Goal: Task Accomplishment & Management: Manage account settings

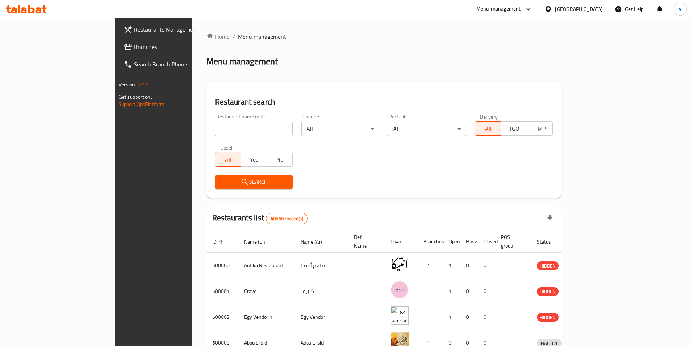
click at [134, 48] on span "Branches" at bounding box center [179, 46] width 91 height 9
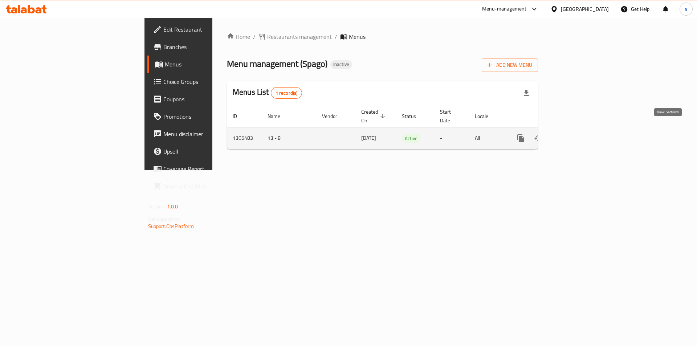
click at [582, 135] on link "enhanced table" at bounding box center [572, 138] width 17 height 17
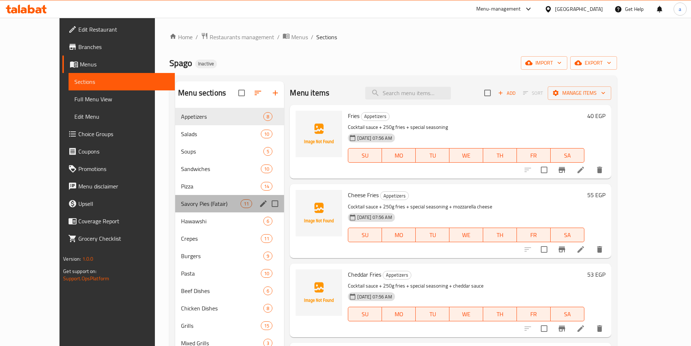
click at [187, 208] on div "Savory Pies (Fatair) 11" at bounding box center [229, 203] width 109 height 17
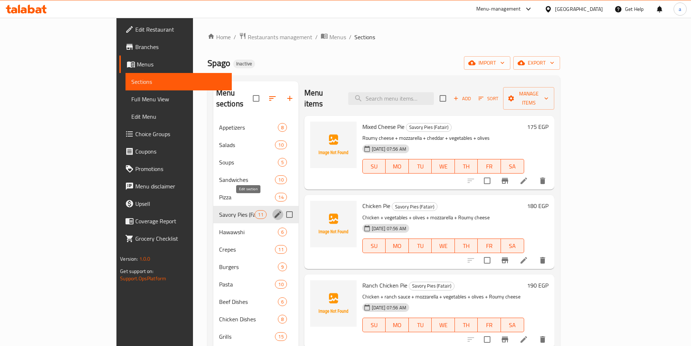
click at [275, 211] on icon "edit" at bounding box center [278, 214] width 7 height 7
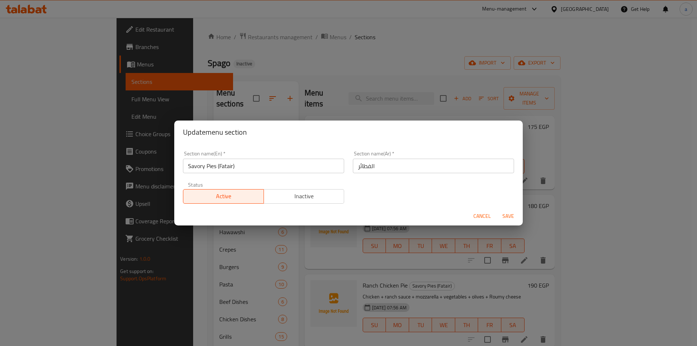
click at [373, 165] on input "الفطائر" at bounding box center [433, 166] width 161 height 15
click at [502, 167] on input "الفطائر" at bounding box center [433, 166] width 161 height 15
type input "بايس لذيذة (الفطائر)"
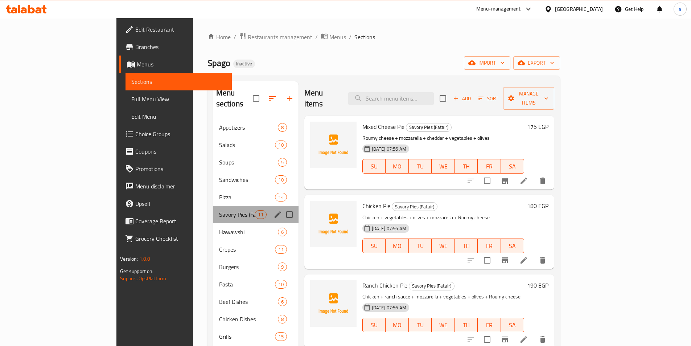
click at [213, 210] on div "Savory Pies (Fatair) 11" at bounding box center [255, 214] width 85 height 17
click at [273, 209] on button "edit" at bounding box center [278, 214] width 11 height 11
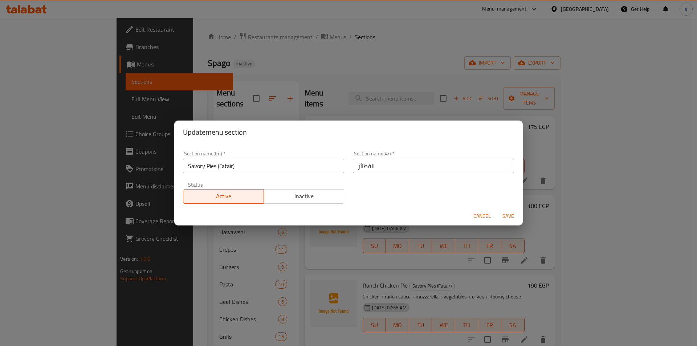
click at [407, 270] on div "Update menu section Section name(En)   * Savory Pies (Fatair) Section name(En) …" at bounding box center [348, 173] width 697 height 346
click at [435, 282] on div "Update menu section Section name(En)   * Savory Pies (Fatair) Section name(En) …" at bounding box center [348, 173] width 697 height 346
click at [487, 210] on button "Cancel" at bounding box center [481, 215] width 23 height 13
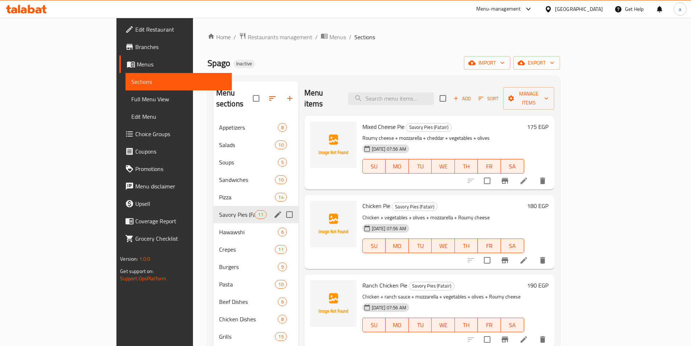
click at [534, 174] on li at bounding box center [524, 180] width 20 height 13
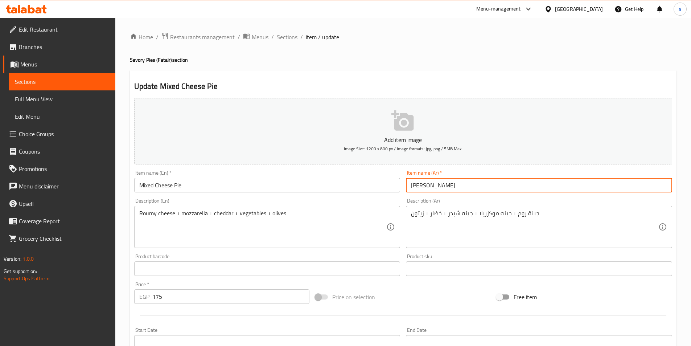
drag, startPoint x: 410, startPoint y: 187, endPoint x: 416, endPoint y: 189, distance: 6.9
click at [416, 189] on input "میکس جین" at bounding box center [539, 185] width 266 height 15
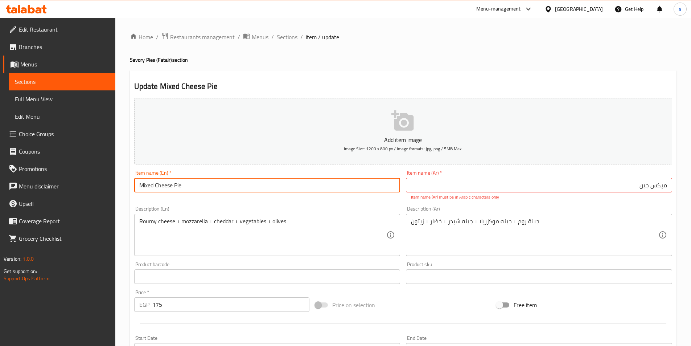
click at [181, 184] on input "Mixed Cheese Pie" at bounding box center [267, 185] width 266 height 15
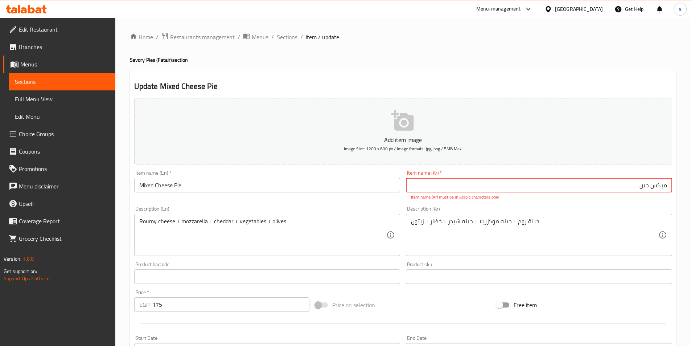
click at [441, 180] on input "میکس جبن" at bounding box center [539, 185] width 266 height 15
type input "فطيرة میکس جبن"
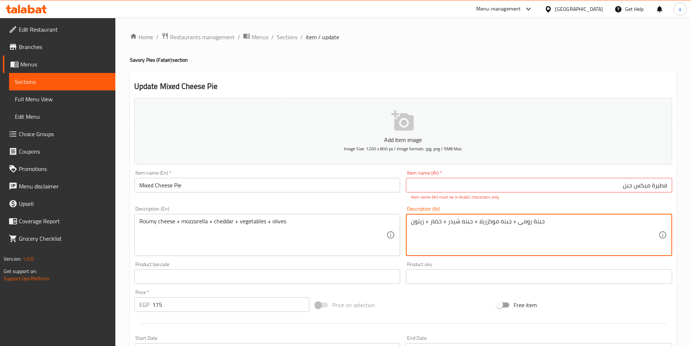
click at [488, 223] on textarea "جبنة رومى + جبنه موكزريلا + جبنه شيدر + خضار + زيتون" at bounding box center [534, 235] width 247 height 34
type textarea "جبنة رومى + جبنه موتزريلا + جبنه شيدر + خضار + زيتون"
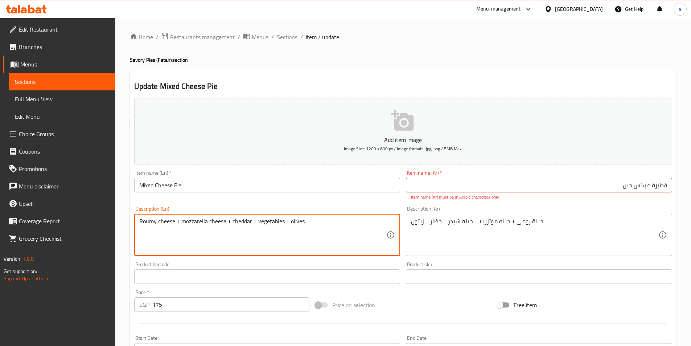
click at [251, 224] on textarea "Roumy cheese + mozzarella cheese + cheddar + vegetables + olives" at bounding box center [262, 235] width 247 height 34
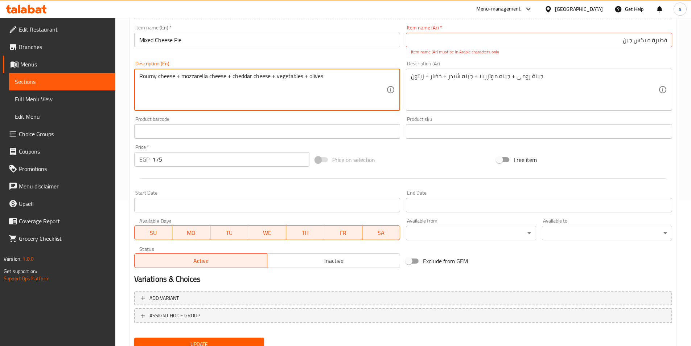
scroll to position [175, 0]
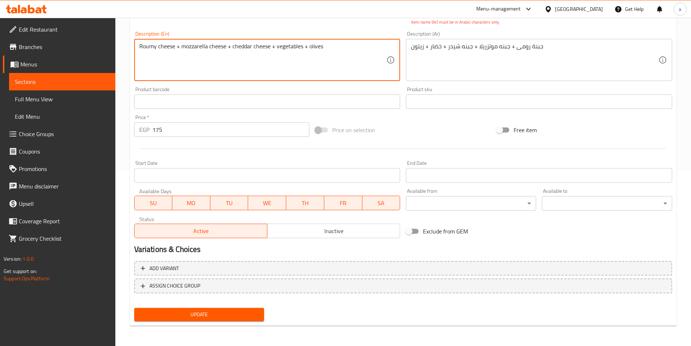
type textarea "Roumy cheese + mozzarella cheese + cheddar cheese + vegetables + olives"
click at [260, 308] on button "Update" at bounding box center [199, 314] width 130 height 13
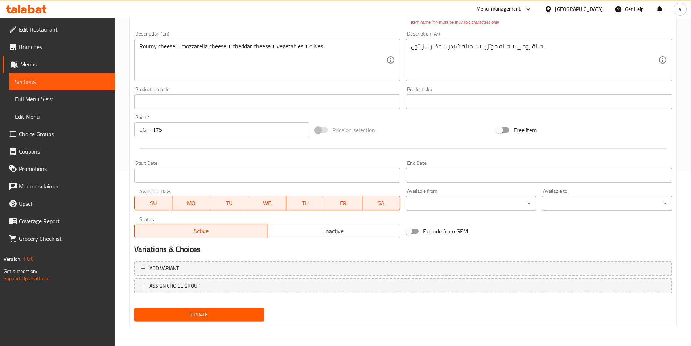
click at [257, 313] on span "Update" at bounding box center [199, 314] width 119 height 9
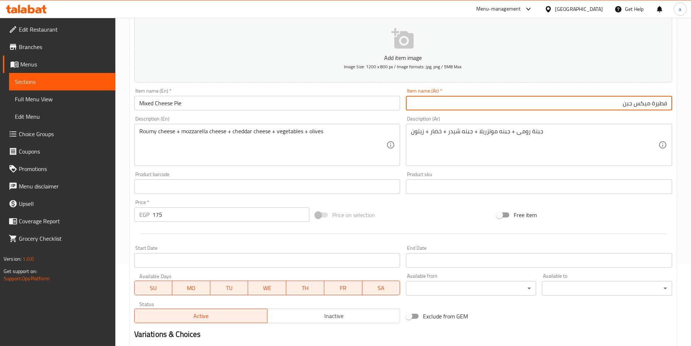
scroll to position [167, 0]
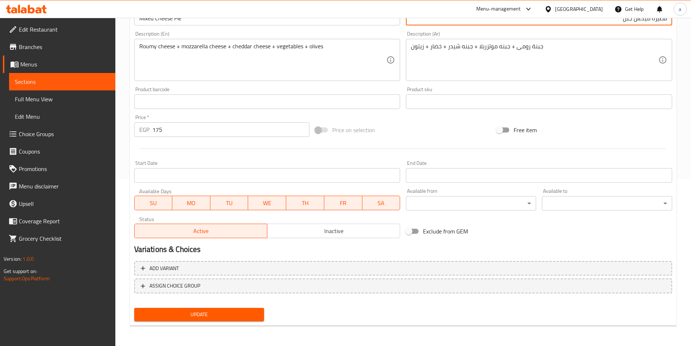
type input "فطيرة ميكس جبن"
click at [250, 314] on span "Update" at bounding box center [199, 314] width 119 height 9
click at [228, 313] on span "Update" at bounding box center [199, 314] width 119 height 9
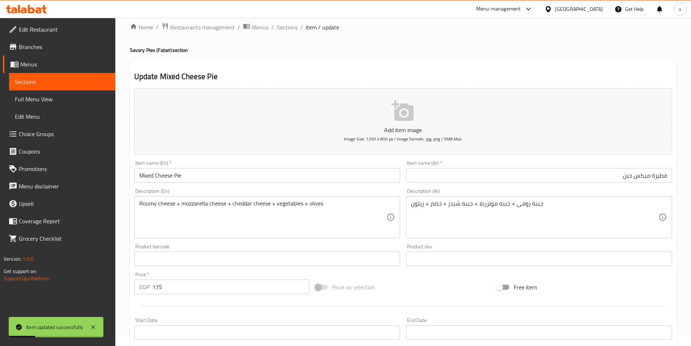
scroll to position [0, 0]
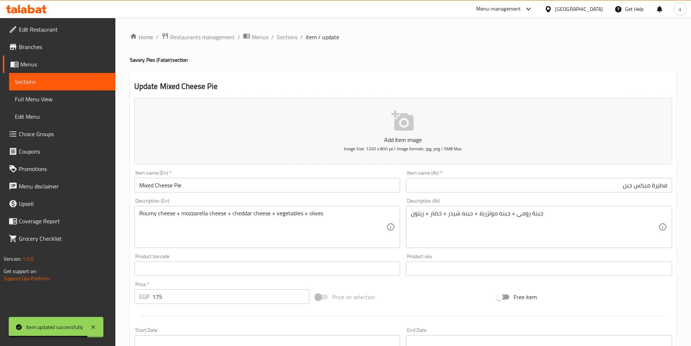
click at [51, 84] on span "Sections" at bounding box center [62, 81] width 95 height 9
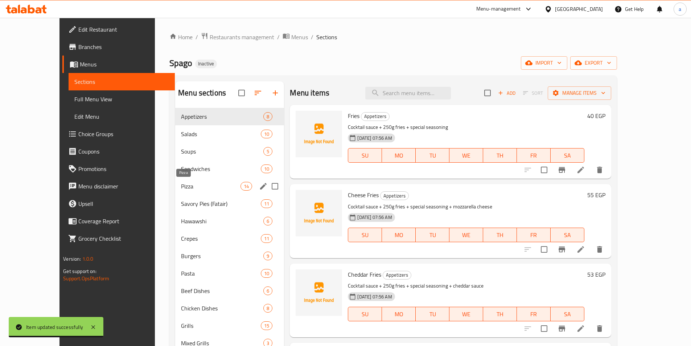
click at [181, 188] on span "Pizza" at bounding box center [211, 186] width 60 height 9
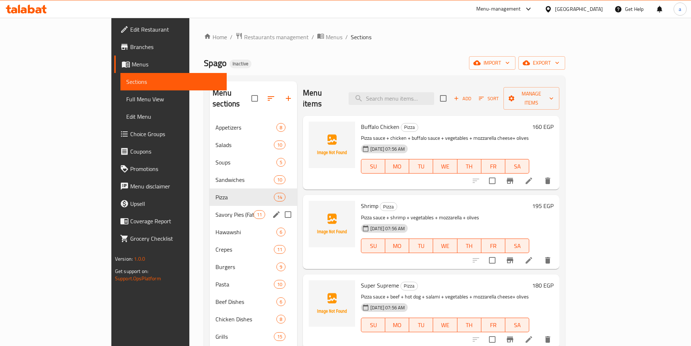
click at [210, 206] on div "Savory Pies (Fatair) 11" at bounding box center [253, 214] width 87 height 17
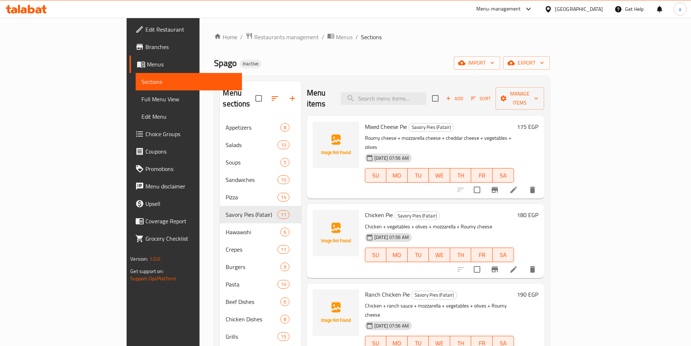
click at [524, 263] on li at bounding box center [514, 269] width 20 height 13
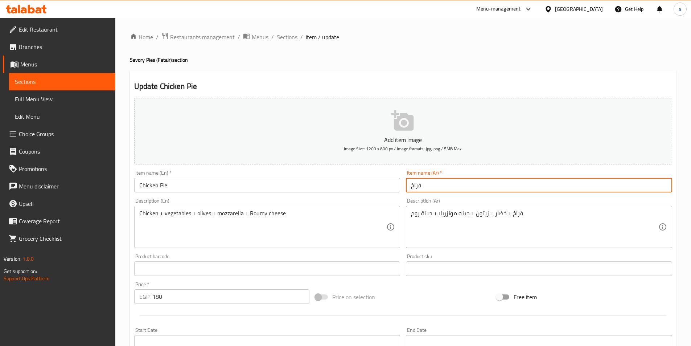
click at [430, 185] on input "فراخ" at bounding box center [539, 185] width 266 height 15
type input "فطيرة فراخ"
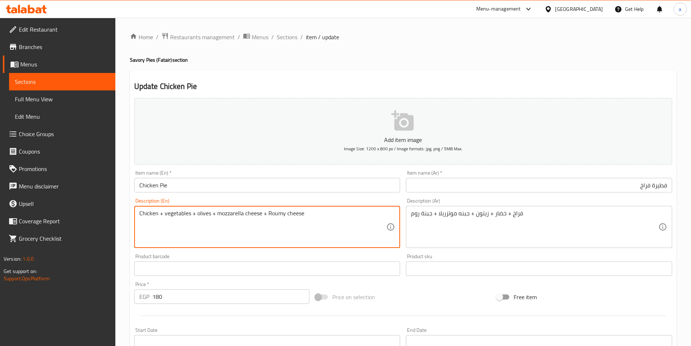
type textarea "Chicken + vegetables + olives + mozzarella cheese + Roumy cheese"
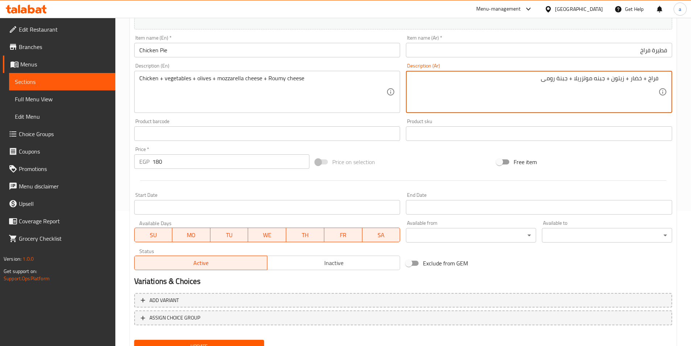
scroll to position [167, 0]
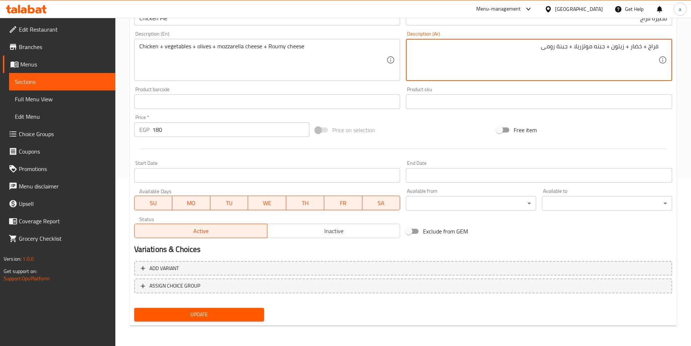
type textarea "فراخ + خضار + زيتون + جبنه موتزريلا + جبنة رومى"
click at [250, 320] on button "Update" at bounding box center [199, 314] width 130 height 13
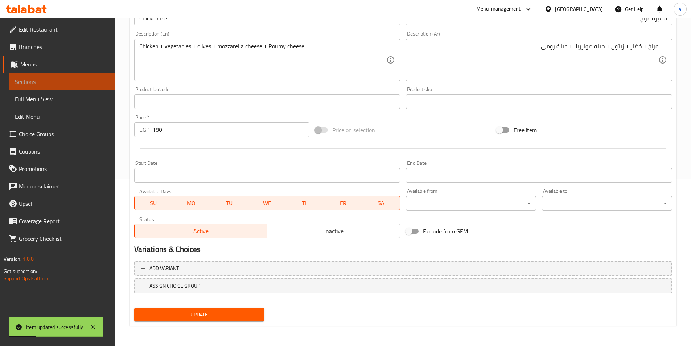
click at [61, 81] on span "Sections" at bounding box center [62, 81] width 95 height 9
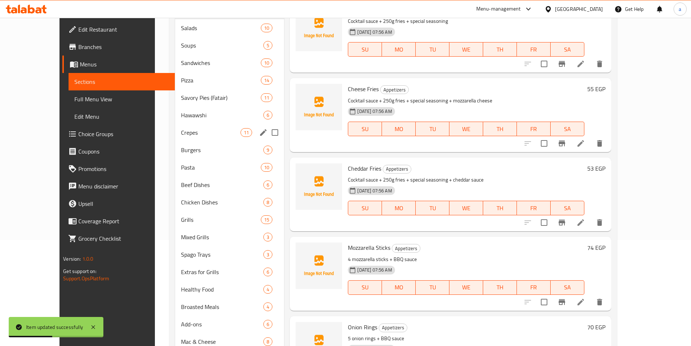
scroll to position [58, 0]
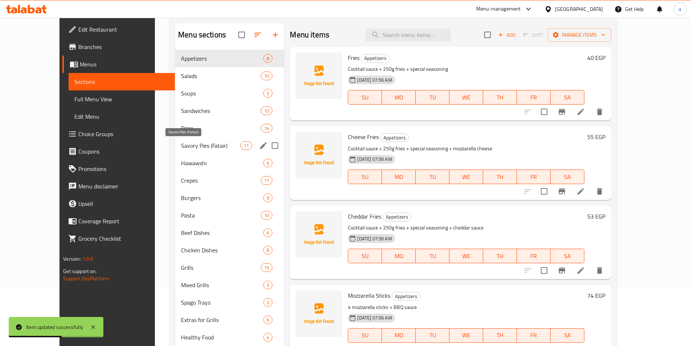
click at [181, 149] on span "Savory Pies (Fatair)" at bounding box center [211, 145] width 60 height 9
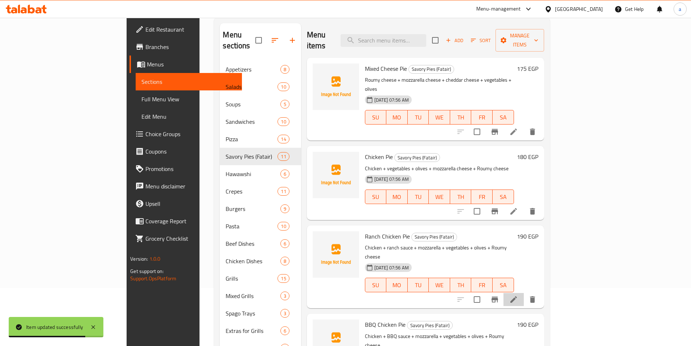
click at [524, 293] on li at bounding box center [514, 299] width 20 height 13
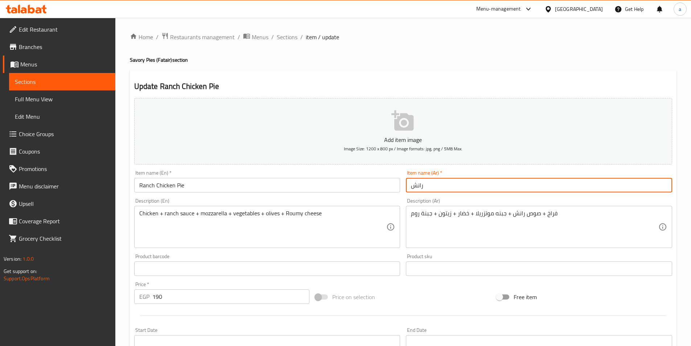
click at [407, 188] on input "رانش" at bounding box center [539, 185] width 266 height 15
type input "فطيرة رانش"
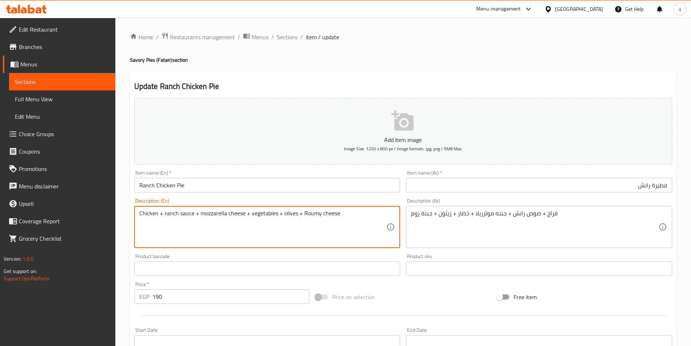
type textarea "Chicken + ranch sauce + mozzarella cheese + vegetables + olives + Roumy cheese"
click at [410, 214] on div "فراخ + صوص رانش + جبنه موتزريلا + خضار + زيتون + جبنة روم Description (Ar)" at bounding box center [539, 227] width 266 height 42
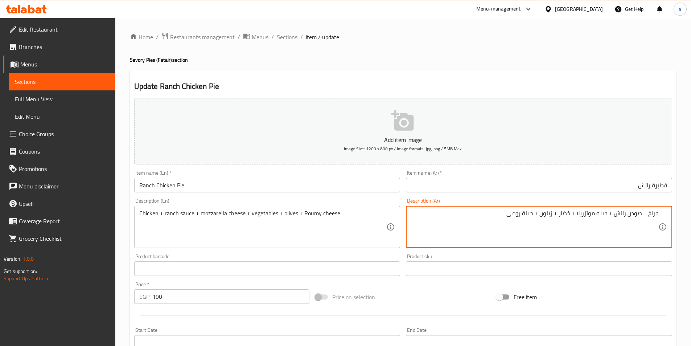
type textarea "فراخ + صوص رانش + جبنه موتزريلا + خضار + زيتون + جبنة رومى"
click at [652, 186] on input "فطيرة رانش" at bounding box center [539, 185] width 266 height 15
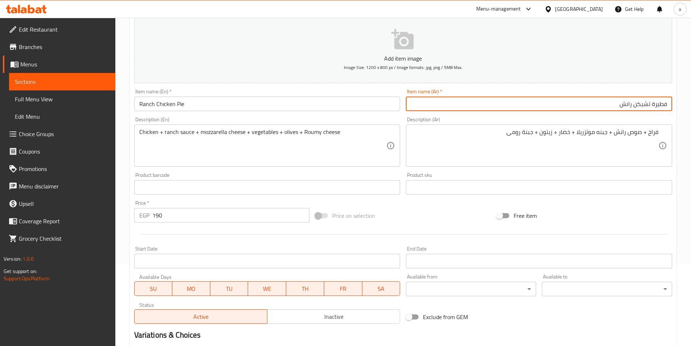
scroll to position [145, 0]
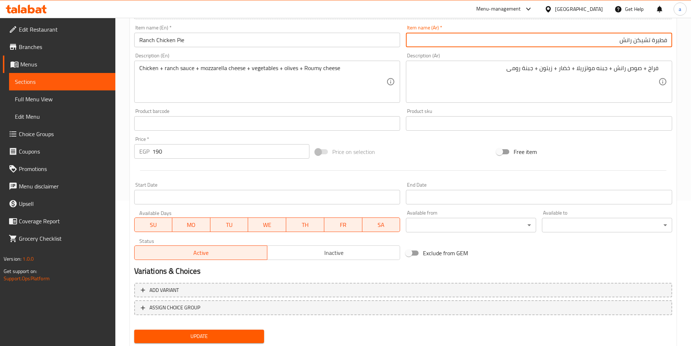
type input "فطيرة تشيكن رانش"
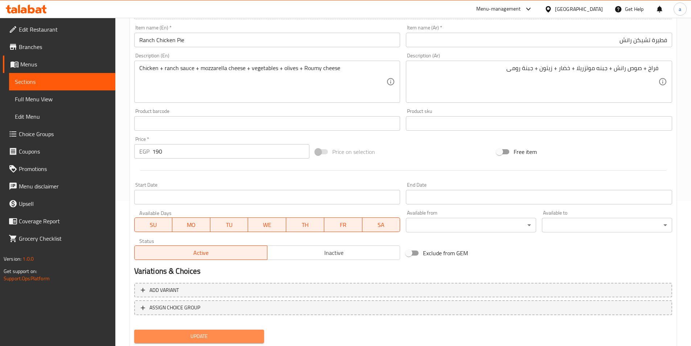
click at [211, 338] on span "Update" at bounding box center [199, 336] width 119 height 9
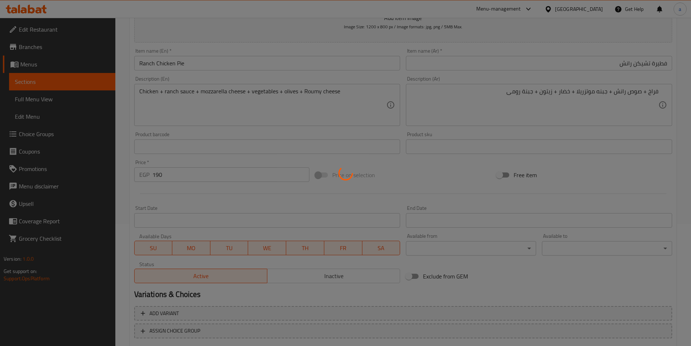
scroll to position [109, 0]
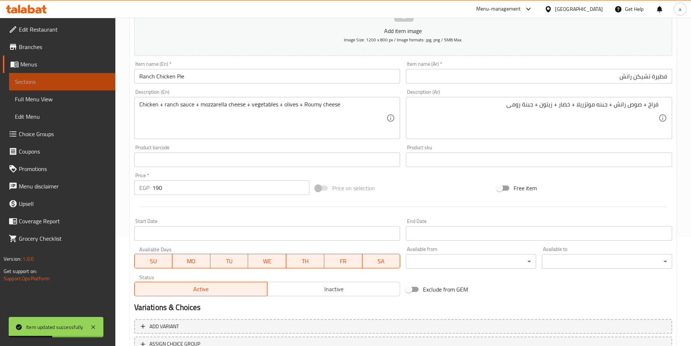
click at [50, 80] on span "Sections" at bounding box center [62, 81] width 95 height 9
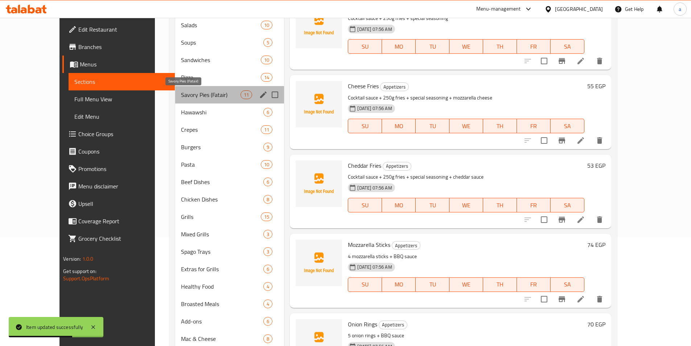
click at [181, 97] on span "Savory Pies (Fatair)" at bounding box center [211, 94] width 60 height 9
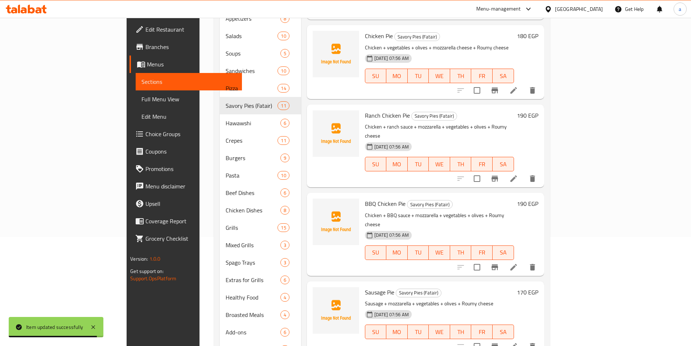
scroll to position [73, 0]
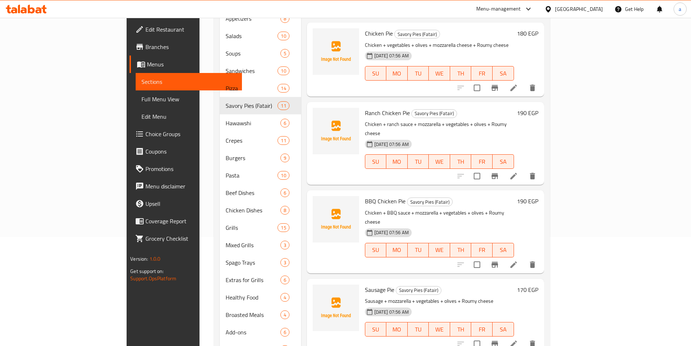
click at [524, 258] on li at bounding box center [514, 264] width 20 height 13
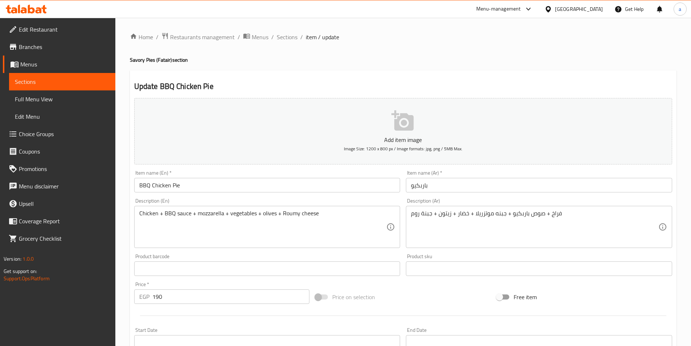
click at [423, 184] on input "باربكيو" at bounding box center [539, 185] width 266 height 15
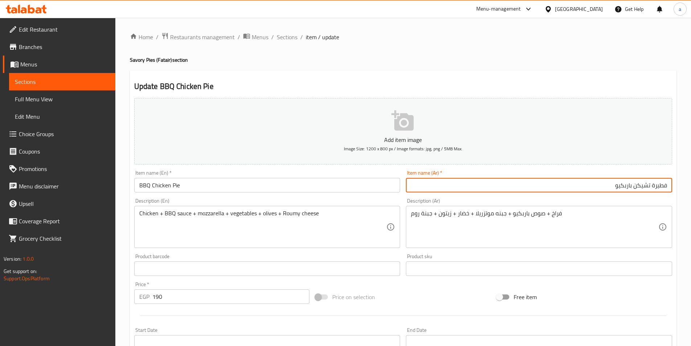
type input "فطيرة تشيكن باربكيو"
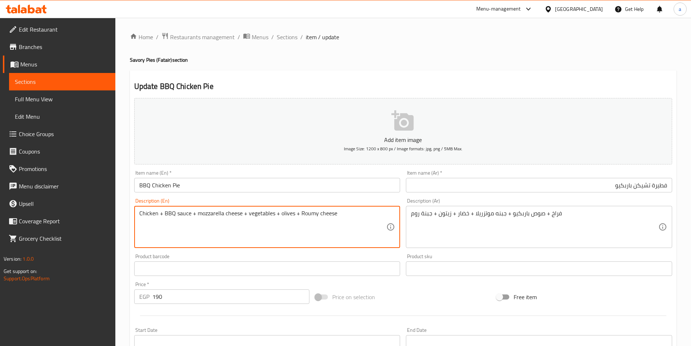
type textarea "Chicken + BBQ sauce + mozzarella cheese + vegetables + olives + Roumy cheese"
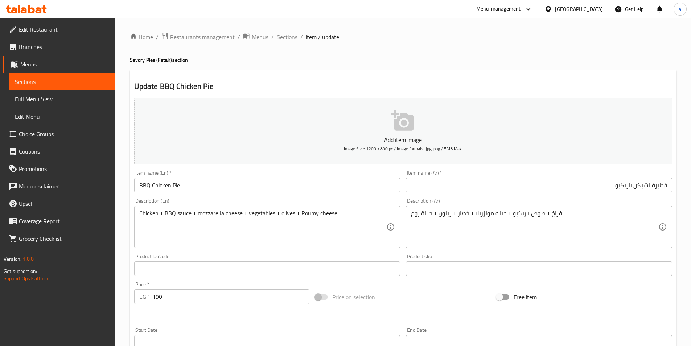
click at [411, 214] on div "فراخ + صوص باربكيو + جبنه موتزريلا + خضار + زيتون + جبنة روم Description (Ar)" at bounding box center [539, 227] width 266 height 42
click at [499, 220] on textarea "فراخ + صوص باربكيو + جبنه موتزريلا + خضار + زيتون + جبنة روم" at bounding box center [534, 227] width 247 height 34
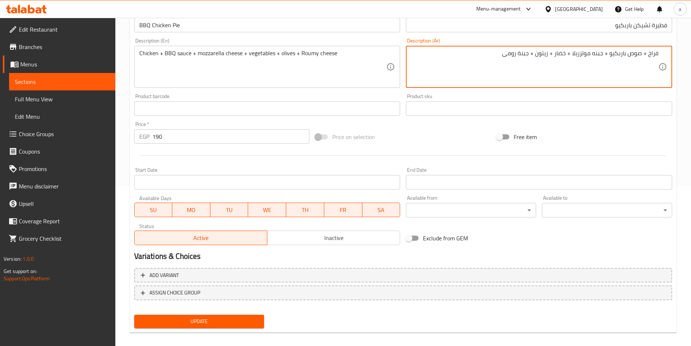
scroll to position [167, 0]
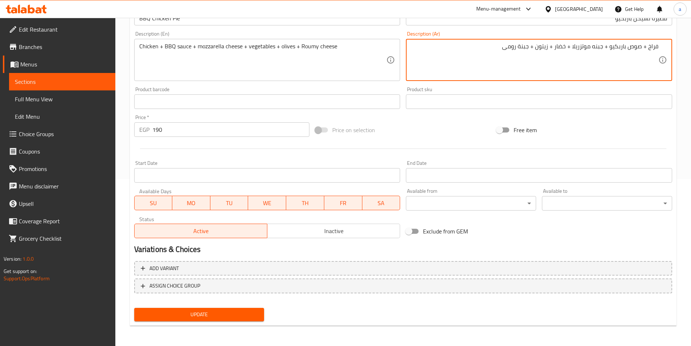
type textarea "فراخ + صوص باربكيو + جبنه موتزريلا + خضار + زيتون + جبنة رومى"
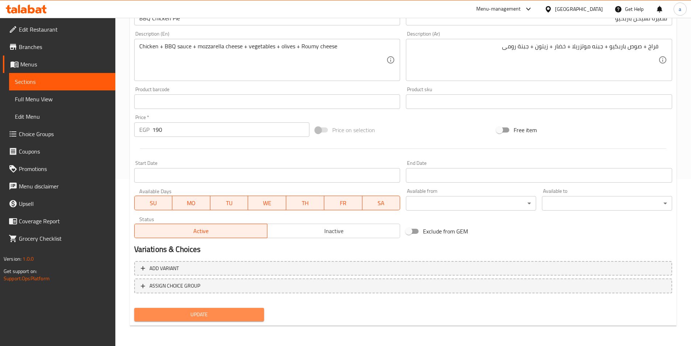
click at [232, 314] on span "Update" at bounding box center [199, 314] width 119 height 9
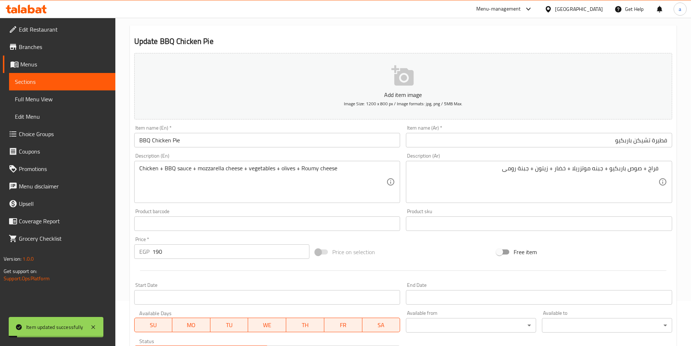
scroll to position [0, 0]
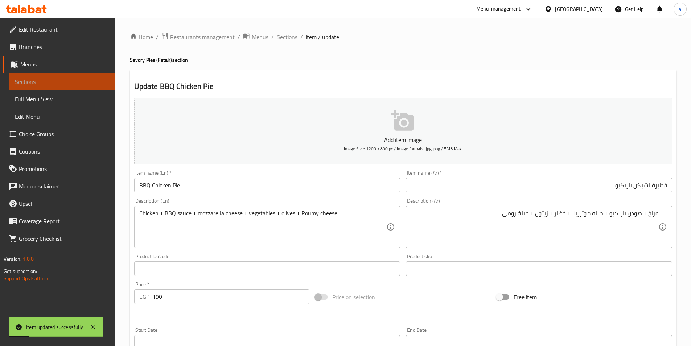
click at [59, 80] on span "Sections" at bounding box center [62, 81] width 95 height 9
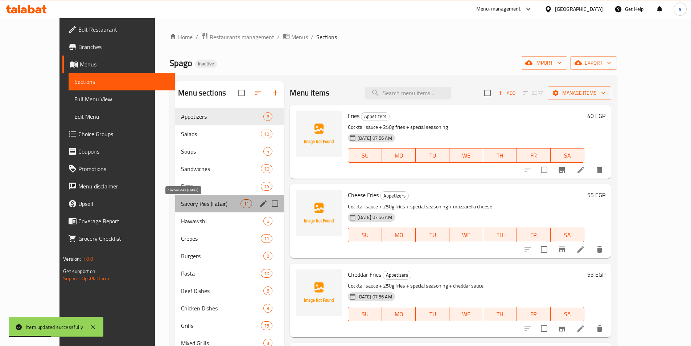
click at [181, 202] on span "Savory Pies (Fatair)" at bounding box center [211, 203] width 60 height 9
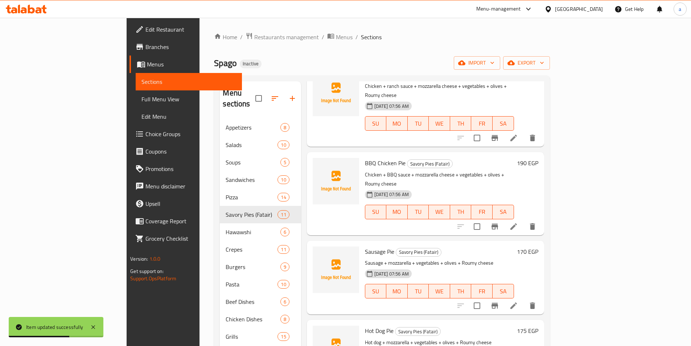
scroll to position [254, 0]
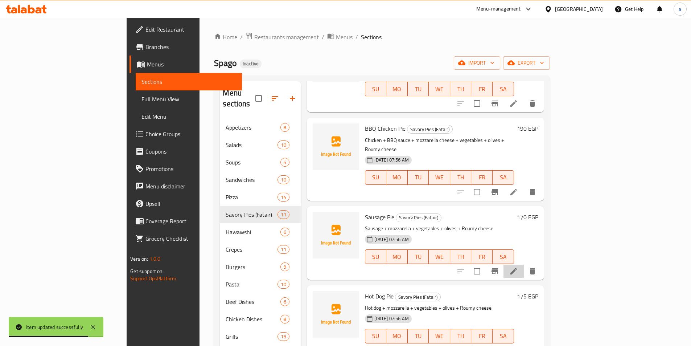
click at [524, 265] on li at bounding box center [514, 271] width 20 height 13
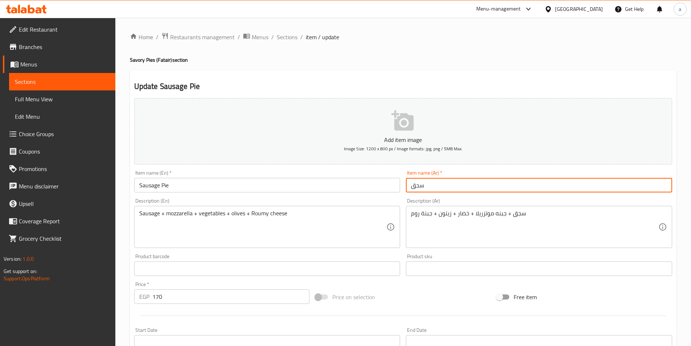
click at [436, 184] on input "سجق" at bounding box center [539, 185] width 266 height 15
type input "فطيرة سجق"
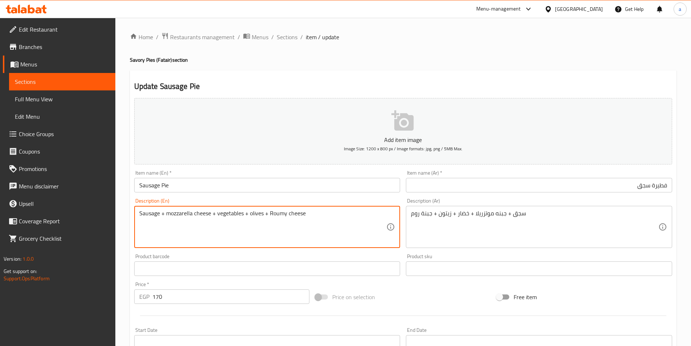
type textarea "Sausage + mozzarella cheese + vegetables + olives + Roumy cheese"
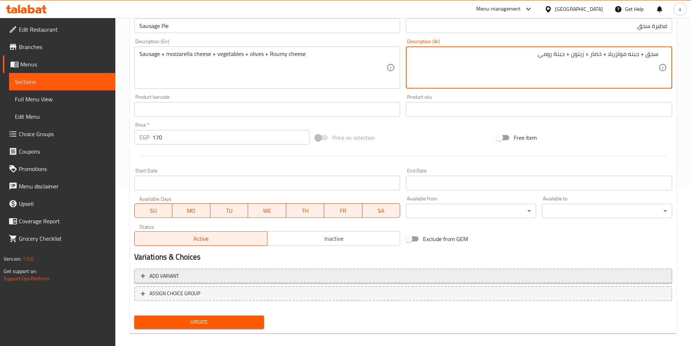
scroll to position [167, 0]
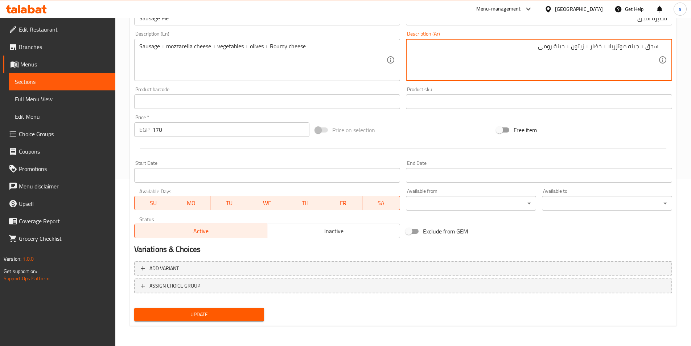
type textarea "سجق + جبنه موتزريلا + خضار + زيتون + جبنة رومى"
click at [251, 310] on button "Update" at bounding box center [199, 314] width 130 height 13
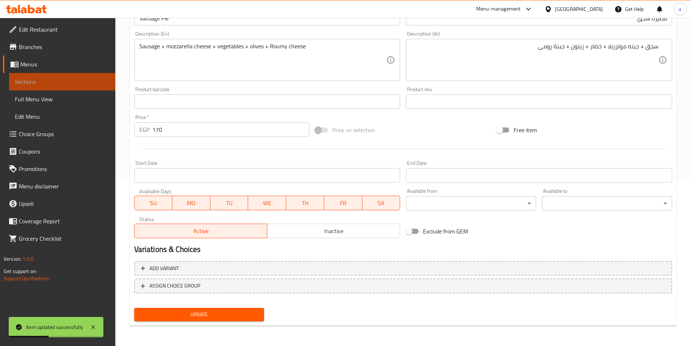
click at [63, 82] on span "Sections" at bounding box center [62, 81] width 95 height 9
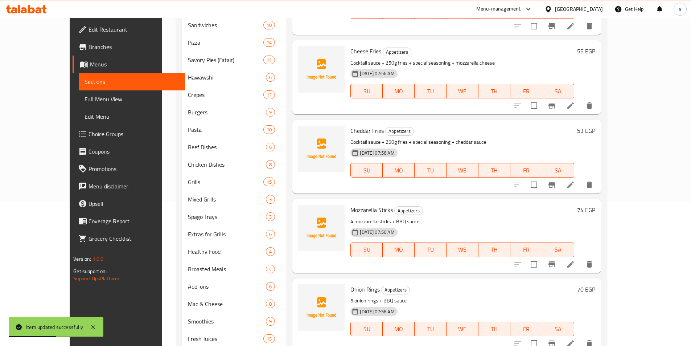
scroll to position [131, 0]
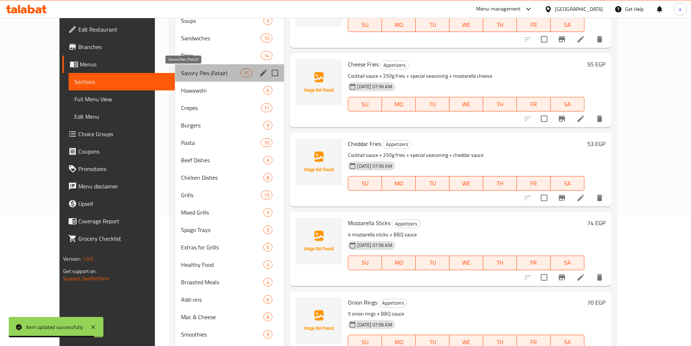
click at [191, 74] on span "Savory Pies (Fatair)" at bounding box center [211, 73] width 60 height 9
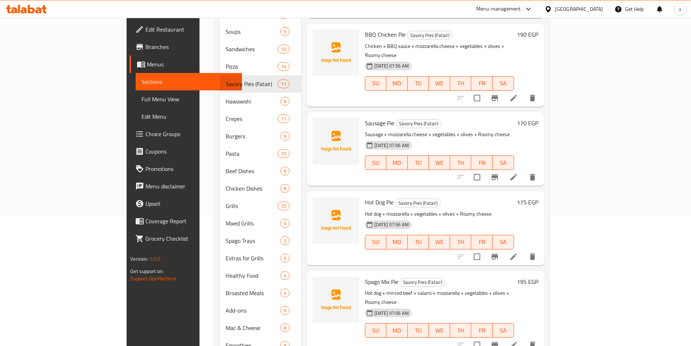
scroll to position [218, 0]
click at [517, 253] on icon at bounding box center [514, 256] width 7 height 7
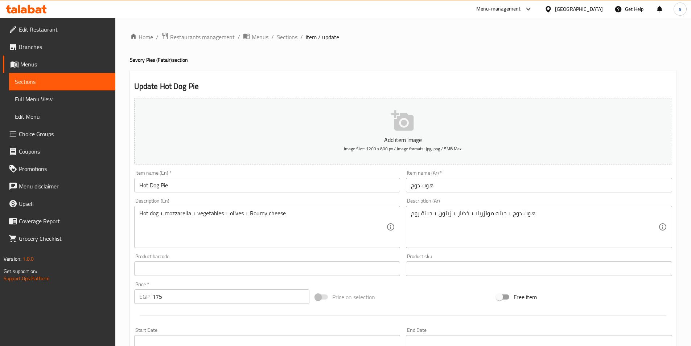
click at [452, 192] on input "هوت دوج" at bounding box center [539, 185] width 266 height 15
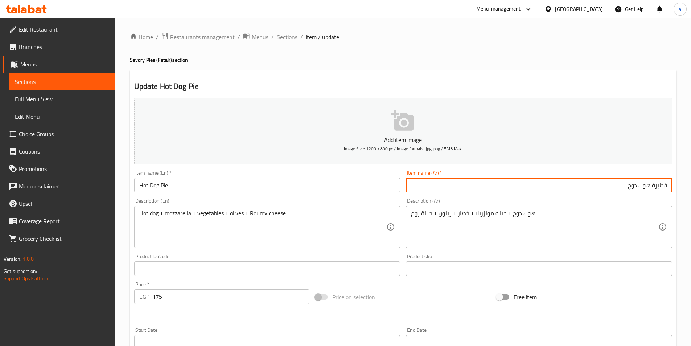
type input "فطيرة هوت دوج"
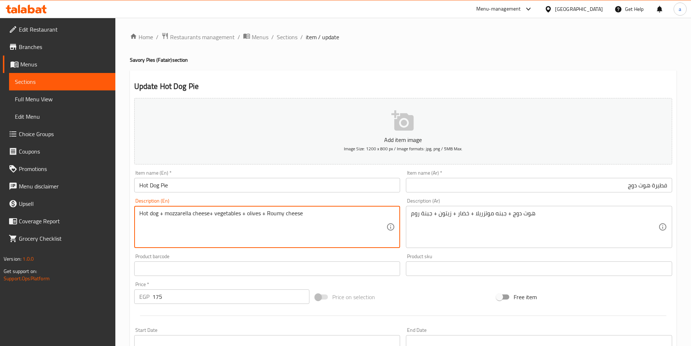
type textarea "Hot dog + mozzarella cheese+ vegetables + olives + Roumy cheese"
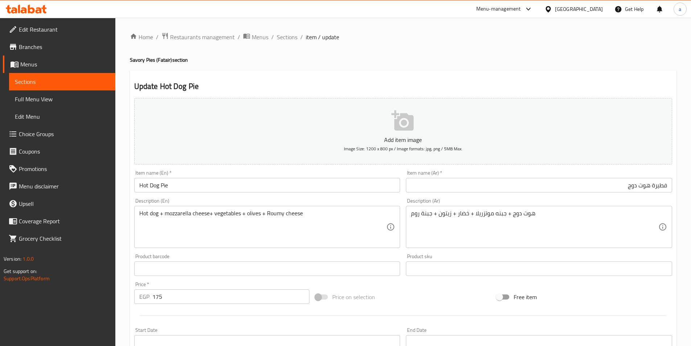
click at [409, 217] on div "هوت دوج + جبنه موتزريلا + خضار + زيتون + جبنة روم Description (Ar)" at bounding box center [539, 227] width 266 height 42
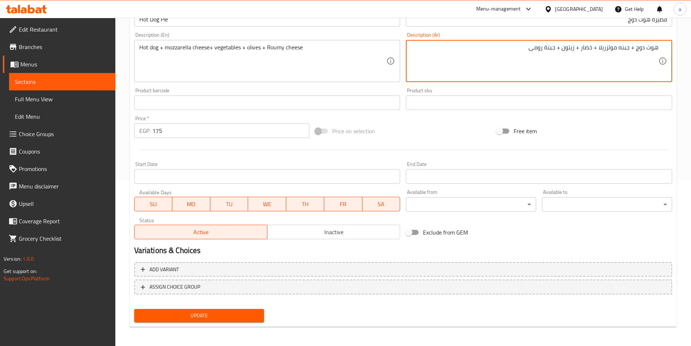
scroll to position [167, 0]
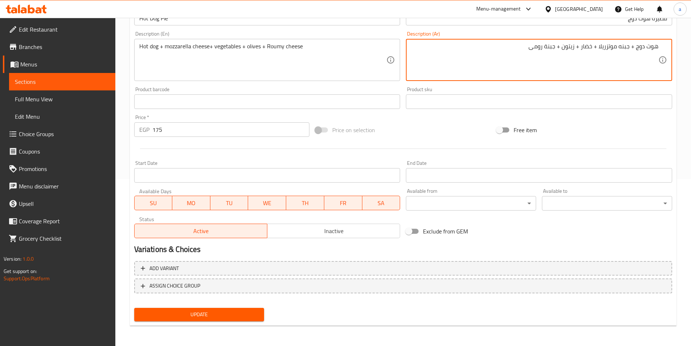
type textarea "هوت دوج + جبنه موتزريلا + خضار + زيتون + جبنة رومى"
click at [222, 315] on span "Update" at bounding box center [199, 314] width 119 height 9
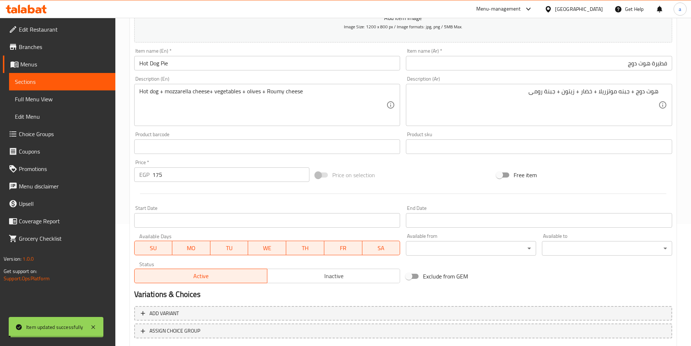
scroll to position [94, 0]
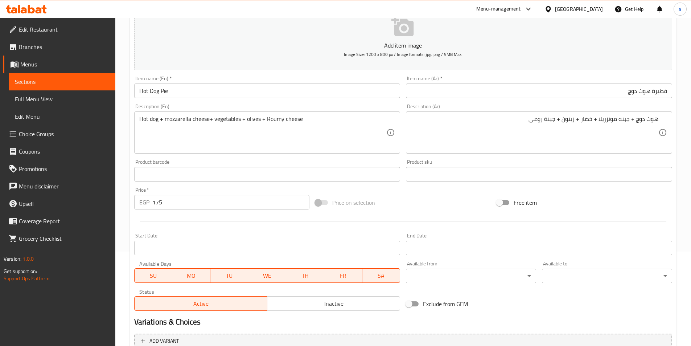
click at [74, 81] on span "Sections" at bounding box center [62, 81] width 95 height 9
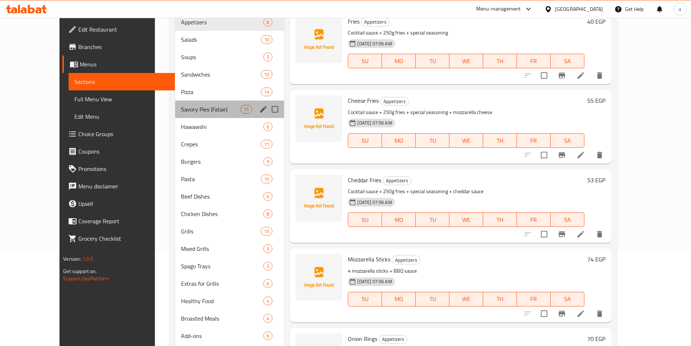
click at [175, 115] on div "Savory Pies (Fatair) 11" at bounding box center [229, 109] width 109 height 17
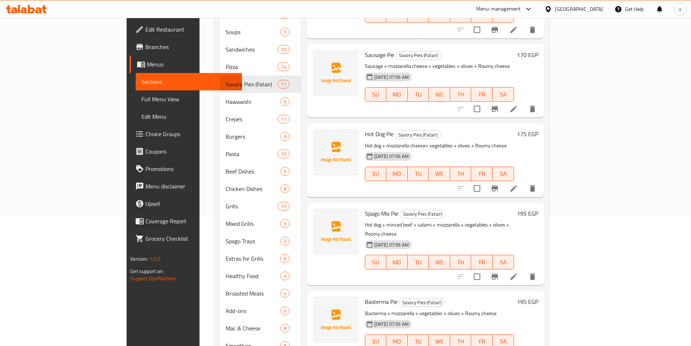
scroll to position [131, 0]
click at [524, 270] on li at bounding box center [514, 276] width 20 height 13
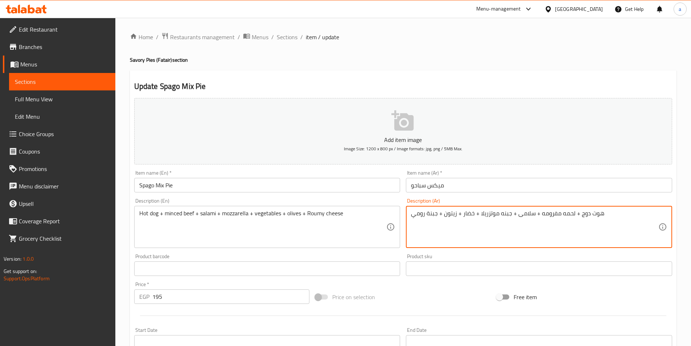
click at [560, 212] on textarea "هوت دوج + لحمه مفرومه + سلامی + جبنه موتزريلا + خضار + زيتون + جبنة رومي" at bounding box center [534, 227] width 247 height 34
type textarea "هوت دوج + لحم بقرى مفروم + سلامی + جبنه موتزريلا + خضار + زيتون + جبنة رومي"
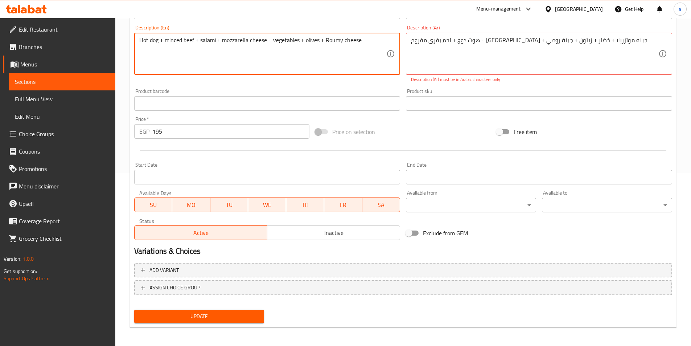
scroll to position [175, 0]
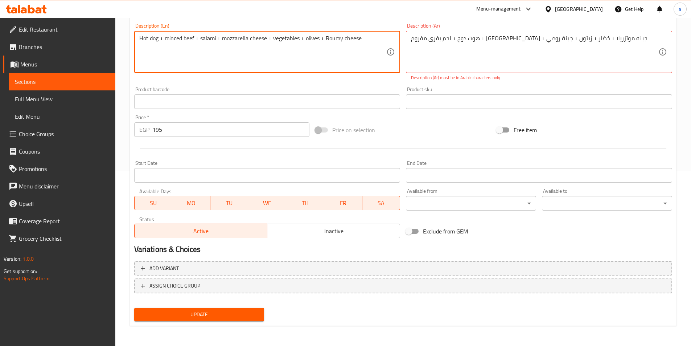
type textarea "Hot dog + minced beef + salami + mozzarella cheese + vegetables + olives + Roum…"
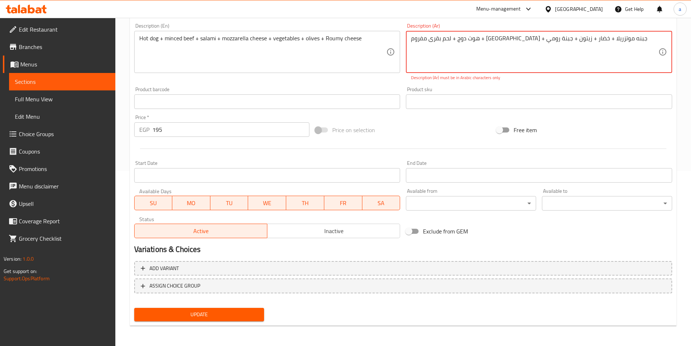
click at [445, 40] on textarea "هوت دوج + لحم بقرى مفروم + سلامی + جبنه موتزريلا + خضار + زيتون + جبنة رومي" at bounding box center [534, 52] width 247 height 34
click at [467, 40] on textarea "هوت دوج + لحم بقرى مفروم + سلامی + جبنه موتزريلا + خضار + زيتون + جبنة رومي" at bounding box center [534, 52] width 247 height 34
click at [256, 311] on span "Update" at bounding box center [199, 314] width 119 height 9
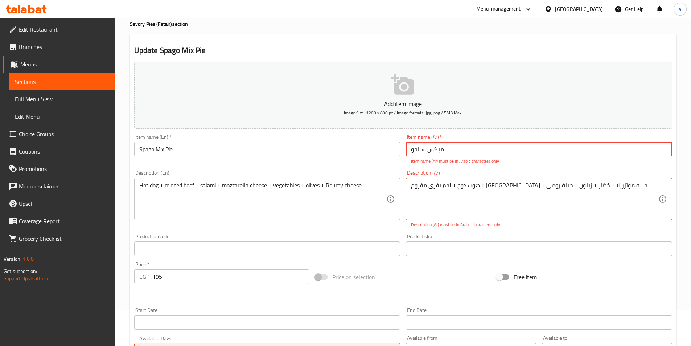
scroll to position [30, 0]
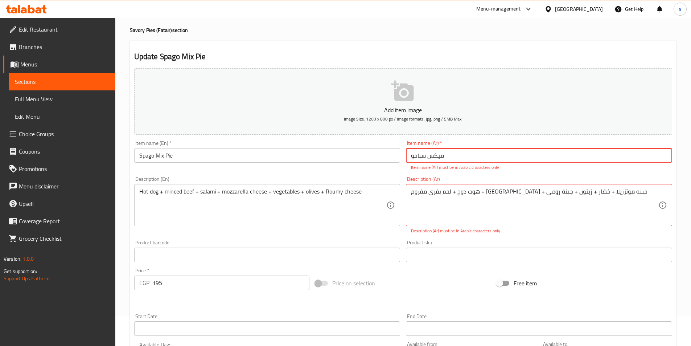
drag, startPoint x: 452, startPoint y: 154, endPoint x: 375, endPoint y: 145, distance: 78.2
click at [376, 145] on div "Add item image Image Size: 1200 x 800 px / Image formats: jpg, png / 5MB Max. I…" at bounding box center [403, 229] width 544 height 329
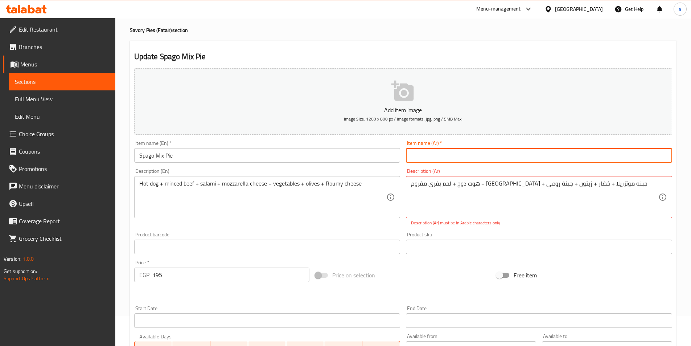
click at [437, 156] on input "text" at bounding box center [539, 155] width 266 height 15
paste input "میکس سباحو"
type input "میکس سباحو"
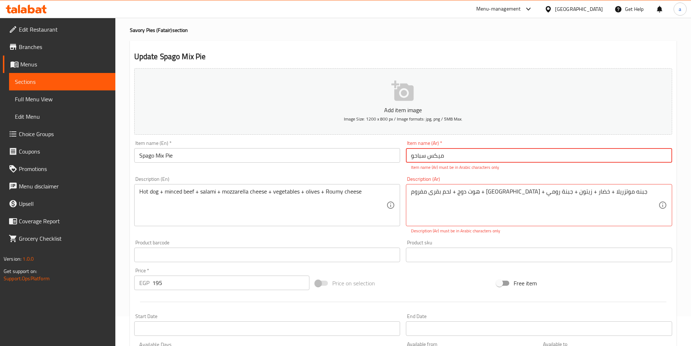
drag, startPoint x: 449, startPoint y: 157, endPoint x: 365, endPoint y: 152, distance: 84.0
click at [367, 152] on div "Add item image Image Size: 1200 x 800 px / Image formats: jpg, png / 5MB Max. I…" at bounding box center [403, 229] width 544 height 329
type input "l"
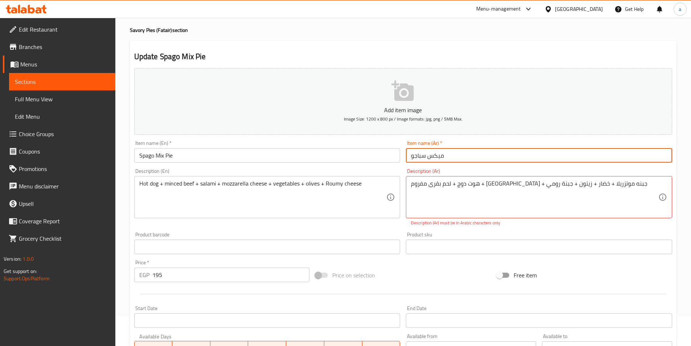
type input "ميكس سباجو"
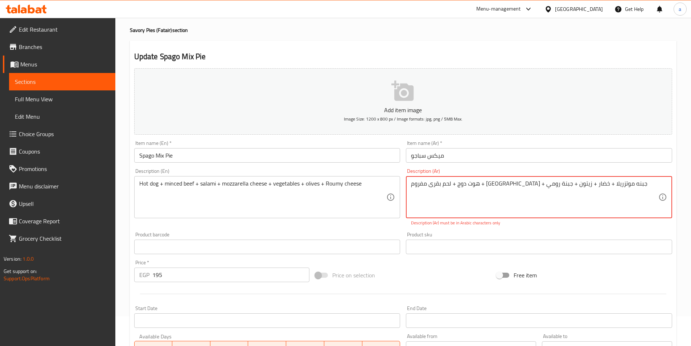
click at [492, 189] on textarea "هوت دوج + لحم بقرى مفروم + سلامی + جبنه موتزريلا + خضار + زيتون + جبنة رومي" at bounding box center [534, 197] width 247 height 34
drag, startPoint x: 411, startPoint y: 185, endPoint x: 688, endPoint y: 216, distance: 278.9
click at [660, 209] on div "هوت دوج + لحم بقرى مفروم + سلامی + جبنه موتزريلا + خضار + زيتون + جبنة رومي Des…" at bounding box center [539, 197] width 266 height 42
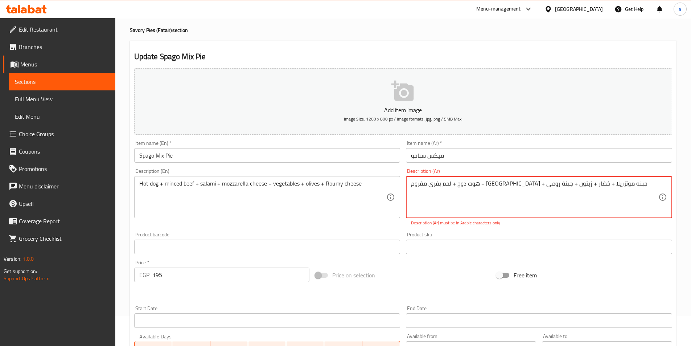
click at [606, 190] on textarea "هوت دوج + لحم بقرى مفروم + سلامی + جبنه موتزريلا + خضار + زيتون + جبنة رومي" at bounding box center [534, 197] width 247 height 34
drag, startPoint x: 603, startPoint y: 186, endPoint x: 408, endPoint y: 191, distance: 195.7
click at [408, 191] on div "هوت دوج + لحم بقرى مفروم + سلامی + جبنه موتزريلا + خضار + زيتون + جبنة رومي Des…" at bounding box center [539, 197] width 266 height 42
click at [451, 189] on textarea "هوت دوج + لحم بقرى مفروم + سلامی + جبنه موتزريلا + خضار + زيتون + جبنة رومي" at bounding box center [534, 197] width 247 height 34
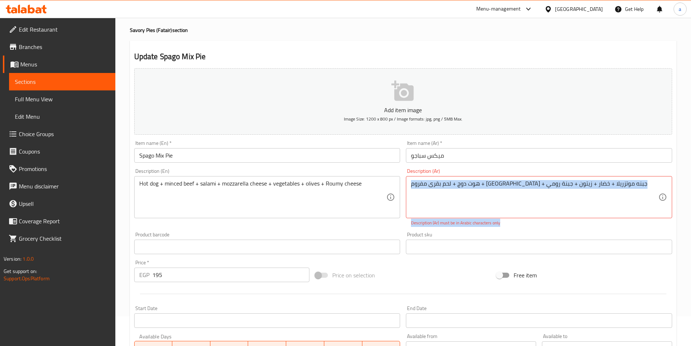
drag, startPoint x: 409, startPoint y: 184, endPoint x: 824, endPoint y: 187, distance: 415.9
click at [691, 187] on html "​ Menu-management Egypt Get Help a Edit Restaurant Branches Menus Sections Full…" at bounding box center [345, 143] width 691 height 346
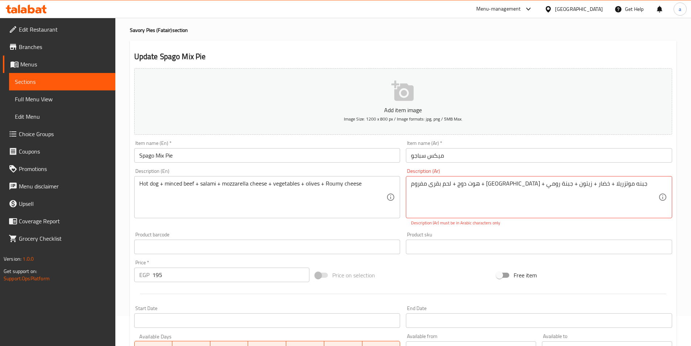
click at [650, 175] on div "Description (Ar) هوت دوج + لحم بقرى مفروم + سلامی + جبنه موتزريلا + خضار + زيتو…" at bounding box center [539, 197] width 266 height 58
drag, startPoint x: 619, startPoint y: 185, endPoint x: 367, endPoint y: 183, distance: 252.9
click at [476, 186] on textarea at bounding box center [534, 197] width 247 height 34
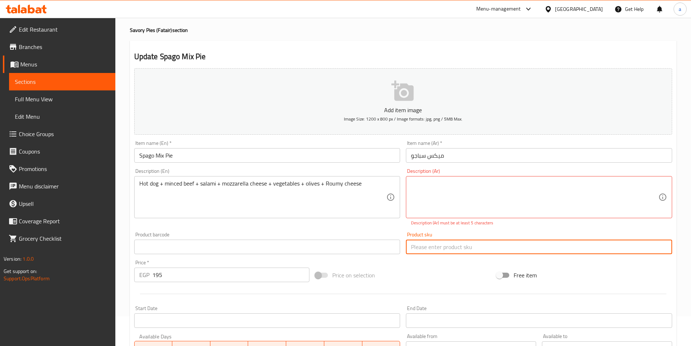
click at [481, 251] on input "text" at bounding box center [539, 247] width 266 height 15
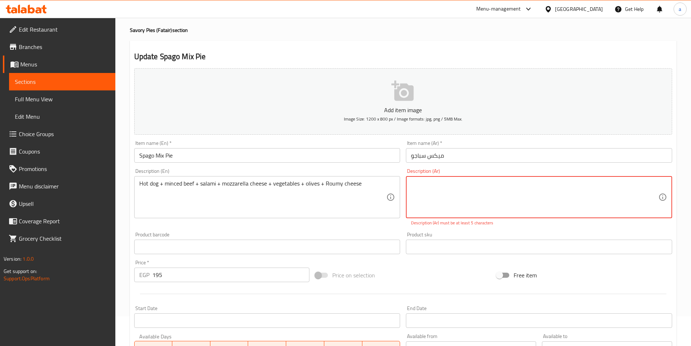
click at [449, 190] on textarea at bounding box center [534, 197] width 247 height 34
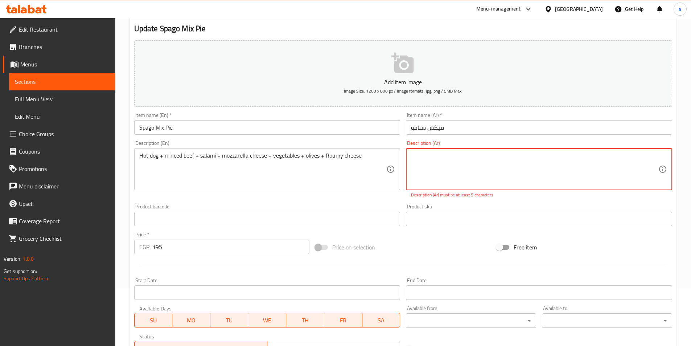
scroll to position [102, 0]
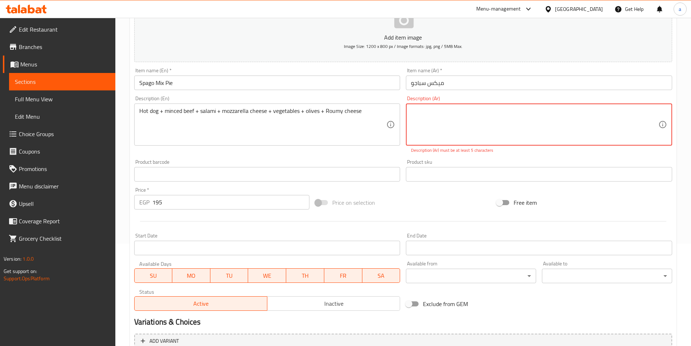
click at [451, 242] on input "Start Date" at bounding box center [539, 248] width 266 height 15
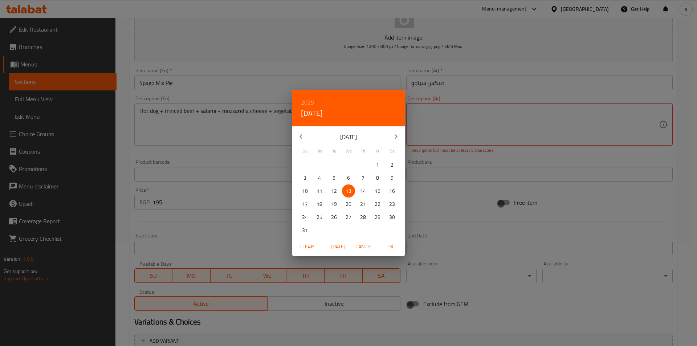
click at [440, 208] on div "2025 Wed, Aug 13 August 2025 Su Mo Tu We Th Fr Sa 27 28 29 30 31 1 2 3 4 5 6 7 …" at bounding box center [348, 173] width 697 height 346
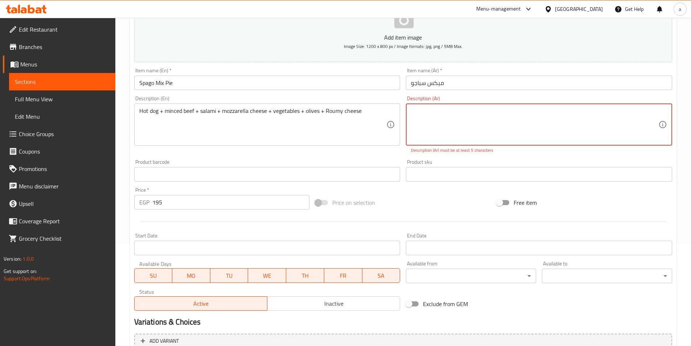
paste textarea "هوت دوج + لحم بقرى مفروم + سلامی + جبنه موتزريلا + خضار + زيتون + جبنة رومي"
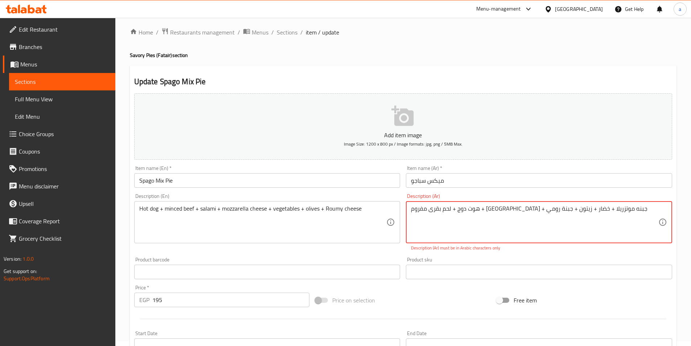
scroll to position [0, 0]
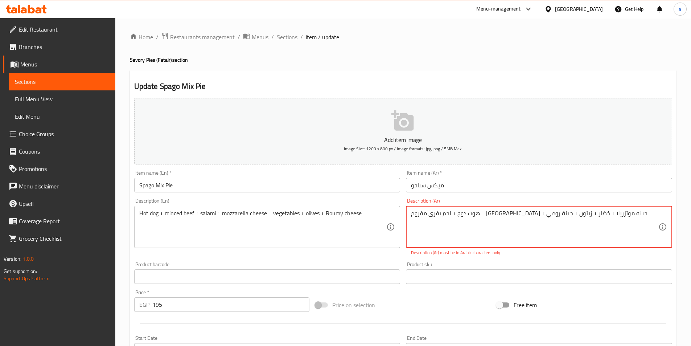
drag, startPoint x: 417, startPoint y: 215, endPoint x: 408, endPoint y: 218, distance: 9.8
click at [408, 218] on div "هوت دوج + لحم بقرى مفروم + سلامی + جبنه موتزريلا + خضار + زيتون + جبنة رومي Des…" at bounding box center [539, 227] width 266 height 42
click at [411, 217] on div "هوت دوج + لحم بقرى مفروم + سلامی + جبنه موتزريلا + خضار + زيتون + جبنة رومي Des…" at bounding box center [539, 227] width 266 height 42
click at [413, 216] on textarea "هوت دوج + لحم بقرى مفروم + سلامی + جبنه موتزريلا + خضار + زيتون + جبنة رومي" at bounding box center [534, 227] width 247 height 34
click at [415, 216] on textarea "هوت دوج + لحم بقرى مفروم + سلامی + جبنه موتزريلا + خضار + زيتون + جبنة رومي" at bounding box center [534, 227] width 247 height 34
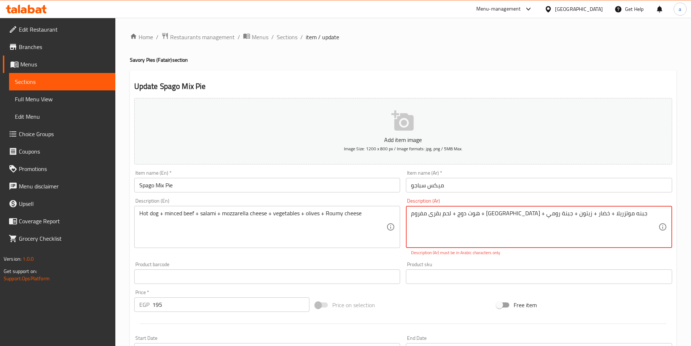
click at [415, 216] on textarea "هوت دوج + لحم بقرى مفروم + سلامی + جبنه موتزريلا + خضار + زيتون + جبنة رومي" at bounding box center [534, 227] width 247 height 34
click at [413, 216] on textarea "هوت دوج + لحم بقرى مفروم + سلامی + جبنه موتزريلا + خضار + زيتون + جبنة رومي" at bounding box center [534, 227] width 247 height 34
click at [413, 215] on textarea "هوت دوج + لحم بقرى مفروم + سلامی + جبنه موتزريلا + خضار + زيتون + جبنة رومي" at bounding box center [534, 227] width 247 height 34
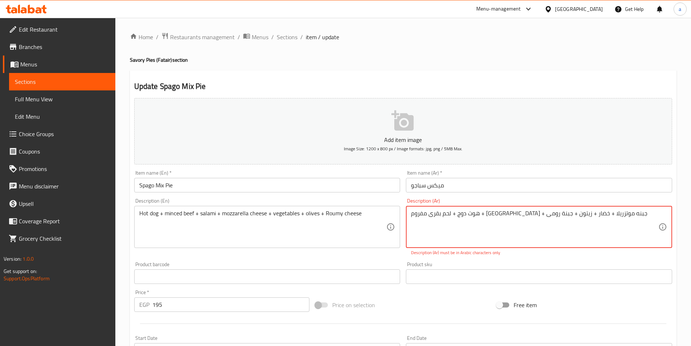
drag, startPoint x: 585, startPoint y: 216, endPoint x: 609, endPoint y: 216, distance: 23.2
click at [609, 216] on textarea "هوت دوج + لحم بقرى مفروم + سلامی + جبنه موتزريلا + خضار + زيتون + جبنة رومى" at bounding box center [534, 227] width 247 height 34
drag, startPoint x: 581, startPoint y: 214, endPoint x: 540, endPoint y: 217, distance: 40.7
click at [540, 217] on textarea "هوت دوج+ لحم بقرى مفروم + سلامی + جبنه موتزريلا + خضار + زيتون + جبنة رومى" at bounding box center [534, 227] width 247 height 34
drag, startPoint x: 519, startPoint y: 213, endPoint x: 533, endPoint y: 216, distance: 14.0
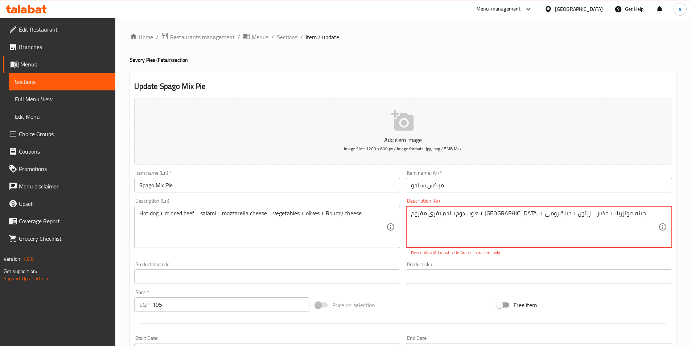
click at [533, 216] on textarea "هوت دوج+ لحم بقرى مفروم + سلامی + جبنه موتزريلا + خضار + زيتون + جبنة رومى" at bounding box center [534, 227] width 247 height 34
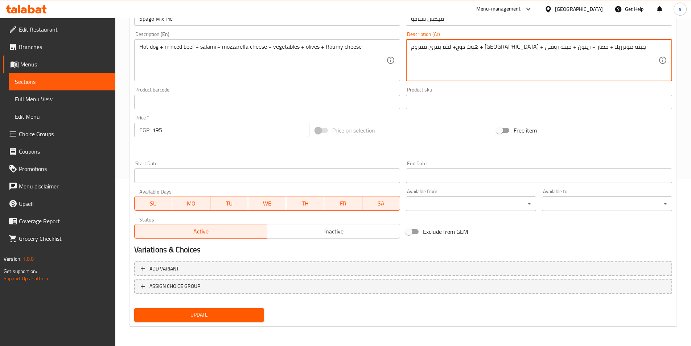
scroll to position [167, 0]
type textarea "هوت دوج+ لحم بقرى مفروم + [GEOGRAPHIC_DATA] + جبنه موتزريلا + خضار + زيتون + جب…"
click at [235, 314] on span "Update" at bounding box center [199, 314] width 119 height 9
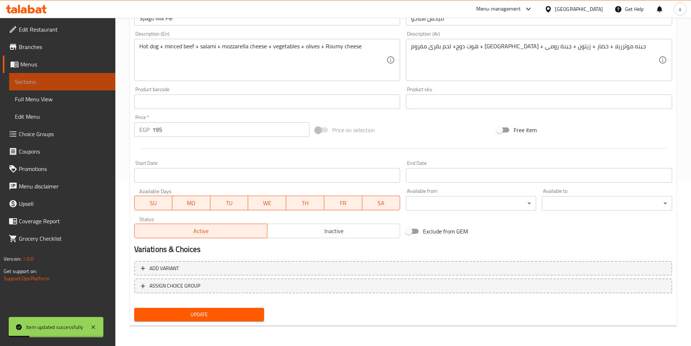
click at [105, 86] on span "Sections" at bounding box center [62, 81] width 95 height 9
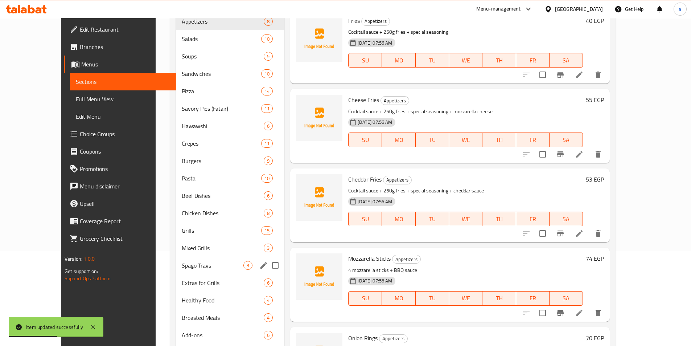
scroll to position [94, 0]
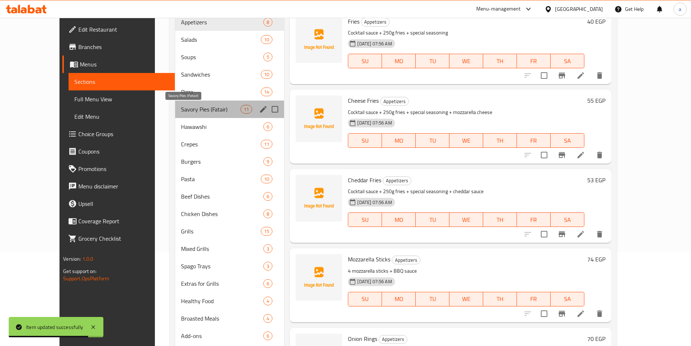
click at [181, 113] on span "Savory Pies (Fatair)" at bounding box center [211, 109] width 60 height 9
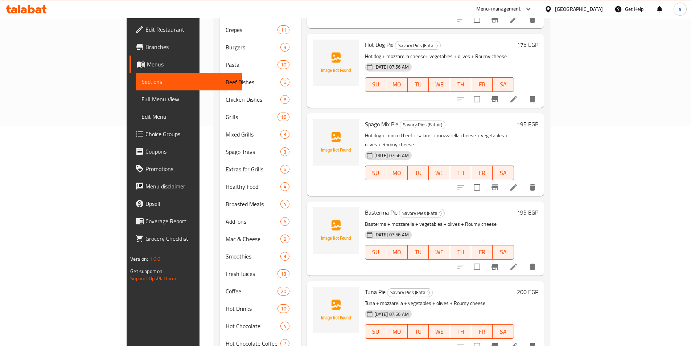
scroll to position [240, 0]
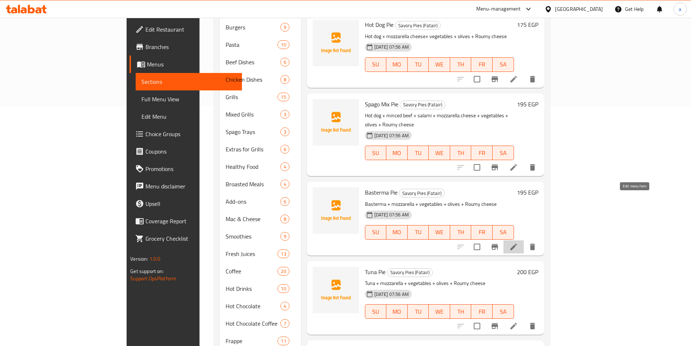
click at [518, 242] on icon at bounding box center [514, 246] width 9 height 9
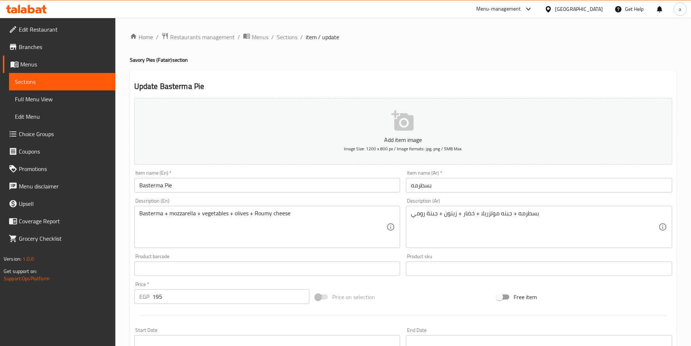
click at [430, 184] on input "بسطرمه" at bounding box center [539, 185] width 266 height 15
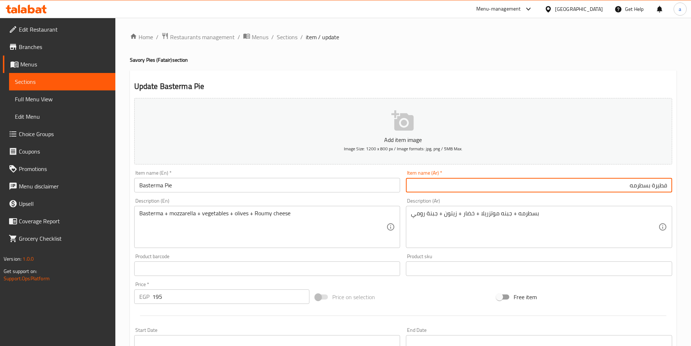
type input "فطيرة بسطرمه"
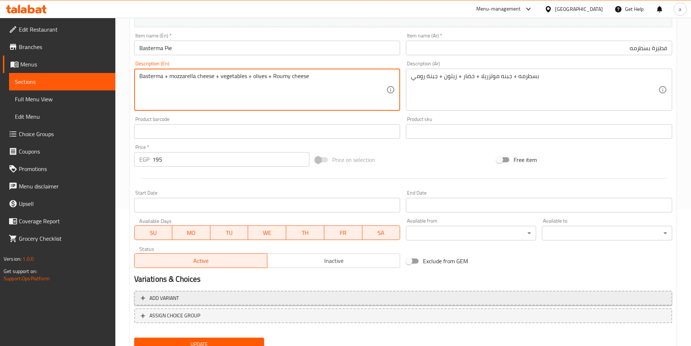
scroll to position [167, 0]
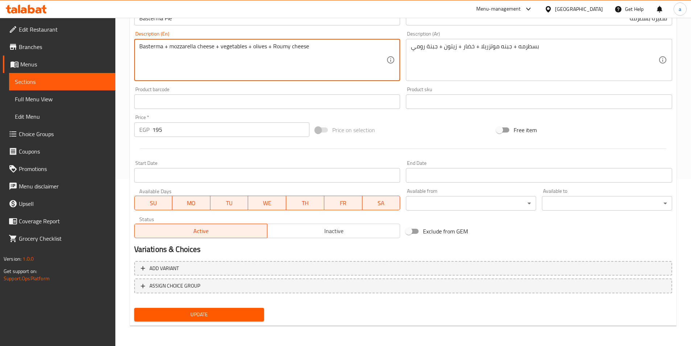
type textarea "Basterma + mozzarella cheese + vegetables + olives + Roumy cheese"
click at [239, 315] on span "Update" at bounding box center [199, 314] width 119 height 9
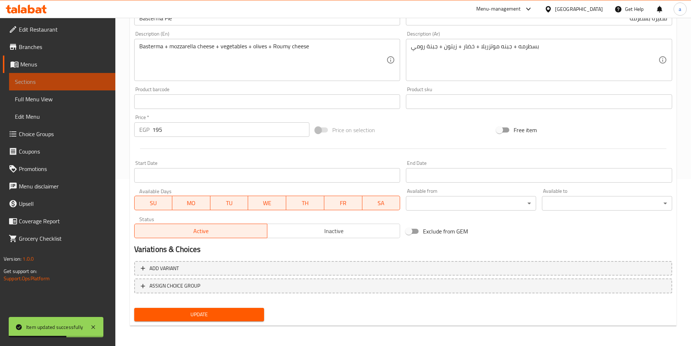
click at [73, 81] on span "Sections" at bounding box center [62, 81] width 95 height 9
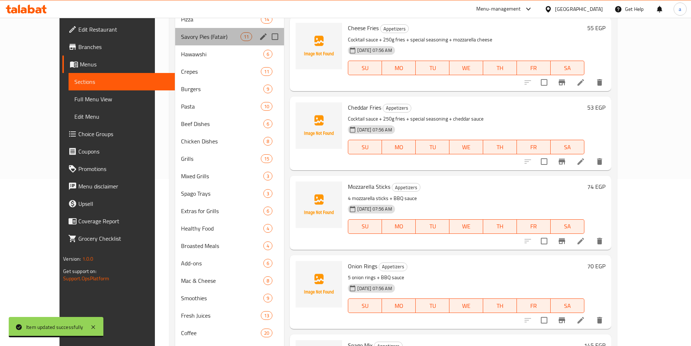
click at [181, 32] on div "Savory Pies (Fatair) 11" at bounding box center [229, 36] width 109 height 17
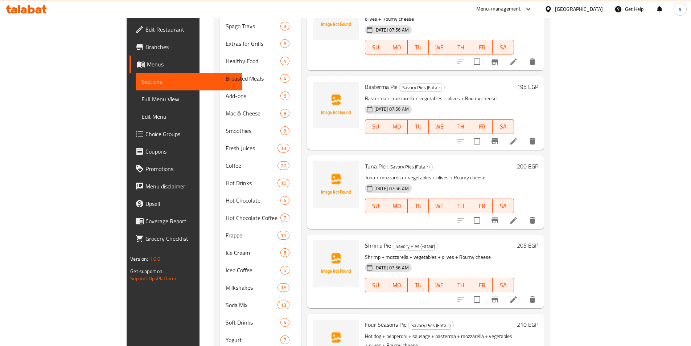
scroll to position [348, 0]
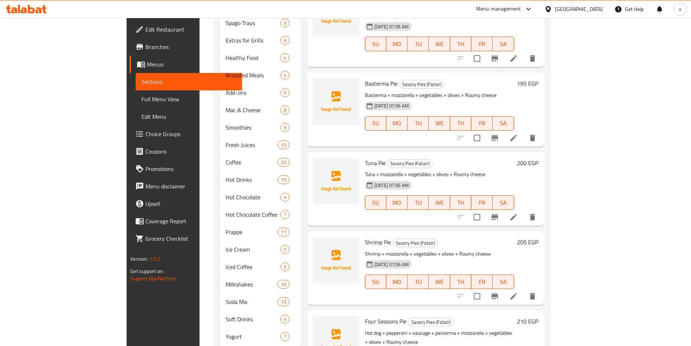
click at [518, 213] on icon at bounding box center [514, 217] width 9 height 9
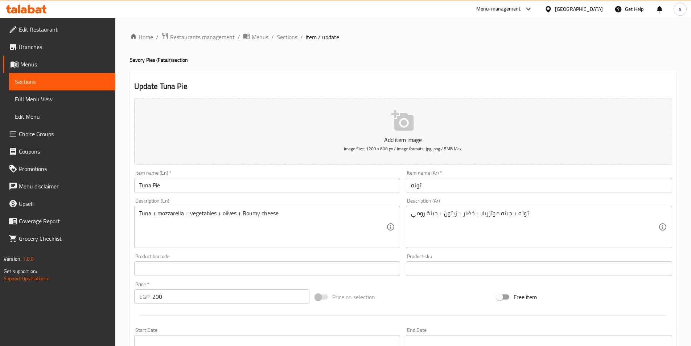
click at [426, 185] on input "تونه" at bounding box center [539, 185] width 266 height 15
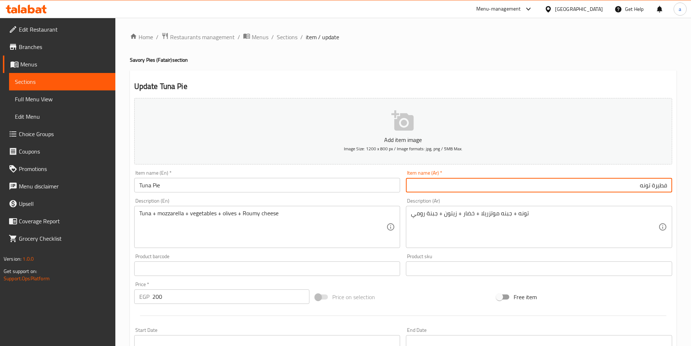
type input "فطيرة تونه"
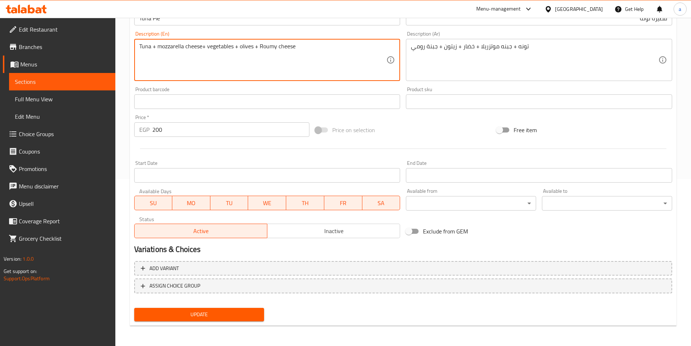
type textarea "Tuna + mozzarella cheese+ vegetables + olives + Roumy cheese"
click at [238, 314] on span "Update" at bounding box center [199, 314] width 119 height 9
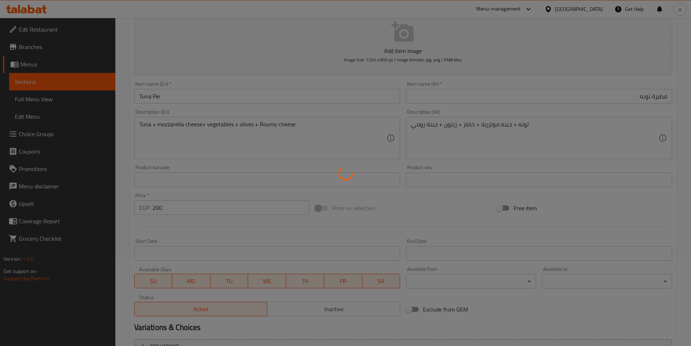
scroll to position [22, 0]
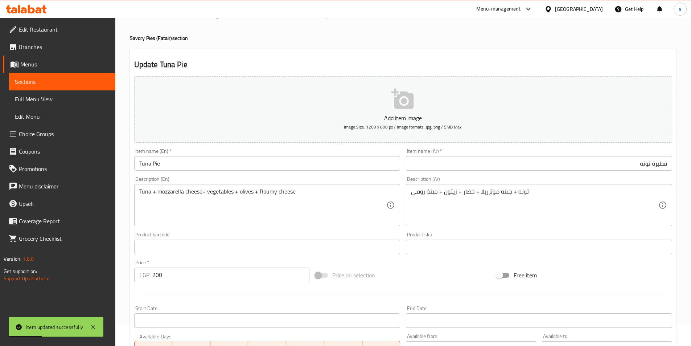
click at [42, 89] on link "Sections" at bounding box center [62, 81] width 106 height 17
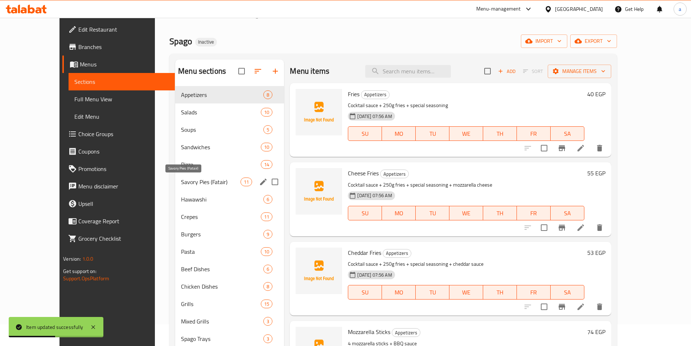
click at [181, 183] on span "Savory Pies (Fatair)" at bounding box center [211, 181] width 60 height 9
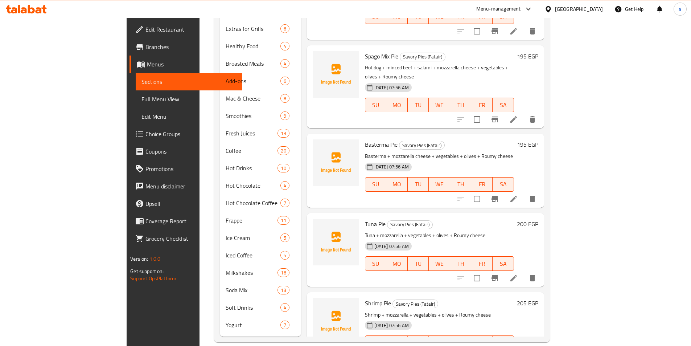
scroll to position [286, 0]
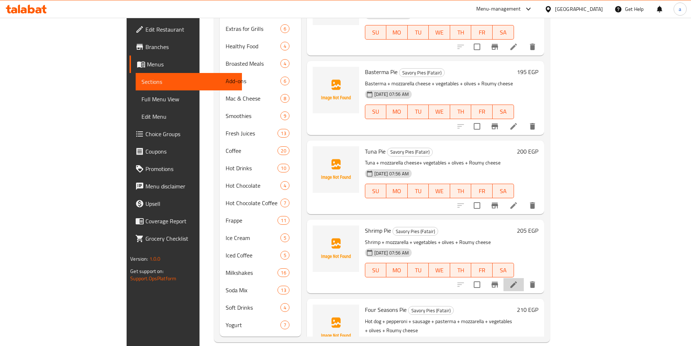
click at [524, 278] on li at bounding box center [514, 284] width 20 height 13
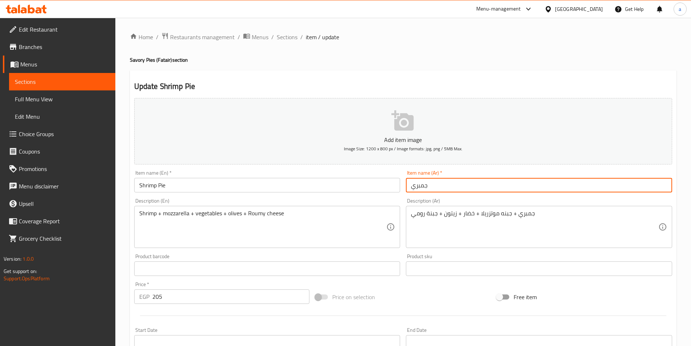
click at [446, 185] on input "جمبري" at bounding box center [539, 185] width 266 height 15
type input "فطيرة جمبري"
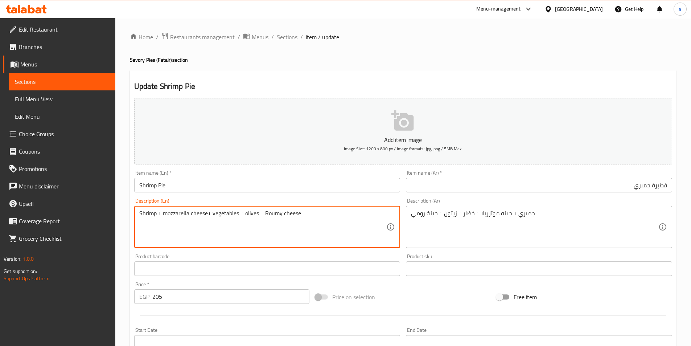
drag, startPoint x: 270, startPoint y: 213, endPoint x: 316, endPoint y: 229, distance: 48.0
click at [316, 229] on textarea "Shrimp + mozzarella cheese+ vegetables + olives + Roumy cheese" at bounding box center [262, 227] width 247 height 34
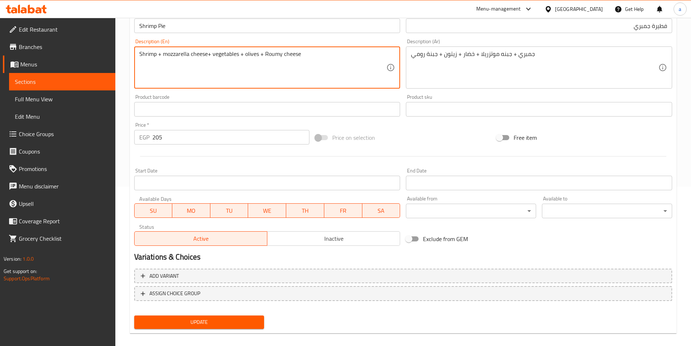
scroll to position [167, 0]
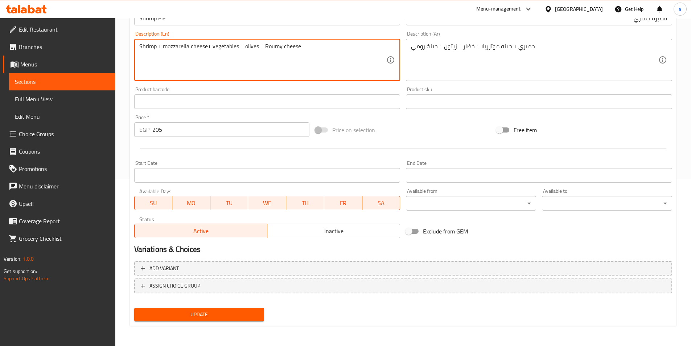
type textarea "Shrimp + mozzarella cheese+ vegetables + olives + Roumy cheese"
click at [256, 311] on span "Update" at bounding box center [199, 314] width 119 height 9
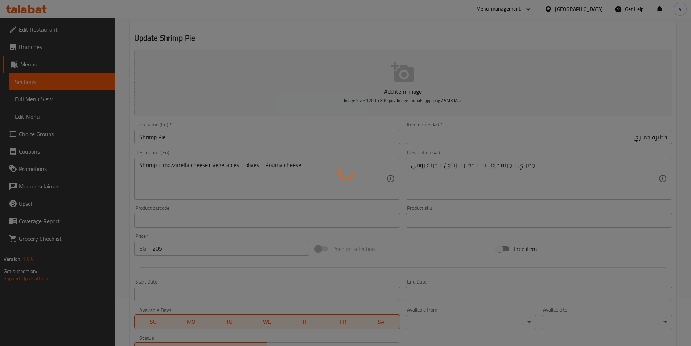
scroll to position [22, 0]
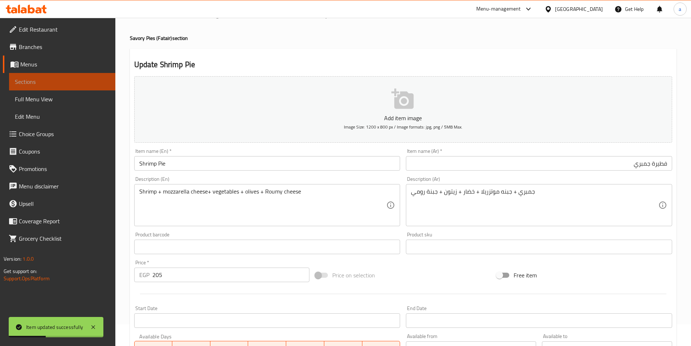
click at [27, 85] on span "Sections" at bounding box center [62, 81] width 95 height 9
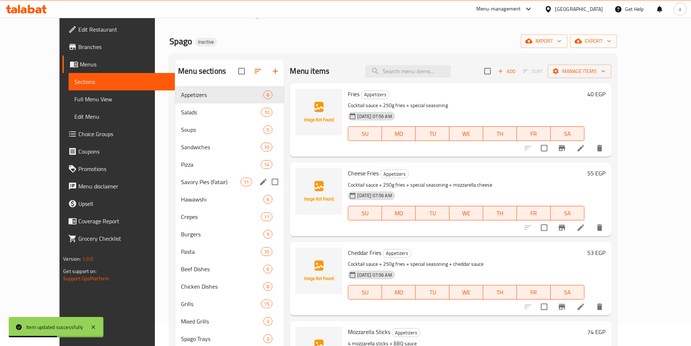
click at [175, 189] on div "Savory Pies (Fatair) 11" at bounding box center [229, 181] width 109 height 17
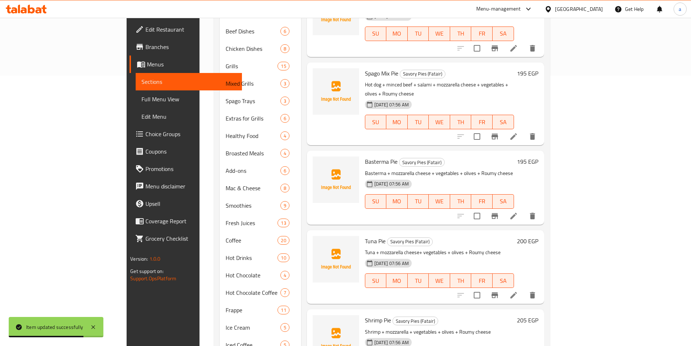
scroll to position [360, 0]
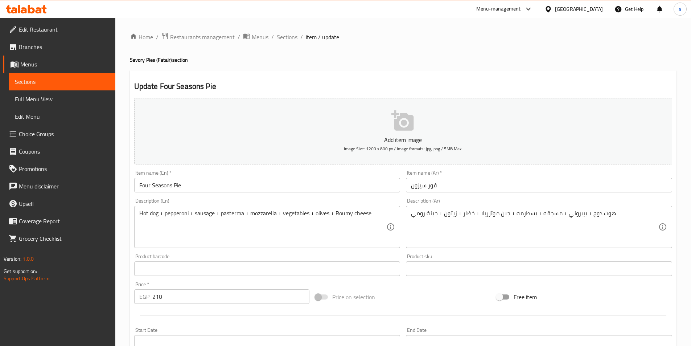
click at [434, 185] on input "فور سيزون" at bounding box center [539, 185] width 266 height 15
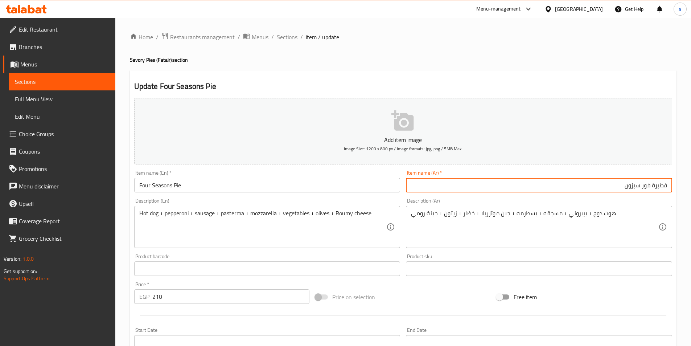
type input "فطيرة فور سيزون"
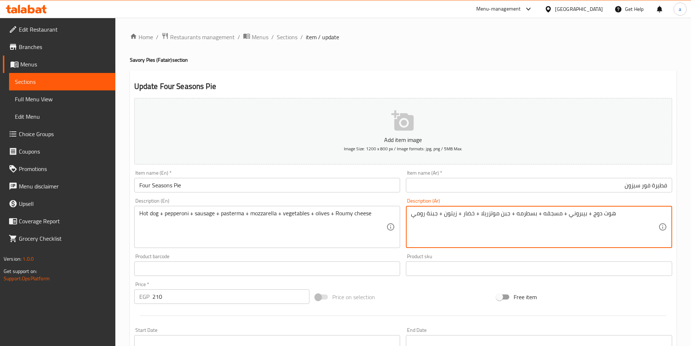
drag, startPoint x: 540, startPoint y: 216, endPoint x: 560, endPoint y: 218, distance: 19.4
type textarea "هوت دوج + بيبروني + سجق + بسطرمه + جبن موتزريلا + خضار + زيتون + جبنة رومي"
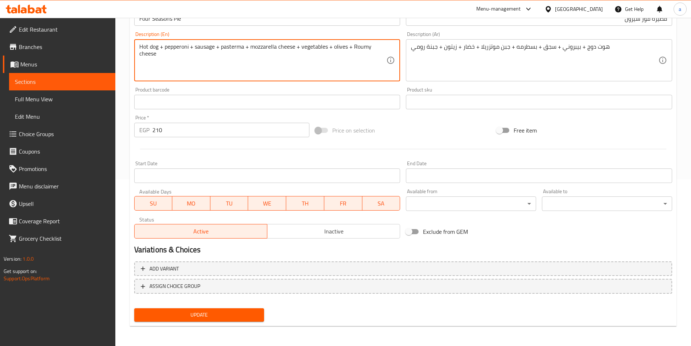
scroll to position [167, 0]
type textarea "Hot dog + pepperoni + sausage + pasterma + mozzarella cheese + vegetables + oli…"
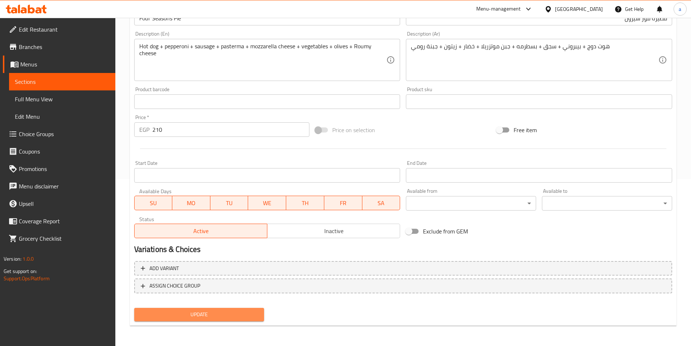
click at [252, 315] on span "Update" at bounding box center [199, 314] width 119 height 9
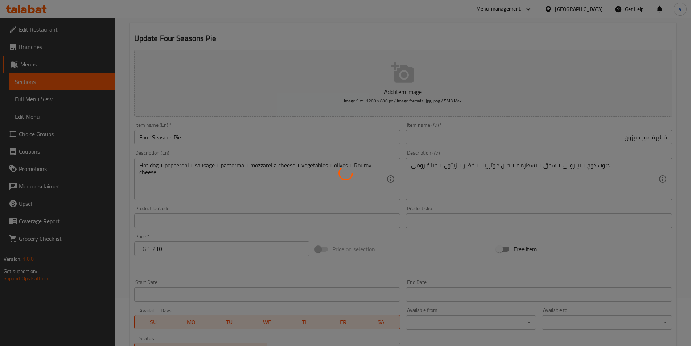
scroll to position [22, 0]
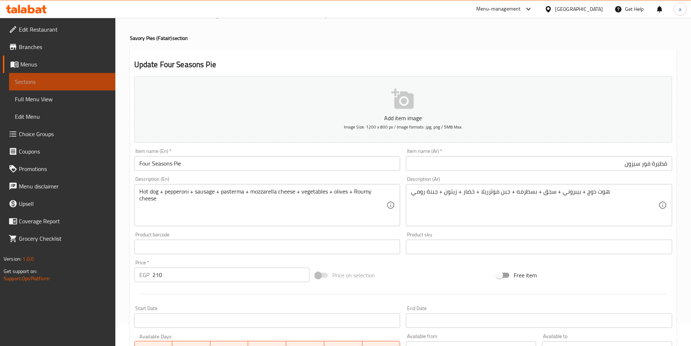
click at [36, 77] on span "Sections" at bounding box center [62, 81] width 95 height 9
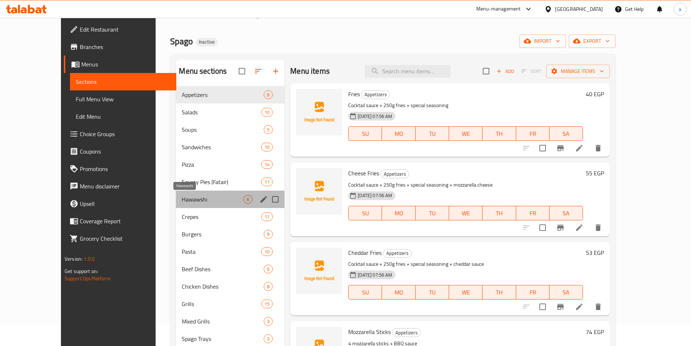
click at [182, 199] on span "Hawawshi" at bounding box center [213, 199] width 62 height 9
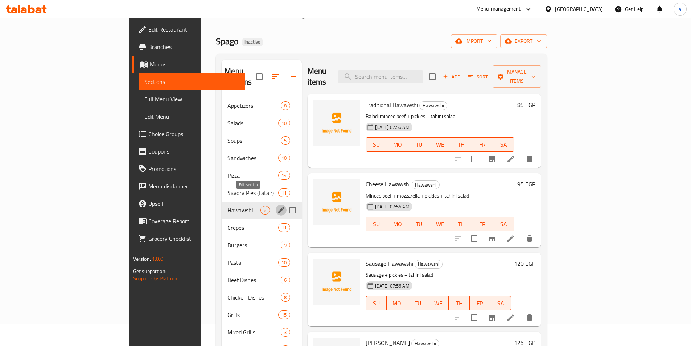
click at [277, 206] on icon "edit" at bounding box center [281, 210] width 9 height 9
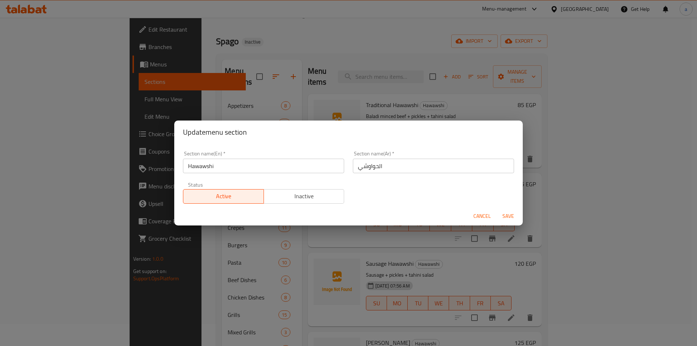
click at [226, 249] on div "Update menu section Section name(En)   * Hawawshi Section name(En) * Section na…" at bounding box center [348, 173] width 697 height 346
click at [479, 217] on span "Cancel" at bounding box center [481, 216] width 17 height 9
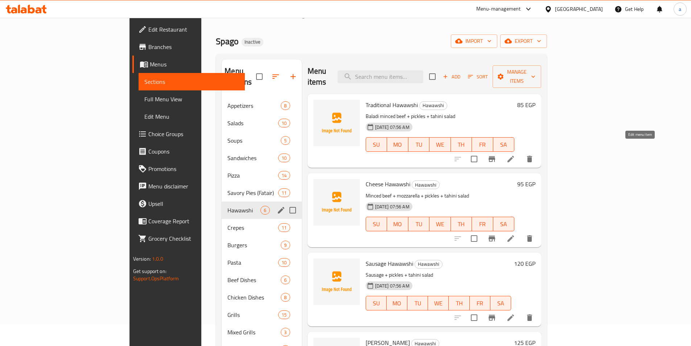
click at [515, 155] on icon at bounding box center [511, 159] width 9 height 9
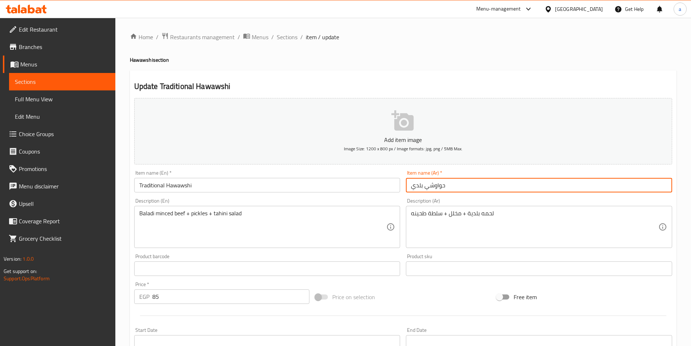
drag, startPoint x: 414, startPoint y: 185, endPoint x: 438, endPoint y: 186, distance: 24.0
click at [438, 186] on input "حواوشي بلدي" at bounding box center [539, 185] width 266 height 15
click at [441, 189] on input "حواوشي بلدي" at bounding box center [539, 185] width 266 height 15
type input "حواوشي تقليدى بلدي"
click at [167, 185] on input "Traditional Hawawshi" at bounding box center [267, 185] width 266 height 15
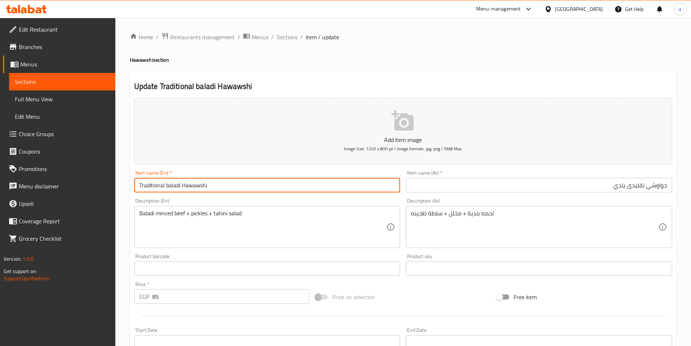
type input "Traditional baladi Hawawshi"
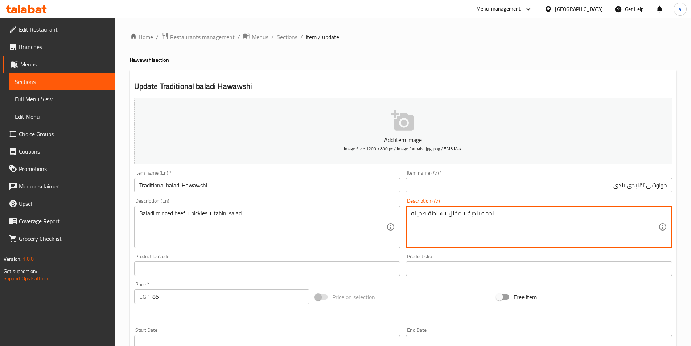
drag, startPoint x: 467, startPoint y: 217, endPoint x: 483, endPoint y: 215, distance: 16.5
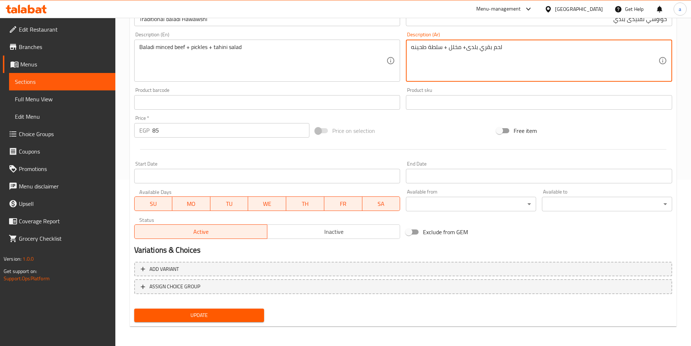
scroll to position [167, 0]
type textarea "لحم بقري بلدى+ مخلل + سلطة طحينه"
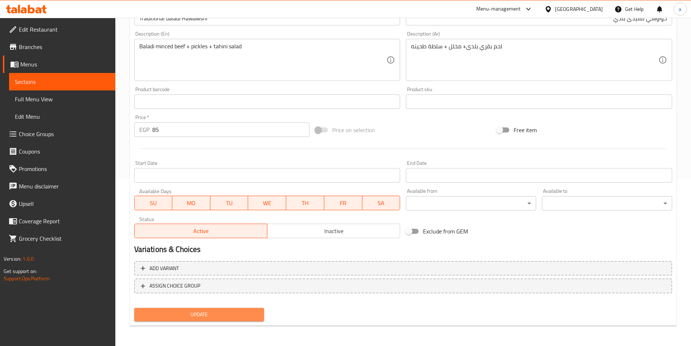
click at [195, 312] on span "Update" at bounding box center [199, 314] width 119 height 9
click at [241, 321] on button "Update" at bounding box center [199, 314] width 130 height 13
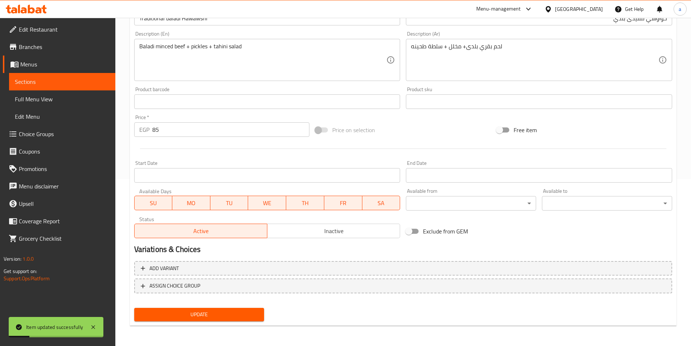
click at [74, 80] on span "Sections" at bounding box center [62, 81] width 95 height 9
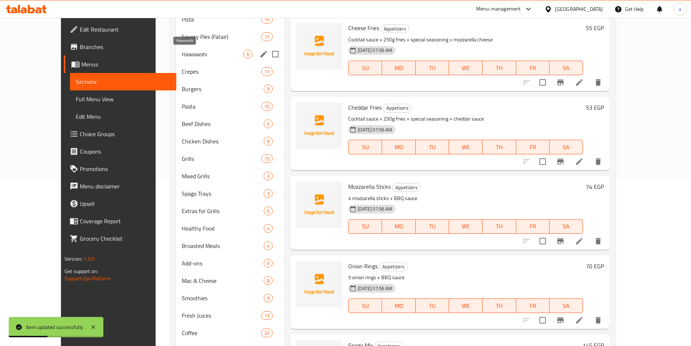
click at [182, 58] on span "Hawawshi" at bounding box center [213, 54] width 62 height 9
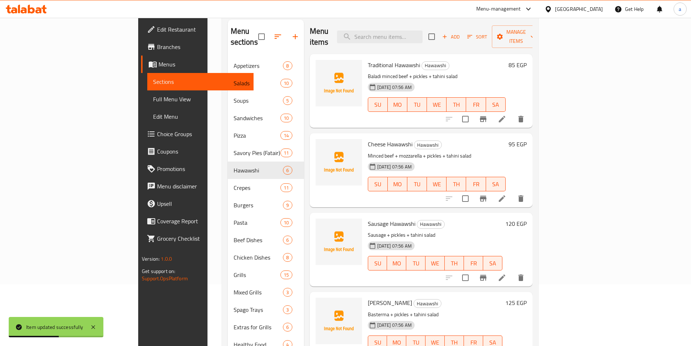
scroll to position [58, 0]
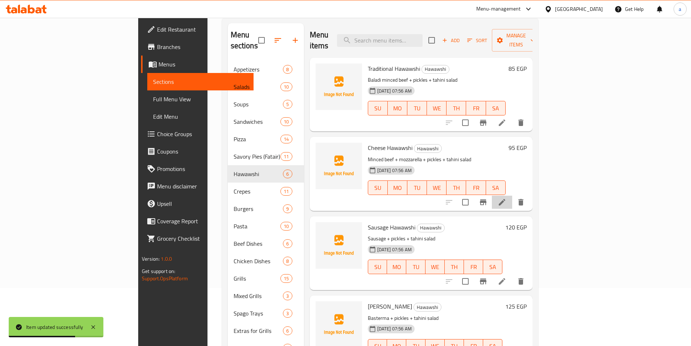
click at [512, 196] on li at bounding box center [502, 202] width 20 height 13
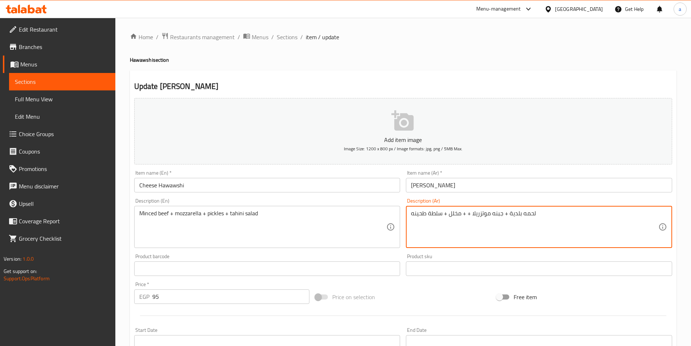
drag, startPoint x: 509, startPoint y: 214, endPoint x: 525, endPoint y: 217, distance: 16.9
type textarea "لحم بقرى مفروم + جبنه موتزريلا + + مخلل + سلطة طحينه"
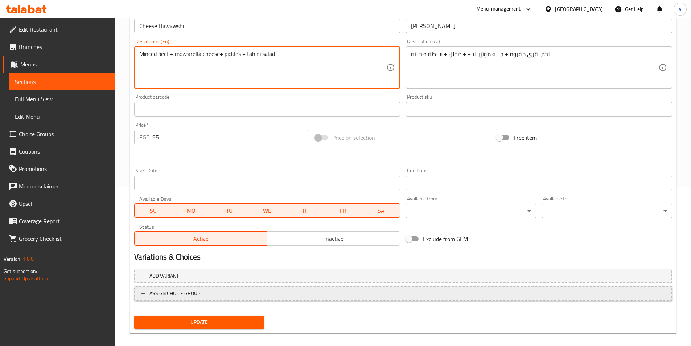
scroll to position [167, 0]
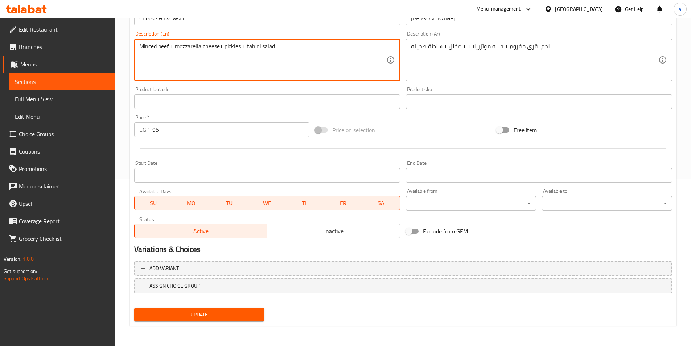
type textarea "Minced beef + mozzarella cheese+ pickles + tahini salad"
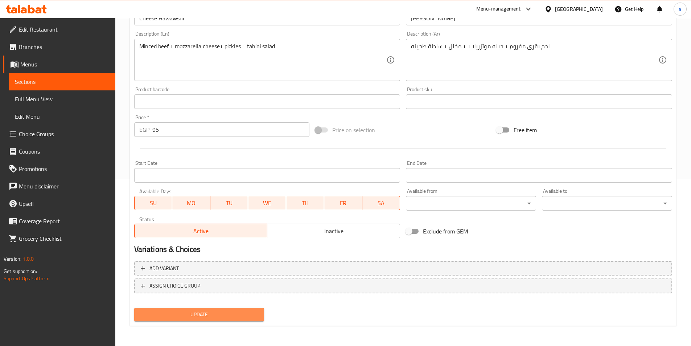
click at [212, 312] on span "Update" at bounding box center [199, 314] width 119 height 9
click at [179, 315] on span "Update" at bounding box center [199, 314] width 119 height 9
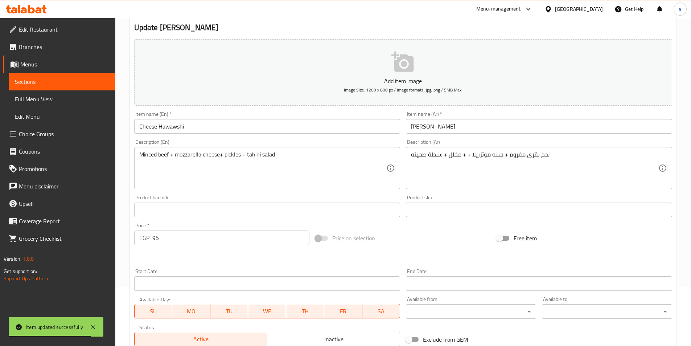
scroll to position [58, 0]
click at [79, 88] on link "Sections" at bounding box center [62, 81] width 106 height 17
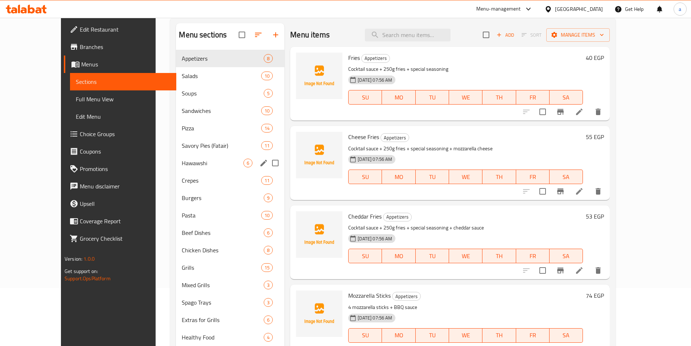
click at [182, 166] on span "Hawawshi" at bounding box center [213, 163] width 62 height 9
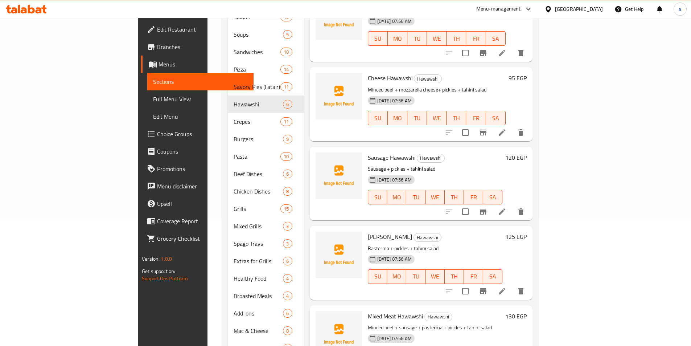
scroll to position [131, 0]
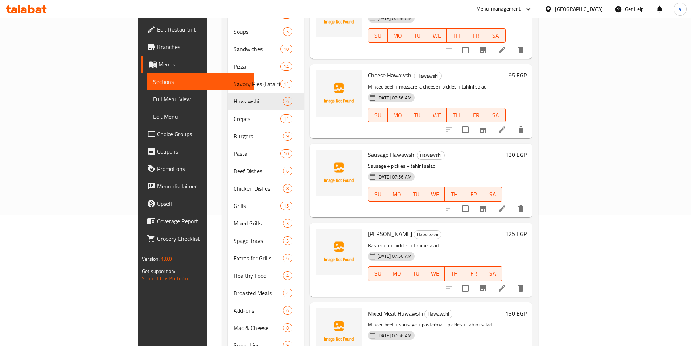
click at [512, 202] on li at bounding box center [502, 208] width 20 height 13
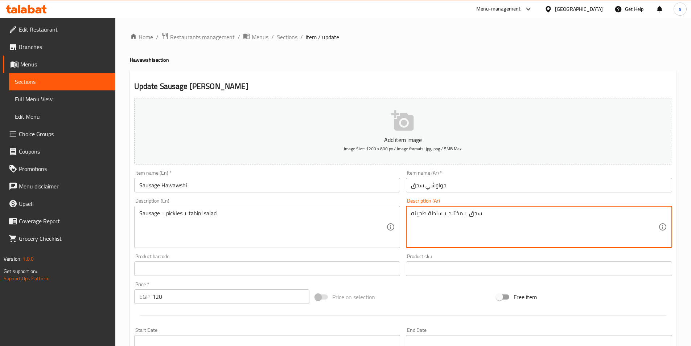
drag, startPoint x: 450, startPoint y: 216, endPoint x: 457, endPoint y: 218, distance: 7.0
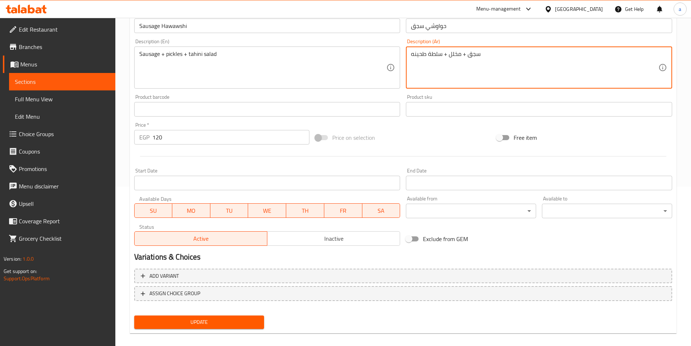
scroll to position [167, 0]
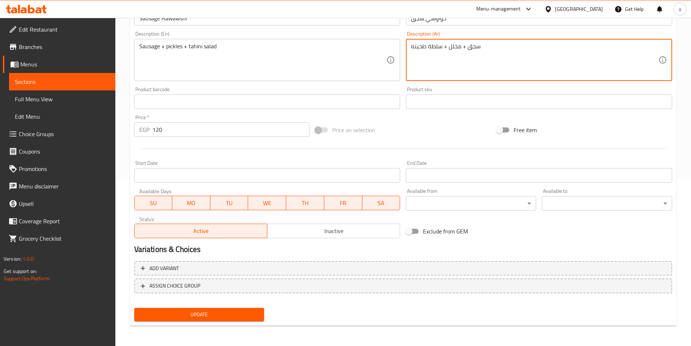
type textarea "سجق + مخلل + سلطة طحينه"
click at [253, 318] on span "Update" at bounding box center [199, 314] width 119 height 9
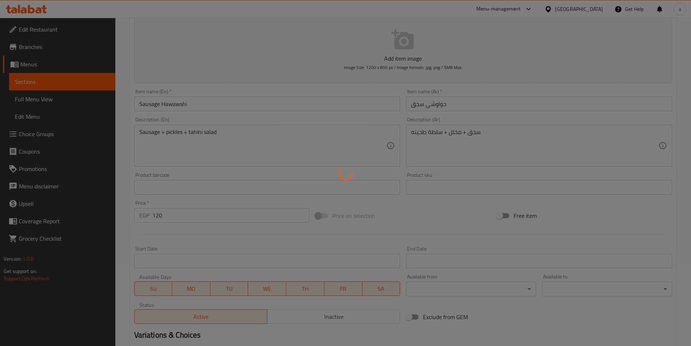
scroll to position [58, 0]
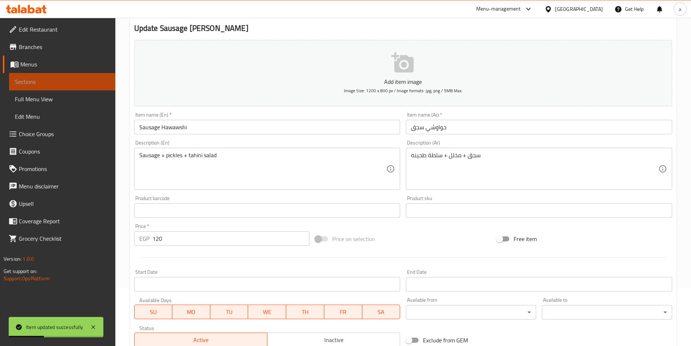
click at [30, 79] on span "Sections" at bounding box center [62, 81] width 95 height 9
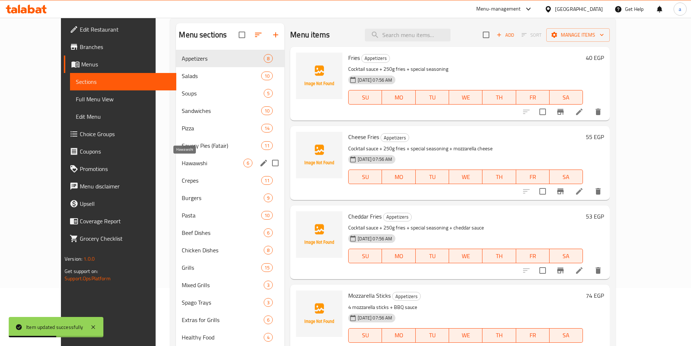
click at [182, 163] on span "Hawawshi" at bounding box center [213, 163] width 62 height 9
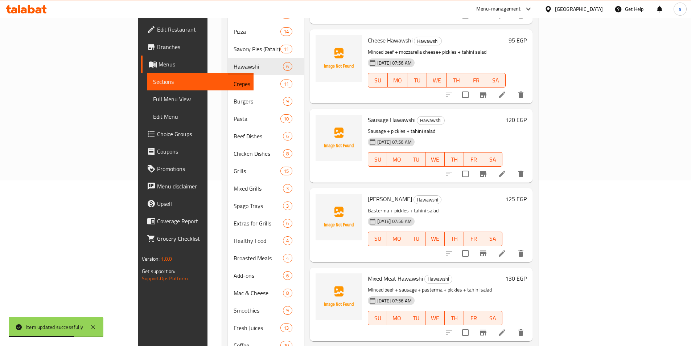
scroll to position [203, 0]
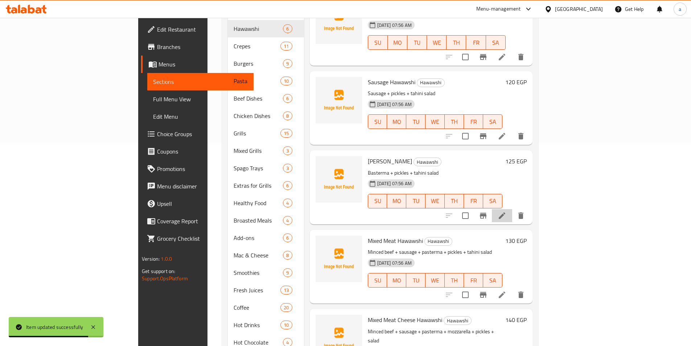
click at [512, 209] on li at bounding box center [502, 215] width 20 height 13
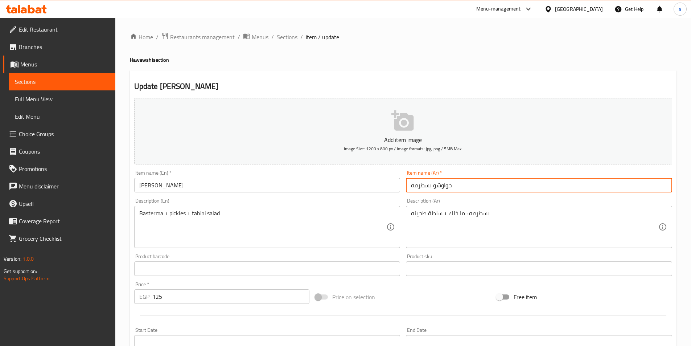
click at [435, 186] on input "حواوشو بسطرمه" at bounding box center [539, 185] width 266 height 15
click at [433, 187] on input "حواوشو بسطرمه" at bounding box center [539, 185] width 266 height 15
type input "حواوشى بسطرمه"
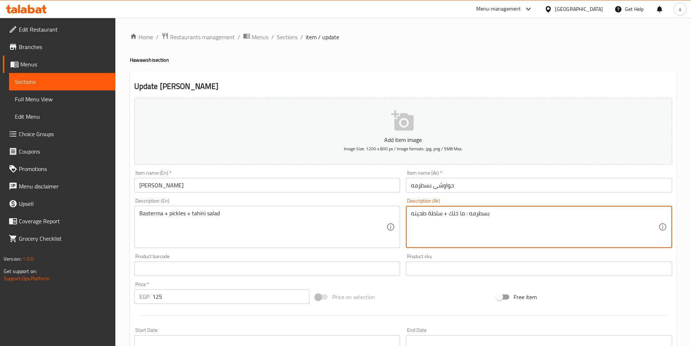
drag, startPoint x: 449, startPoint y: 213, endPoint x: 468, endPoint y: 216, distance: 19.0
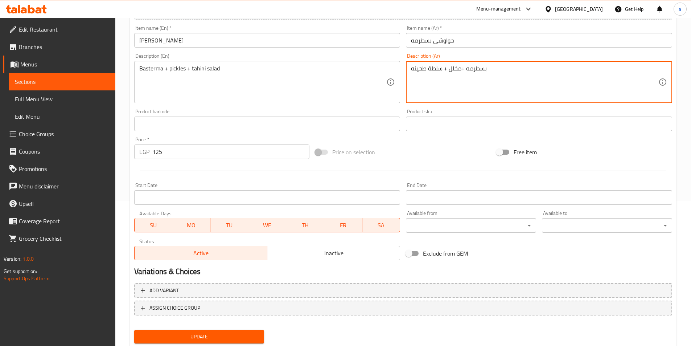
scroll to position [167, 0]
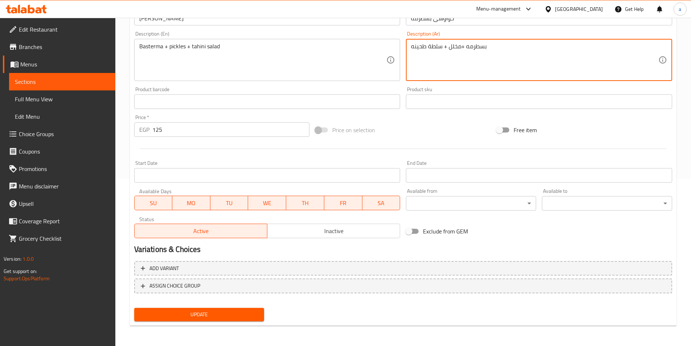
type textarea "بسطرمه +مخلل + سلطة طحينه"
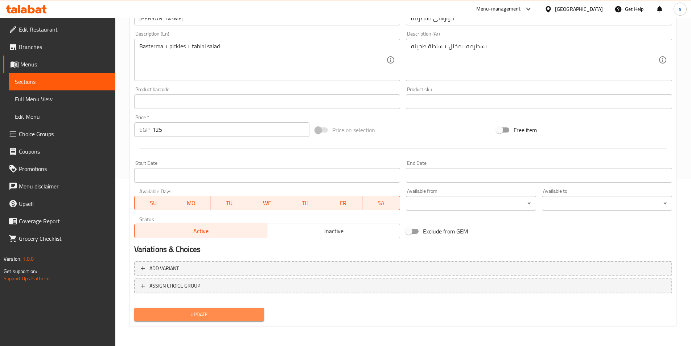
click at [234, 315] on span "Update" at bounding box center [199, 314] width 119 height 9
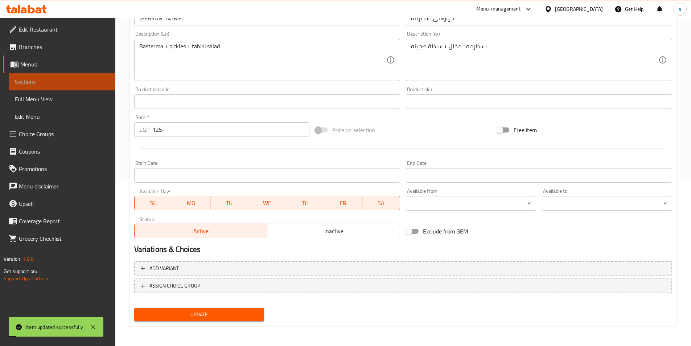
click at [85, 77] on span "Sections" at bounding box center [62, 81] width 95 height 9
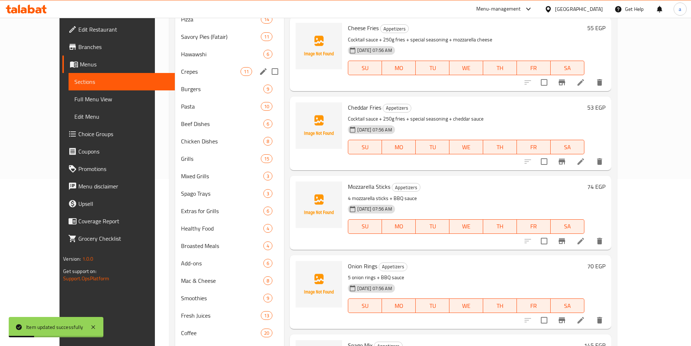
click at [192, 63] on div "Crepes 11" at bounding box center [229, 71] width 109 height 17
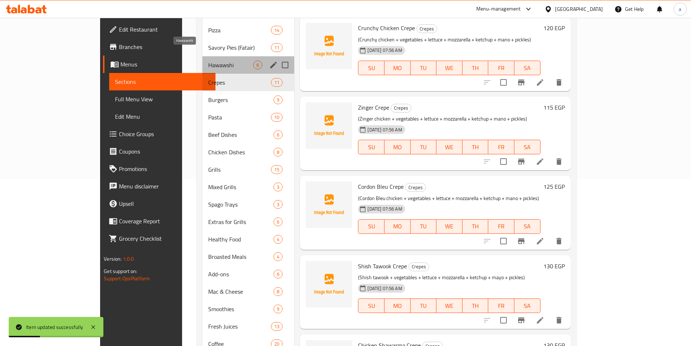
click at [208, 61] on span "Hawawshi" at bounding box center [230, 65] width 45 height 9
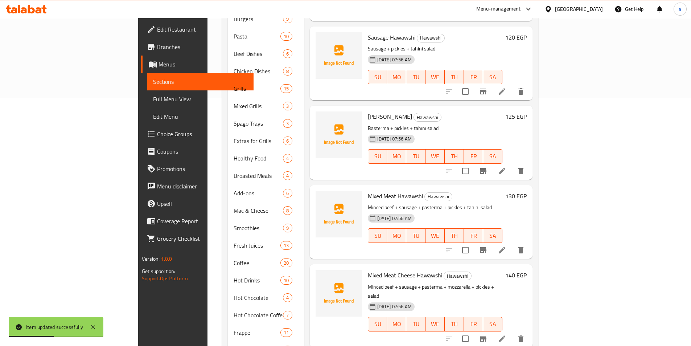
scroll to position [276, 0]
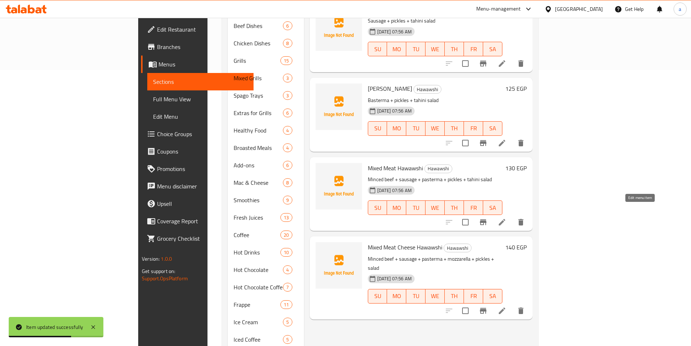
click at [507, 218] on icon at bounding box center [502, 222] width 9 height 9
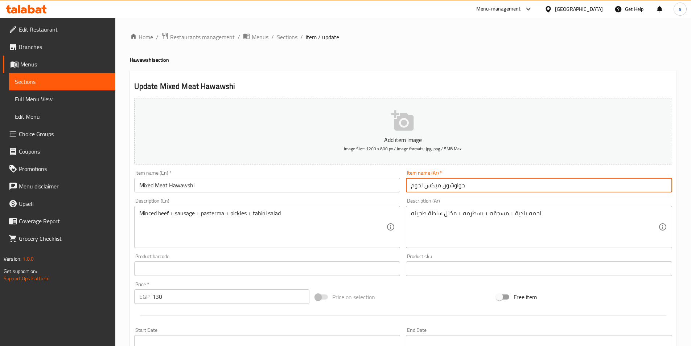
drag, startPoint x: 443, startPoint y: 187, endPoint x: 449, endPoint y: 188, distance: 6.3
click at [449, 188] on input "حواوشون میکس لحوم" at bounding box center [539, 185] width 266 height 15
type input "حواوشى میکس لحوم"
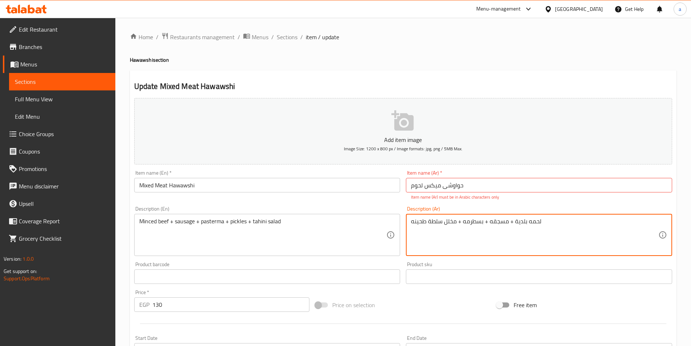
drag, startPoint x: 515, startPoint y: 214, endPoint x: 531, endPoint y: 216, distance: 16.4
drag, startPoint x: 490, startPoint y: 223, endPoint x: 509, endPoint y: 226, distance: 18.7
click at [509, 226] on textarea "لحم بقرى مفروم + مسجقه + بسطرمه + مخلل سلطة طحينه" at bounding box center [534, 235] width 247 height 34
click at [444, 222] on textarea "لحم بقرى مفروم + سجق + بسطرمه + مخلل سلطة طحينه" at bounding box center [534, 235] width 247 height 34
type textarea "لحم بقرى مفروم + سجق + بسطرمه + مخلل + سلطة طحينه"
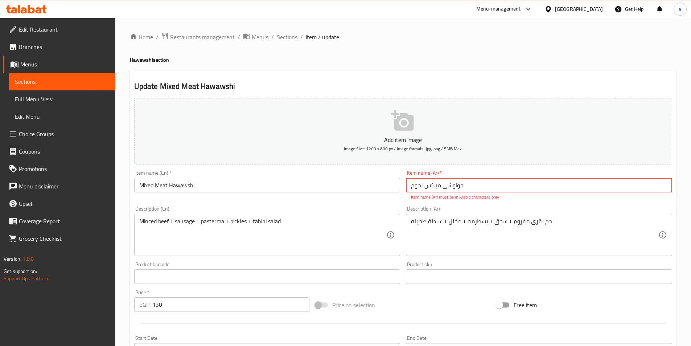
drag, startPoint x: 413, startPoint y: 186, endPoint x: 543, endPoint y: 179, distance: 130.9
click at [543, 179] on input "حواوشى میکس لحوم" at bounding box center [539, 185] width 266 height 15
type input "ج"
type input "حواوشي ميكس لحوم"
drag, startPoint x: 482, startPoint y: 183, endPoint x: 332, endPoint y: 198, distance: 150.6
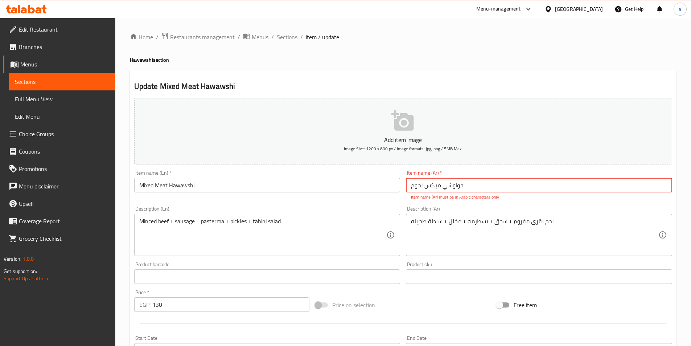
click at [332, 198] on div "Add item image Image Size: 1200 x 800 px / Image formats: jpg, png / 5MB Max. I…" at bounding box center [403, 255] width 544 height 321
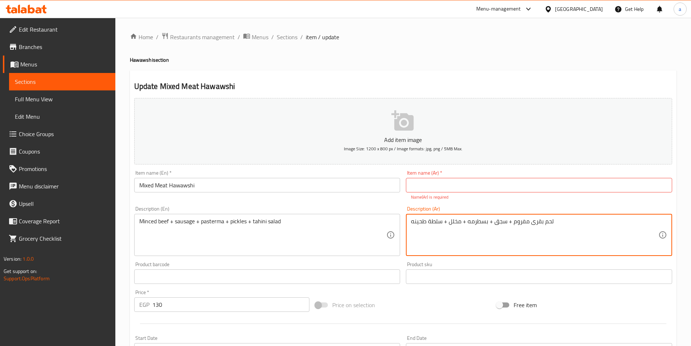
click at [433, 186] on input "text" at bounding box center [539, 185] width 266 height 15
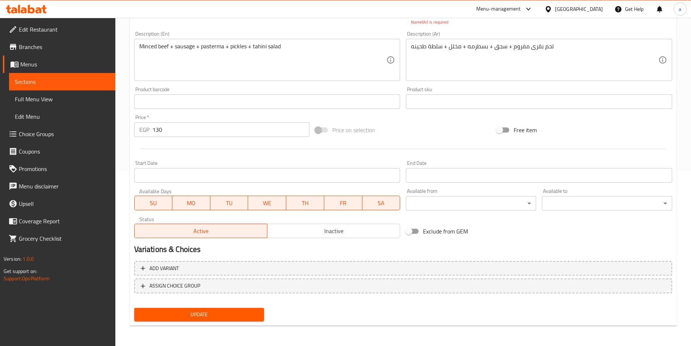
type input "حواوشى ميكس لحوم"
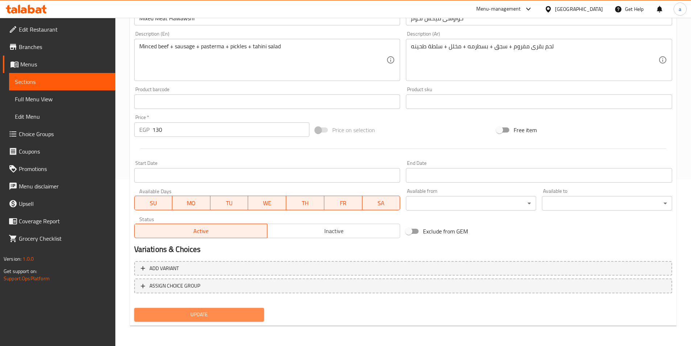
click at [220, 316] on span "Update" at bounding box center [199, 314] width 119 height 9
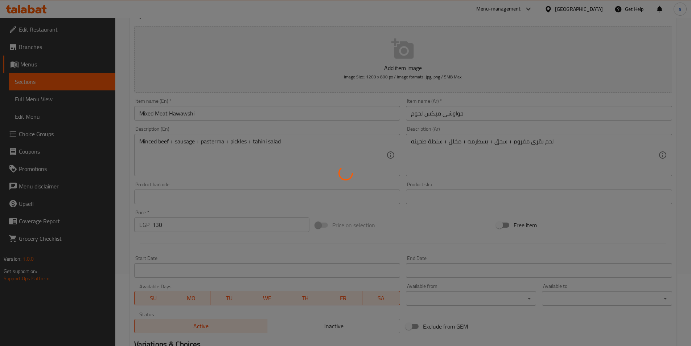
scroll to position [58, 0]
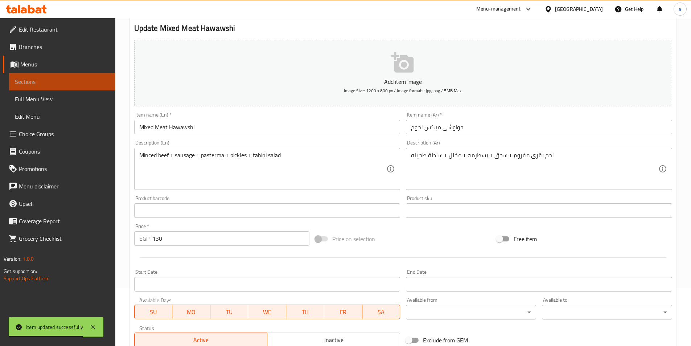
click at [50, 79] on span "Sections" at bounding box center [62, 81] width 95 height 9
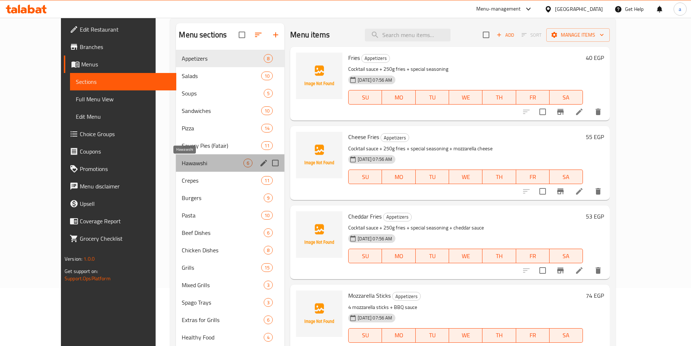
click at [185, 159] on span "Hawawshi" at bounding box center [213, 163] width 62 height 9
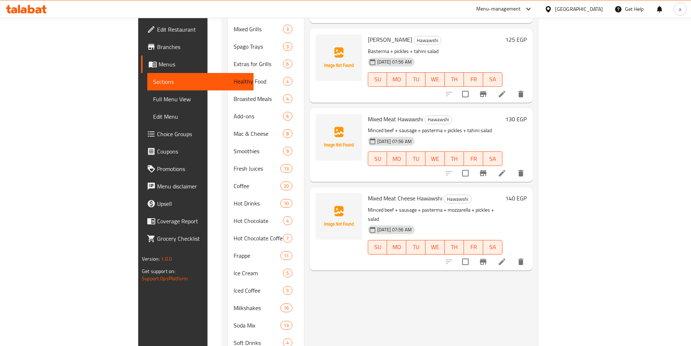
scroll to position [360, 0]
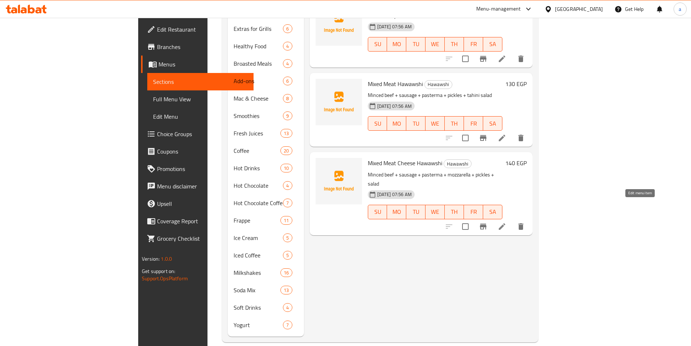
click at [507, 222] on icon at bounding box center [502, 226] width 9 height 9
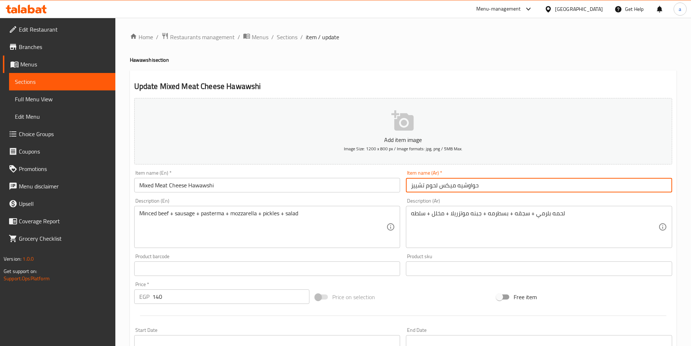
drag, startPoint x: 456, startPoint y: 188, endPoint x: 461, endPoint y: 188, distance: 5.1
click at [461, 188] on input "حواوشيه ميكس لحوم تشييز" at bounding box center [539, 185] width 266 height 15
type input "حواوشي ميكس لحوم تشييز"
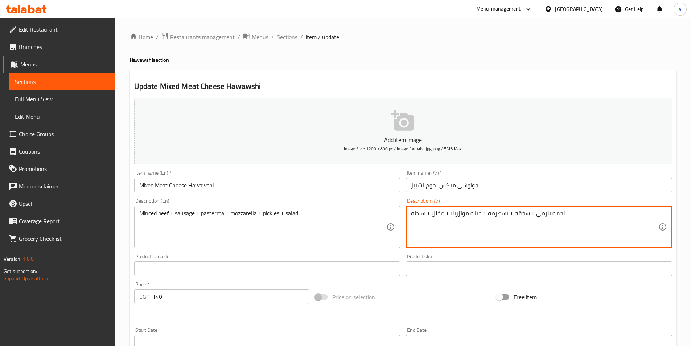
drag, startPoint x: 536, startPoint y: 218, endPoint x: 553, endPoint y: 220, distance: 17.2
click at [516, 213] on textarea "لحم بقرى مفروم + سجقه + بسطرمه + جبنه موتزريلا + مخلل + سلطه" at bounding box center [534, 227] width 247 height 34
type textarea "لحم بقرى مفروم + سجق + بسطرمه + جبنه موتزريلا + مخلل + سلطه"
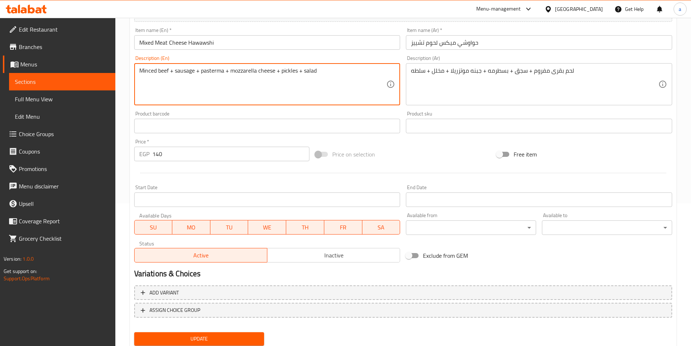
scroll to position [145, 0]
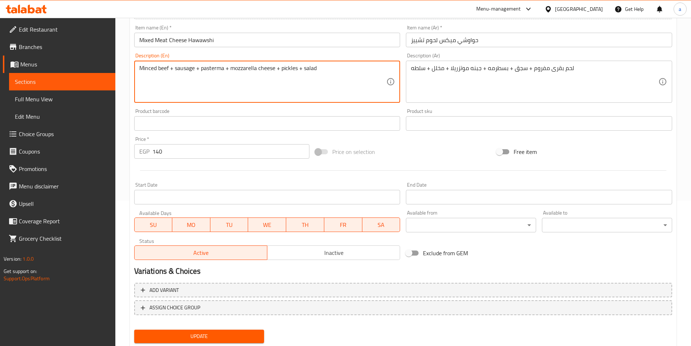
type textarea "Minced beef + sausage + pasterma + mozzarella cheese + pickles + salad"
click at [189, 335] on span "Update" at bounding box center [199, 336] width 119 height 9
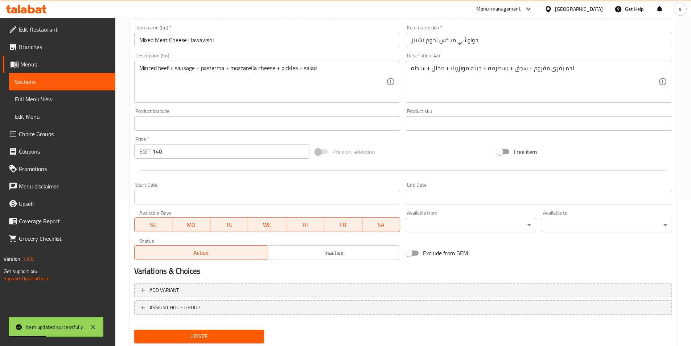
click at [8, 83] on div "Sections" at bounding box center [62, 81] width 108 height 17
click at [63, 79] on span "Sections" at bounding box center [62, 81] width 95 height 9
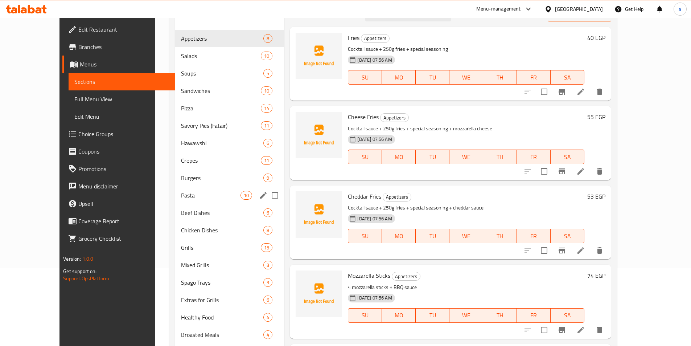
scroll to position [73, 0]
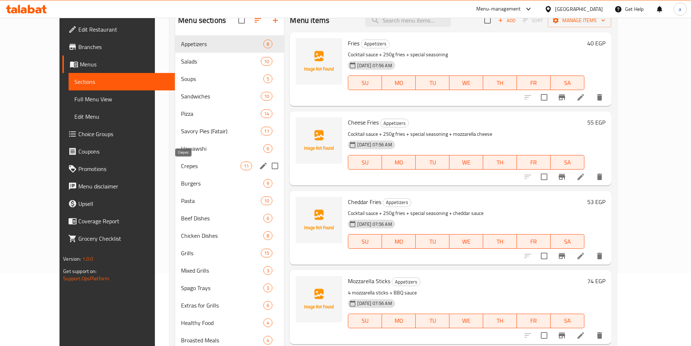
click at [200, 166] on span "Crepes" at bounding box center [211, 165] width 60 height 9
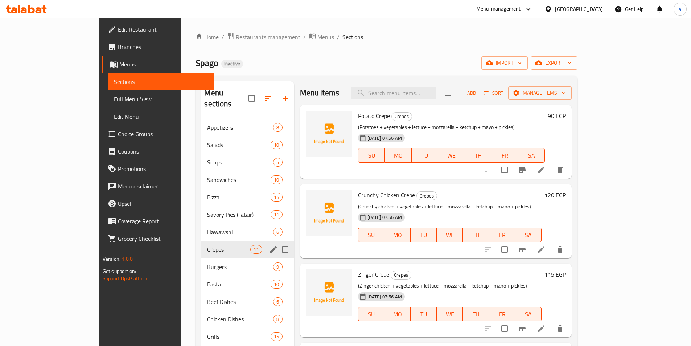
click at [201, 241] on div "Crepes 11" at bounding box center [247, 249] width 93 height 17
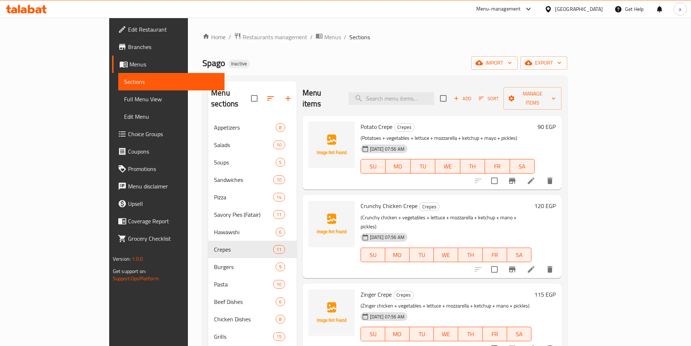
click at [128, 31] on span "Edit Restaurant" at bounding box center [173, 29] width 91 height 9
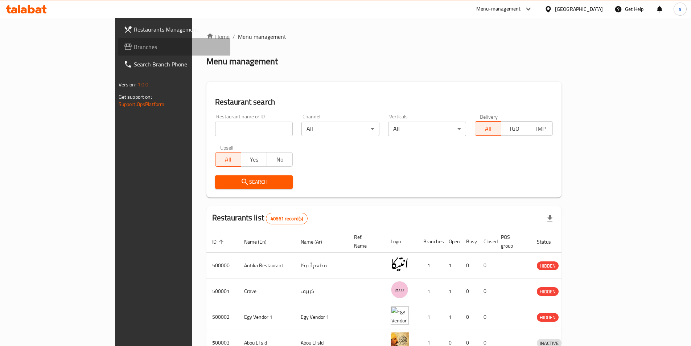
click at [118, 41] on link "Branches" at bounding box center [174, 46] width 112 height 17
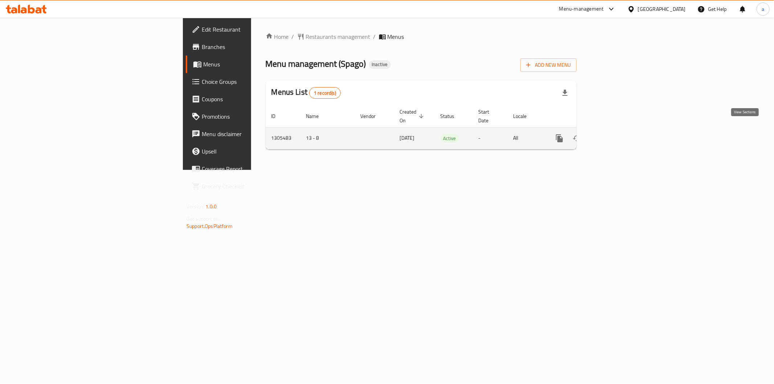
click at [616, 134] on icon "enhanced table" at bounding box center [611, 138] width 9 height 9
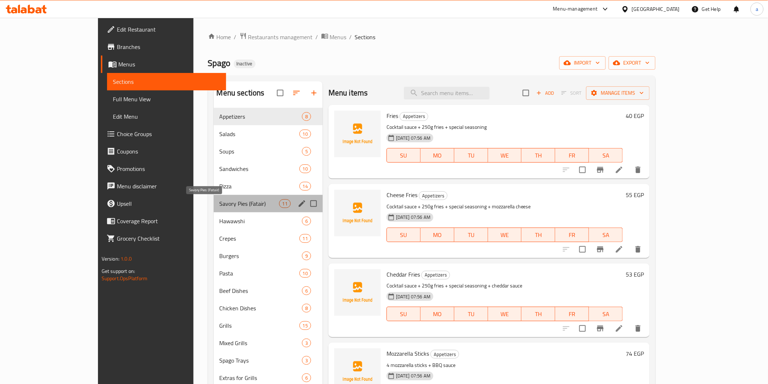
drag, startPoint x: 162, startPoint y: 201, endPoint x: 165, endPoint y: 210, distance: 9.4
click at [220, 201] on span "Savory Pies (Fatair)" at bounding box center [250, 203] width 60 height 9
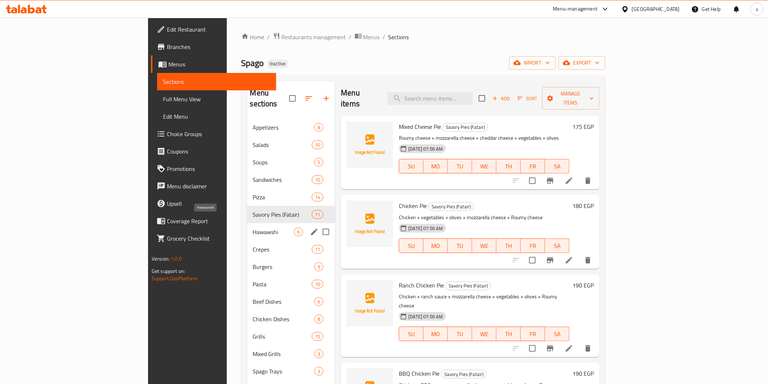
click at [253, 228] on span "Hawawshi" at bounding box center [273, 232] width 41 height 9
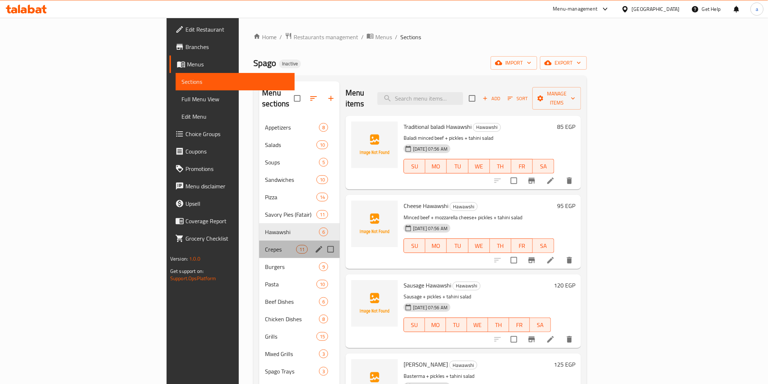
click at [259, 244] on div "Crepes 11" at bounding box center [299, 249] width 81 height 17
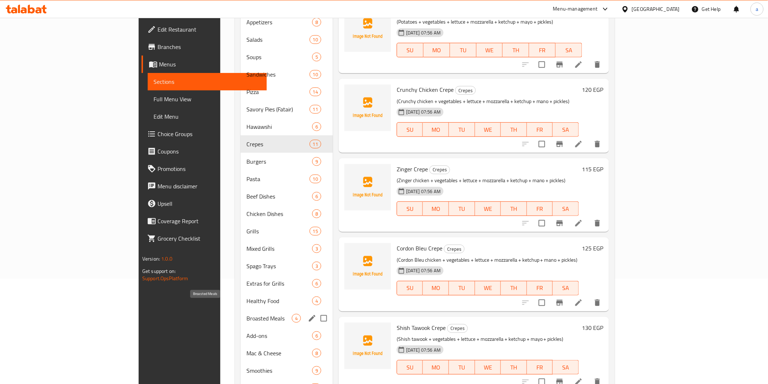
scroll to position [39, 0]
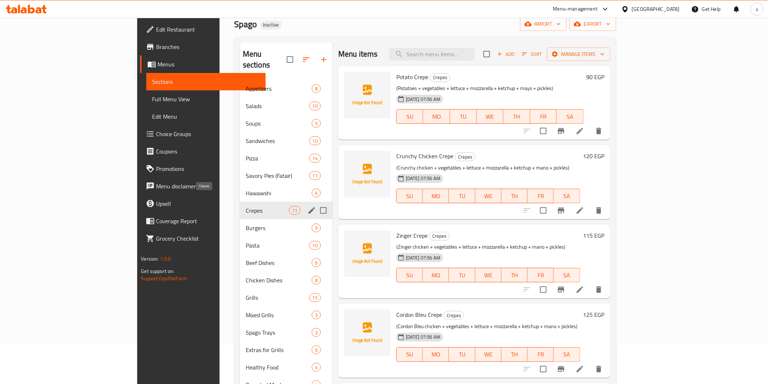
click at [246, 206] on span "Crepes" at bounding box center [267, 210] width 43 height 9
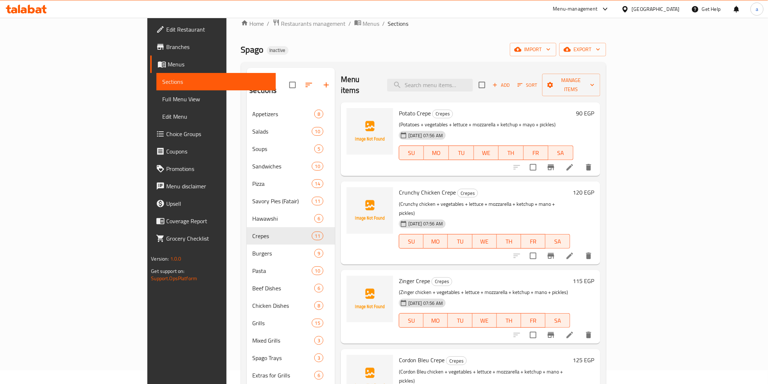
scroll to position [0, 0]
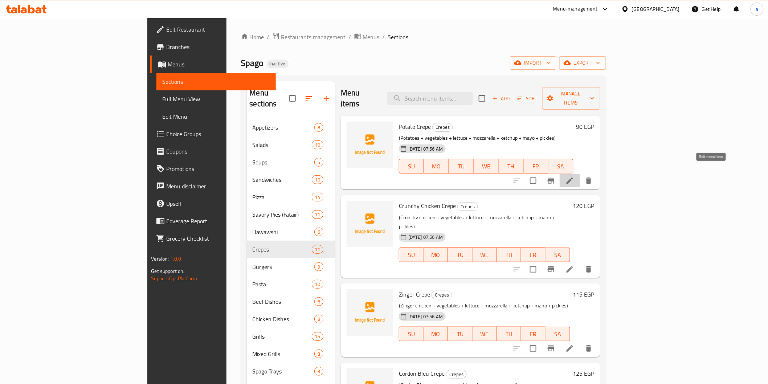
click at [574, 176] on icon at bounding box center [569, 180] width 9 height 9
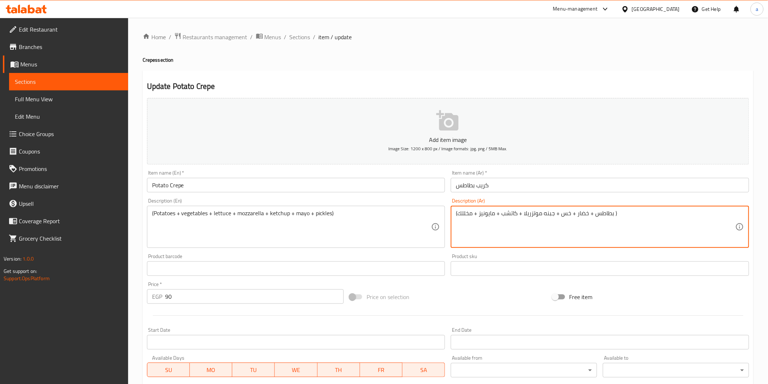
type textarea "(بطاطس + خضار + خس + جبنه موتزريلا + كاتشب + مايونيز + مخللك )"
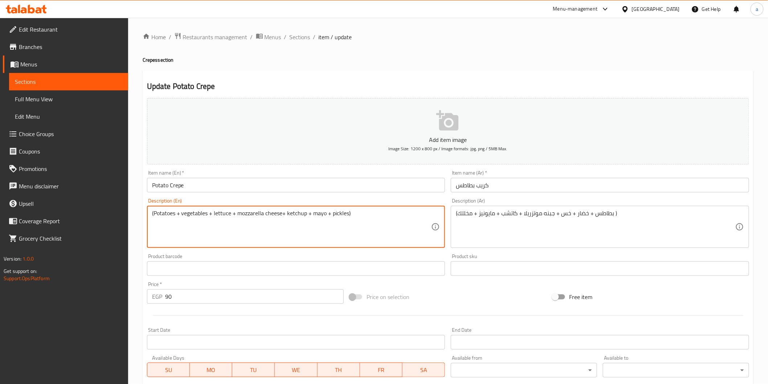
type textarea "(Potatoes + vegetables + lettuce + mozzarella cheese+ ketchup + mayo + pickles)"
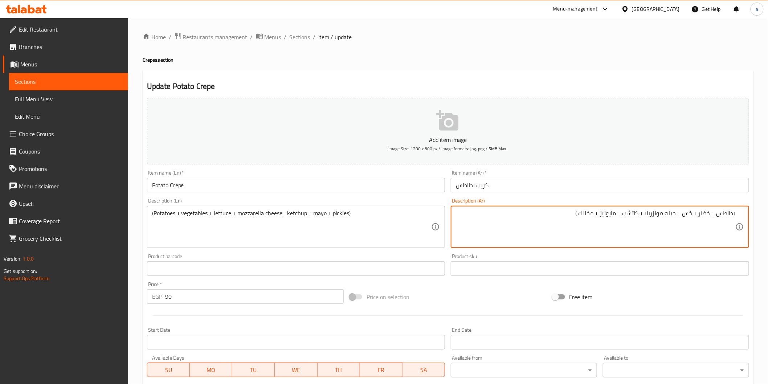
drag, startPoint x: 619, startPoint y: 216, endPoint x: 637, endPoint y: 226, distance: 20.5
click at [637, 226] on textarea "بطاطس + خضار + خس + جبنه موتزريلا + كاتشب + مايونيز + مخللك )" at bounding box center [595, 227] width 279 height 34
click at [735, 217] on textarea "بطاطس + خضار + خس + جبنه موتزريلا + كاتشب + مايونيز + مخللك )" at bounding box center [595, 227] width 279 height 34
type textarea "(بطاطس + خضار + خس + جبنه موتزريلا + كاتشب + مايونيز + مخلل )"
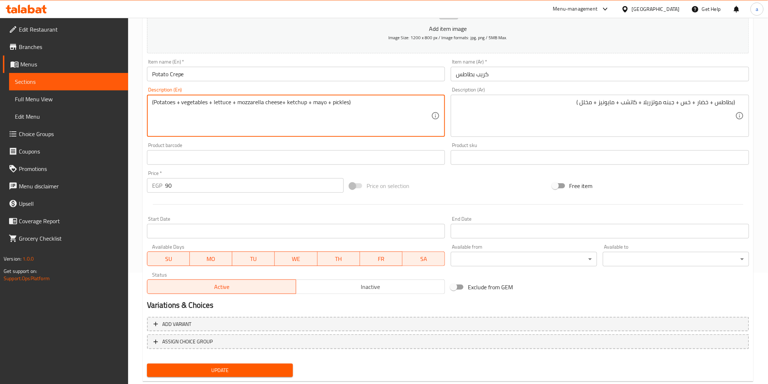
scroll to position [127, 0]
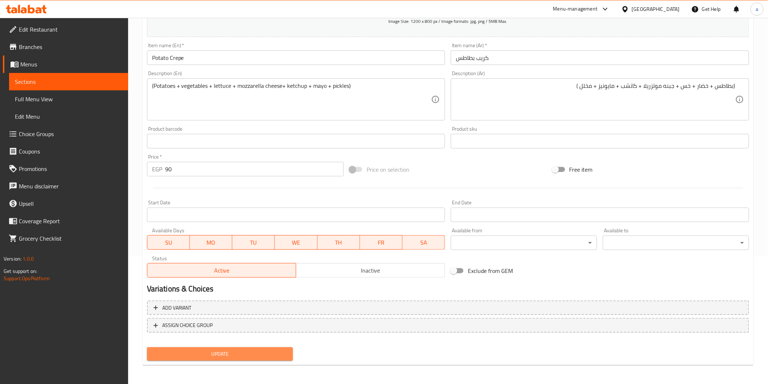
click at [231, 357] on span "Update" at bounding box center [220, 353] width 135 height 9
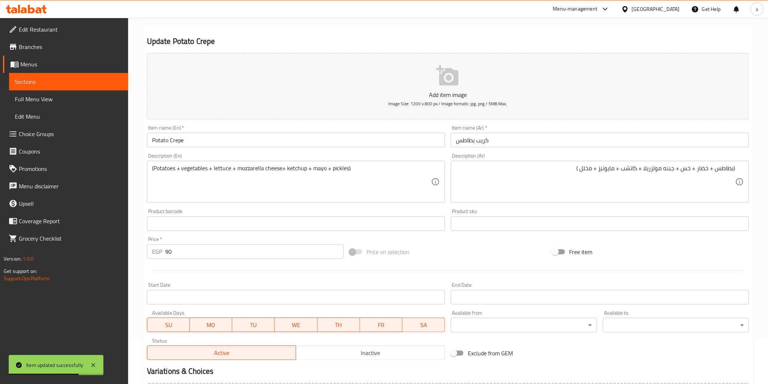
scroll to position [0, 0]
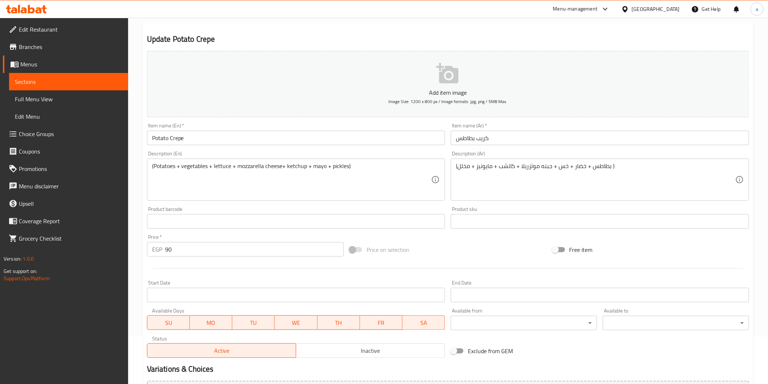
scroll to position [46, 0]
click at [38, 86] on span "Sections" at bounding box center [68, 81] width 107 height 9
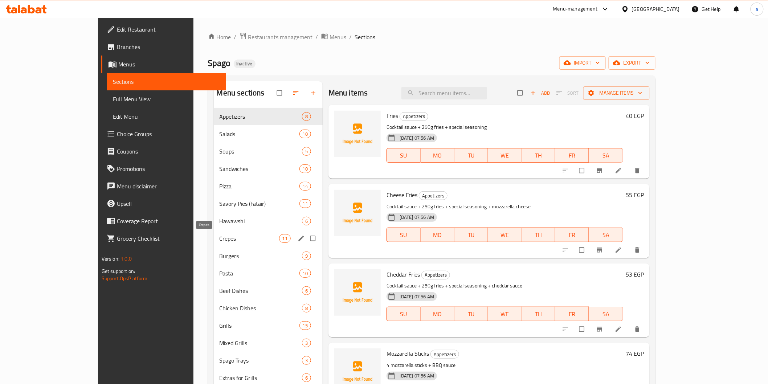
click at [220, 240] on span "Crepes" at bounding box center [250, 238] width 60 height 9
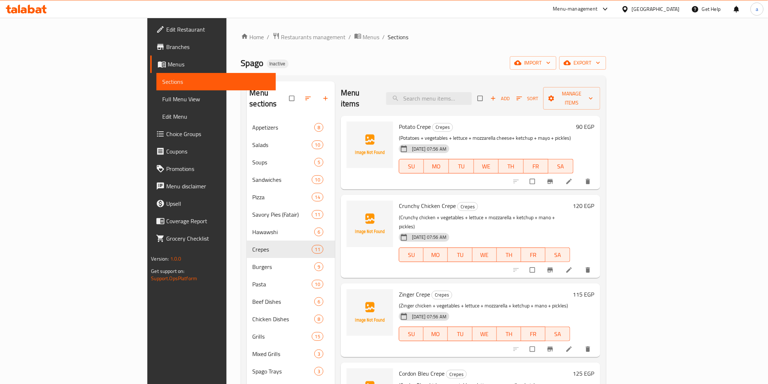
click at [580, 264] on li at bounding box center [570, 270] width 20 height 12
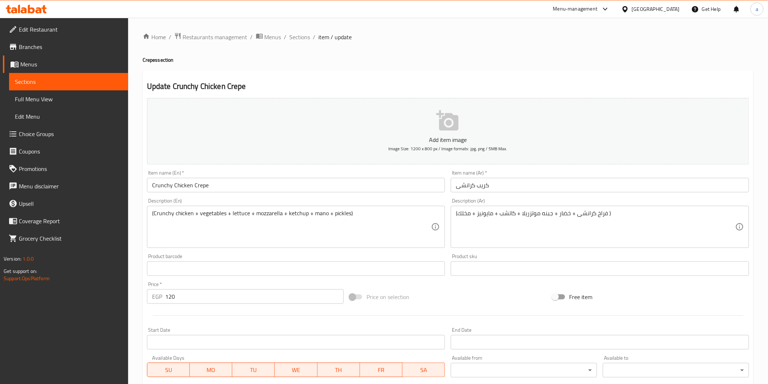
click at [476, 189] on input "كريب كرانشی" at bounding box center [600, 185] width 298 height 15
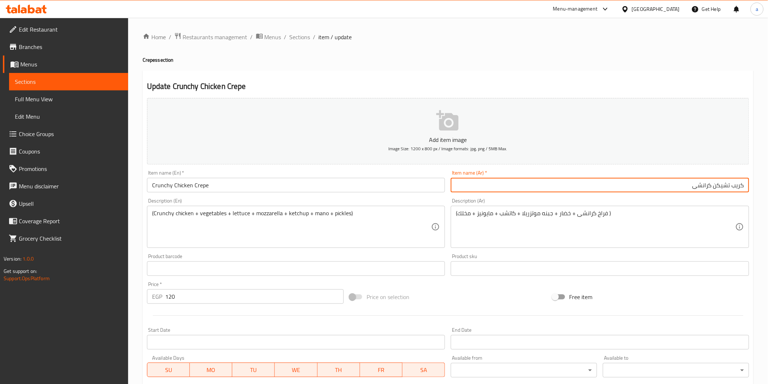
type input "كريب تشيكن كرانشی"
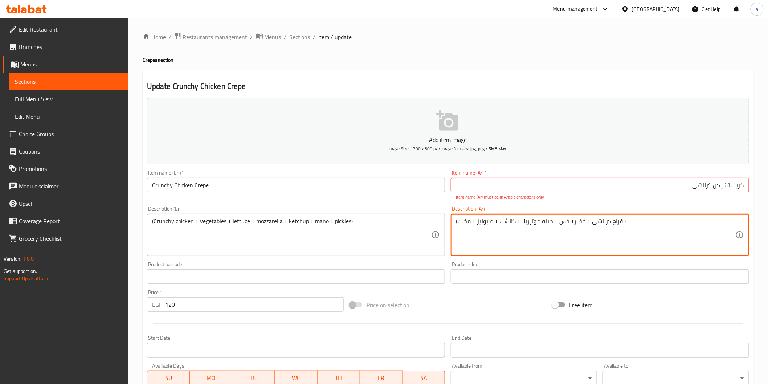
type textarea "(فراخ کرانشی + خضار+ خس + جبنه موتزريلا + كاتشب + مايونيز + مخلك )"
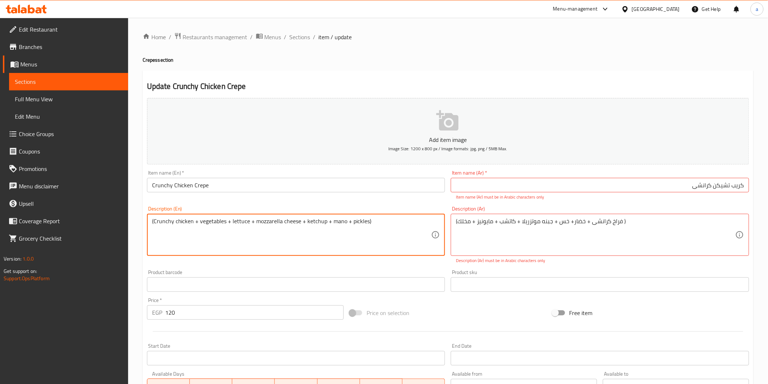
click at [343, 223] on textarea "(Crunchy chicken + vegetables + lettuce + mozzarella cheese + ketchup + mano + …" at bounding box center [291, 235] width 279 height 34
type textarea "(Crunchy chicken + vegetables + lettuce + mozzarella cheese + ketchup + mayo + …"
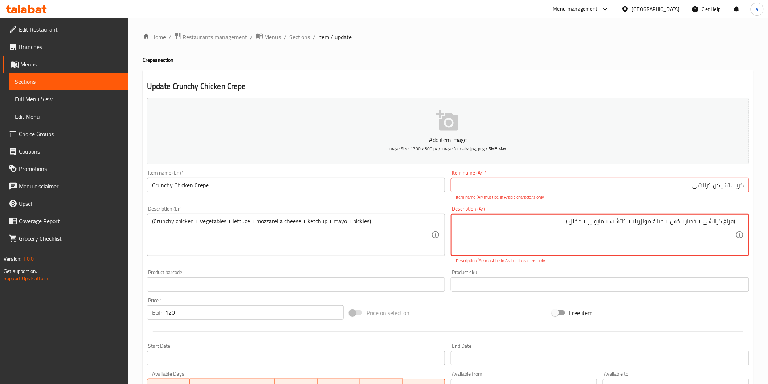
type textarea "(فراخ کرانشی + خضار+ خس + جبنة موتزريلا + كاتشب + مايونيز + مخلل )"
drag, startPoint x: 639, startPoint y: 176, endPoint x: 872, endPoint y: 184, distance: 233.1
click at [768, 184] on html "​ Menu-management Egypt Get Help a Edit Restaurant Branches Menus Sections Full…" at bounding box center [384, 192] width 768 height 384
click at [643, 191] on input "كريب تشيكن كرانشی" at bounding box center [600, 185] width 298 height 15
drag, startPoint x: 646, startPoint y: 188, endPoint x: 819, endPoint y: 194, distance: 173.2
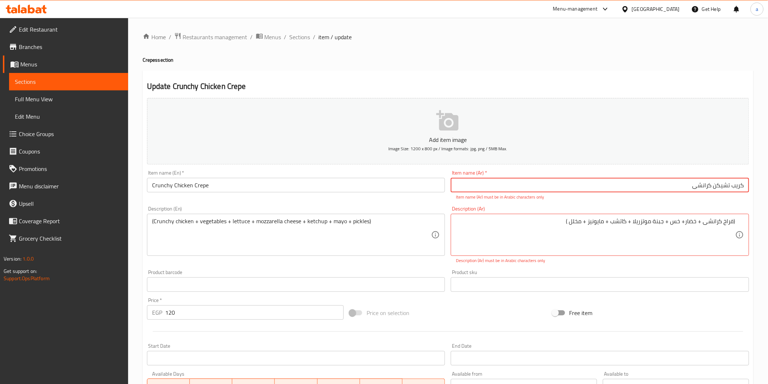
click at [768, 194] on html "​ Menu-management Egypt Get Help a Edit Restaurant Branches Menus Sections Full…" at bounding box center [384, 192] width 768 height 384
type input "ك"
click at [502, 256] on div "(فراخ کرانشی + خضار+ خس + جبنة موتزريلا + كاتشب + مايونيز + مخلل ) Description …" at bounding box center [600, 235] width 298 height 42
click at [544, 180] on input "text" at bounding box center [600, 185] width 298 height 15
drag, startPoint x: 528, startPoint y: 244, endPoint x: 534, endPoint y: 216, distance: 27.8
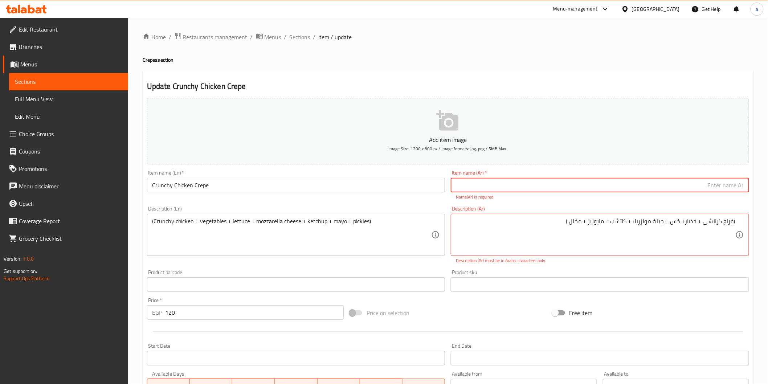
click at [550, 181] on input "text" at bounding box center [600, 185] width 298 height 15
type input "كريب تشيكن كرانشي"
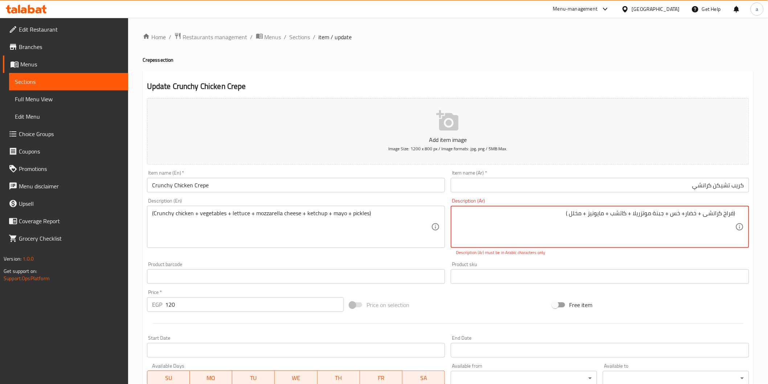
drag, startPoint x: 541, startPoint y: 218, endPoint x: 1002, endPoint y: 238, distance: 461.6
click at [768, 238] on html "​ Menu-management Egypt Get Help a Edit Restaurant Branches Menus Sections Full…" at bounding box center [384, 192] width 768 height 384
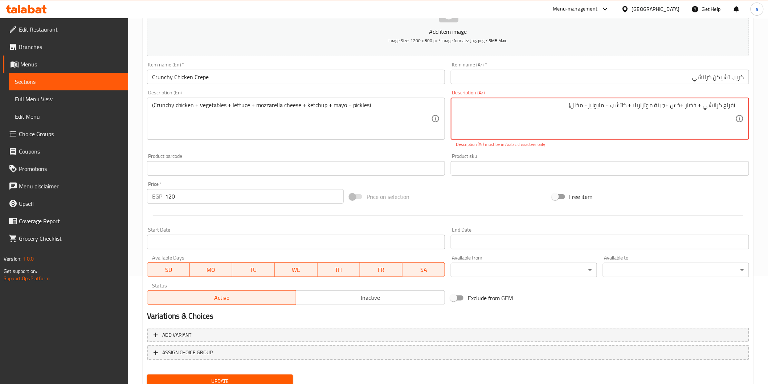
scroll to position [135, 0]
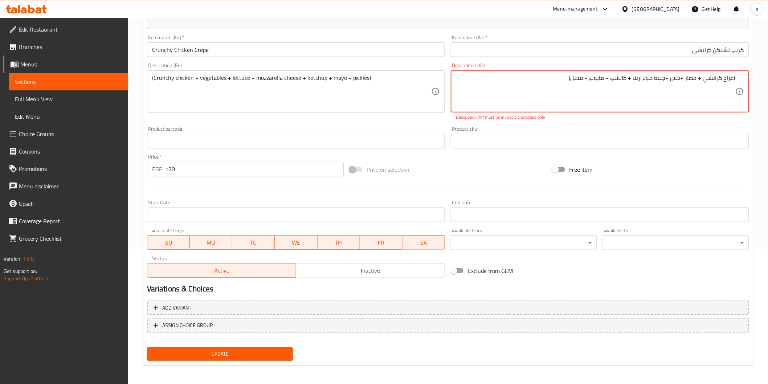
type textarea "(فراخ كرانشي + خضار +خس +جبنة موتزاريلا + كاتشب + مايونيز+ مخلل)"
click at [232, 355] on span "Update" at bounding box center [220, 353] width 135 height 9
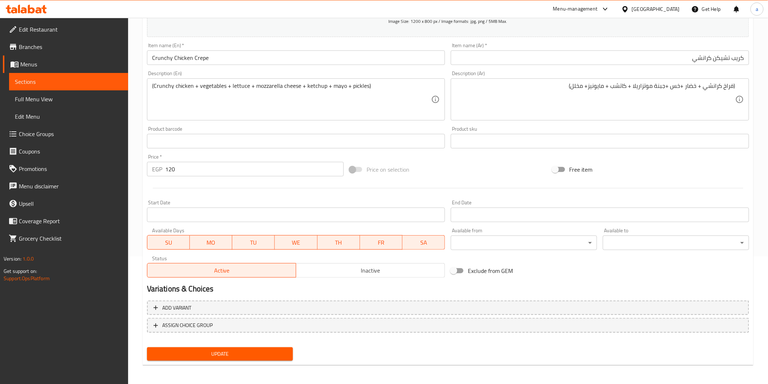
click at [190, 351] on span "Update" at bounding box center [220, 353] width 135 height 9
click at [68, 87] on link "Sections" at bounding box center [68, 81] width 119 height 17
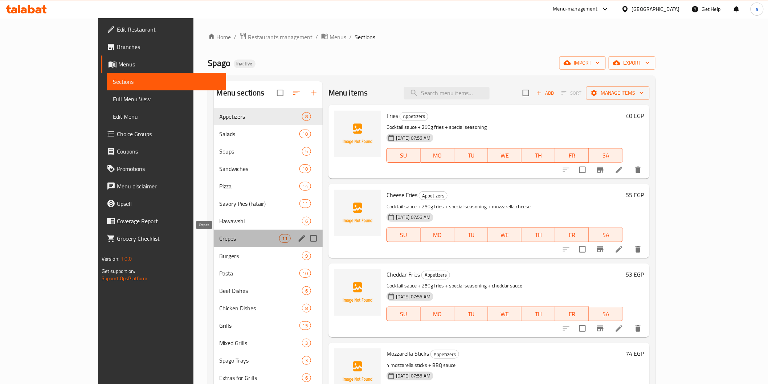
click at [220, 237] on span "Crepes" at bounding box center [250, 238] width 60 height 9
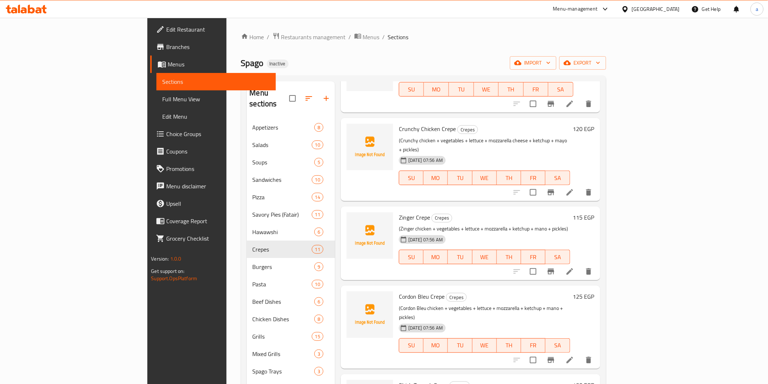
scroll to position [81, 0]
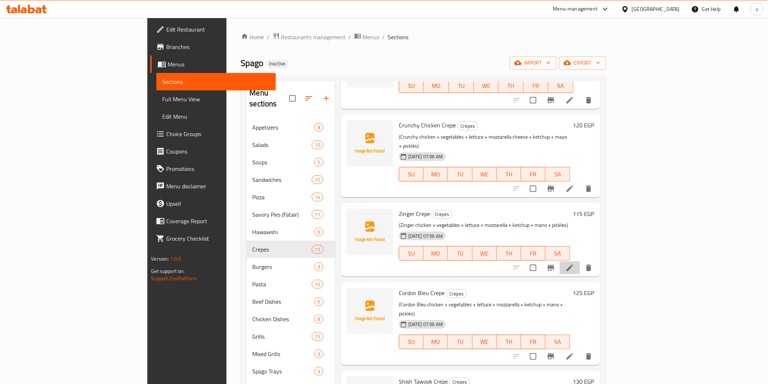
click at [580, 261] on li at bounding box center [570, 267] width 20 height 13
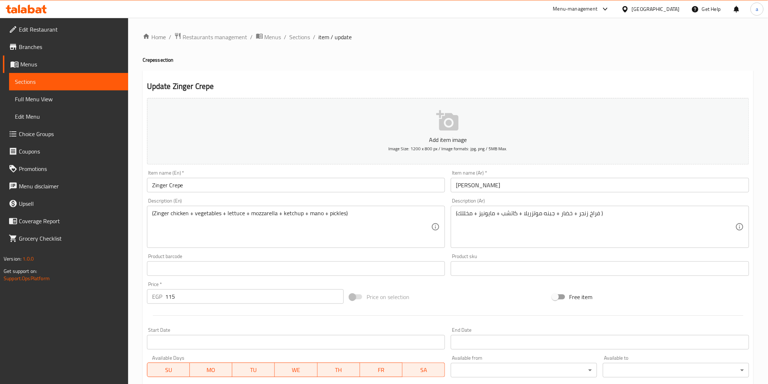
click at [456, 187] on input "كريب زنج" at bounding box center [600, 185] width 298 height 15
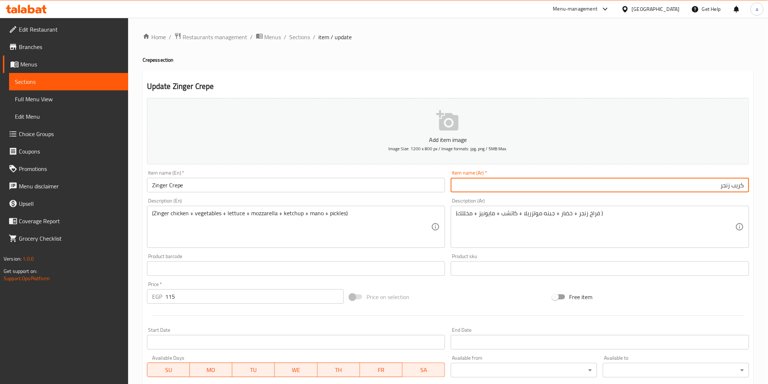
type input "كريب زنجر"
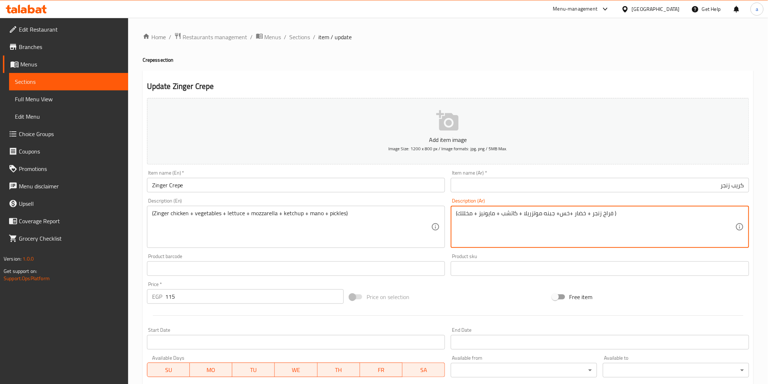
type textarea "(فراخ زنجر + خضار +خس+ جبنه موتزريلا + كاتشب + مايونيز + مخللك )"
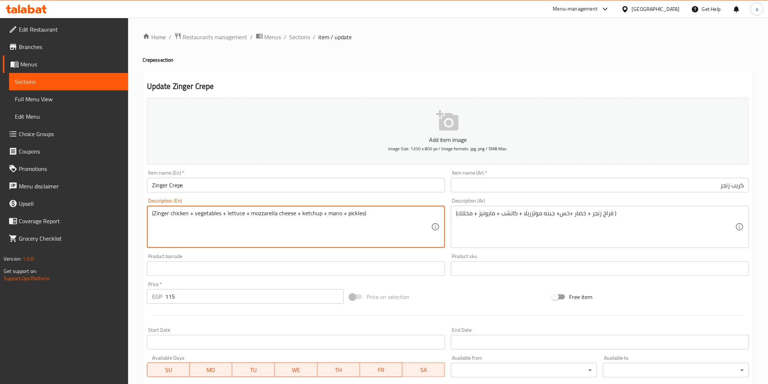
click at [336, 214] on textarea "(Zinger chicken + vegetables + lettuce + mozzarella cheese + ketchup + mano + p…" at bounding box center [291, 227] width 279 height 34
type textarea "(Zinger chicken + vegetables + lettuce + mozzarella cheese + ketchup + mayo + p…"
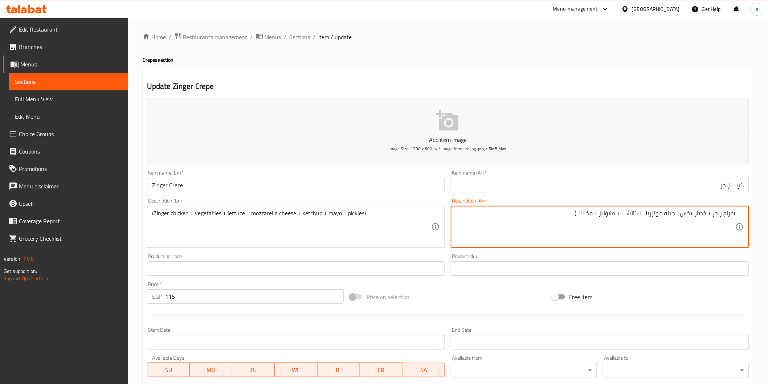
click at [580, 216] on textarea "(فراخ زنجر + خضار +خس+ جبنه موتزريلا + كاتشب + مايونيز + مخللك )" at bounding box center [595, 227] width 279 height 34
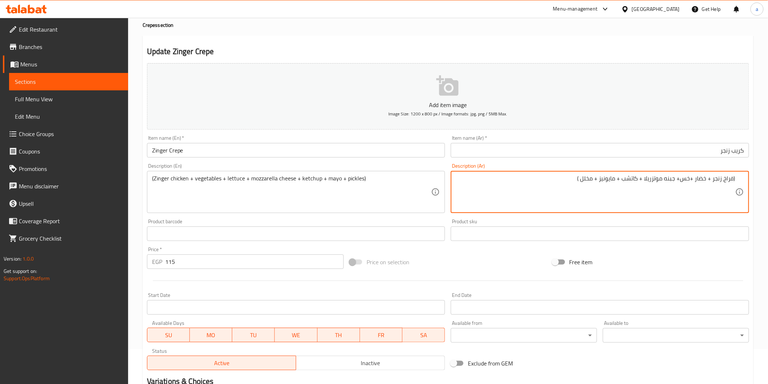
scroll to position [127, 0]
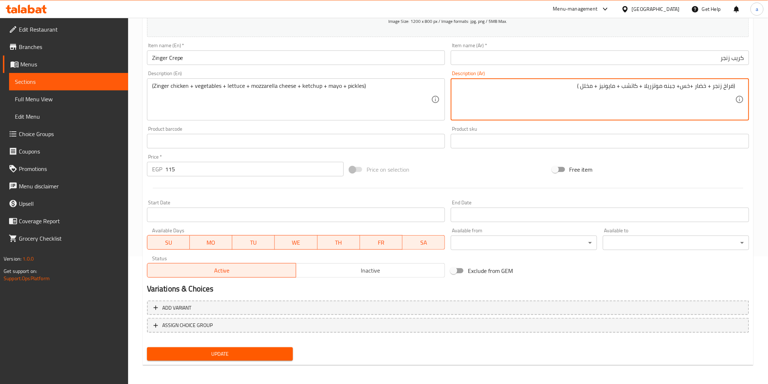
type textarea "(فراخ زنجر + خضار +خس+ جبنه موتزريلا + كاتشب + مايونيز + مخلل )"
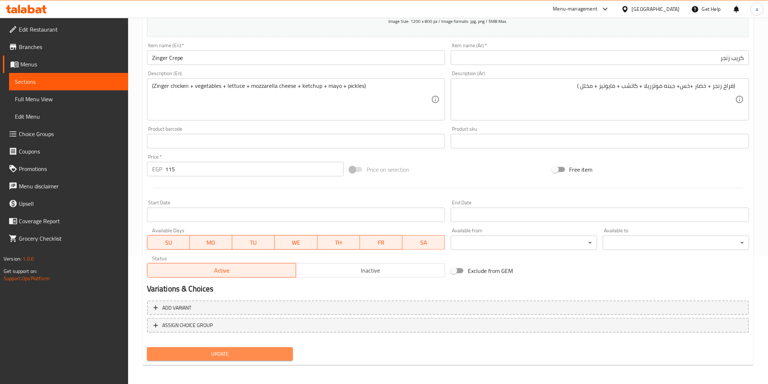
click at [259, 351] on span "Update" at bounding box center [220, 353] width 135 height 9
click at [260, 351] on span "Update" at bounding box center [220, 353] width 135 height 9
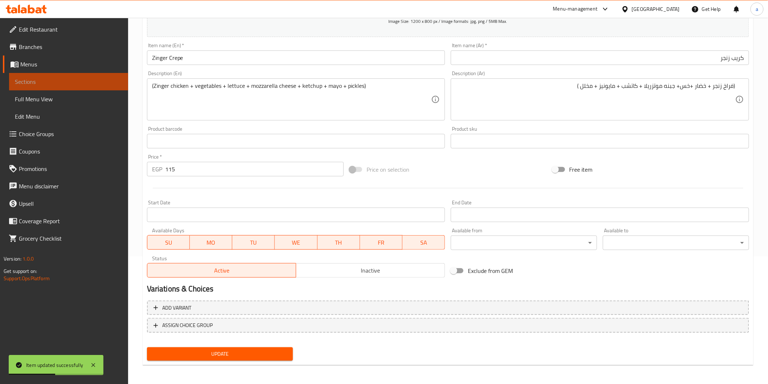
click at [56, 88] on link "Sections" at bounding box center [68, 81] width 119 height 17
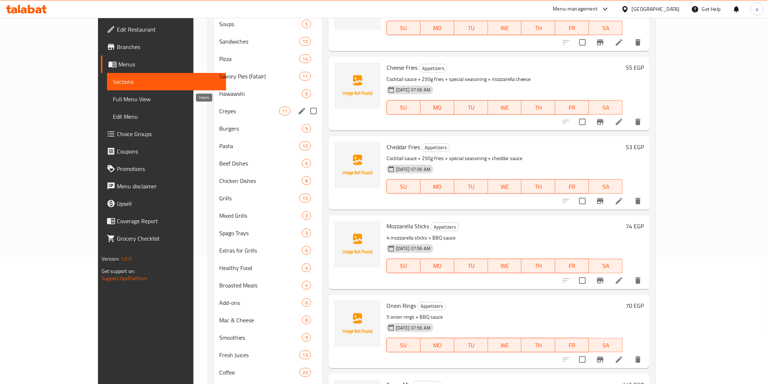
click at [220, 111] on span "Crepes" at bounding box center [250, 111] width 60 height 9
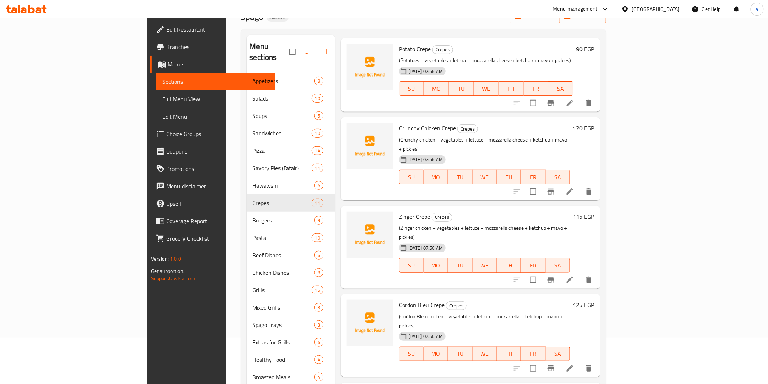
scroll to position [161, 0]
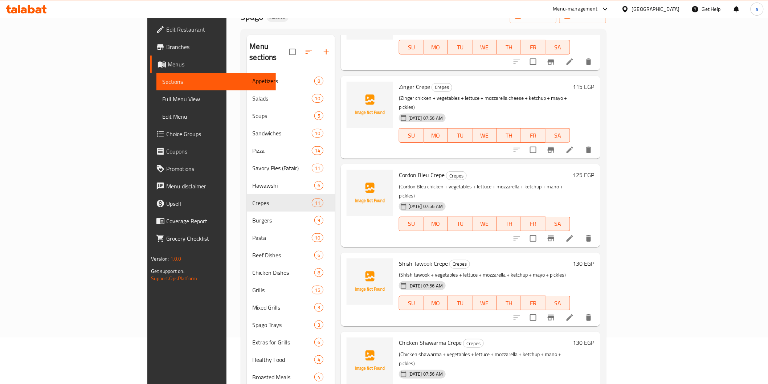
click at [597, 230] on div at bounding box center [552, 238] width 89 height 17
click at [574, 234] on icon at bounding box center [569, 238] width 9 height 9
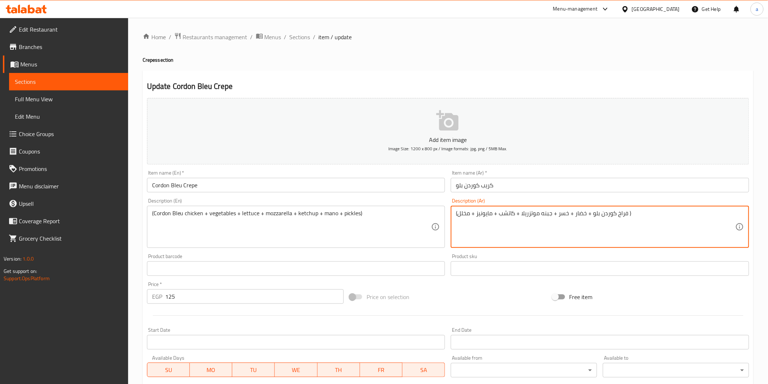
click at [558, 213] on textarea "(فراخ کوردن بلو + خضار + خسر + جبنه موتزريلا + كاتشب + مايونيز + مخلل )" at bounding box center [595, 227] width 279 height 34
type textarea "(فراخ کوردن بلو + خضار + خس + جبنه موتزريلا + كاتشب + مايونيز + مخلل )"
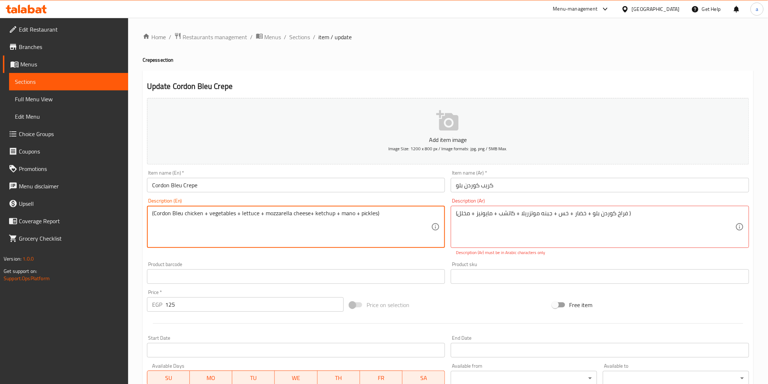
click at [349, 215] on textarea "(Cordon Bleu chicken + vegetables + lettuce + mozzarella cheese+ ketchup + mano…" at bounding box center [291, 227] width 279 height 34
type textarea "(Cordon Bleu chicken + vegetables + lettuce + mozzarella cheese+ ketchup + mayo…"
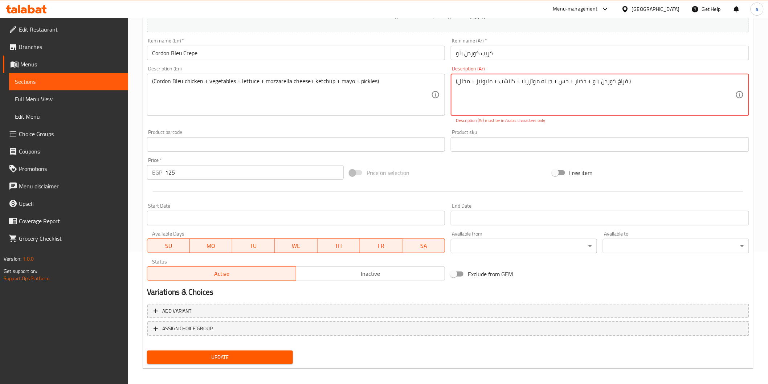
scroll to position [135, 0]
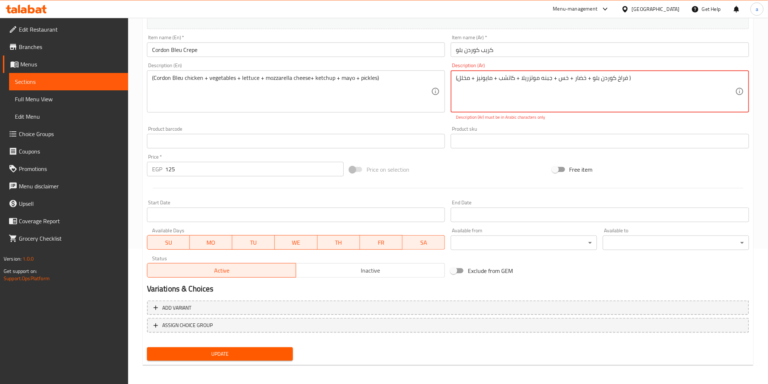
click at [285, 353] on span "Update" at bounding box center [220, 353] width 135 height 9
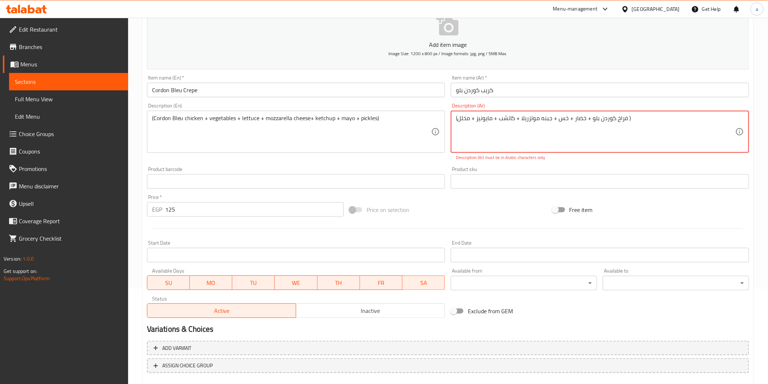
click at [539, 118] on textarea "(فراخ کوردن بلو + خضار + خس + جبنه موتزريلا + كاتشب + مايونيز + مخلل )" at bounding box center [595, 132] width 279 height 34
drag, startPoint x: 520, startPoint y: 118, endPoint x: 539, endPoint y: 122, distance: 19.4
click at [539, 122] on textarea "(فراخ کوردن بلو + خضار + خس + جبنة موتزريلا + كاتشب + مايونيز + مخلل )" at bounding box center [595, 132] width 279 height 34
drag, startPoint x: 499, startPoint y: 119, endPoint x: 514, endPoint y: 121, distance: 15.8
click at [514, 121] on textarea "(فراخ کوردن بلو + خضار + خس + جبنة + كاتشب + مايونيز + مخلل )" at bounding box center [595, 132] width 279 height 34
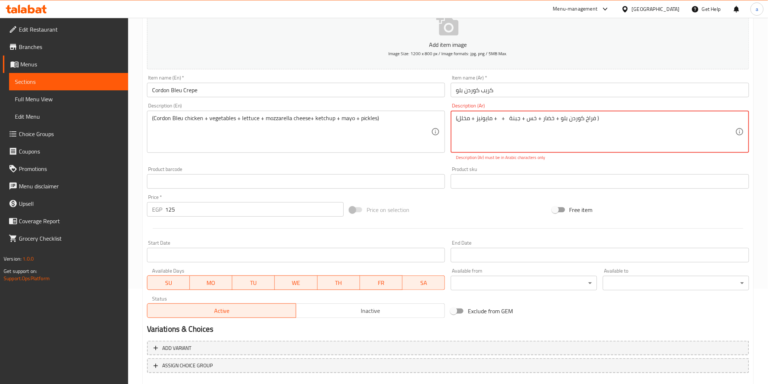
drag, startPoint x: 479, startPoint y: 119, endPoint x: 490, endPoint y: 119, distance: 10.9
click at [490, 119] on textarea "(فراخ کوردن بلو + خضار + خس + جبنة + + مايونيز + مخلل )" at bounding box center [595, 132] width 279 height 34
click at [477, 120] on textarea "(فراخ کوردن بلو + خضار + خس + جبنة + + م ز + مخلل )" at bounding box center [595, 132] width 279 height 34
drag, startPoint x: 471, startPoint y: 118, endPoint x: 458, endPoint y: 120, distance: 12.5
click at [458, 120] on textarea "(فراخ کوردن بلو + خضار + خس + جبنة + + م + مخلل )" at bounding box center [595, 132] width 279 height 34
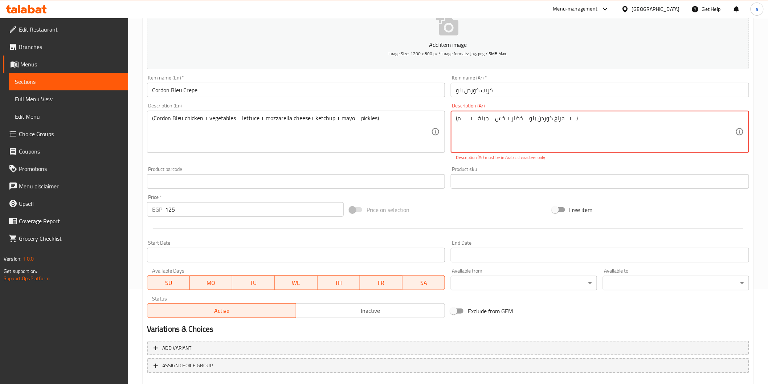
drag, startPoint x: 525, startPoint y: 121, endPoint x: 561, endPoint y: 122, distance: 35.9
click at [561, 122] on textarea "(فراخ کوردن بلو + خضار + خس + جبنة + + م + )" at bounding box center [595, 132] width 279 height 34
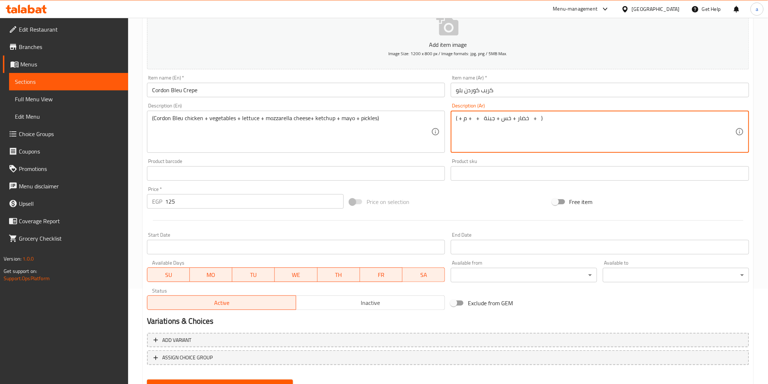
type textarea "( + خضار + خس + جبنة + + م + )"
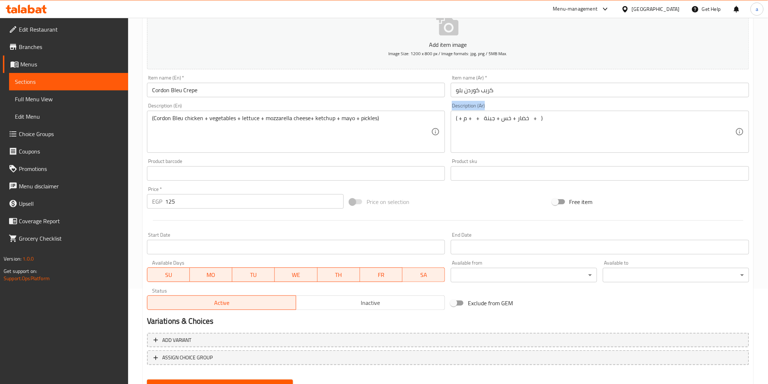
drag, startPoint x: 449, startPoint y: 118, endPoint x: 597, endPoint y: 128, distance: 149.1
click at [601, 126] on div "Description (Ar) ( + خضار + خس + جبنة + + م + ) Description (Ar)" at bounding box center [600, 128] width 304 height 56
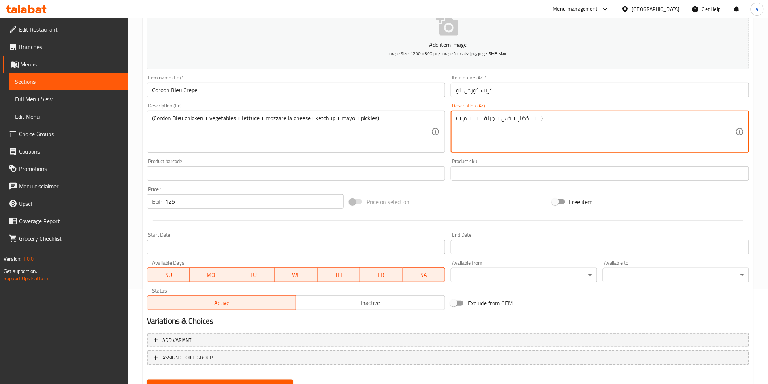
drag, startPoint x: 513, startPoint y: 112, endPoint x: 449, endPoint y: 107, distance: 65.2
click at [453, 109] on div "Description (Ar) ( + خضار + خس + جبنة + + م + ) Description (Ar)" at bounding box center [600, 128] width 298 height 50
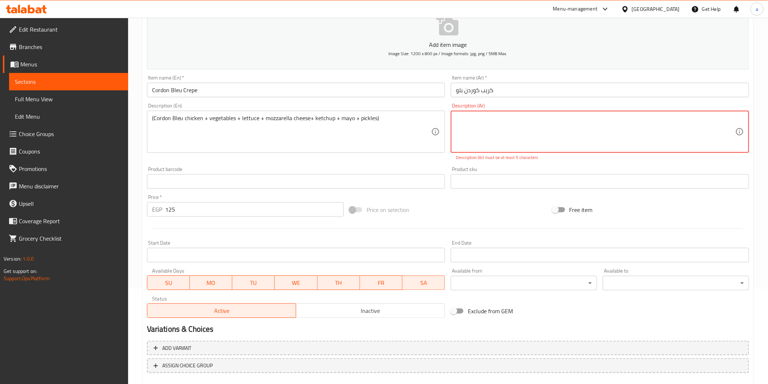
click at [500, 119] on textarea at bounding box center [595, 132] width 279 height 34
type textarea "("
type textarea "ا"
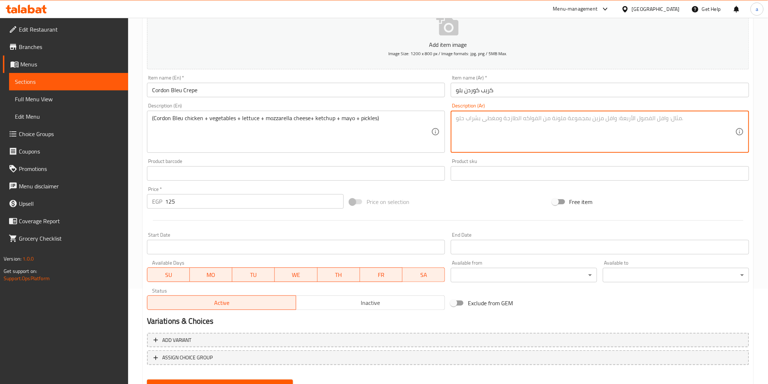
type textarea ")"
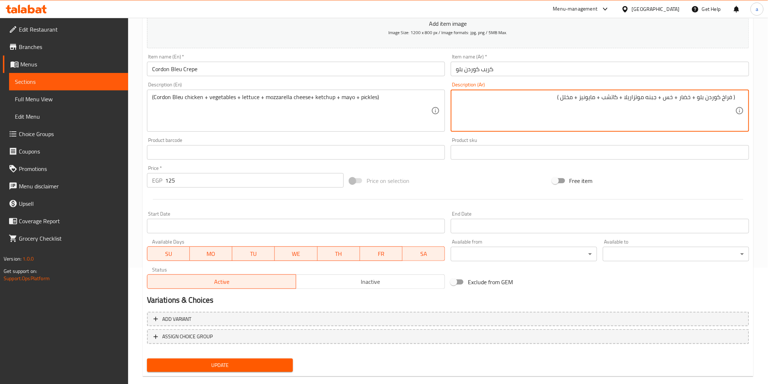
scroll to position [127, 0]
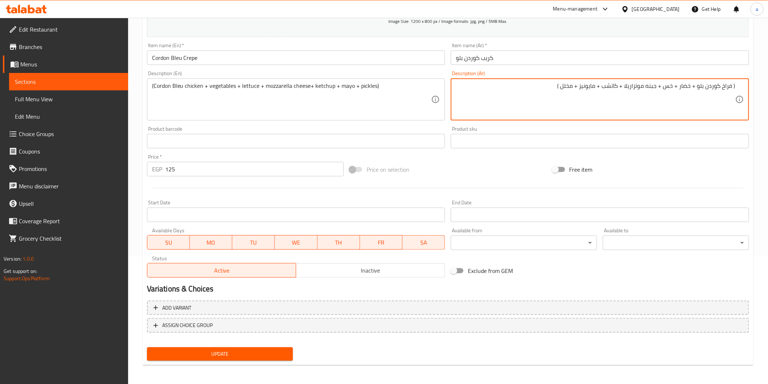
type textarea "( فراخ كوردن بلو + خضار + خس + جبنه موتزاريلا + كاتشب + مايونيز + مخلل )"
click at [282, 353] on span "Update" at bounding box center [220, 353] width 135 height 9
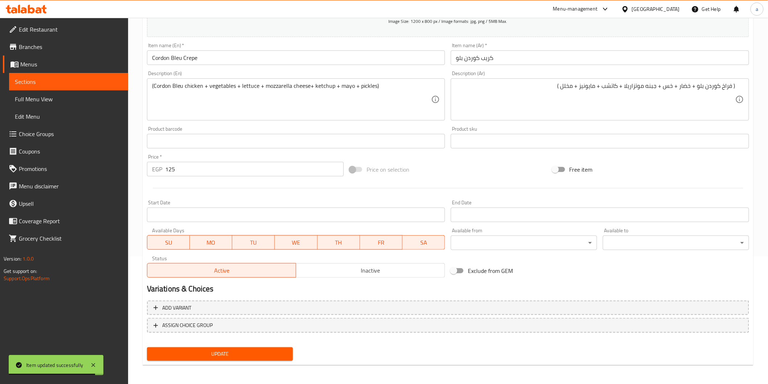
click at [282, 353] on span "Update" at bounding box center [220, 353] width 135 height 9
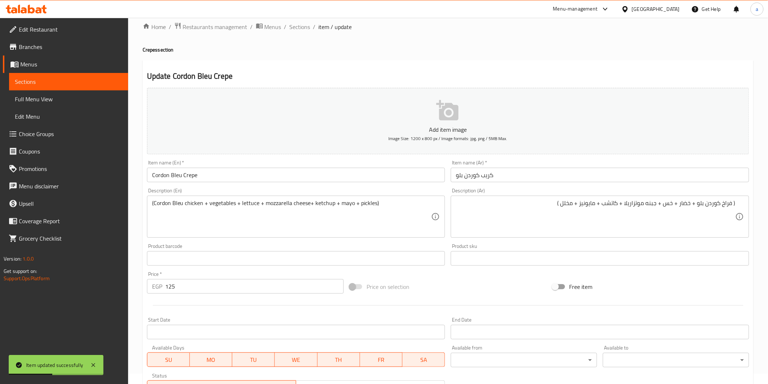
scroll to position [6, 0]
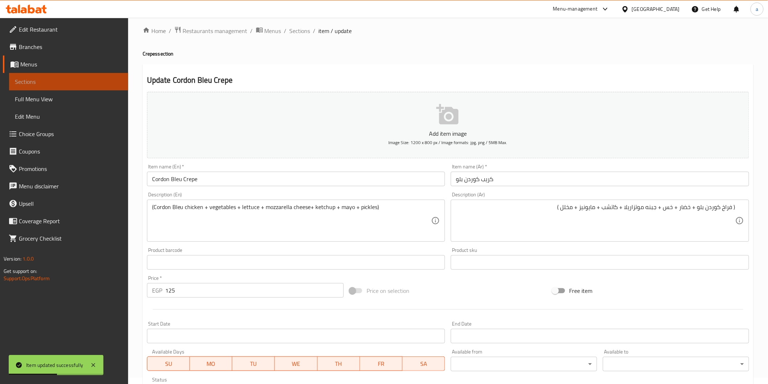
click at [54, 85] on span "Sections" at bounding box center [68, 81] width 107 height 9
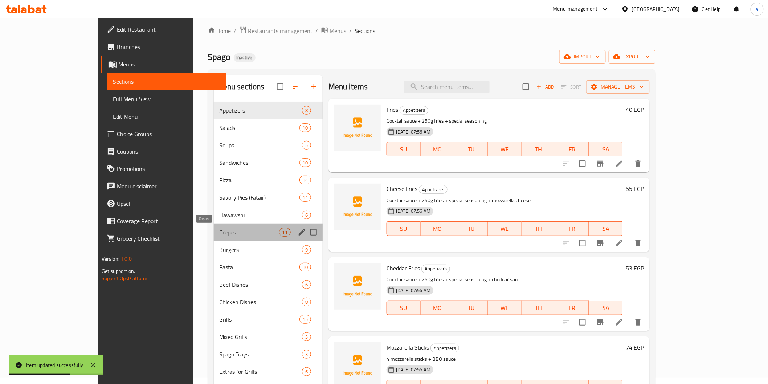
click at [220, 236] on span "Crepes" at bounding box center [250, 232] width 60 height 9
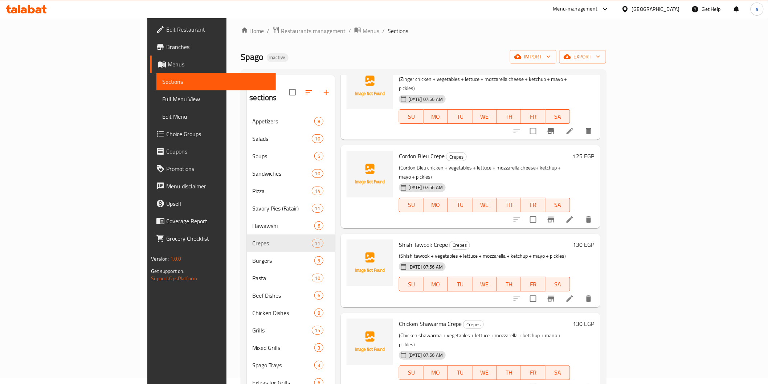
scroll to position [242, 0]
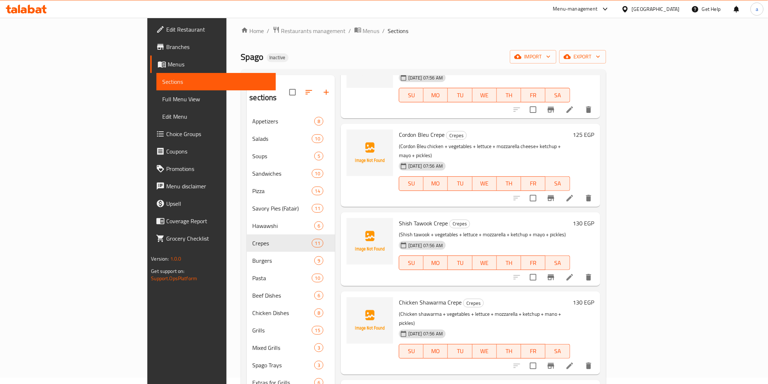
click at [580, 271] on li at bounding box center [570, 277] width 20 height 13
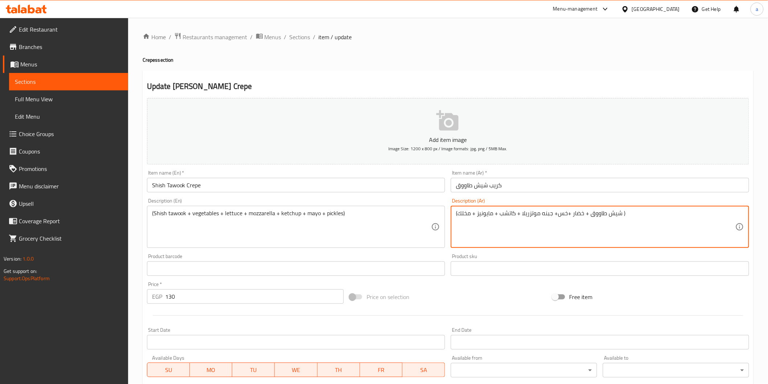
drag, startPoint x: 459, startPoint y: 217, endPoint x: 470, endPoint y: 217, distance: 11.6
click at [470, 217] on textarea "(شيش طاووق + خضار +خس+ جبنه موتزريلا + كاتشب + مايونيز + مخلك )" at bounding box center [595, 227] width 279 height 34
type textarea "(شيش طاووق + خضار +خس+ جبنه موتزريلا + كاتشب + مايونيز + مخلل )"
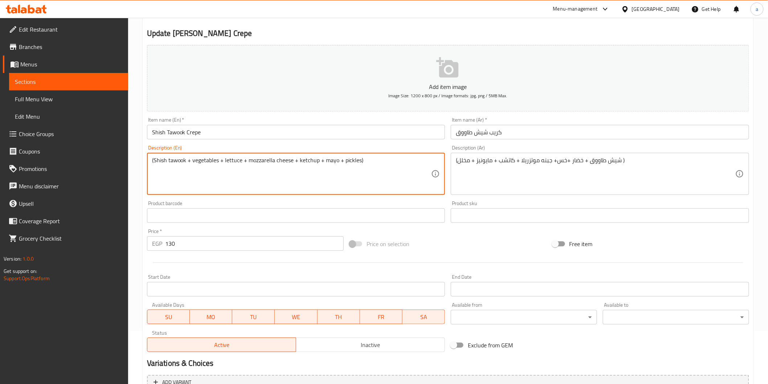
scroll to position [127, 0]
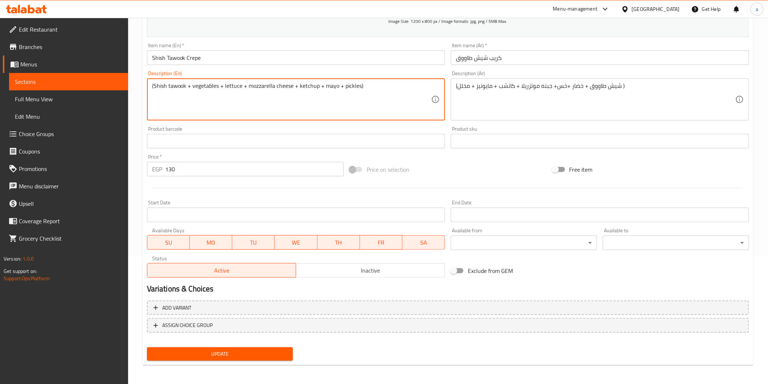
type textarea "(Shish tawook + vegetables + lettuce + mozzarella cheese + ketchup + mayo + pic…"
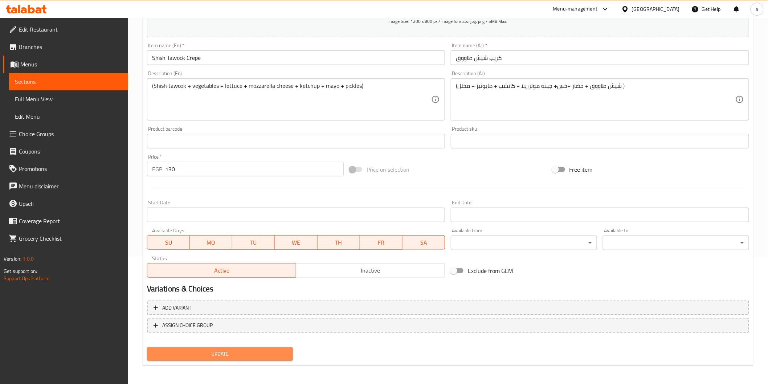
click at [272, 347] on button "Update" at bounding box center [220, 353] width 146 height 13
click at [226, 364] on div "Update Shish Tawook Crepe Add item image Image Size: 1200 x 800 px / Image form…" at bounding box center [448, 154] width 611 height 422
click at [224, 357] on span "Update" at bounding box center [220, 353] width 135 height 9
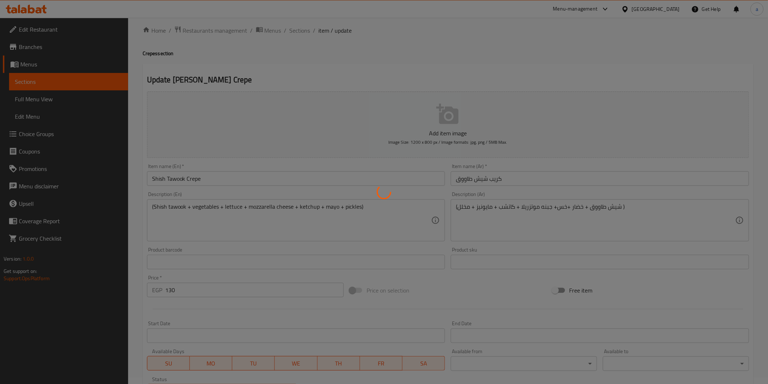
scroll to position [6, 0]
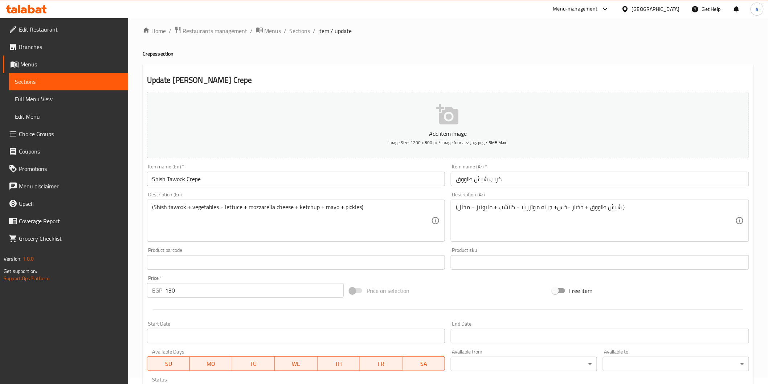
click at [77, 74] on link "Sections" at bounding box center [68, 81] width 119 height 17
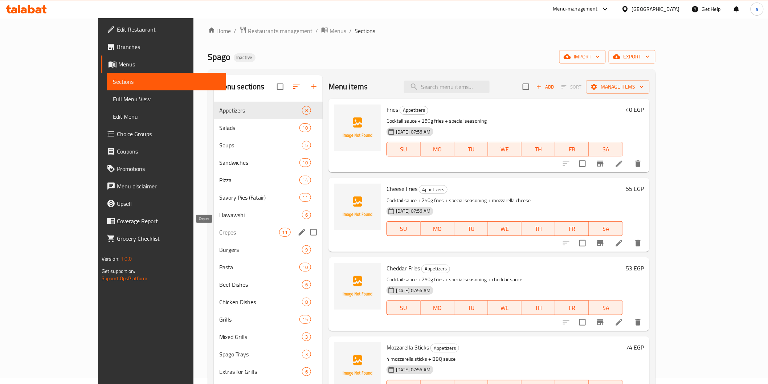
click at [220, 233] on span "Crepes" at bounding box center [250, 232] width 60 height 9
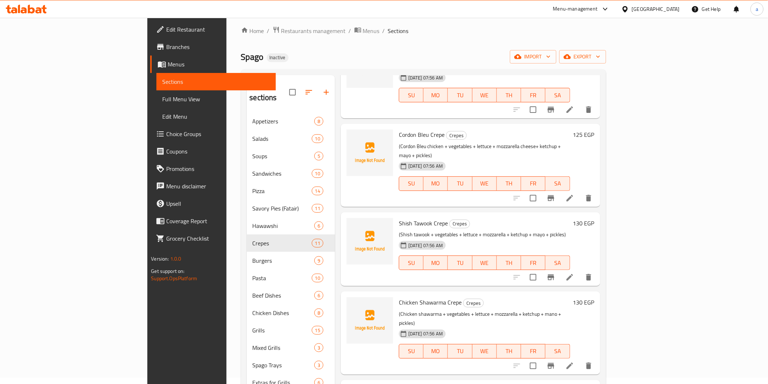
scroll to position [286, 0]
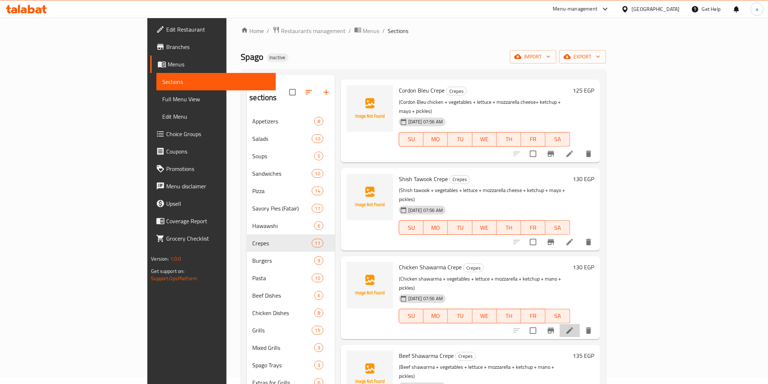
click at [580, 324] on li at bounding box center [570, 330] width 20 height 13
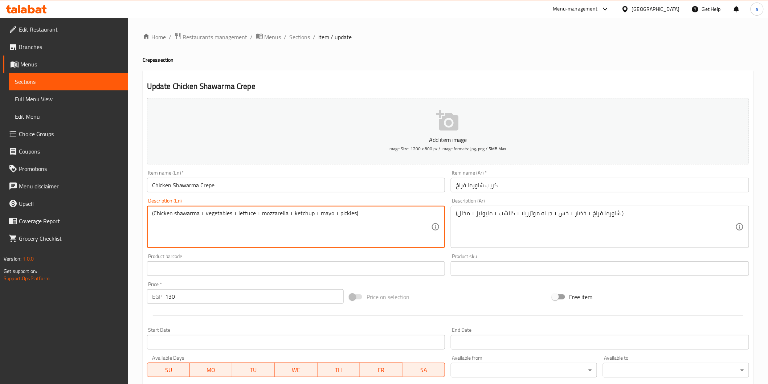
click at [286, 213] on textarea "(Chicken shawarma + vegetables + lettuce + mozzarella + ketchup + mayo + pickle…" at bounding box center [291, 227] width 279 height 34
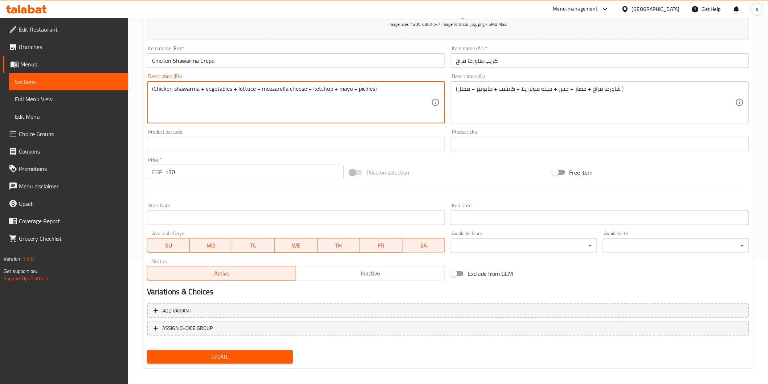
scroll to position [127, 0]
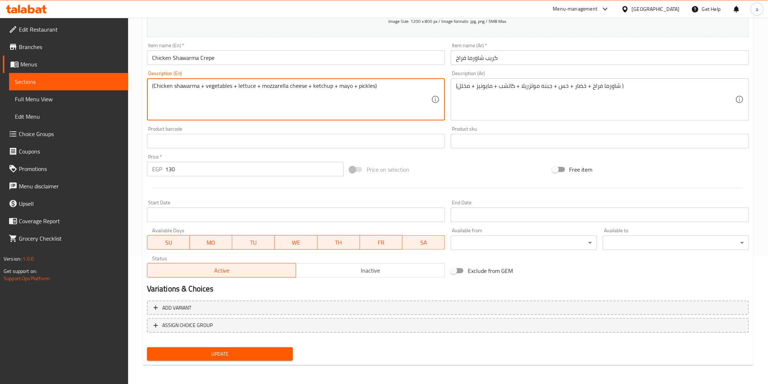
type textarea "(Chicken shawarma + vegetables + lettuce + mozzarella cheese + ketchup + mayo +…"
click at [211, 355] on span "Update" at bounding box center [220, 353] width 135 height 9
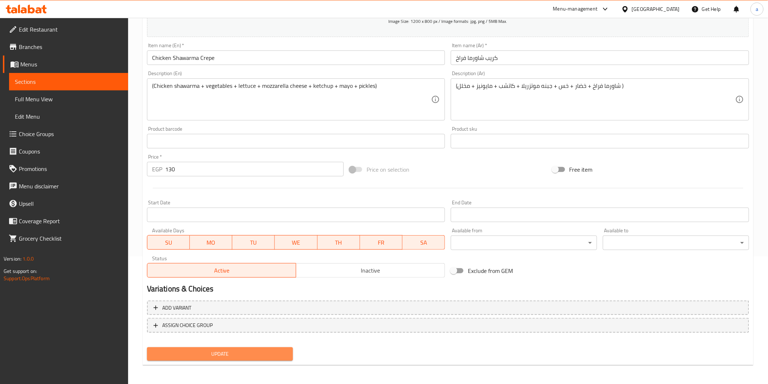
click at [227, 354] on span "Update" at bounding box center [220, 353] width 135 height 9
click at [18, 79] on span "Sections" at bounding box center [68, 81] width 107 height 9
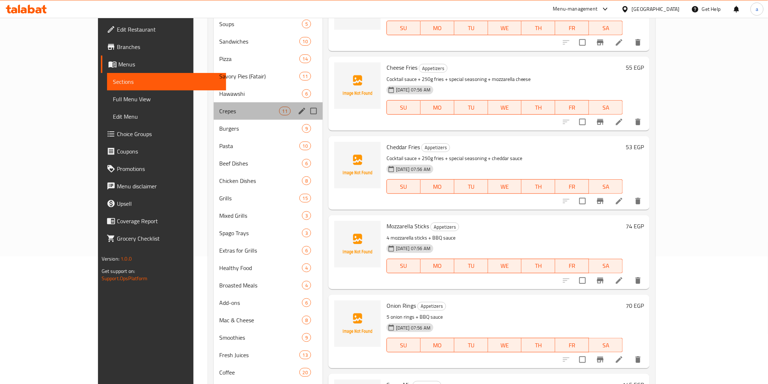
click at [214, 102] on div "Crepes 11" at bounding box center [268, 110] width 109 height 17
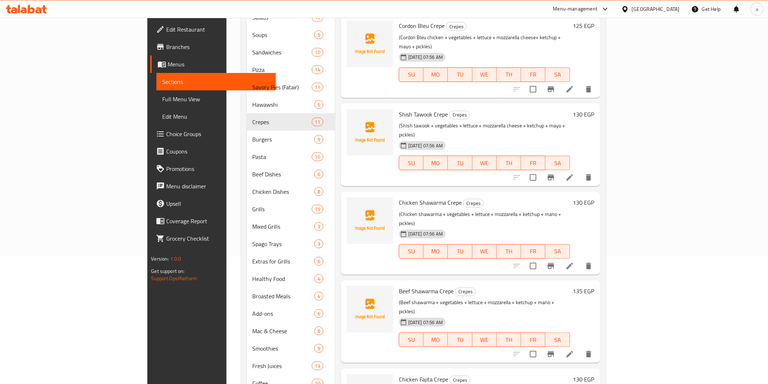
scroll to position [242, 0]
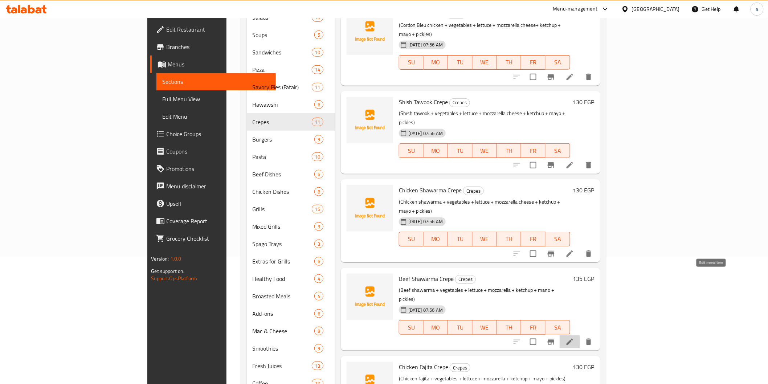
click at [574, 337] on icon at bounding box center [569, 341] width 9 height 9
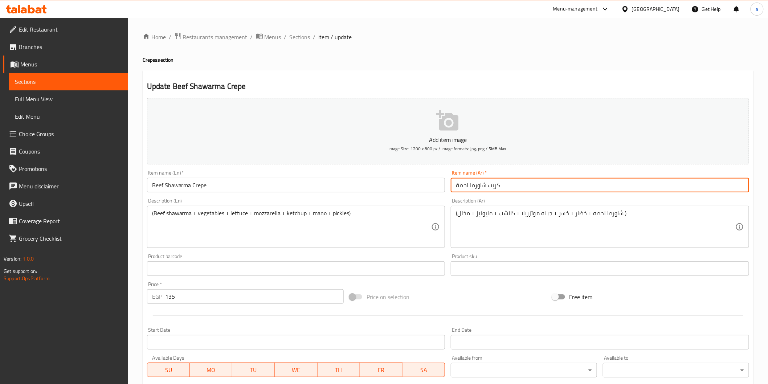
click at [457, 187] on input "كريب شاورما لحمة" at bounding box center [600, 185] width 298 height 15
click at [697, 187] on input "كريب شاورما لحمة" at bounding box center [600, 185] width 298 height 15
type input "كريب شاورما لحم بقرى"
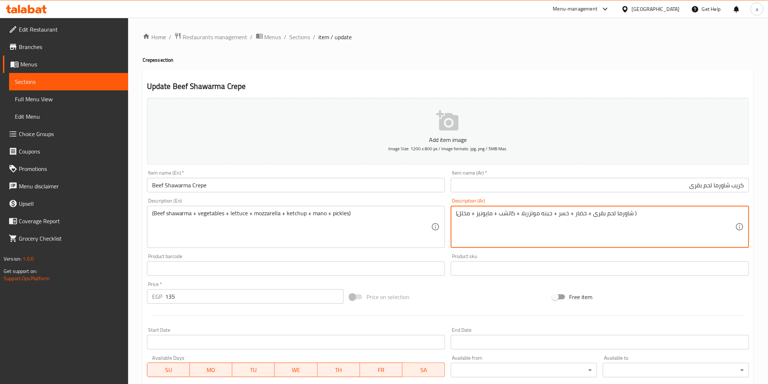
click at [558, 220] on textarea "(شاورما لحم بقرى + خضار + خسر + جبنه موتزريلا + كاتشب + مايونيز + مخلل )" at bounding box center [595, 227] width 279 height 34
type textarea "(شاورما لحم بقرى + خضار + خس + جبنه موتزريلا + كاتشب + مايونيز + مخلل )"
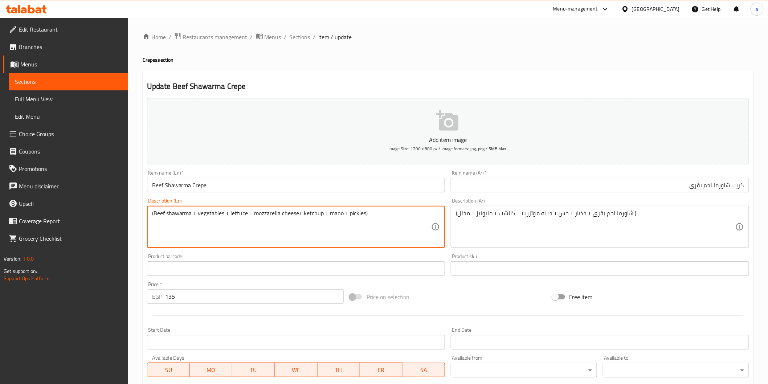
click at [340, 216] on textarea "(Beef shawarma + vegetables + lettuce + mozzarella cheese+ ketchup + mano + pic…" at bounding box center [291, 227] width 279 height 34
click at [339, 212] on textarea "(Beef shawarma + vegetables + lettuce + mozzarella cheese+ ketchup + mano + pic…" at bounding box center [291, 227] width 279 height 34
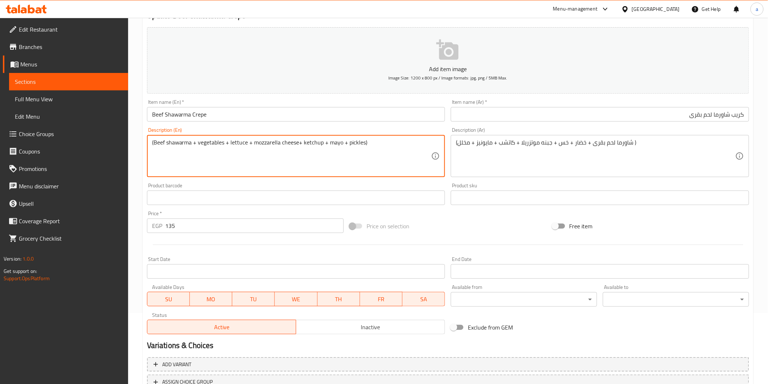
scroll to position [127, 0]
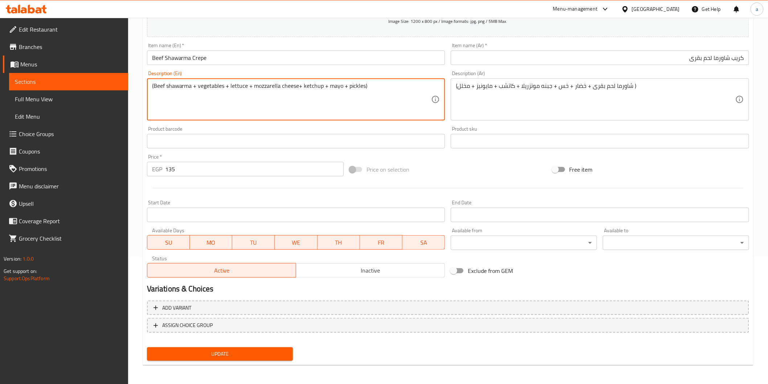
type textarea "(Beef shawarma + vegetables + lettuce + mozzarella cheese+ ketchup + mayo + pic…"
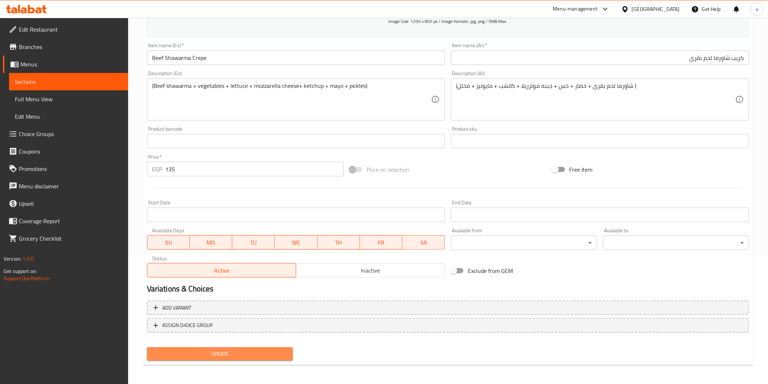
click at [271, 351] on span "Update" at bounding box center [220, 353] width 135 height 9
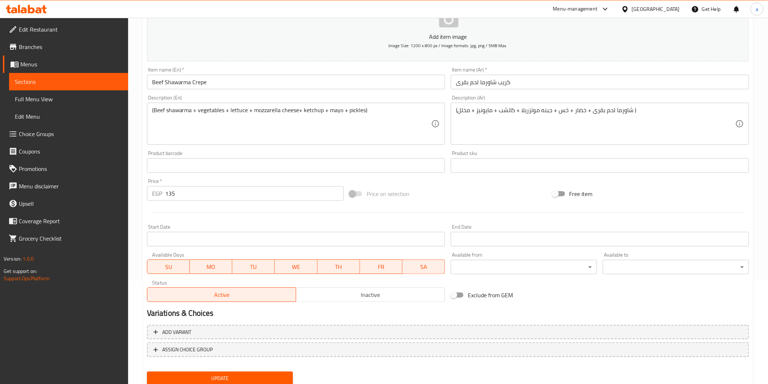
scroll to position [6, 0]
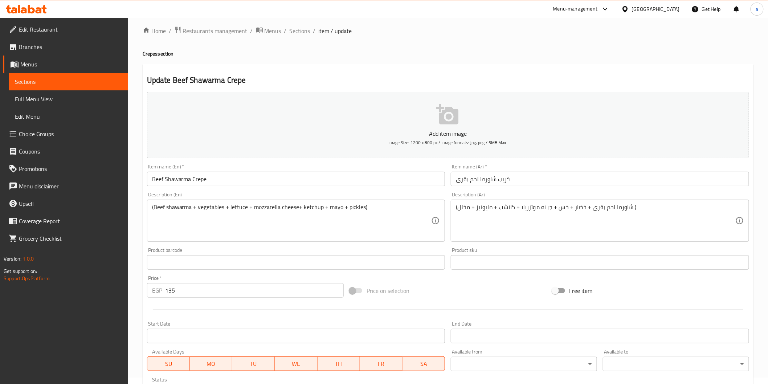
click at [42, 83] on span "Sections" at bounding box center [68, 81] width 107 height 9
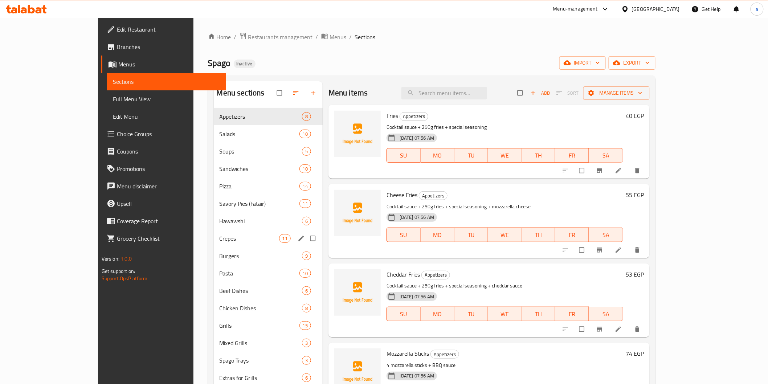
click at [214, 244] on div "Crepes 11" at bounding box center [268, 238] width 109 height 17
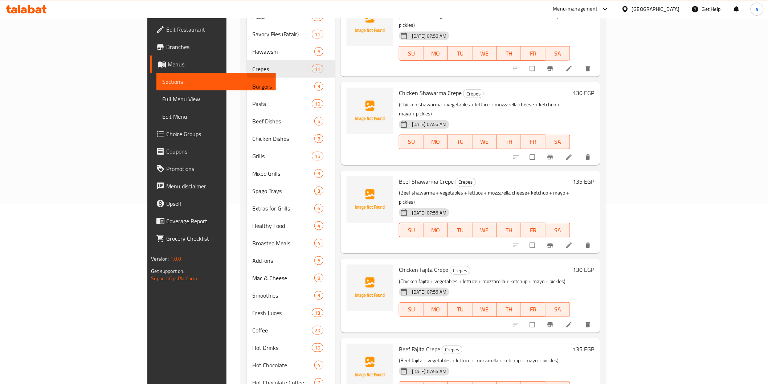
scroll to position [201, 0]
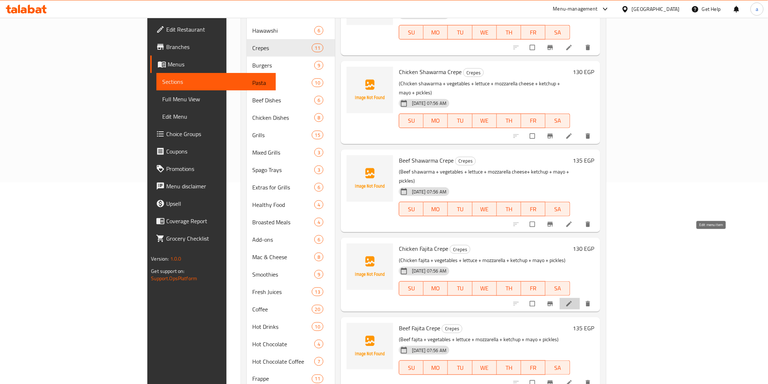
click at [572, 301] on icon at bounding box center [568, 303] width 5 height 5
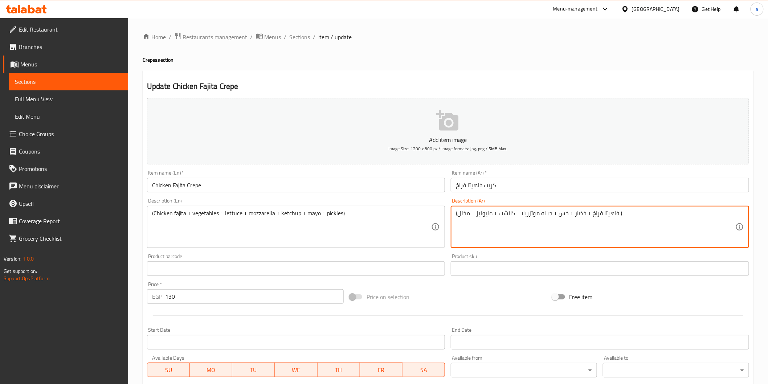
type textarea "(فاهيتا فراخ + خضار + خس + جبنه موتزريلا + كاتشب + مايونيز + مخلل )"
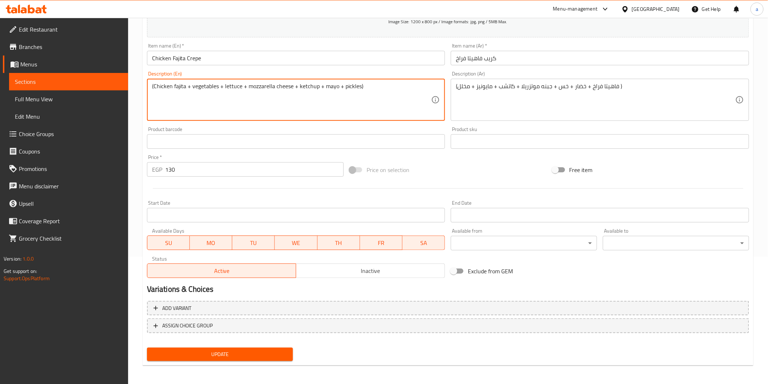
scroll to position [127, 0]
type textarea "(Chicken fajita + vegetables + lettuce + mozzarella cheese + ketchup + mayo + p…"
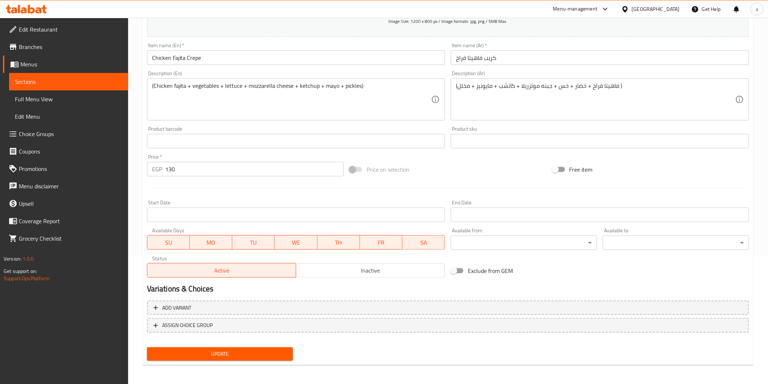
click at [273, 345] on div "Update" at bounding box center [220, 353] width 152 height 19
click at [271, 353] on span "Update" at bounding box center [220, 353] width 135 height 9
click at [247, 351] on span "Update" at bounding box center [220, 353] width 135 height 9
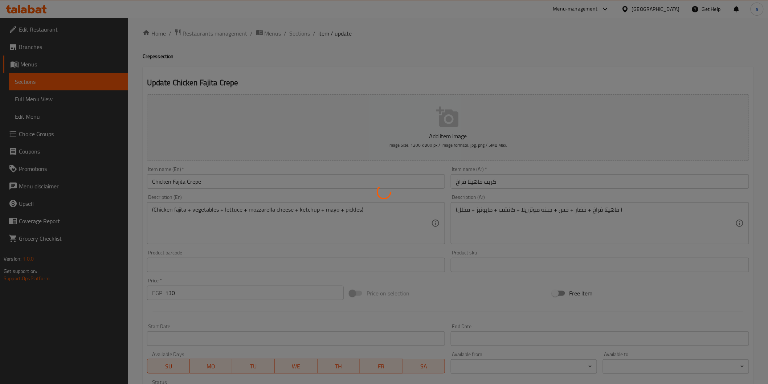
scroll to position [0, 0]
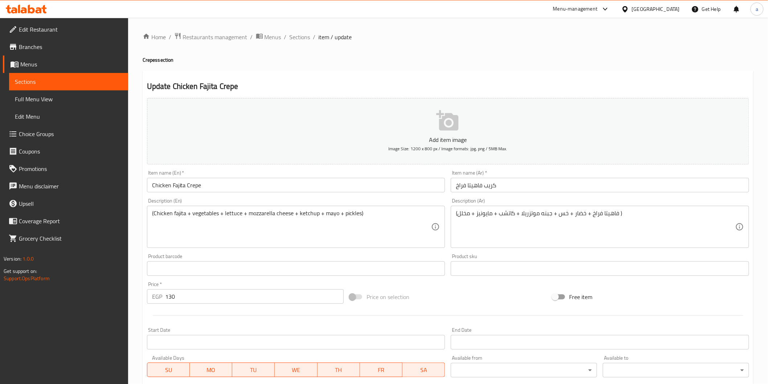
click at [77, 77] on span "Sections" at bounding box center [68, 81] width 107 height 9
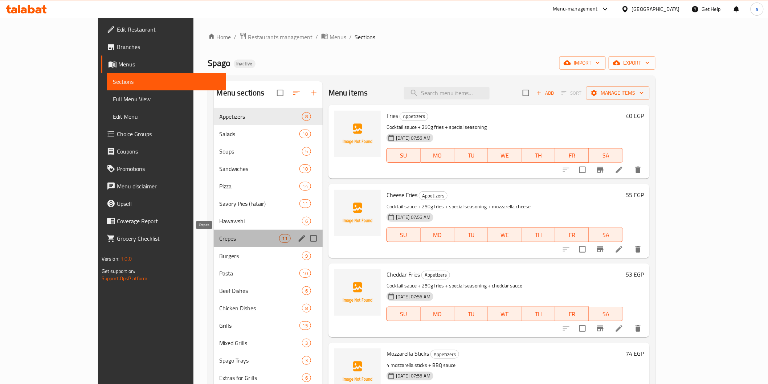
click at [220, 240] on span "Crepes" at bounding box center [250, 238] width 60 height 9
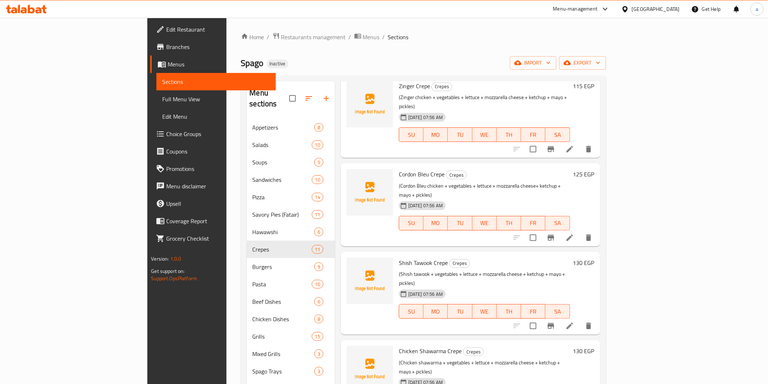
scroll to position [282, 0]
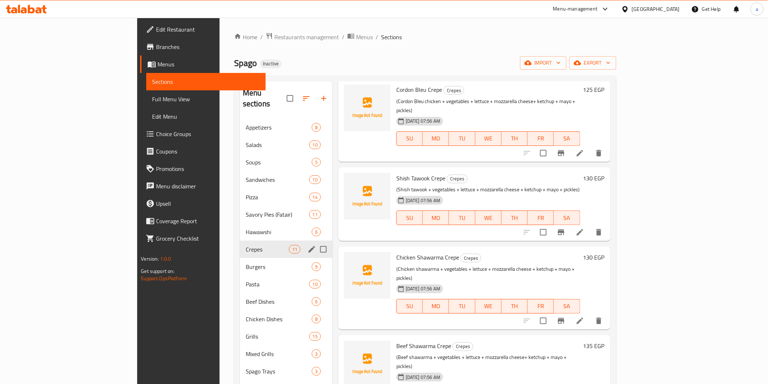
click at [240, 241] on div "Crepes 11" at bounding box center [286, 249] width 93 height 17
click at [246, 245] on span "Crepes" at bounding box center [267, 249] width 43 height 9
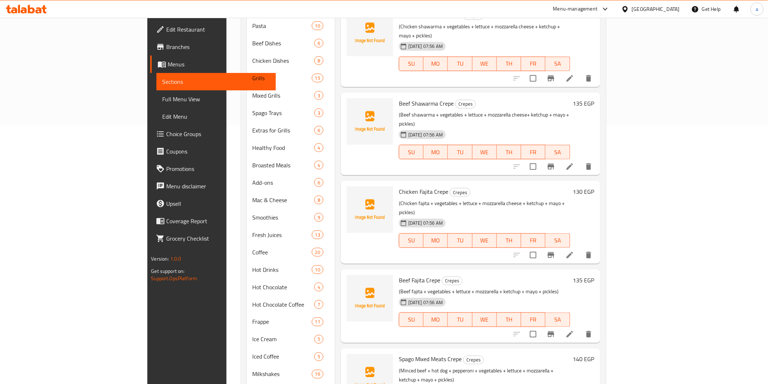
scroll to position [321, 0]
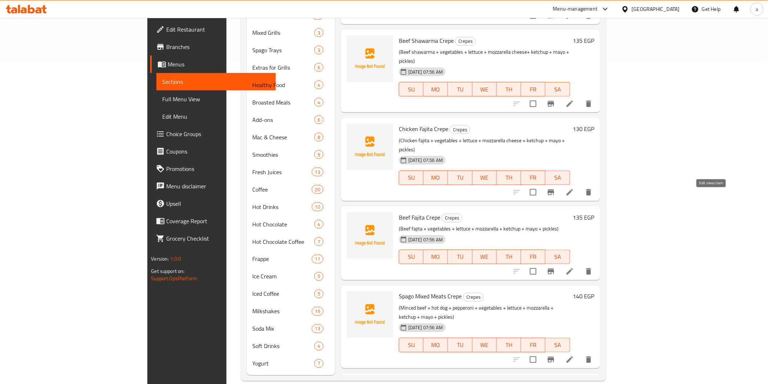
click at [574, 267] on icon at bounding box center [569, 271] width 9 height 9
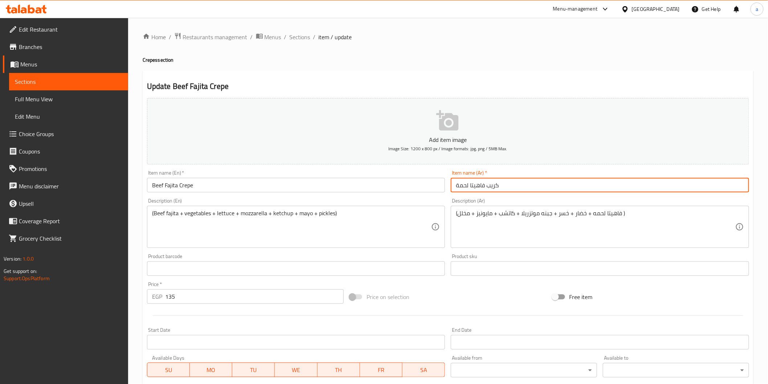
click at [456, 187] on input "كريب فاهيتا لحمة" at bounding box center [600, 185] width 298 height 15
type input "كريب فاهيتا لحم بقرى"
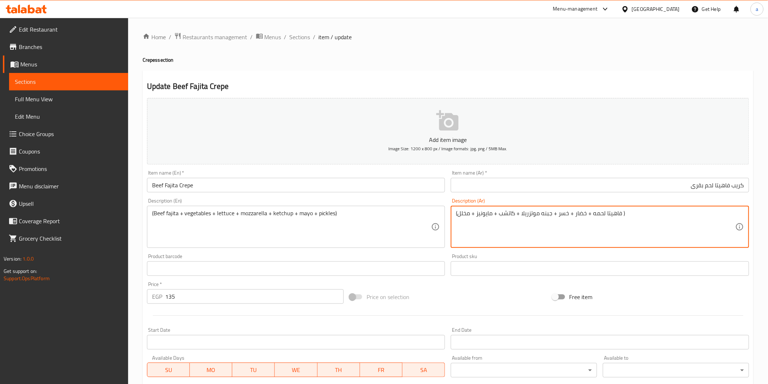
click at [592, 213] on textarea "(فاهيتا لحمه + خضار + خسر + جبنه موتزريلا + كاتشب + مايونيز + مخلل )" at bounding box center [595, 227] width 279 height 34
type textarea "(فاهيتا لحم بقري + خضار + خس + جبنه موتزريلا + كاتشب + مايونيز + مخلل )"
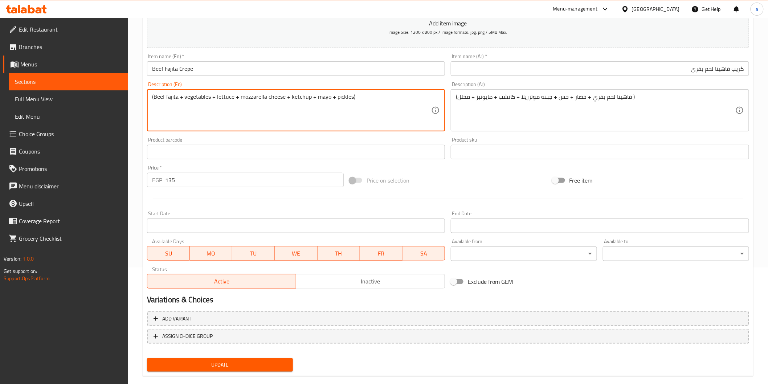
scroll to position [127, 0]
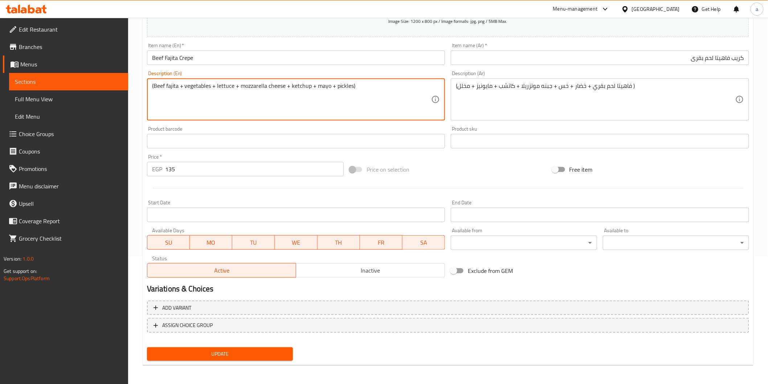
type textarea "(Beef fajita + vegetables + lettuce + mozzarella cheese + ketchup + mayo + pick…"
click at [271, 357] on span "Update" at bounding box center [220, 353] width 135 height 9
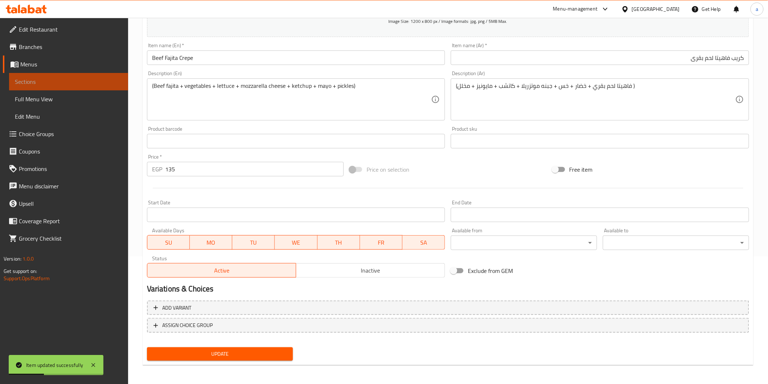
click at [56, 81] on span "Sections" at bounding box center [68, 81] width 107 height 9
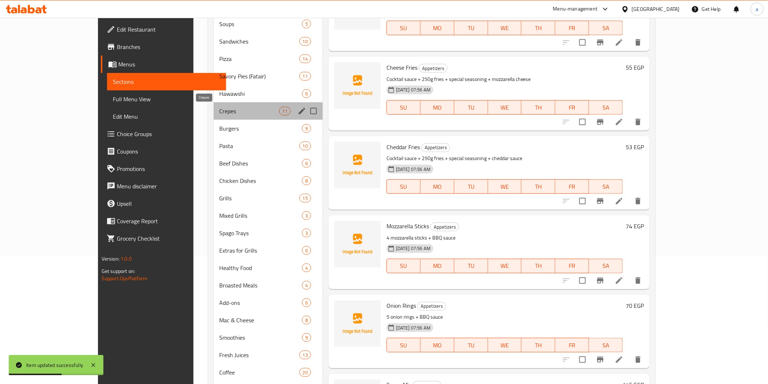
click at [220, 110] on span "Crepes" at bounding box center [250, 111] width 60 height 9
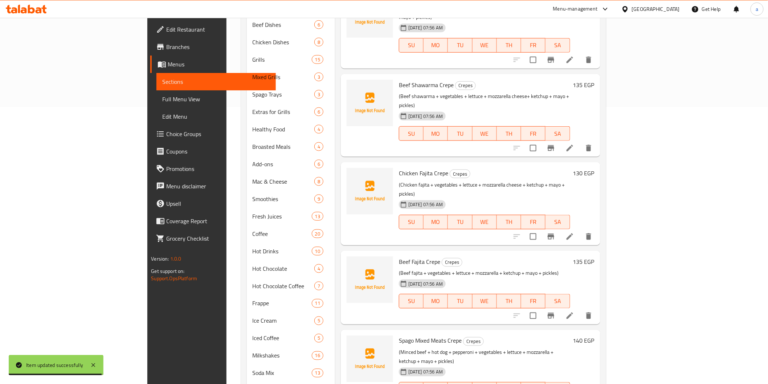
scroll to position [321, 0]
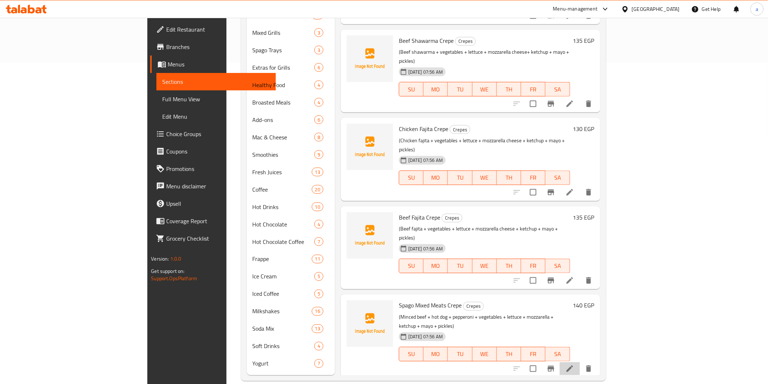
click at [580, 362] on li at bounding box center [570, 368] width 20 height 13
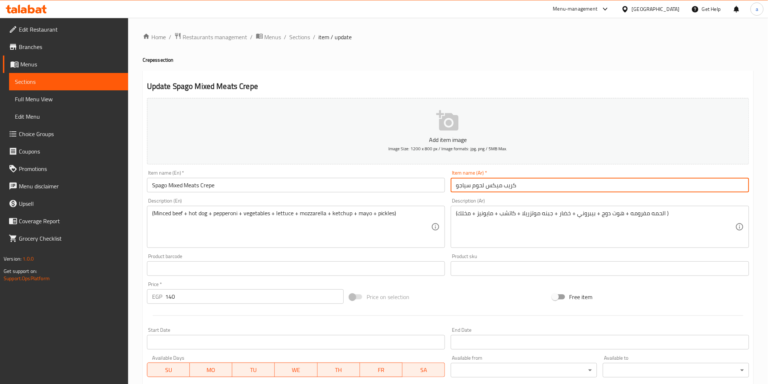
click at [464, 189] on input "كريب ميكس لحوم سياجو" at bounding box center [600, 185] width 298 height 15
type input "كريب ميكس لحوم سباجو"
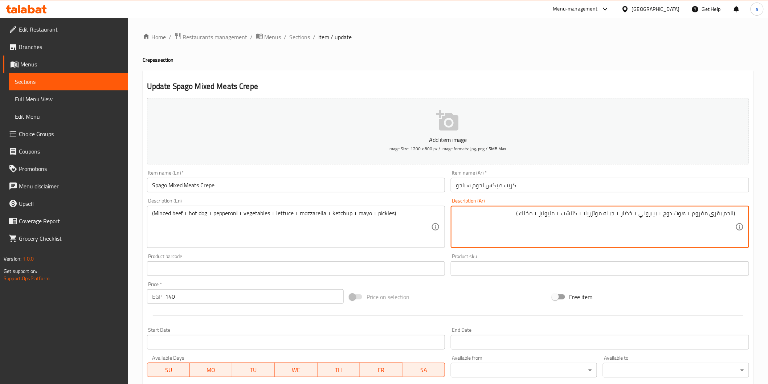
click at [615, 215] on textarea "(الحم بقرى مفروم + هوت دوج + بيبروني + خضار + جبنه موتزريلا + كاتشب + مايونيز +…" at bounding box center [595, 227] width 279 height 34
click at [508, 217] on textarea "(الحم بقرى مفروم + هوت دوج + بيبروني + خضار + خس+جبنه موتزريلا + كاتشب + مايوني…" at bounding box center [595, 227] width 279 height 34
type textarea "(الحم بقرى مفروم + هوت دوج + بيبروني + خضار + خس+جبنه موتزريلا + كاتشب + مايوني…"
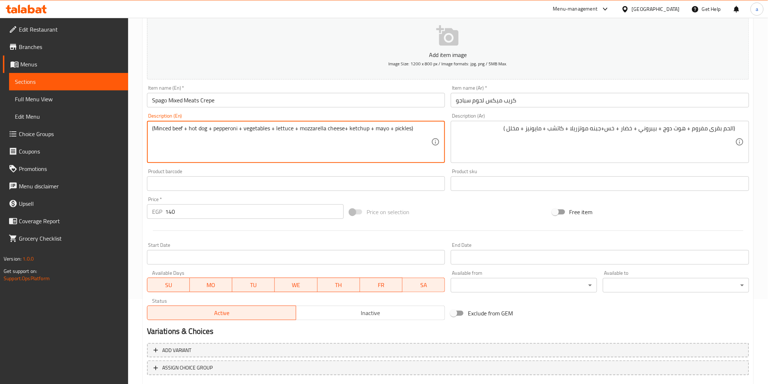
scroll to position [127, 0]
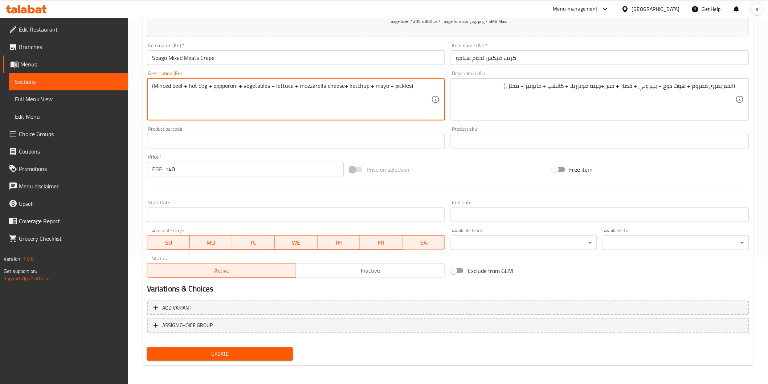
type textarea "(Minced beef + hot dog + pepperoni + vegetables + lettuce + mozzarella cheese+ …"
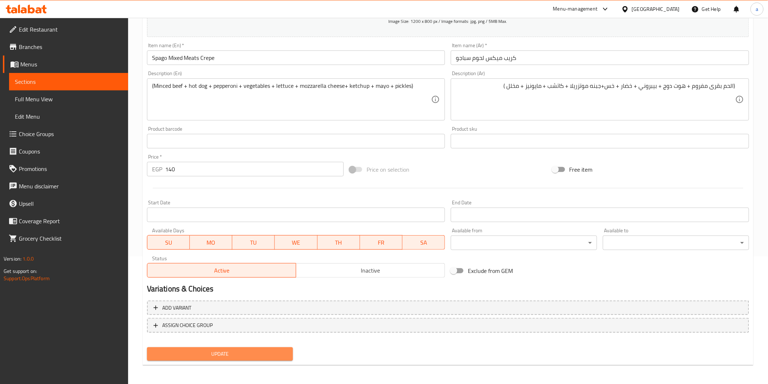
click at [282, 353] on span "Update" at bounding box center [220, 353] width 135 height 9
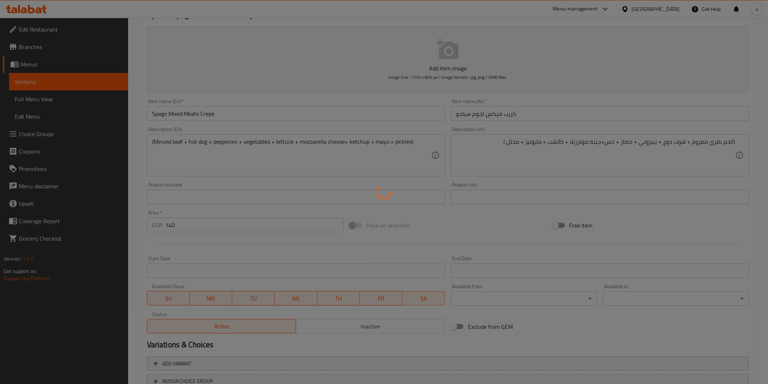
scroll to position [46, 0]
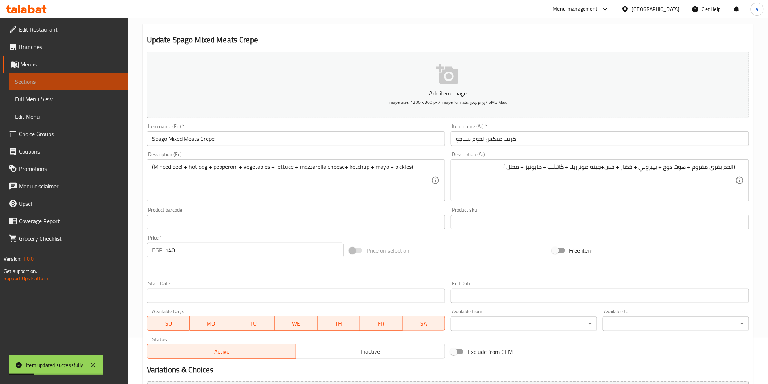
click at [60, 84] on span "Sections" at bounding box center [68, 81] width 107 height 9
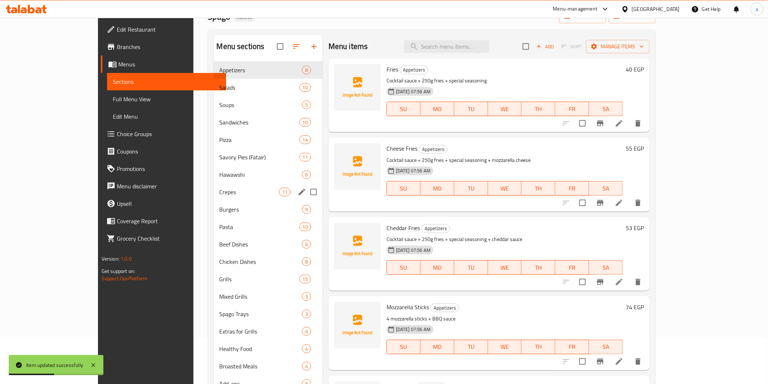
click at [214, 187] on div "Crepes 11" at bounding box center [268, 191] width 109 height 17
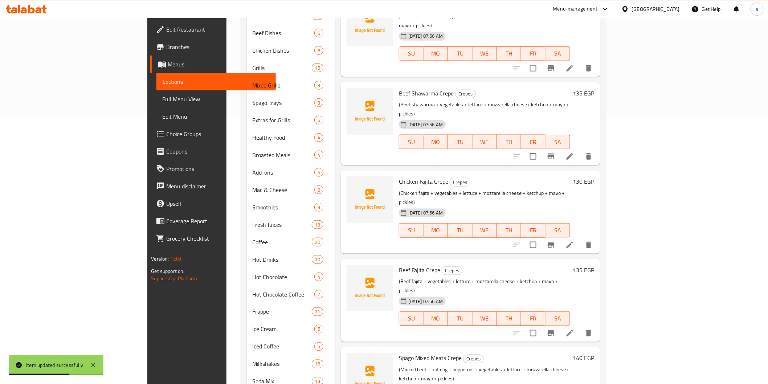
scroll to position [321, 0]
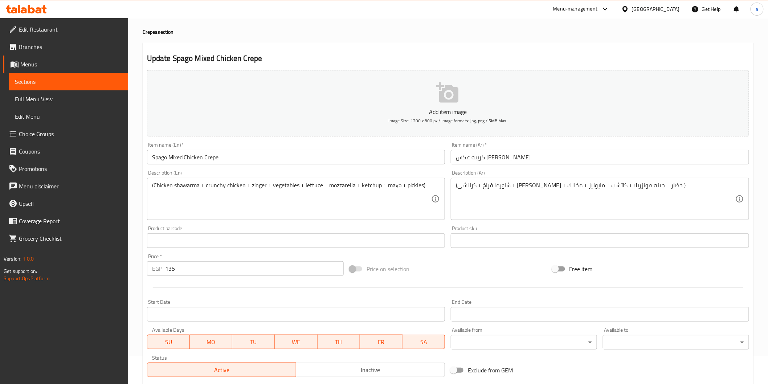
scroll to position [40, 0]
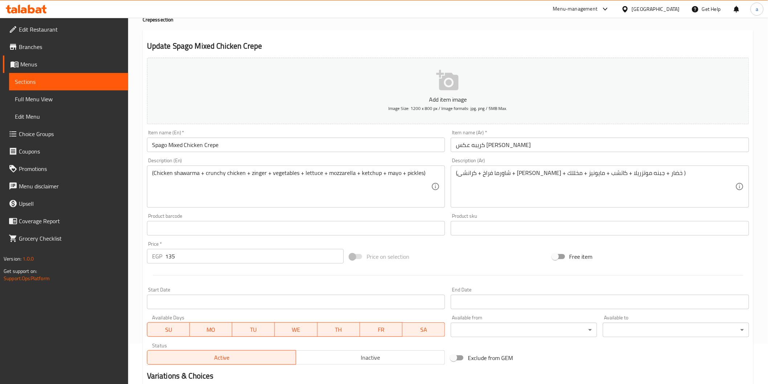
click at [499, 146] on input "كريبه عکس فراغ سباجو" at bounding box center [600, 145] width 298 height 15
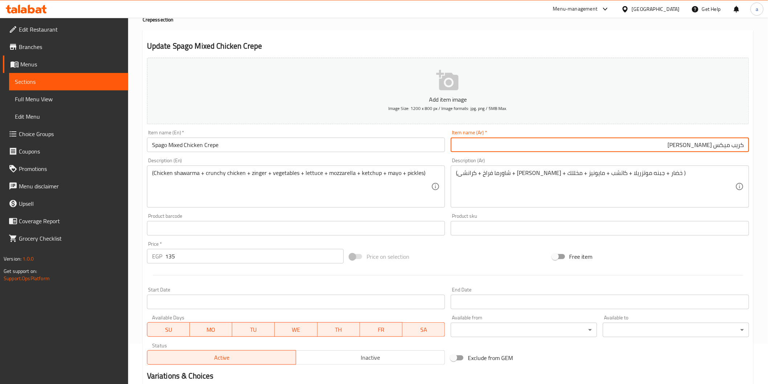
click at [701, 148] on input "كريب ميکس فراغ سباجو" at bounding box center [600, 145] width 298 height 15
type input "كريب ميکس فراخ سباجو"
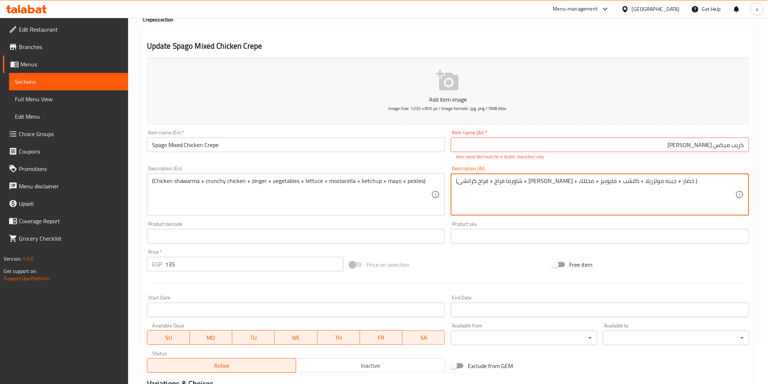
click at [578, 183] on textarea "(شاورما فراخ + فراخ کرانشی + زنجه + خضار + جبنه موتزريلا + كاتشب + مايونيز + مخ…" at bounding box center [595, 194] width 279 height 34
click at [557, 181] on textarea "(شاورما فراخ + فراخ کرانشی + زنجر + خضار + جبنه موتزريلا + كاتشب + مايونيز + مخ…" at bounding box center [595, 194] width 279 height 34
click at [458, 181] on textarea "(شاورما فراخ + فراخ کرانشی + زنجر + خضار +خس+ جبنه موتزريلا + كاتشب + مايونيز +…" at bounding box center [595, 194] width 279 height 34
type textarea "(شاورما فراخ + فراخ کرانشی + زنجر + خضار +خس+ جبنه موتزريلا + كاتشب + مايونيز +…"
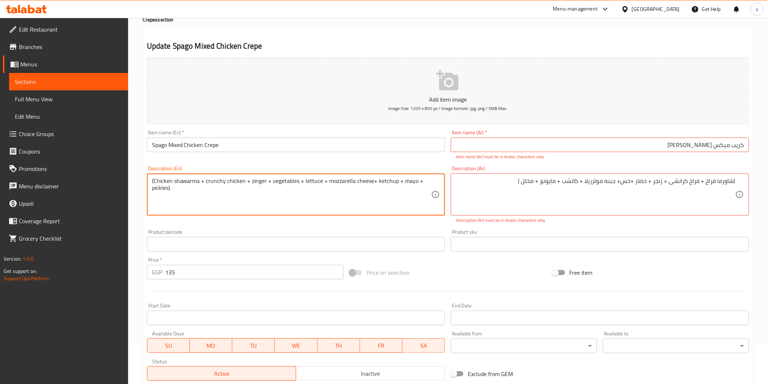
type textarea "(Chicken shawarma + crunchy chicken + zinger + vegetables + lettuce + mozzarell…"
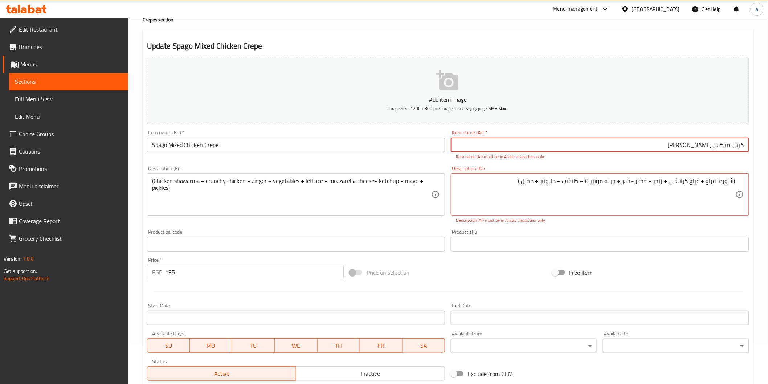
click at [637, 148] on input "كريب ميکس فراخ سباجو" at bounding box center [600, 145] width 298 height 15
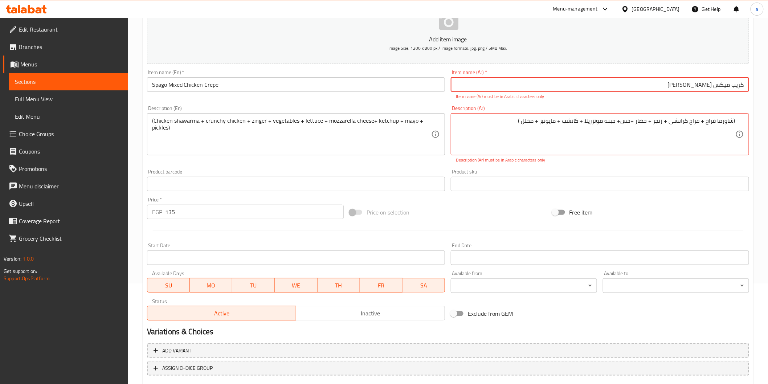
scroll to position [143, 0]
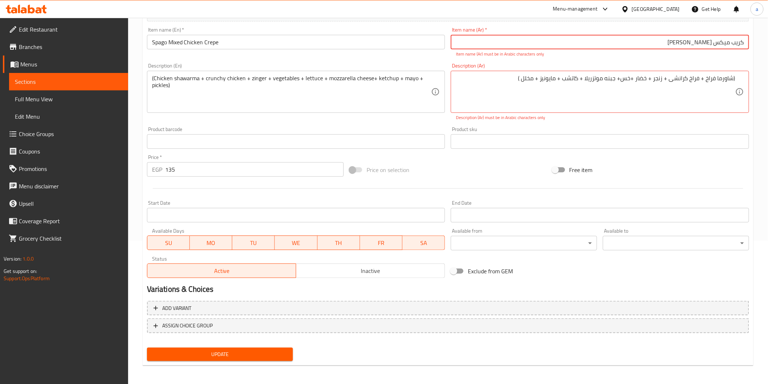
click at [228, 352] on span "Update" at bounding box center [220, 354] width 135 height 9
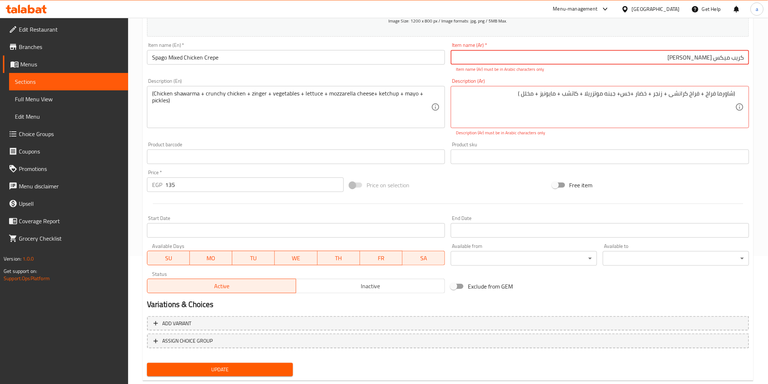
scroll to position [0, 0]
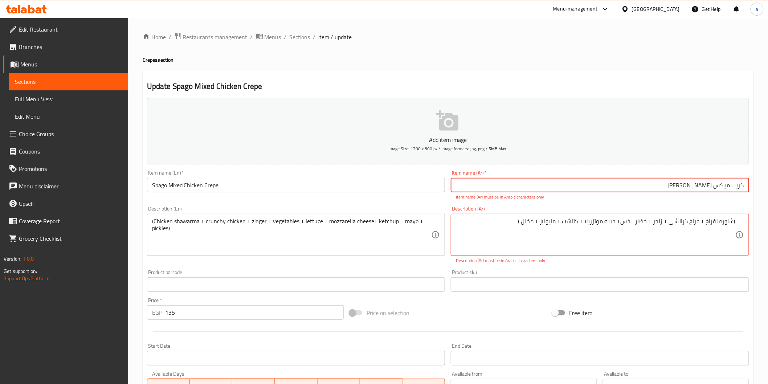
click at [682, 186] on input "كريب ميکس فراخ سباجو" at bounding box center [600, 185] width 298 height 15
type input "كريب ميکس فراخ سباجو"
drag, startPoint x: 682, startPoint y: 186, endPoint x: 1229, endPoint y: 134, distance: 549.4
click at [768, 134] on html "​ Menu-management Egypt Get Help a Edit Restaurant Branches Menus Sections Full…" at bounding box center [384, 192] width 768 height 384
type input ";"
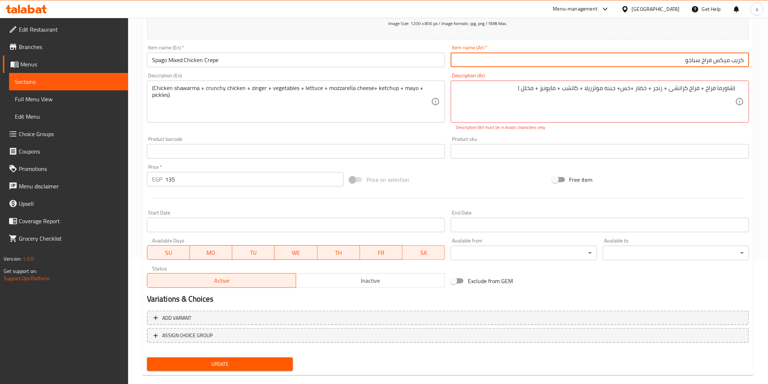
scroll to position [135, 0]
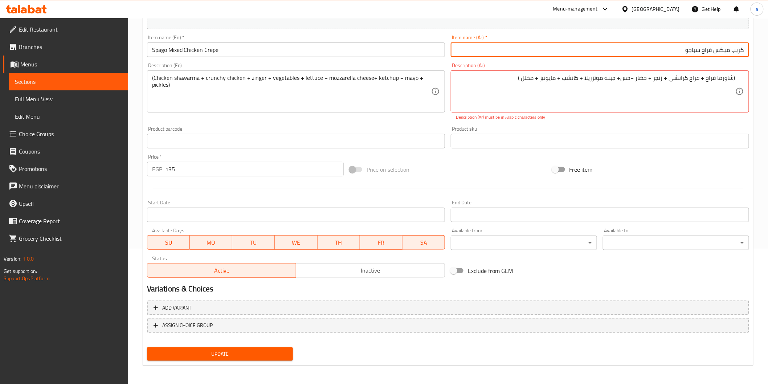
type input "كريب ميكس فراخ سباجو"
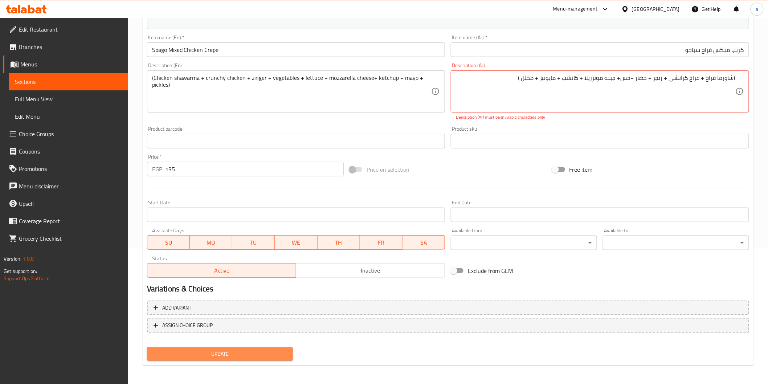
click at [262, 356] on span "Update" at bounding box center [220, 353] width 135 height 9
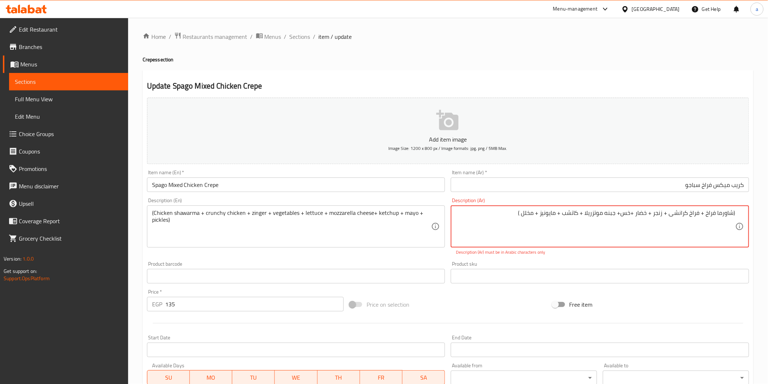
scroll to position [0, 0]
drag, startPoint x: 586, startPoint y: 212, endPoint x: 609, endPoint y: 213, distance: 22.6
click at [609, 213] on textarea "(شاورما فراخ + فراخ کرانشی + زنجر + خضار +خس+ جبنه موتزريلا + كاتشب + مايونيز +…" at bounding box center [595, 227] width 279 height 34
click at [568, 215] on textarea "(شاورما فراخ + فراخ کرانشی + زنجر + خضار +خس+ جبنة موتزاريلا + كاتشب + مايونيز …" at bounding box center [595, 227] width 279 height 34
click at [661, 216] on textarea "(شاورما فراخ + فراخ کرانشی + زنجر + خضار +خس+ جبنة موتزاريلا + كاتشب + مايونيز …" at bounding box center [595, 227] width 279 height 34
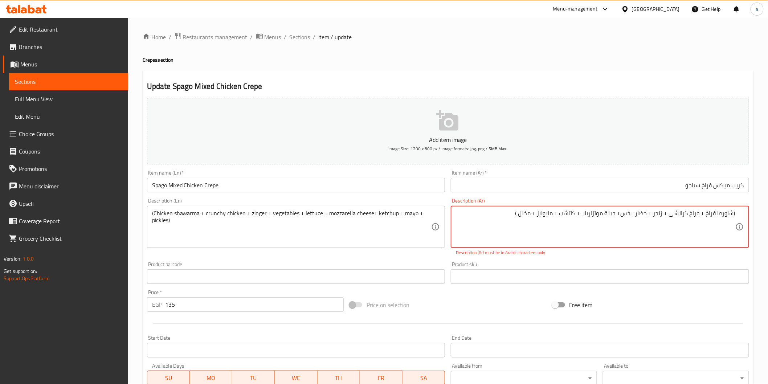
click at [661, 216] on textarea "(شاورما فراخ + فراخ کرانشی + زنجر + خضار +خس+ جبنة موتزاريلا + كاتشب + مايونيز …" at bounding box center [595, 227] width 279 height 34
click at [685, 220] on textarea "(شاورما فراخ + فراخ کرانشی + + خضار +خس+ جبنة موتزاريلا + كاتشب + مايونيز + مخل…" at bounding box center [595, 227] width 279 height 34
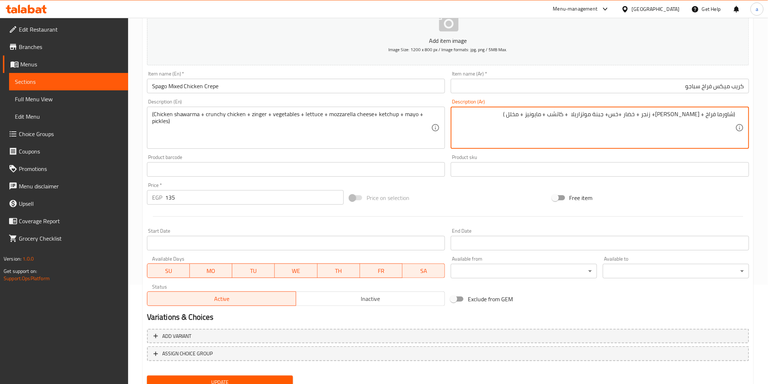
scroll to position [87, 0]
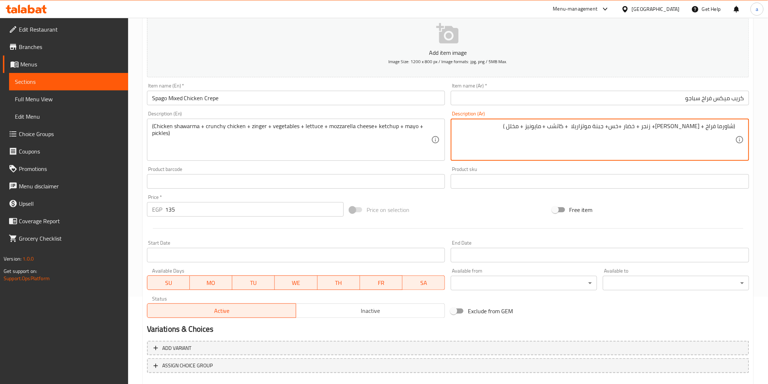
type textarea "(شاورما فراخ + [PERSON_NAME]+ زنجر + خضار +خس+ جبنة موتزاريلا + كاتشب + مايونيز…"
click at [724, 102] on input "كريب ميكس فراخ سباجو" at bounding box center [600, 98] width 298 height 15
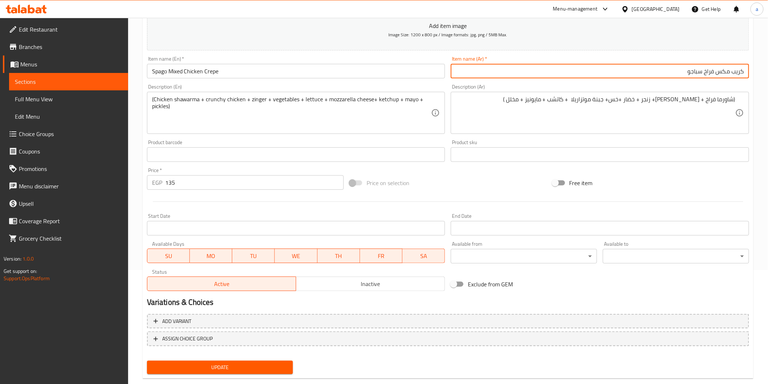
scroll to position [127, 0]
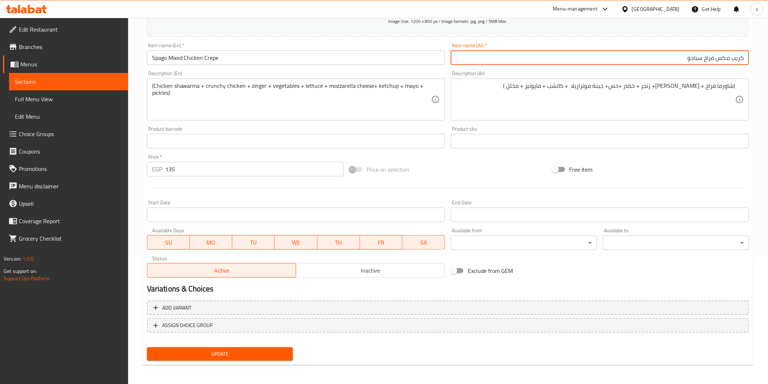
type input "كريب مكس فراخ سباجو"
click at [220, 351] on span "Update" at bounding box center [220, 353] width 135 height 9
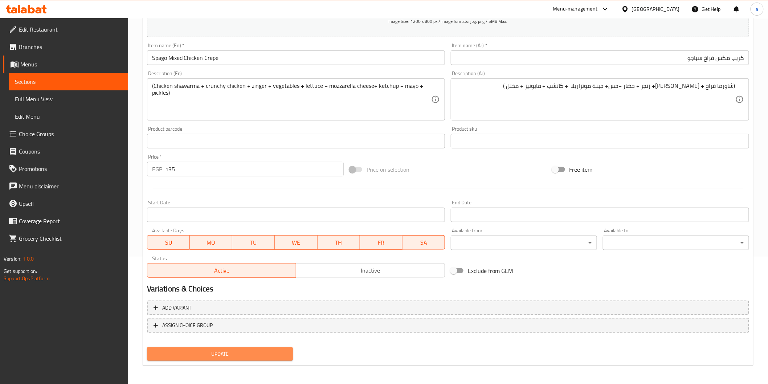
click at [176, 355] on span "Update" at bounding box center [220, 353] width 135 height 9
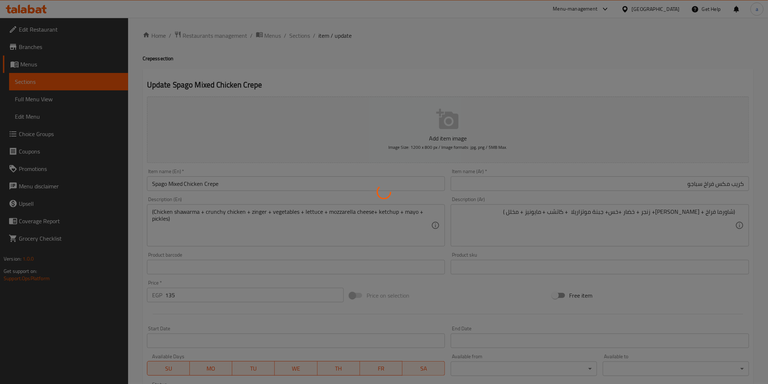
scroll to position [0, 0]
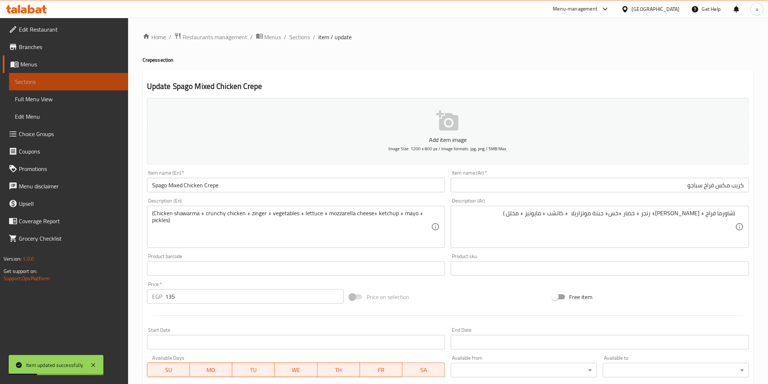
click at [86, 85] on span "Sections" at bounding box center [68, 81] width 107 height 9
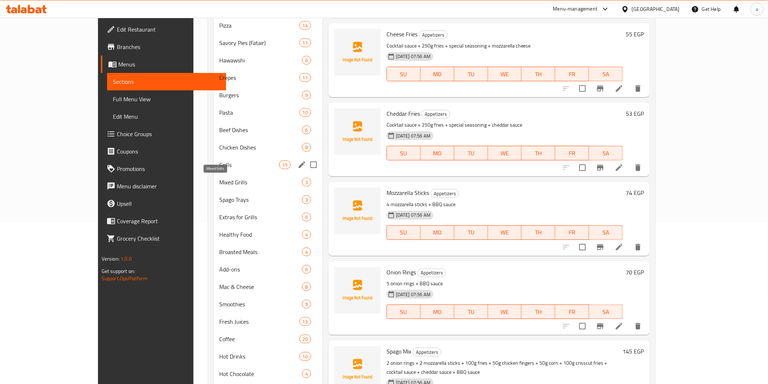
scroll to position [160, 0]
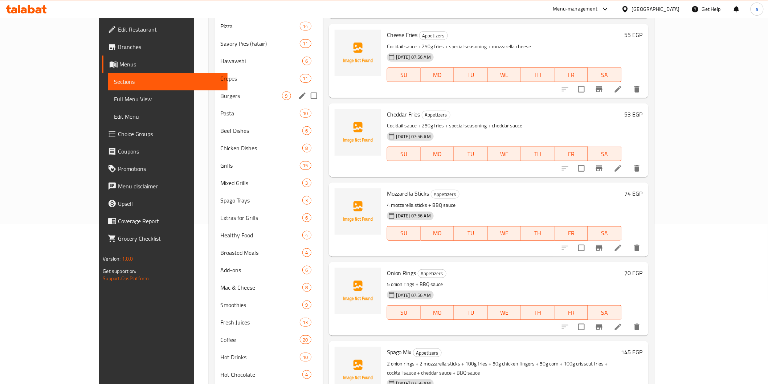
click at [214, 101] on div "Burgers 9" at bounding box center [268, 95] width 109 height 17
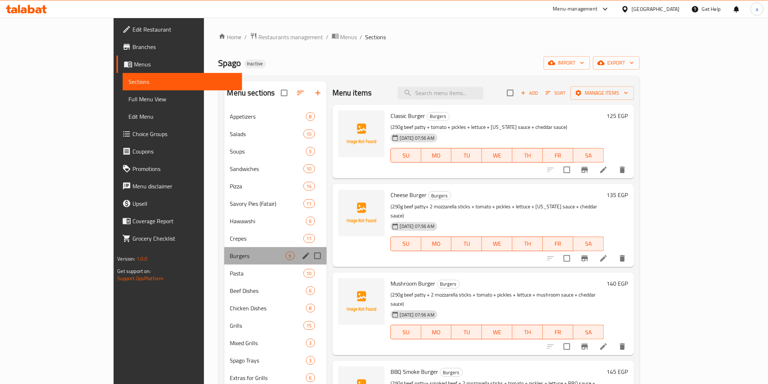
click at [224, 250] on div "Burgers 9" at bounding box center [275, 255] width 102 height 17
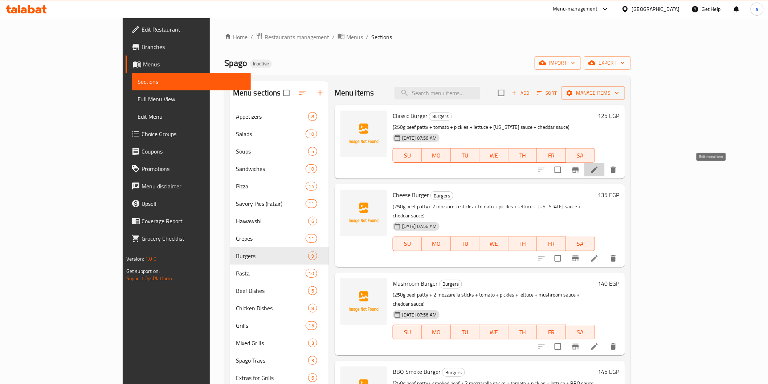
click at [599, 173] on icon at bounding box center [594, 169] width 9 height 9
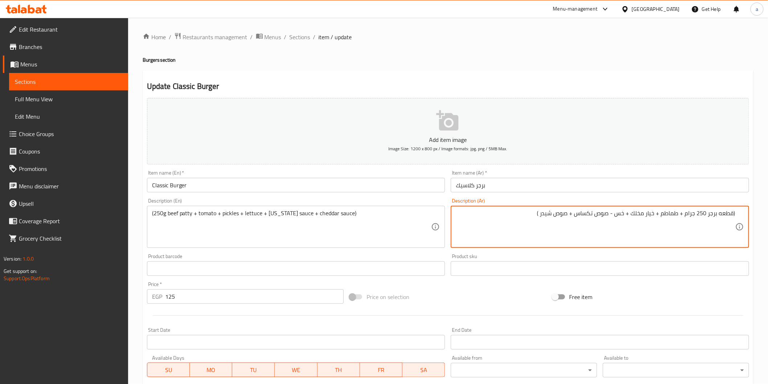
drag, startPoint x: 706, startPoint y: 216, endPoint x: 732, endPoint y: 216, distance: 26.1
click at [732, 216] on textarea "(قطعه برجر 250 جرام + طماطم + خيار مخلك + خس - صوص تكساس + صوص شیدر )" at bounding box center [595, 227] width 279 height 34
click at [619, 216] on textarea "(شريحه لحم بقري250 جرام + طماطم + خيار مخلك + خس - صوص تكساس + صوص شیدر )" at bounding box center [595, 227] width 279 height 34
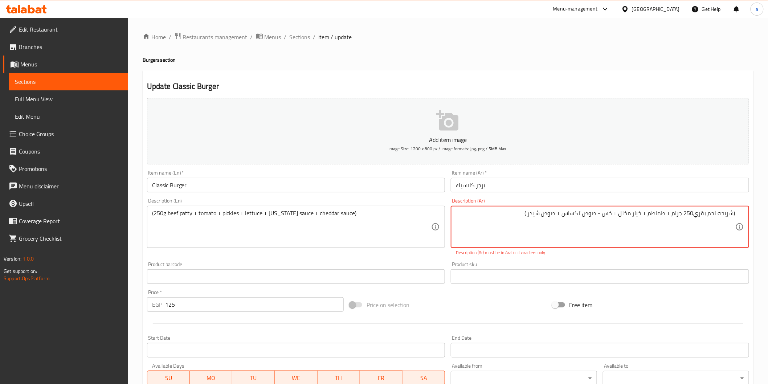
click at [616, 232] on textarea "(شريحه لحم بقري250 جرام + طماطم + خيار مخلل + خس - صوص تكساس + صوص شیدر )" at bounding box center [595, 227] width 279 height 34
click at [694, 214] on textarea "(شريحه لحم بقري250 جرام + طماطم + خيار مخلل + خس - صوص تكساس + صوص شیدر )" at bounding box center [595, 227] width 279 height 34
drag, startPoint x: 683, startPoint y: 215, endPoint x: 690, endPoint y: 216, distance: 7.0
click at [690, 216] on textarea "(شريحه لحم بقري 250 جرام + طماطم + خيار مخلل + خس - صوص تكساس + صوص شیدر )" at bounding box center [595, 227] width 279 height 34
drag, startPoint x: 680, startPoint y: 215, endPoint x: 693, endPoint y: 213, distance: 13.5
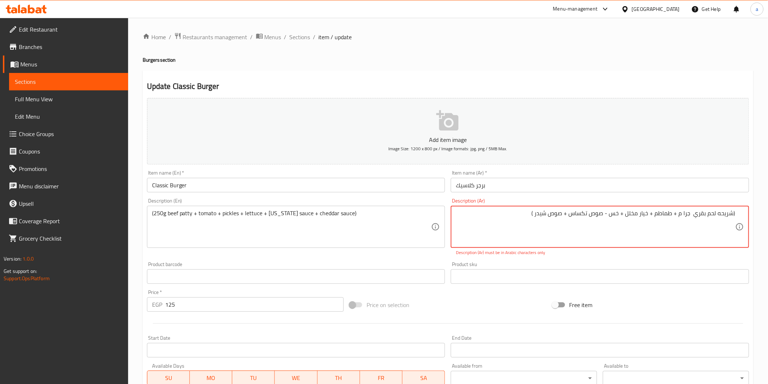
click at [693, 213] on textarea "(شريحه لحم بقري جرا م + طماطم + خيار مخلل + خس - صوص تكساس + صوص شیدر )" at bounding box center [595, 227] width 279 height 34
drag, startPoint x: 564, startPoint y: 215, endPoint x: 582, endPoint y: 215, distance: 17.4
click at [582, 215] on textarea "(شريحه لحم بقري 250جرام + طماطم + خيار مخلل + خس - صوص تكساس + صوص شیدر )" at bounding box center [595, 227] width 279 height 34
drag, startPoint x: 582, startPoint y: 215, endPoint x: 596, endPoint y: 216, distance: 14.2
click at [596, 216] on textarea "(شريحه لحم بقري 250جرام + طماطم + خيار مخلل + خس - صوص + صوص شیدر )" at bounding box center [595, 227] width 279 height 34
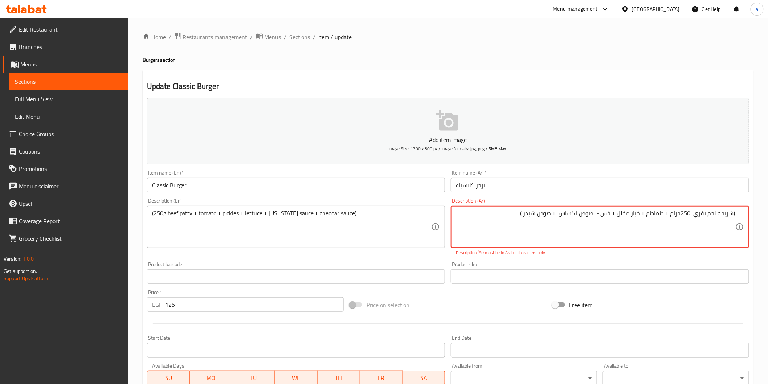
drag, startPoint x: 527, startPoint y: 213, endPoint x: 556, endPoint y: 217, distance: 29.9
click at [556, 217] on textarea "(شريحه لحم بقري 250جرام + طماطم + خيار مخلل + خس - صوص تكساس + صوص شیدر )" at bounding box center [595, 227] width 279 height 34
drag, startPoint x: 647, startPoint y: 218, endPoint x: 665, endPoint y: 217, distance: 17.8
click at [665, 217] on textarea "(شريحه لحم بقري 250جرام + طماطم + خيار مخلل + خس - صوص تكساس + صوص شیدر )" at bounding box center [595, 227] width 279 height 34
type textarea "(شريحه لحم بقري 250جرام + طماطم + خيار مخلل + خس - صوص تكساس + صوص شیدر )"
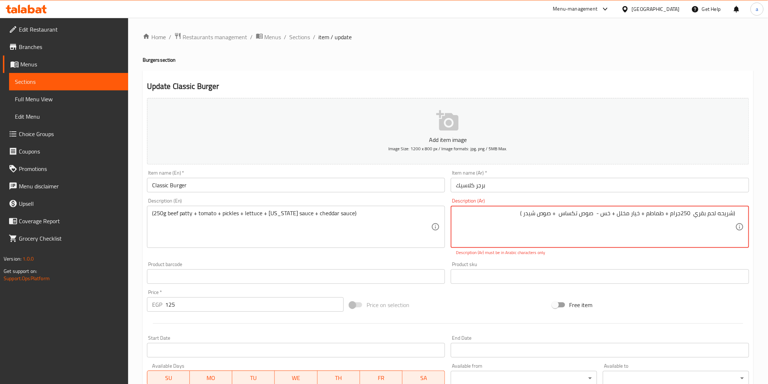
click at [575, 218] on textarea "(شريحه لحم بقري 250جرام + طماطم + خيار مخلل + خس - صوص تكساس + صوص شیدر )" at bounding box center [595, 227] width 279 height 34
drag, startPoint x: 523, startPoint y: 215, endPoint x: 757, endPoint y: 202, distance: 234.0
click at [757, 202] on div "Home / Restaurants management / Menus / Sections / item / update Burgers sectio…" at bounding box center [448, 269] width 640 height 503
type textarea "(شريحه لحم بقري 250جرام + طماطم + خيار مخلل + خس - صوص تكساس + صوص شیدر )"
click at [661, 226] on textarea at bounding box center [595, 227] width 279 height 34
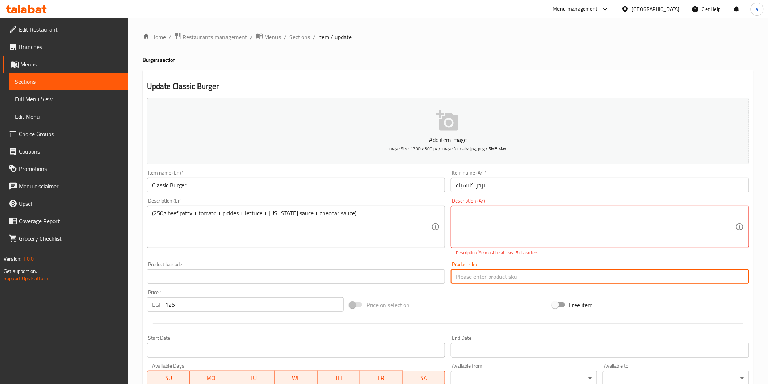
click at [652, 281] on input "text" at bounding box center [600, 276] width 298 height 15
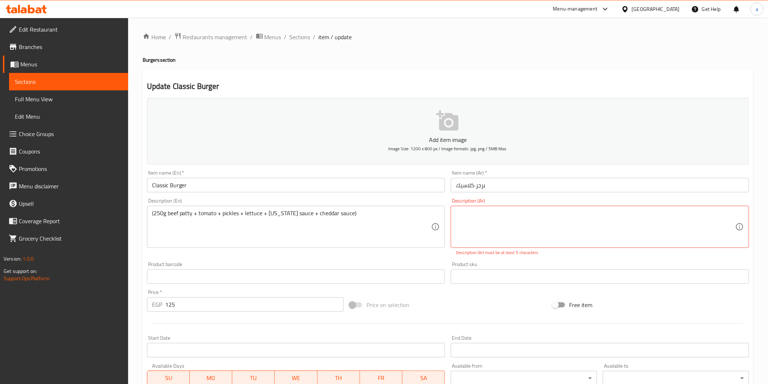
click at [666, 335] on div "End Date End Date" at bounding box center [600, 346] width 304 height 28
click at [538, 218] on textarea at bounding box center [595, 227] width 279 height 34
click at [693, 220] on textarea "(شريحه لحم بقري 250جرام + طماطم + خيار مخلل + خس - صوص تكساس + صوص شیدر )" at bounding box center [595, 227] width 279 height 34
drag, startPoint x: 561, startPoint y: 213, endPoint x: 475, endPoint y: 216, distance: 85.3
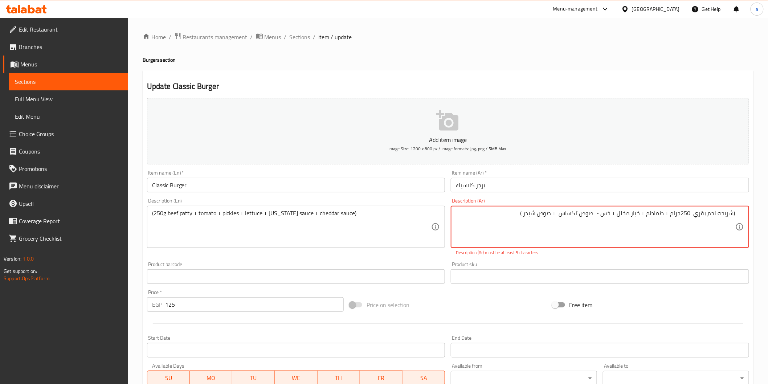
click at [475, 216] on textarea "(شريحه لحم بقري 250جرام + طماطم + خيار مخلل + خس - صوص تكساس + صوص شیدر )" at bounding box center [595, 227] width 279 height 34
drag, startPoint x: 607, startPoint y: 213, endPoint x: 647, endPoint y: 212, distance: 39.6
click at [647, 212] on textarea "(شريحه لحم بقري 250جرام + طماطم + خيار مخلل + خس - صوص تكساس + صوص شیدر )" at bounding box center [595, 227] width 279 height 34
click at [638, 232] on textarea "(شريحه لحم بقري 250جرام + طماطم + خيار مخلل + خس - صوص تكساس + صوص شیدر )" at bounding box center [595, 227] width 279 height 34
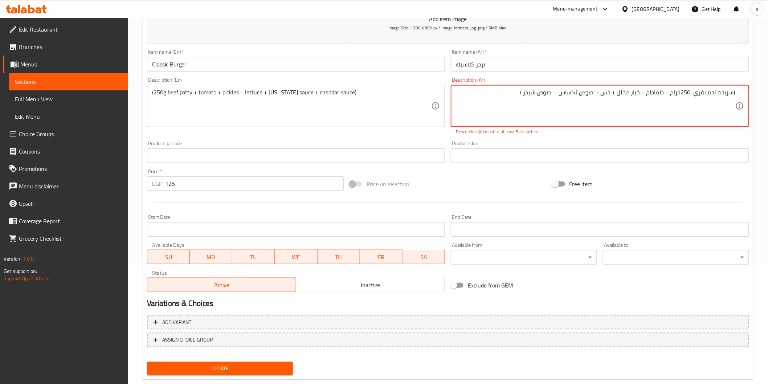
scroll to position [135, 0]
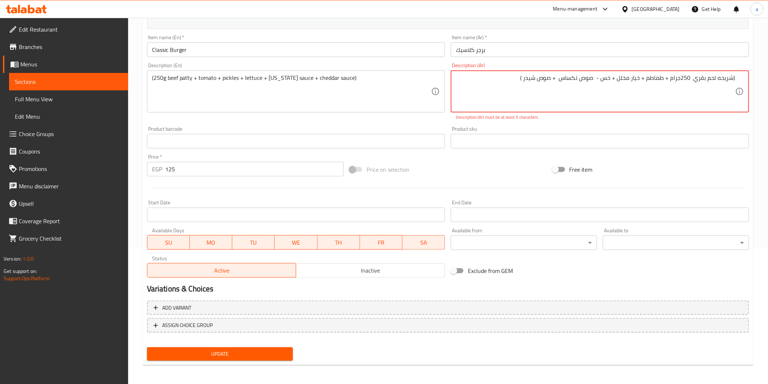
click at [271, 349] on span "Update" at bounding box center [220, 353] width 135 height 9
click at [271, 354] on span "Update" at bounding box center [220, 353] width 135 height 9
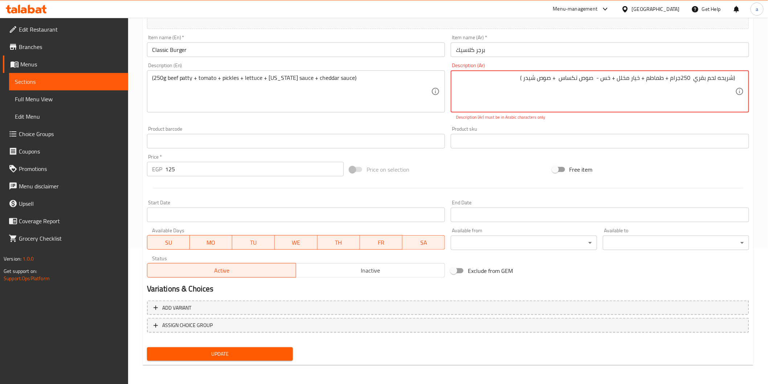
drag, startPoint x: 597, startPoint y: 76, endPoint x: 606, endPoint y: 74, distance: 9.3
click at [606, 74] on textarea "(شريحه لحم بقري 250جرام + طماطم + خيار مخلل + خس - صوص تكساس + صوص شیدر )" at bounding box center [595, 91] width 279 height 34
type textarea "(شريحه لحم بقري 250جرام + طماطم + خيار مخلل + خس + صوص تكساس + صوص شیدر )"
click at [169, 356] on span "Update" at bounding box center [220, 353] width 135 height 9
click at [170, 356] on span "Update" at bounding box center [220, 353] width 135 height 9
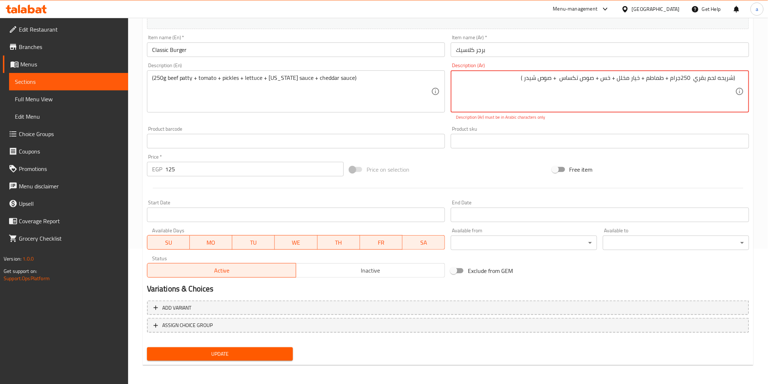
click at [171, 355] on span "Update" at bounding box center [220, 353] width 135 height 9
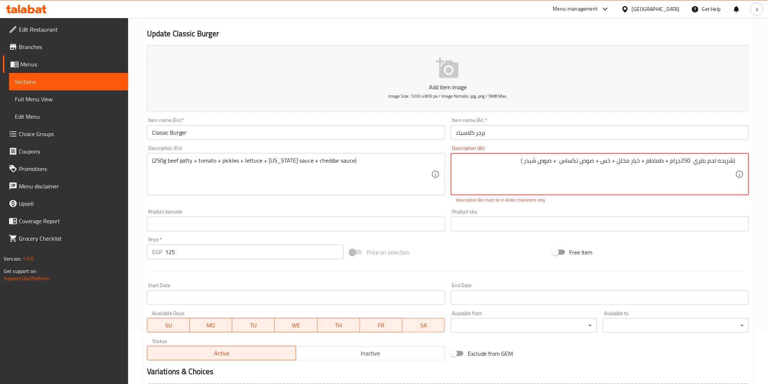
scroll to position [0, 0]
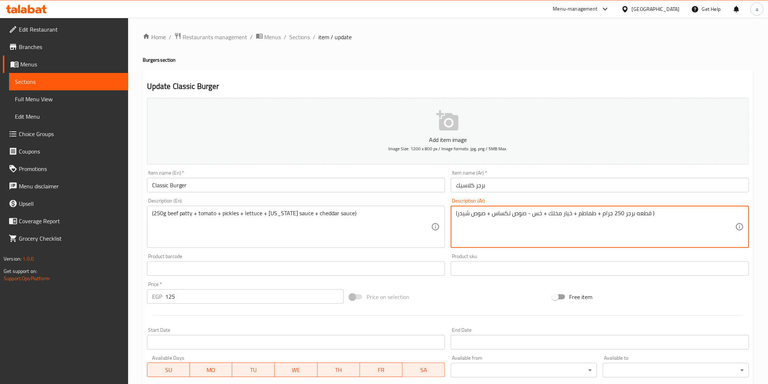
drag, startPoint x: 622, startPoint y: 216, endPoint x: 648, endPoint y: 220, distance: 26.4
click at [547, 216] on textarea "(شريحة لحم بقري 250 جرام + طماطم + خيار مخلك + خس - صوص تكساس + صوص شیدر )" at bounding box center [595, 227] width 279 height 34
drag, startPoint x: 547, startPoint y: 216, endPoint x: 556, endPoint y: 216, distance: 9.1
click at [556, 216] on textarea "(شريحة لحم بقري 250 جرام + طماطم + خيار مخلك + خس - صوص تكساس + صوص شیدر )" at bounding box center [595, 227] width 279 height 34
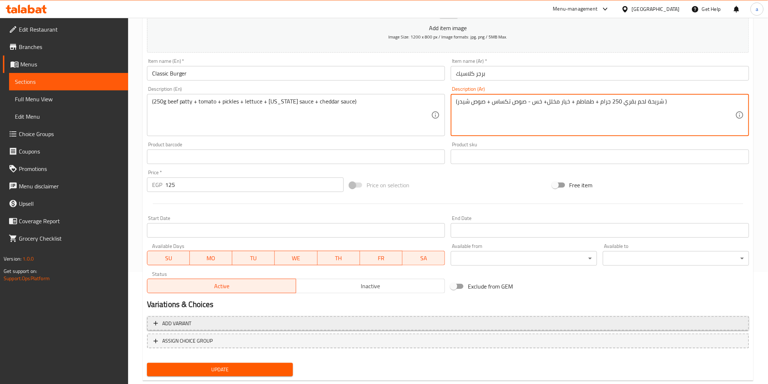
scroll to position [121, 0]
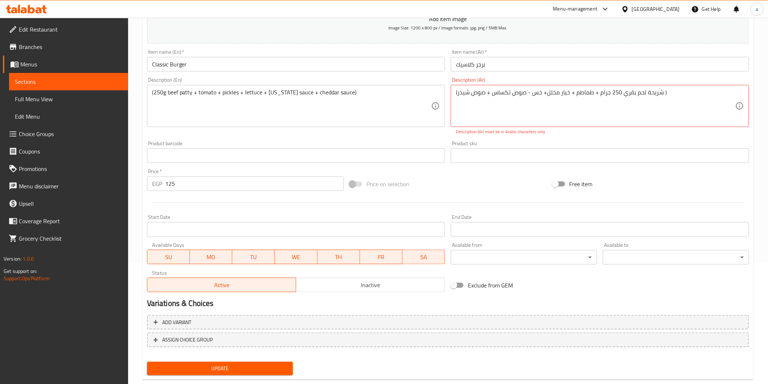
click at [263, 356] on div "Add item image Image Size: 1200 x 800 px / Image formats: jpg, png / 5MB Max. I…" at bounding box center [448, 176] width 608 height 404
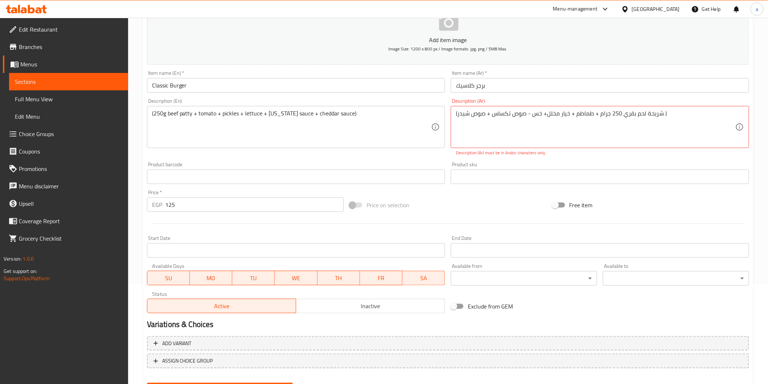
scroll to position [81, 0]
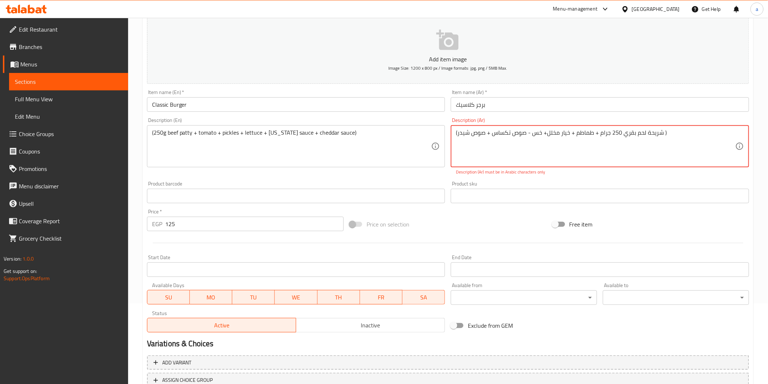
click at [675, 136] on textarea "(شريحة لحم بقري 250 جرام + طماطم + خيار مخلل+ خس - صوص تكساس + صوص شیدر )" at bounding box center [595, 146] width 279 height 34
drag, startPoint x: 671, startPoint y: 135, endPoint x: 291, endPoint y: 171, distance: 382.4
click at [291, 171] on div "Add item image Image Size: 1200 x 800 px / Image formats: jpg, png / 5MB Max. I…" at bounding box center [448, 175] width 608 height 321
click at [515, 135] on textarea "(شريحة لحم بقري 250 جرام + طماطم + خيار مخلل+ خس - صوص تكساس + صوص شیدر )" at bounding box center [595, 146] width 279 height 34
click at [498, 160] on textarea "(شريحة لحم بقري 250 جرام + طماطم + خيار مخلل+ خس - صوص تكساس + صوص شیدر )" at bounding box center [595, 146] width 279 height 34
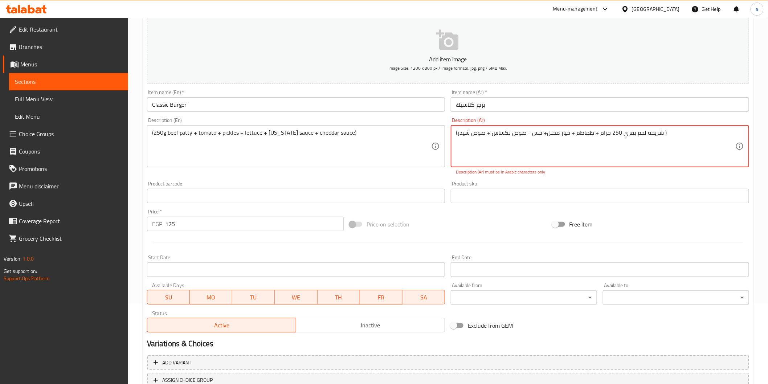
drag, startPoint x: 541, startPoint y: 135, endPoint x: 571, endPoint y: 137, distance: 30.2
click at [571, 137] on textarea "(شريحة لحم بقري 250 جرام + طماطم + خيار مخلل+ خس - صوص تكساس + صوص شیدر )" at bounding box center [595, 146] width 279 height 34
type textarea "(شريحة لحم بقري 250 جرام + طماطم + خيار مخلل+ خس - صوص تكساس + صوص شیدر )"
click at [521, 137] on textarea "(شريحة لحم بقري 250 جرام + طماطم + خيار مخلل+ خس - صوص تكساس + صوص شیدر )" at bounding box center [595, 146] width 279 height 34
click at [107, 77] on link "Sections" at bounding box center [68, 81] width 119 height 17
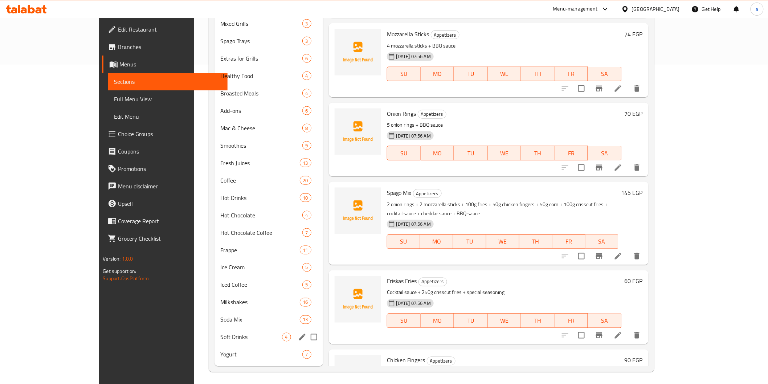
scroll to position [321, 0]
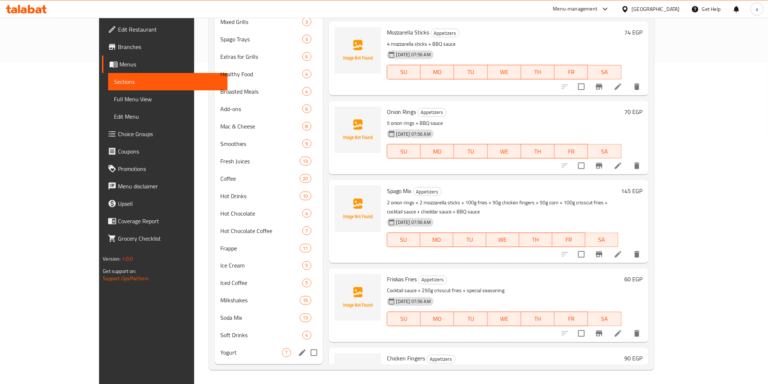
click at [306, 356] on input "Menu sections" at bounding box center [313, 352] width 15 height 15
checkbox input "true"
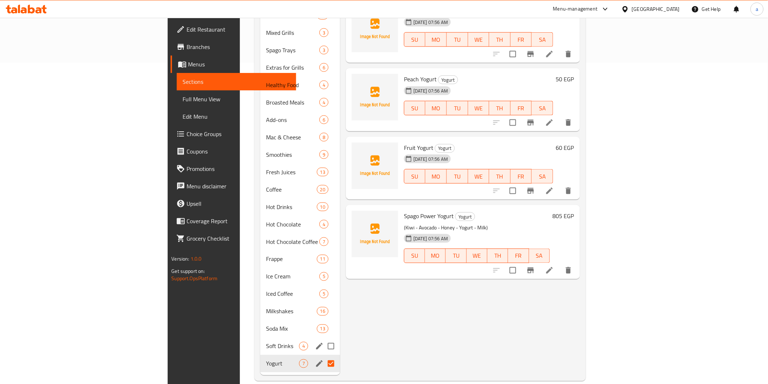
click at [323, 339] on input "Menu sections" at bounding box center [330, 346] width 15 height 15
checkbox input "true"
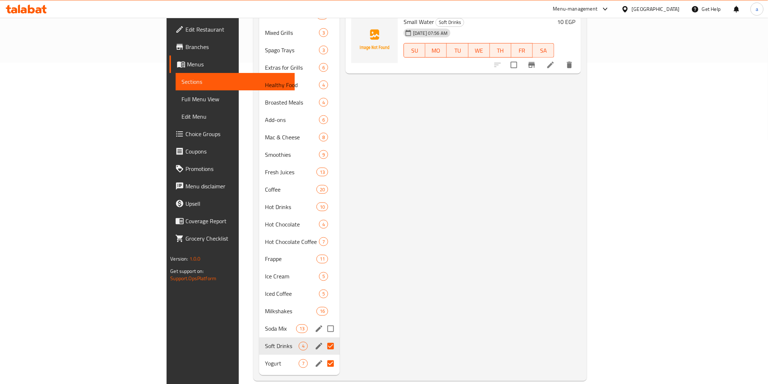
click at [323, 321] on input "Menu sections" at bounding box center [330, 328] width 15 height 15
checkbox input "true"
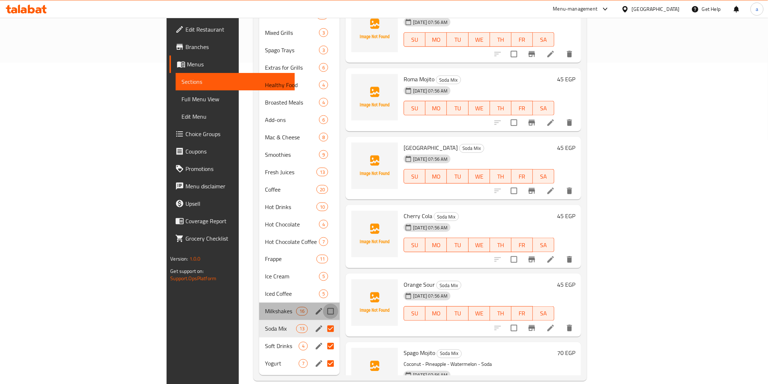
click at [323, 304] on input "Menu sections" at bounding box center [330, 311] width 15 height 15
checkbox input "true"
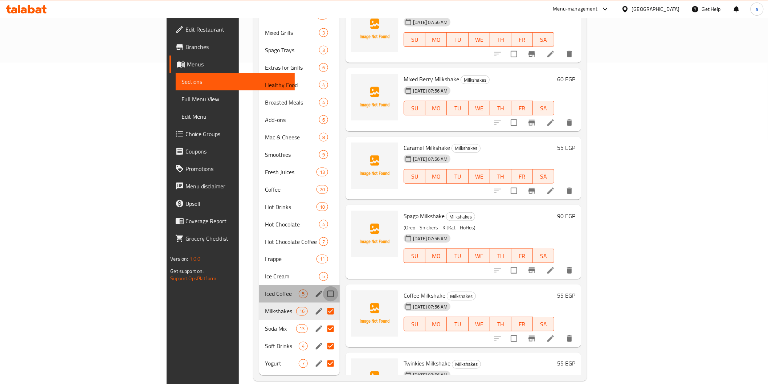
click at [323, 286] on input "Menu sections" at bounding box center [330, 293] width 15 height 15
checkbox input "true"
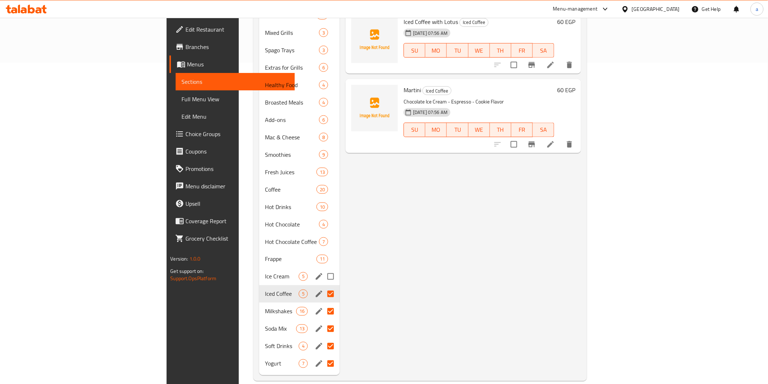
click at [323, 269] on input "Menu sections" at bounding box center [330, 276] width 15 height 15
checkbox input "true"
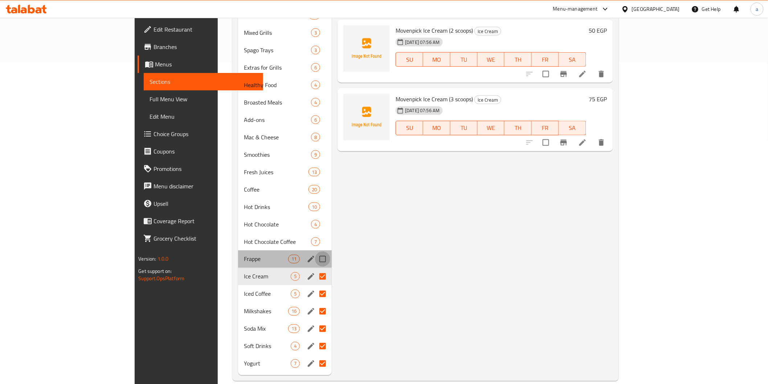
click at [315, 251] on input "Menu sections" at bounding box center [322, 258] width 15 height 15
checkbox input "true"
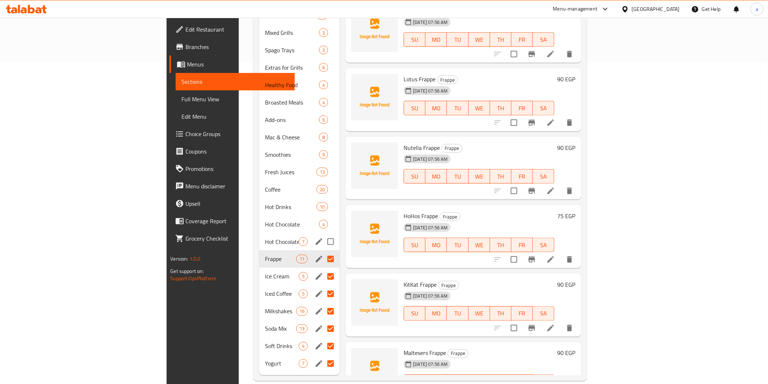
click at [323, 234] on input "Menu sections" at bounding box center [330, 241] width 15 height 15
checkbox input "true"
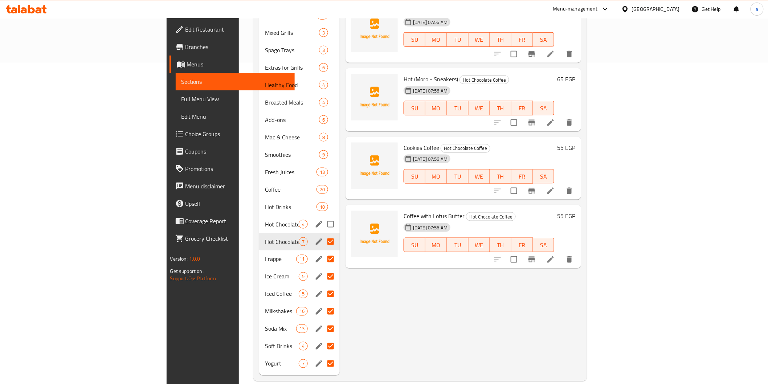
click at [323, 217] on input "Menu sections" at bounding box center [330, 224] width 15 height 15
checkbox input "true"
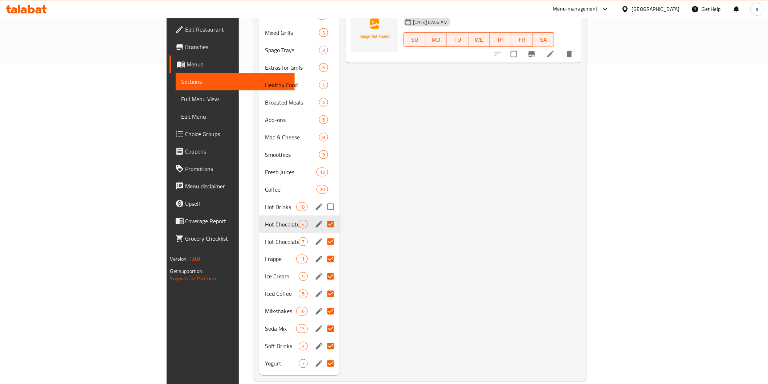
click at [323, 199] on input "Menu sections" at bounding box center [330, 206] width 15 height 15
checkbox input "true"
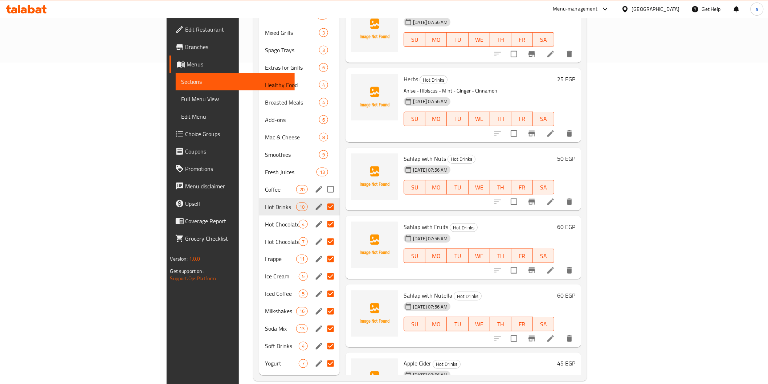
click at [323, 182] on input "Menu sections" at bounding box center [330, 189] width 15 height 15
checkbox input "true"
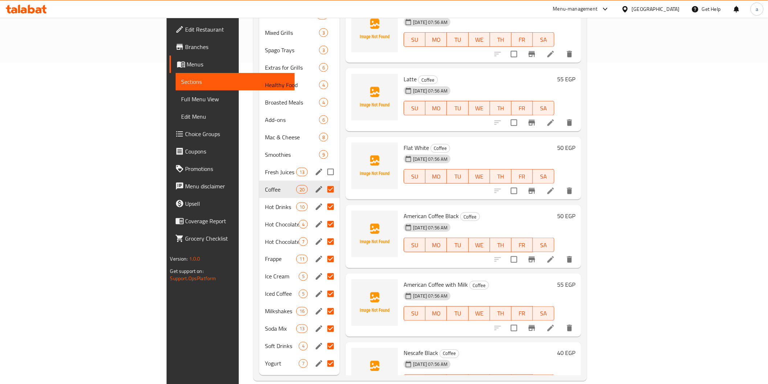
click at [323, 164] on input "Menu sections" at bounding box center [330, 171] width 15 height 15
checkbox input "true"
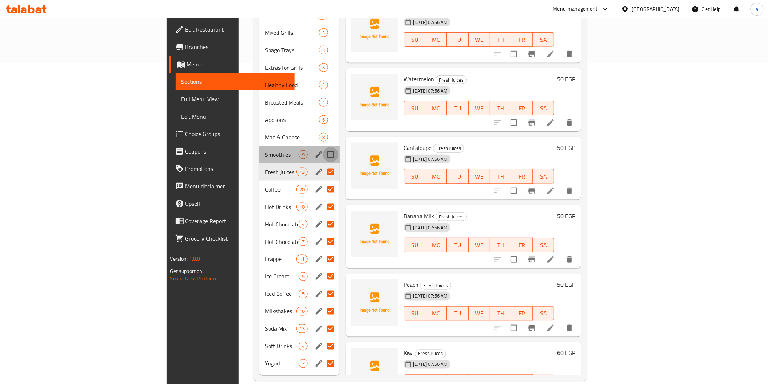
click at [323, 147] on input "Menu sections" at bounding box center [330, 154] width 15 height 15
checkbox input "true"
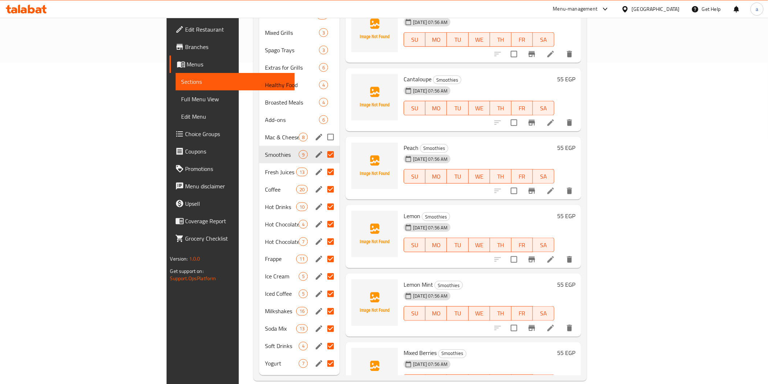
click at [323, 130] on input "Menu sections" at bounding box center [330, 137] width 15 height 15
checkbox input "true"
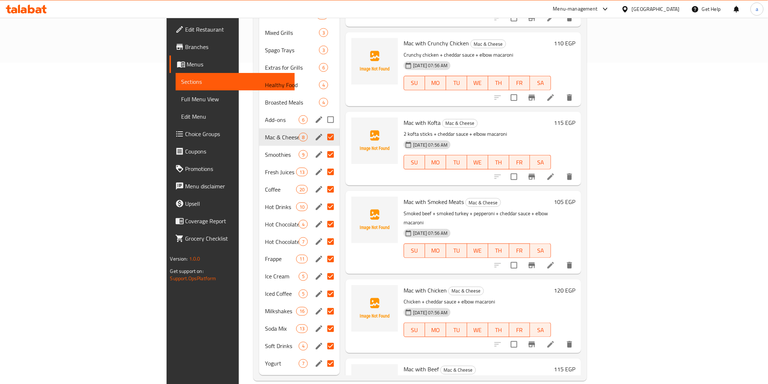
click at [323, 112] on input "Menu sections" at bounding box center [330, 119] width 15 height 15
checkbox input "true"
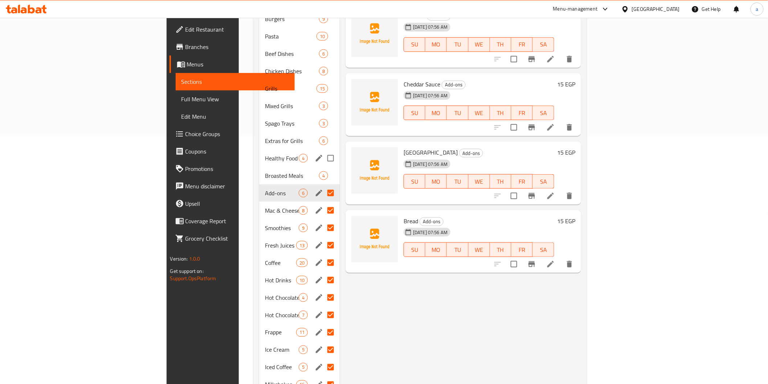
scroll to position [241, 0]
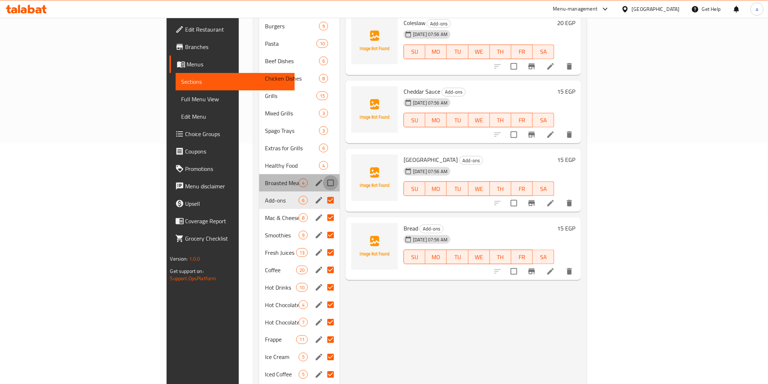
click at [323, 175] on input "Menu sections" at bounding box center [330, 182] width 15 height 15
checkbox input "true"
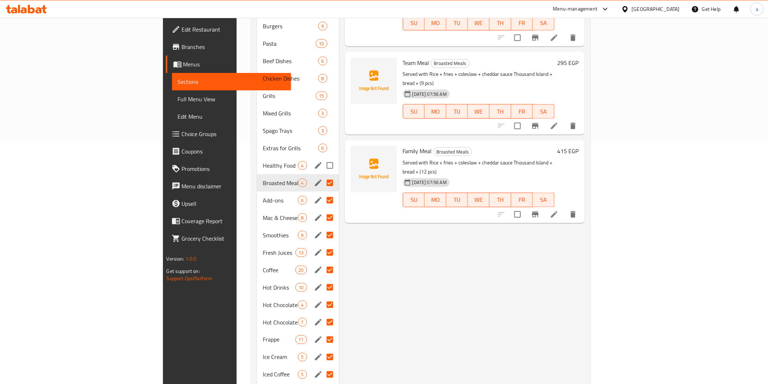
click at [322, 158] on input "Menu sections" at bounding box center [329, 165] width 15 height 15
checkbox input "true"
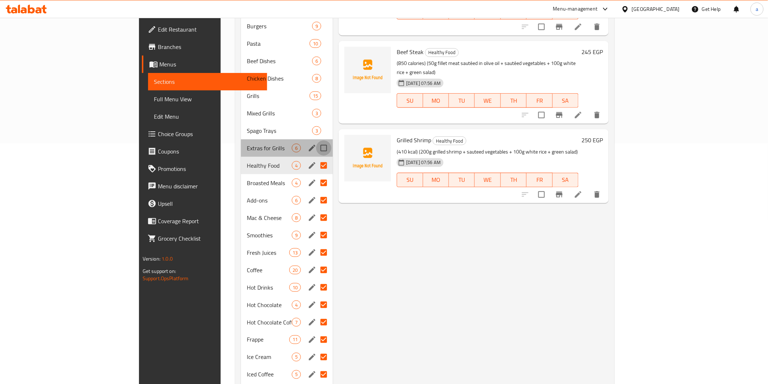
click at [316, 140] on input "Menu sections" at bounding box center [323, 147] width 15 height 15
checkbox input "true"
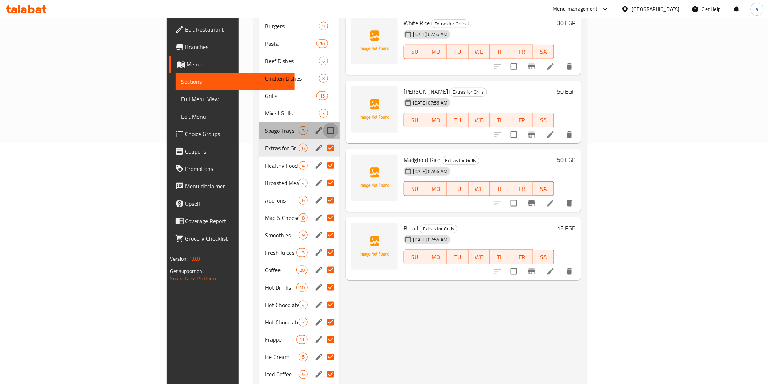
click at [323, 123] on input "Menu sections" at bounding box center [330, 130] width 15 height 15
checkbox input "true"
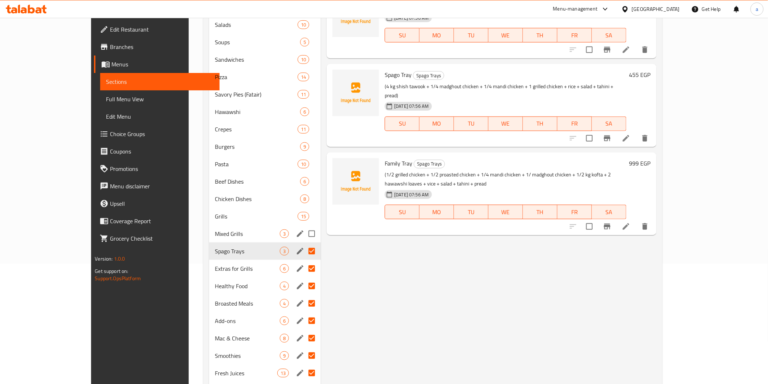
scroll to position [120, 0]
click at [304, 209] on input "Menu sections" at bounding box center [311, 216] width 15 height 15
checkbox input "true"
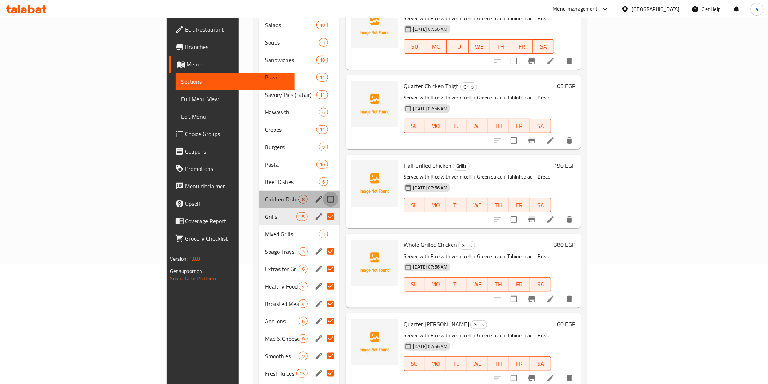
click at [323, 192] on input "Menu sections" at bounding box center [330, 199] width 15 height 15
checkbox input "true"
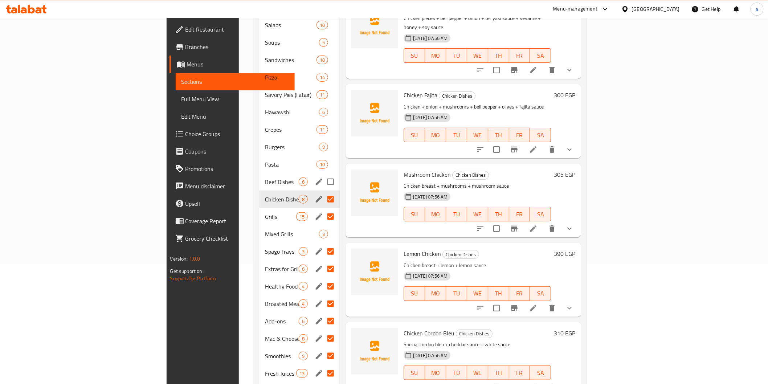
click at [323, 174] on input "Menu sections" at bounding box center [330, 181] width 15 height 15
checkbox input "true"
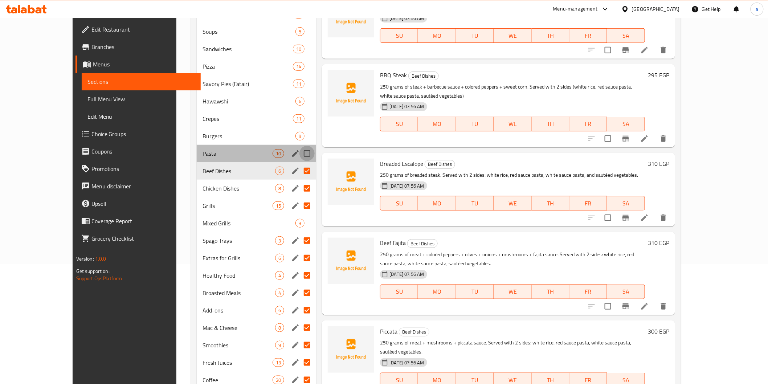
click at [299, 154] on input "Menu sections" at bounding box center [306, 153] width 15 height 15
checkbox input "true"
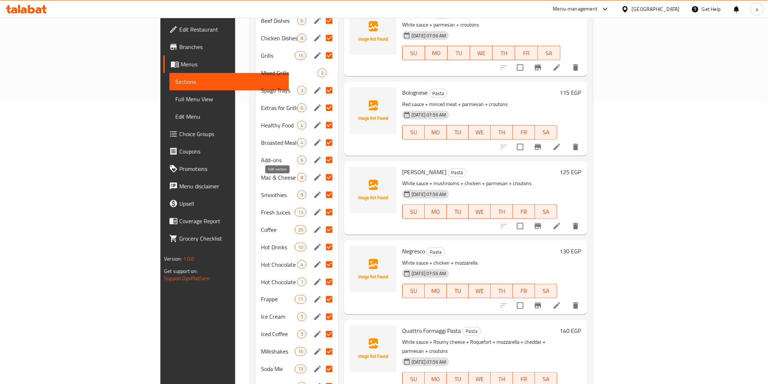
scroll to position [241, 0]
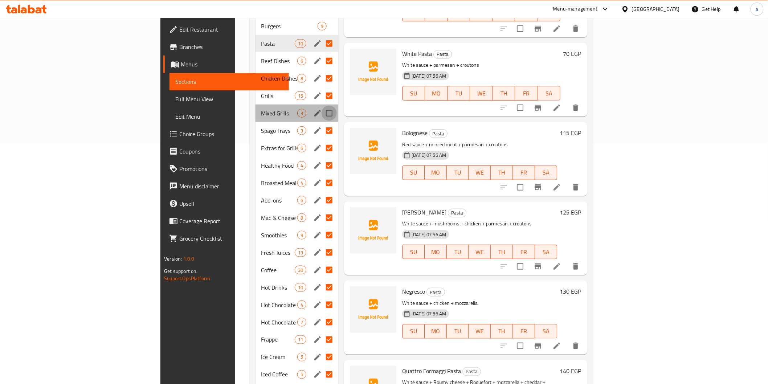
click at [322, 106] on input "Menu sections" at bounding box center [329, 113] width 15 height 15
checkbox input "true"
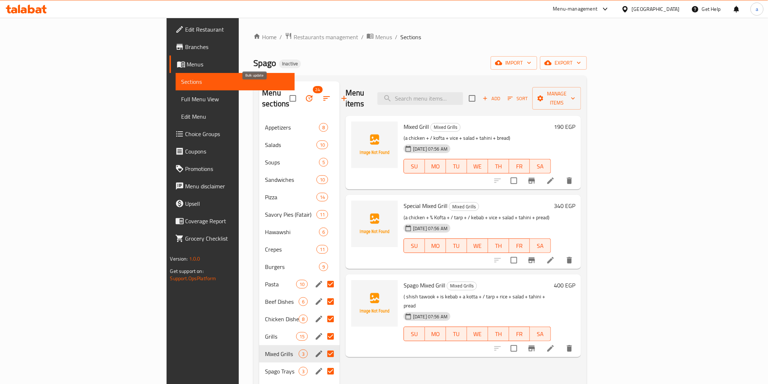
click at [305, 94] on icon "button" at bounding box center [309, 98] width 9 height 9
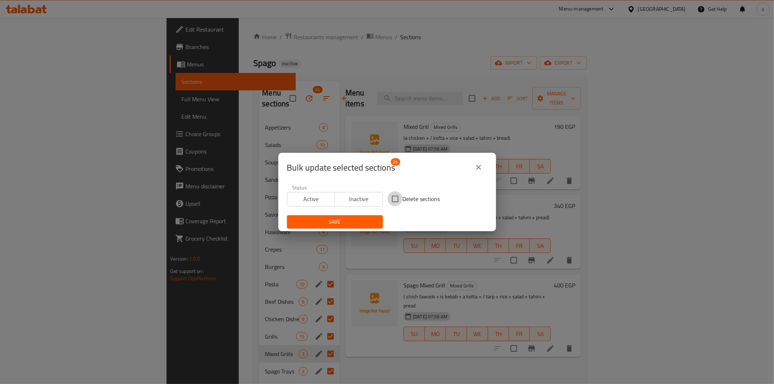
click at [394, 201] on input "Delete sections" at bounding box center [395, 198] width 15 height 15
checkbox input "true"
click at [363, 220] on span "Save" at bounding box center [335, 221] width 84 height 9
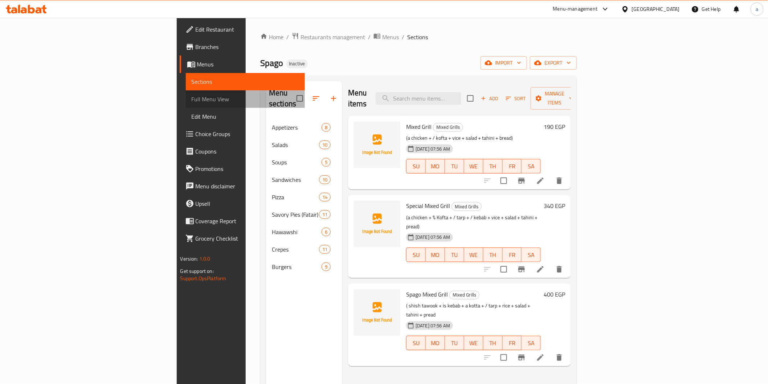
click at [192, 102] on span "Full Menu View" at bounding box center [245, 99] width 107 height 9
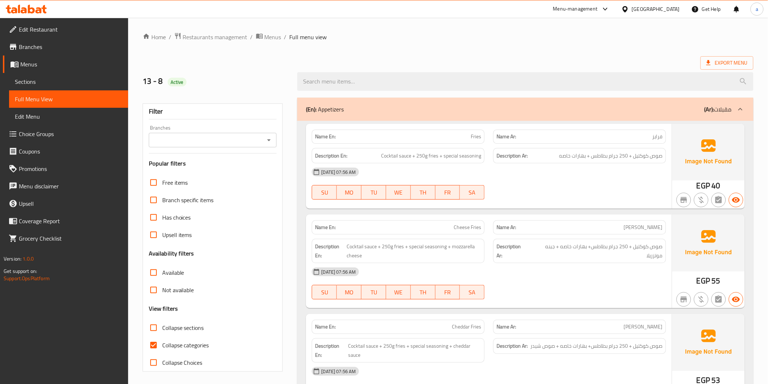
click at [25, 80] on span "Sections" at bounding box center [68, 81] width 107 height 9
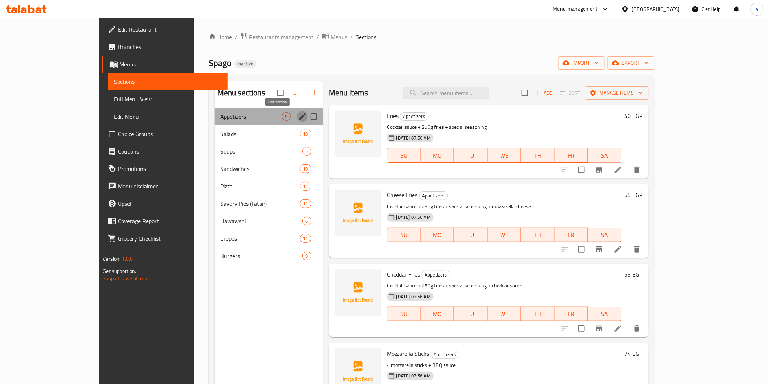
click at [299, 115] on icon "edit" at bounding box center [302, 116] width 7 height 7
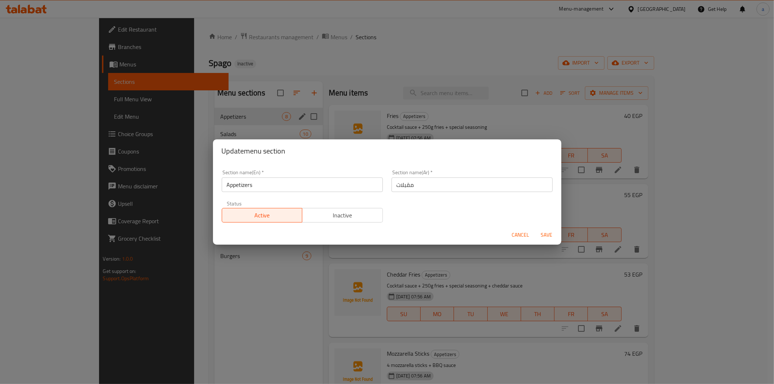
click at [221, 93] on div "Update menu section Section name(En)   * Appetizers Section name(En) * Section …" at bounding box center [387, 192] width 774 height 384
click at [517, 228] on button "Cancel" at bounding box center [520, 234] width 23 height 13
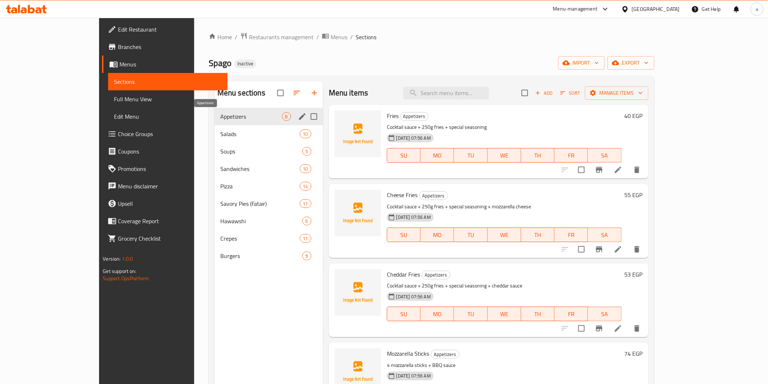
click at [220, 113] on span "Appetizers" at bounding box center [251, 116] width 62 height 9
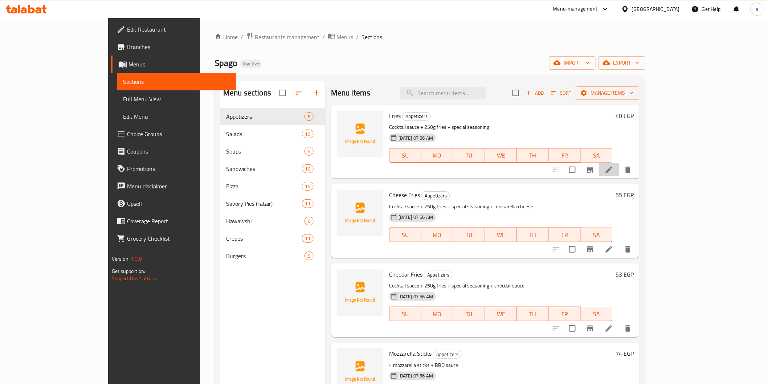
click at [619, 168] on li at bounding box center [609, 169] width 20 height 13
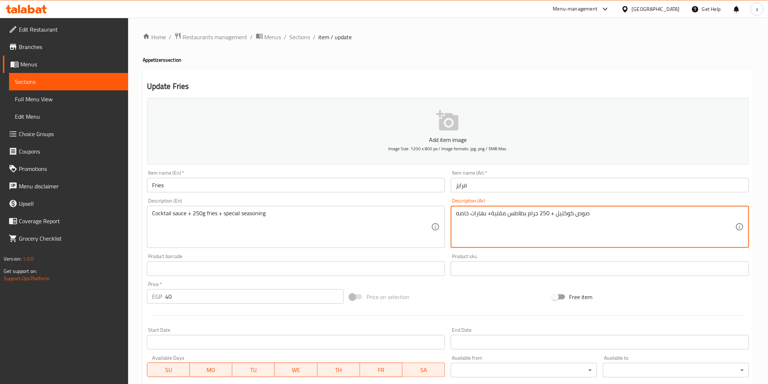
click at [495, 211] on textarea "صوص كوكتيل + 250 جرام بطاطس مقلية+ بهارات خاصه" at bounding box center [595, 227] width 279 height 34
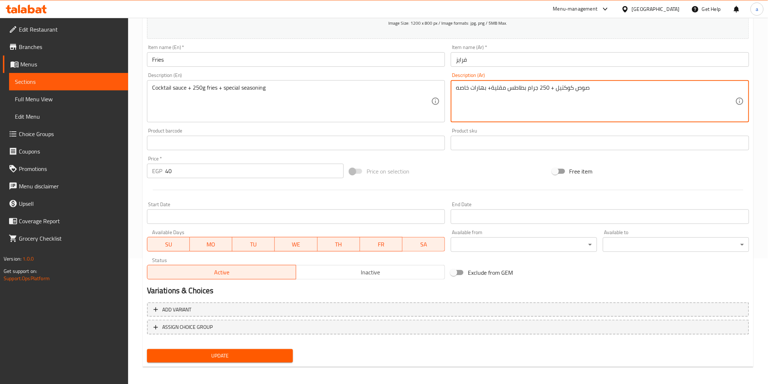
scroll to position [127, 0]
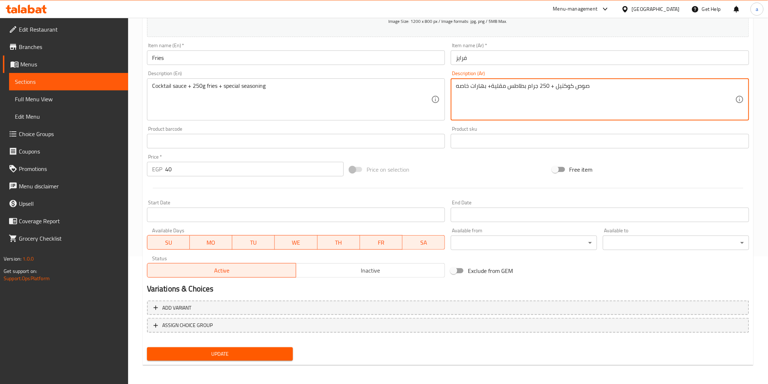
type textarea "صوص كوكتيل + 250 جرام بطاطس مقلية+ بهارات خاصه"
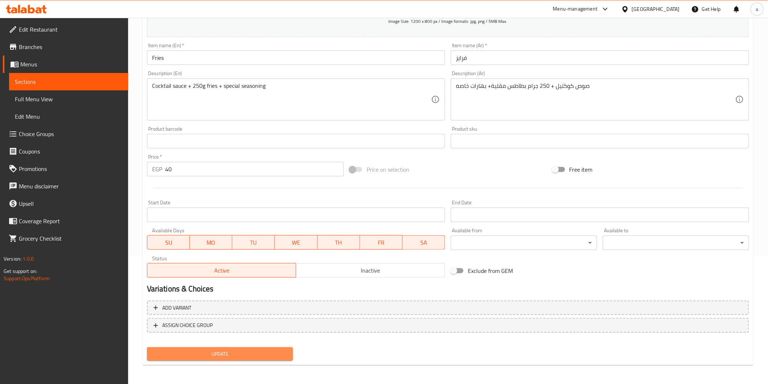
click at [278, 347] on button "Update" at bounding box center [220, 353] width 146 height 13
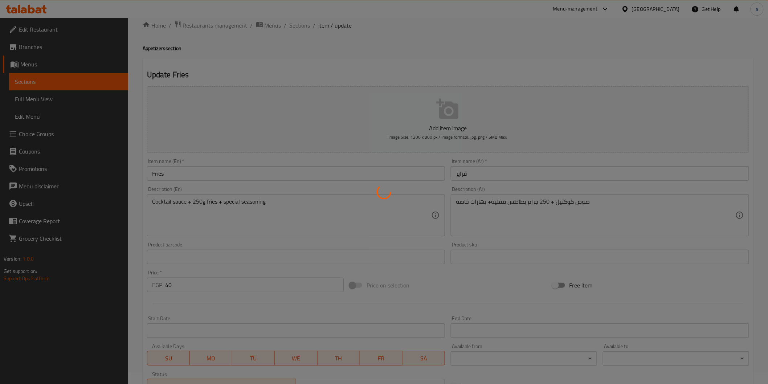
scroll to position [0, 0]
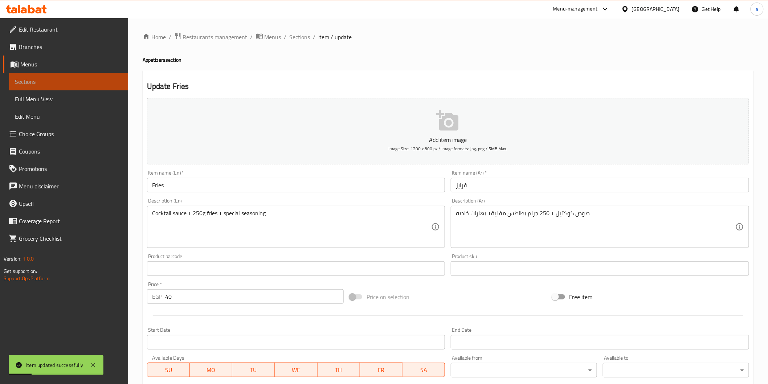
click at [21, 82] on span "Sections" at bounding box center [68, 81] width 107 height 9
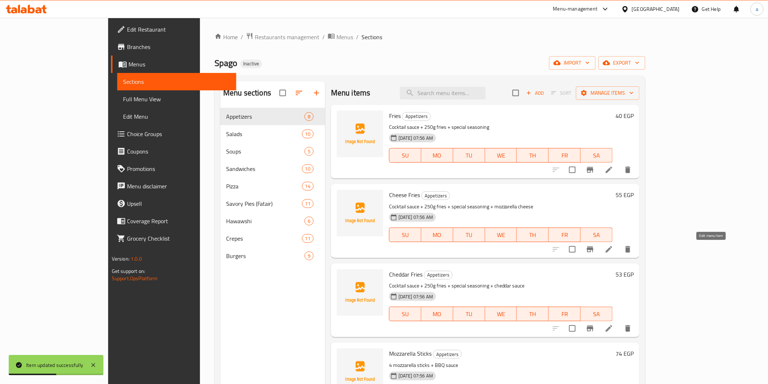
click at [613, 248] on icon at bounding box center [609, 249] width 9 height 9
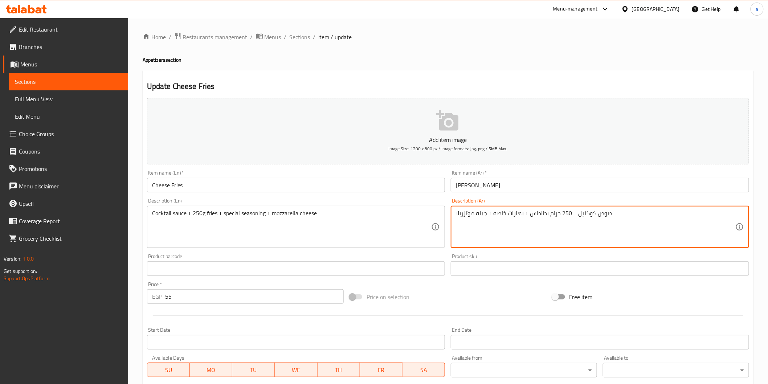
paste textarea "[GEOGRAPHIC_DATA]"
click at [543, 217] on textarea "صوص كوكتيل + 250 جرام بطاطسمقلية + بهارات خاصه + جبنه موتزريلا" at bounding box center [595, 227] width 279 height 34
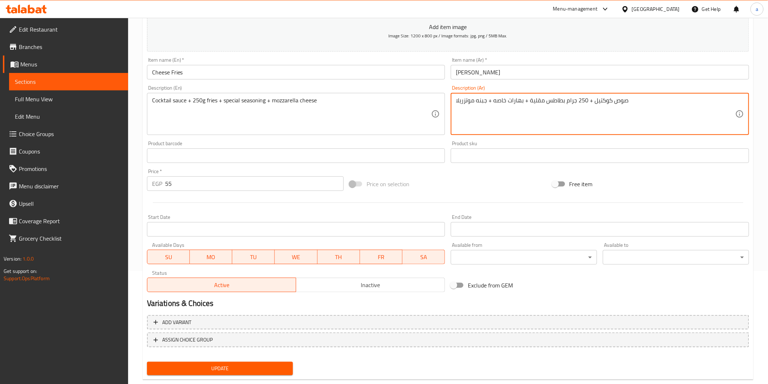
scroll to position [127, 0]
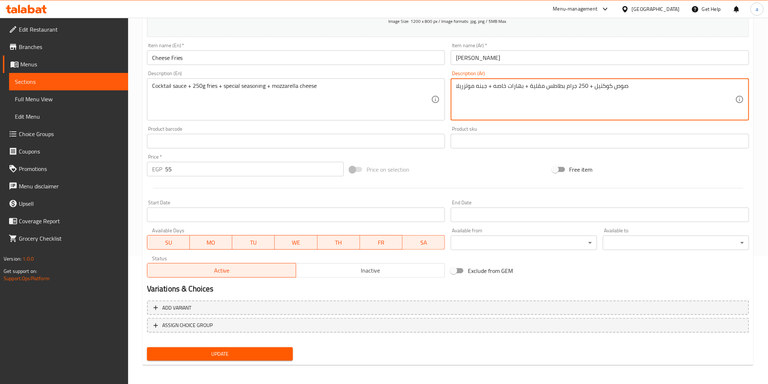
type textarea "صوص كوكتيل + 250 جرام بطاطس مقلية + بهارات خاصه + جبنه موتزريلا"
click at [204, 355] on span "Update" at bounding box center [220, 353] width 135 height 9
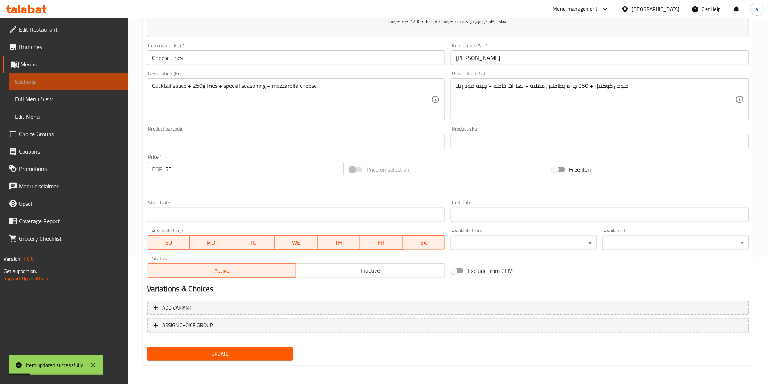
click at [64, 84] on span "Sections" at bounding box center [68, 81] width 107 height 9
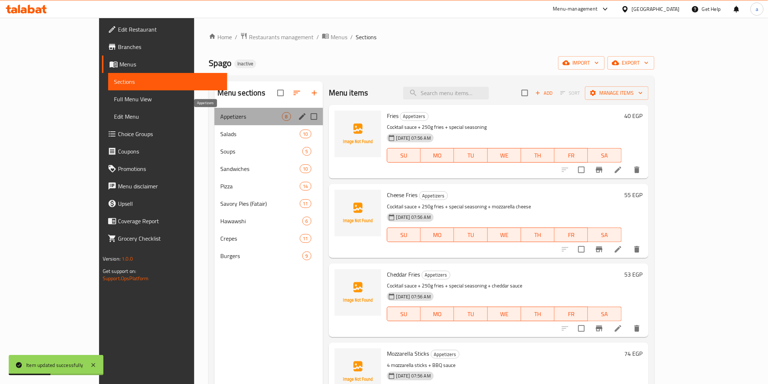
click at [220, 114] on span "Appetizers" at bounding box center [251, 116] width 62 height 9
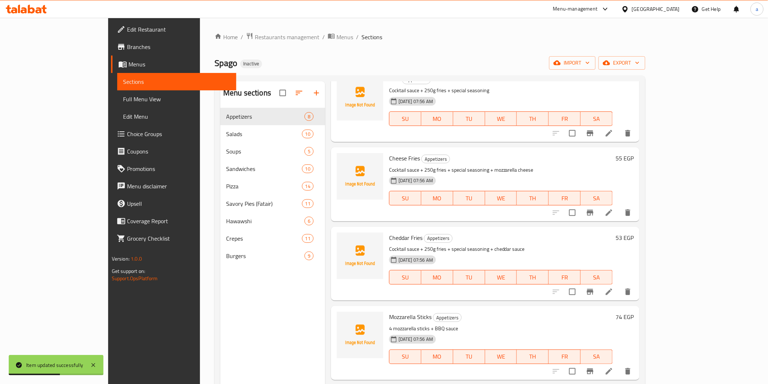
scroll to position [81, 0]
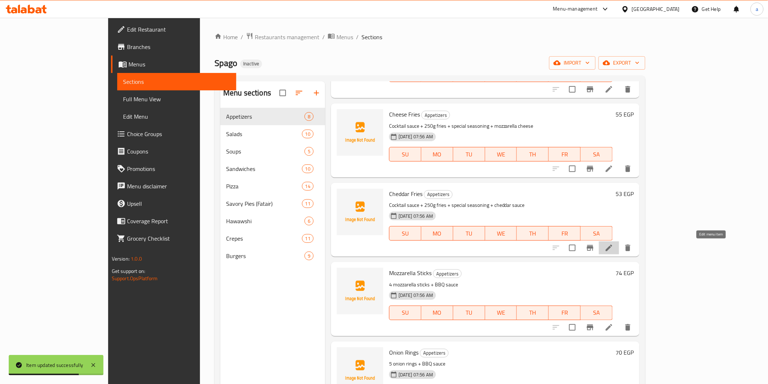
click at [612, 248] on icon at bounding box center [609, 248] width 7 height 7
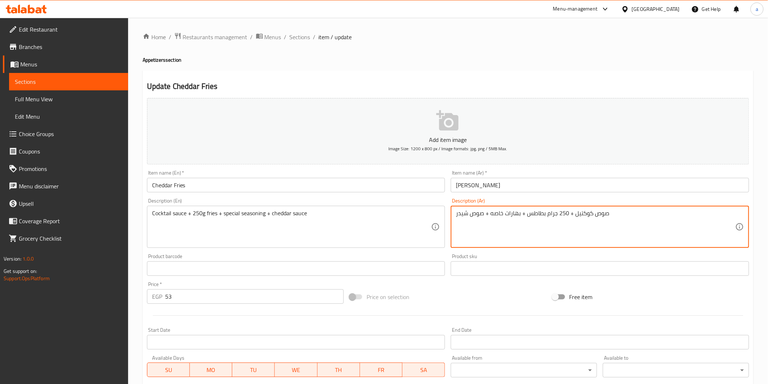
paste textarea "[GEOGRAPHIC_DATA]"
click at [539, 218] on textarea "صوص كوكتيل + 250 جرام بطاطسمقلية + بهارات خاصه + صوص شيدر" at bounding box center [595, 227] width 279 height 34
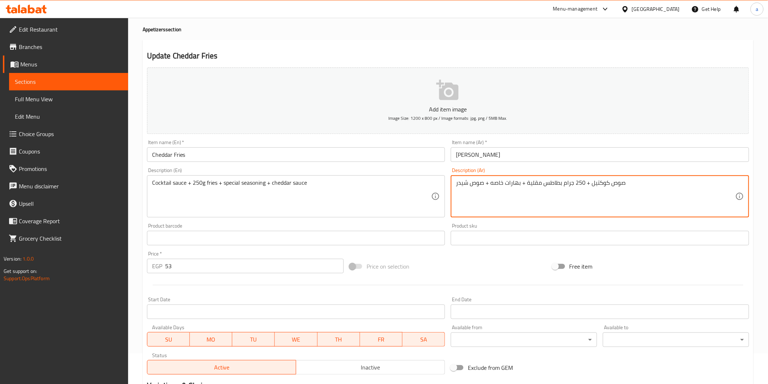
scroll to position [127, 0]
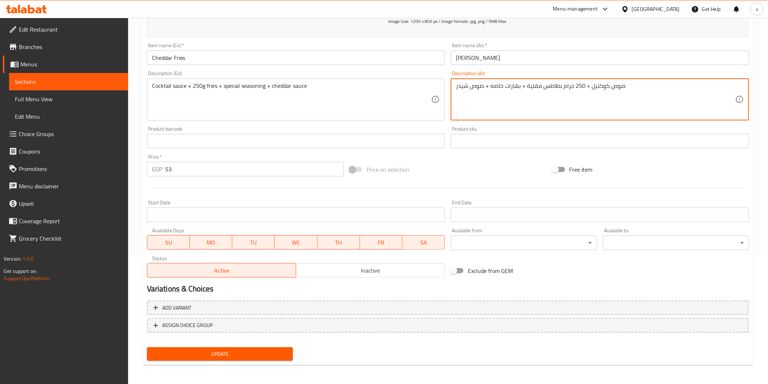
type textarea "صوص كوكتيل + 250 جرام بطاطس مقلية + بهارات خاصه + صوص شيدر"
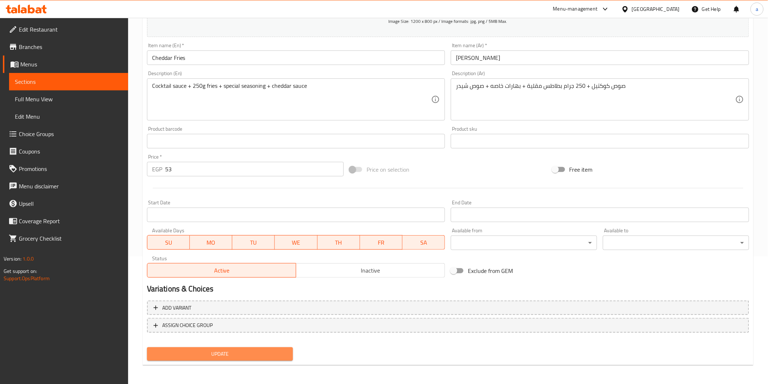
click at [209, 351] on span "Update" at bounding box center [220, 353] width 135 height 9
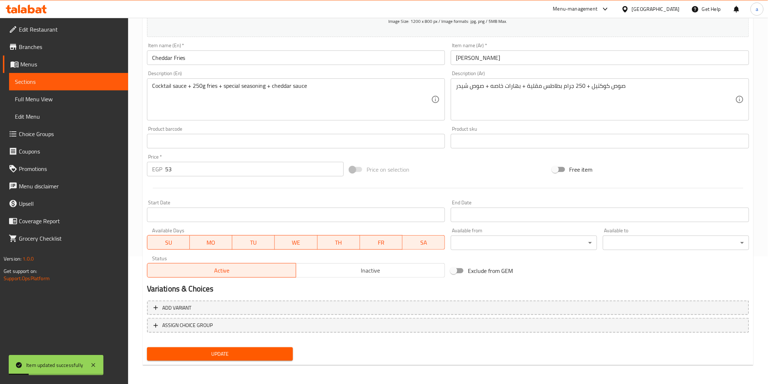
click at [62, 78] on span "Sections" at bounding box center [68, 81] width 107 height 9
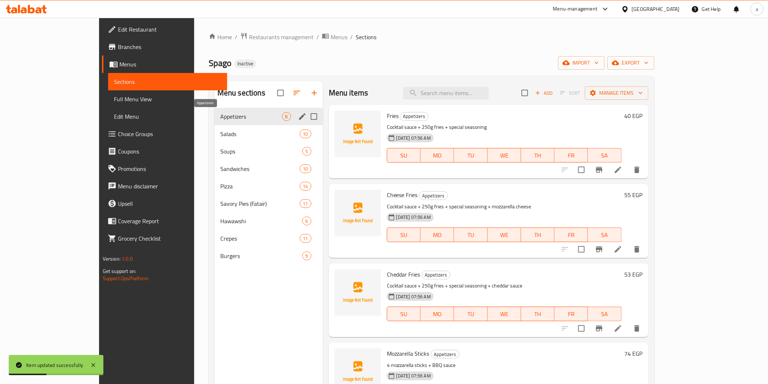
click at [220, 120] on span "Appetizers" at bounding box center [251, 116] width 62 height 9
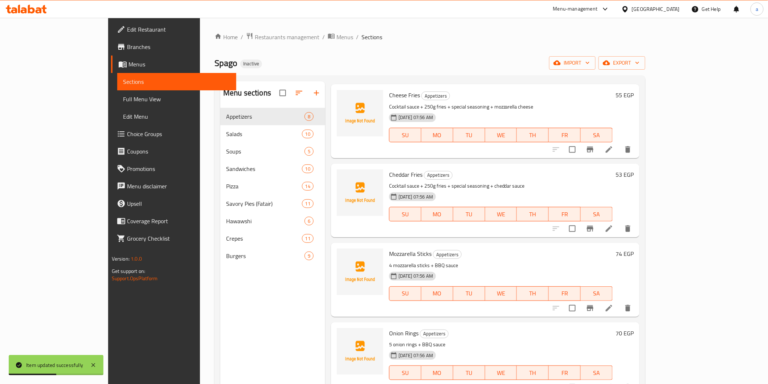
scroll to position [161, 0]
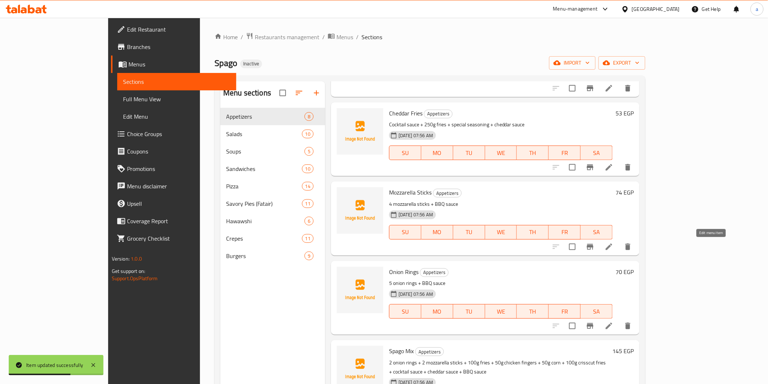
click at [613, 247] on icon at bounding box center [609, 246] width 9 height 9
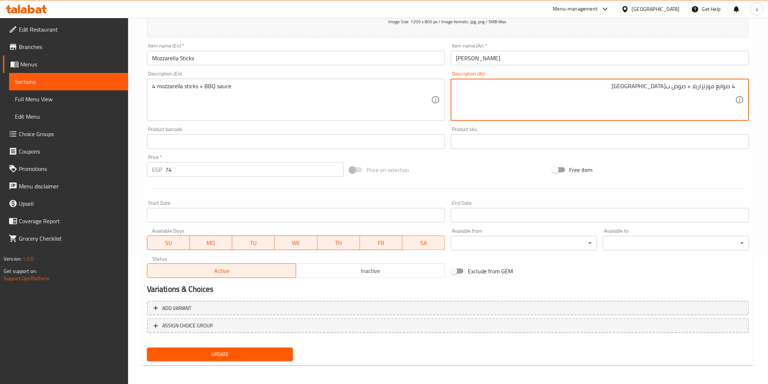
scroll to position [127, 0]
click at [288, 353] on button "Update" at bounding box center [220, 353] width 146 height 13
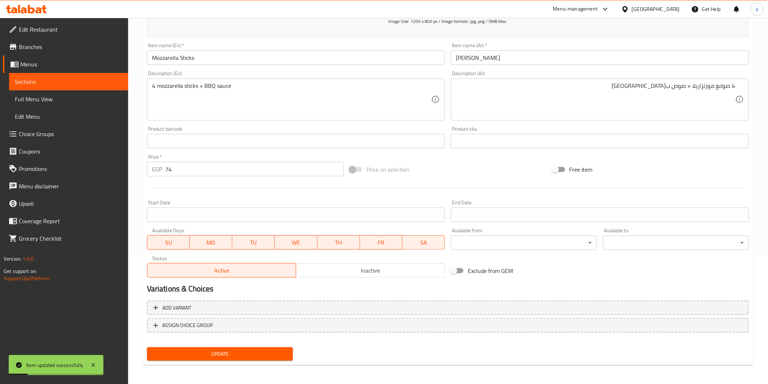
click at [102, 77] on link "Sections" at bounding box center [68, 81] width 119 height 17
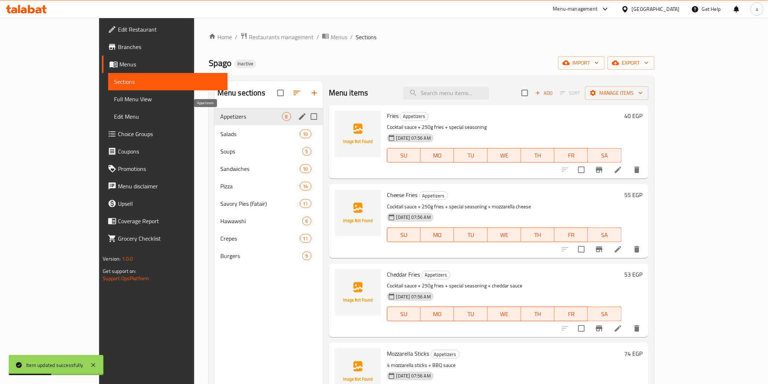
click at [220, 118] on span "Appetizers" at bounding box center [251, 116] width 62 height 9
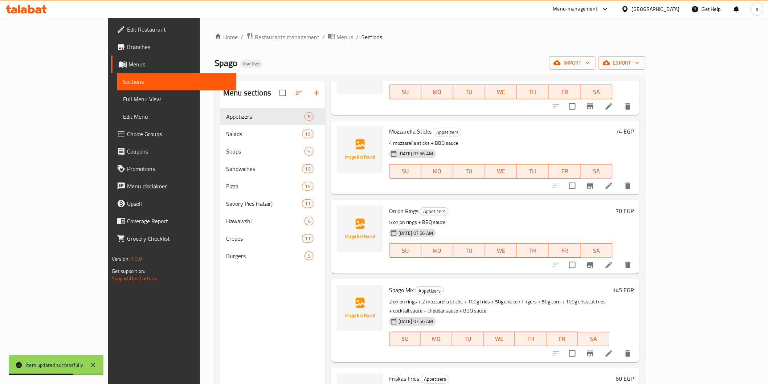
scroll to position [242, 0]
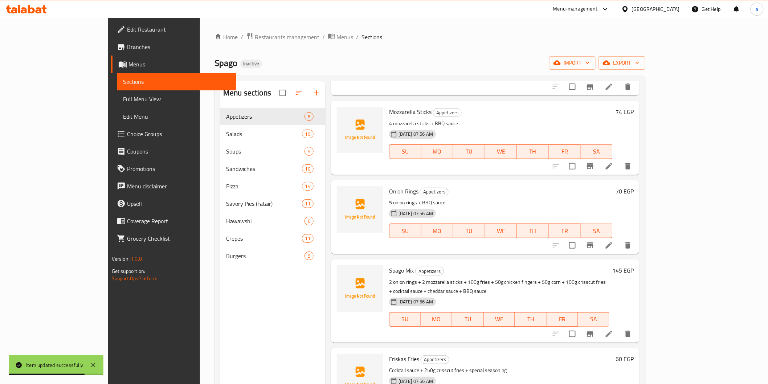
click at [613, 249] on icon at bounding box center [609, 245] width 9 height 9
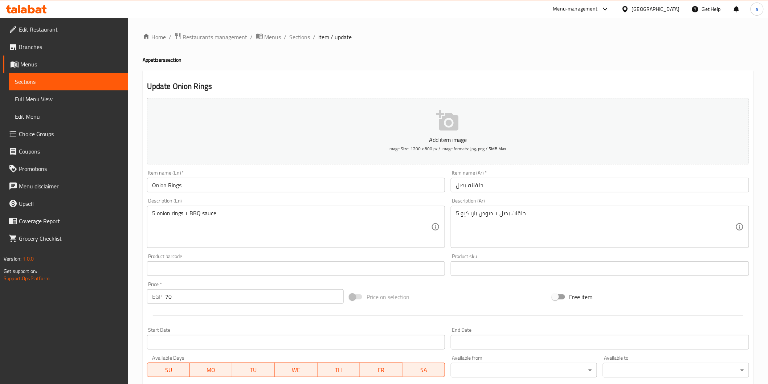
click at [469, 184] on input "حلقاته بصل" at bounding box center [600, 185] width 298 height 15
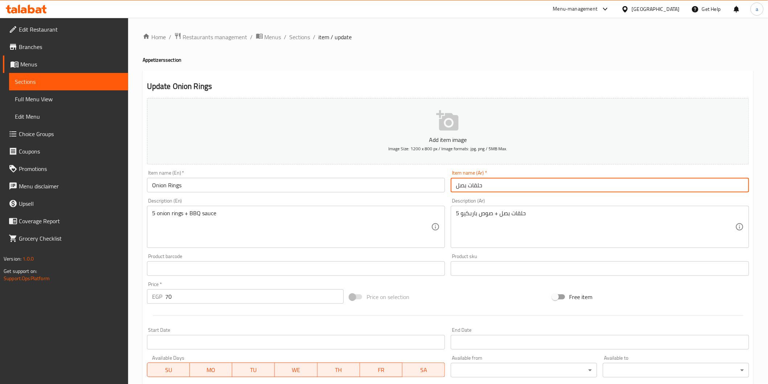
type input "حلقات بصل"
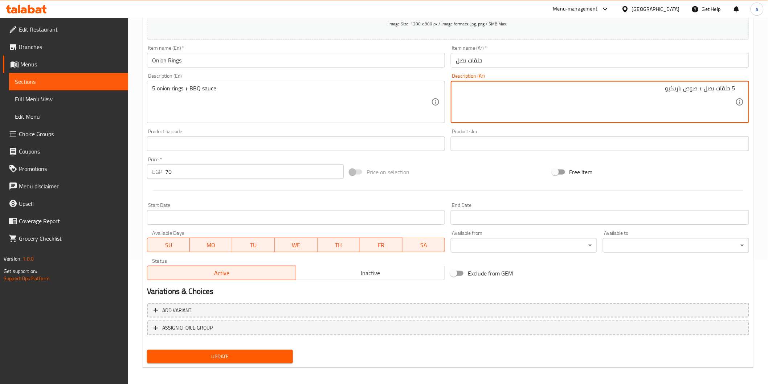
scroll to position [127, 0]
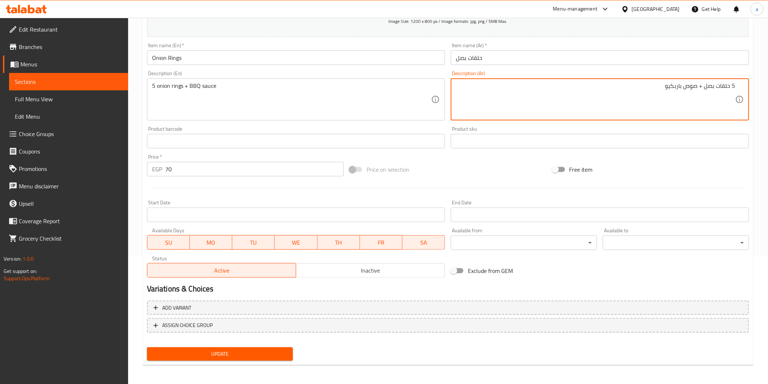
click at [251, 349] on span "Update" at bounding box center [220, 353] width 135 height 9
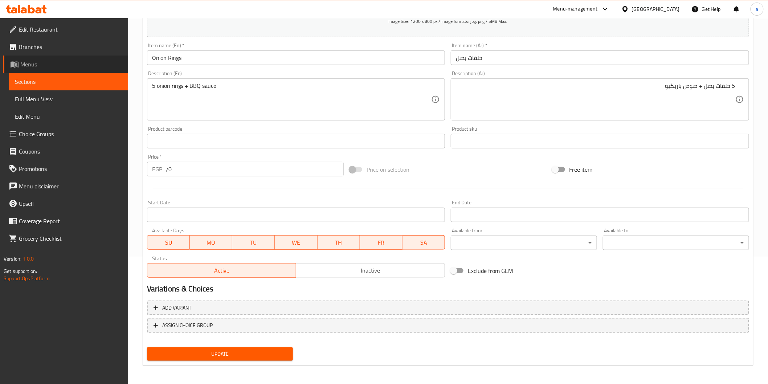
click at [77, 72] on link "Menus" at bounding box center [65, 64] width 125 height 17
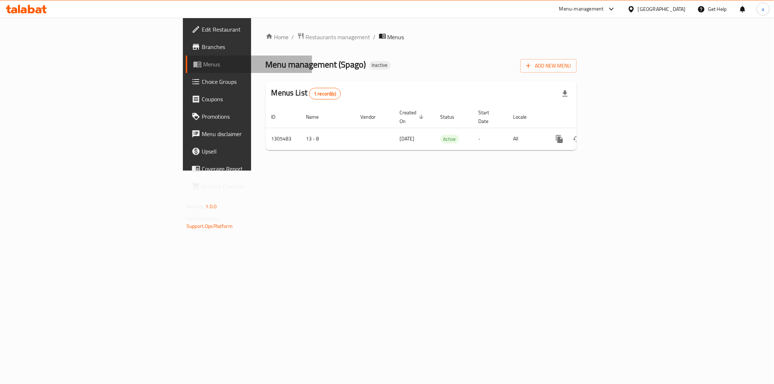
click at [203, 60] on span "Menus" at bounding box center [254, 64] width 103 height 9
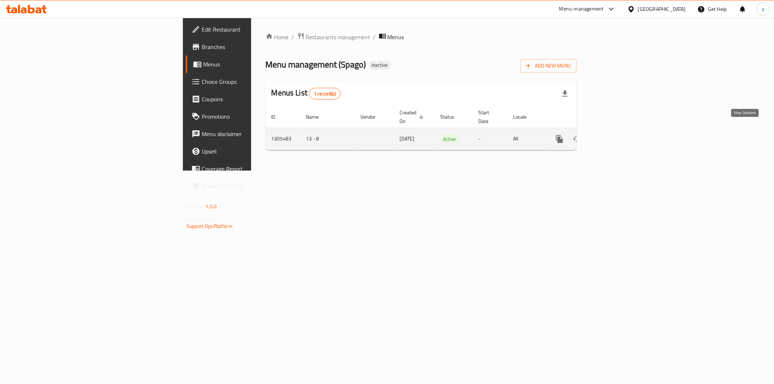
click at [616, 135] on icon "enhanced table" at bounding box center [611, 139] width 9 height 9
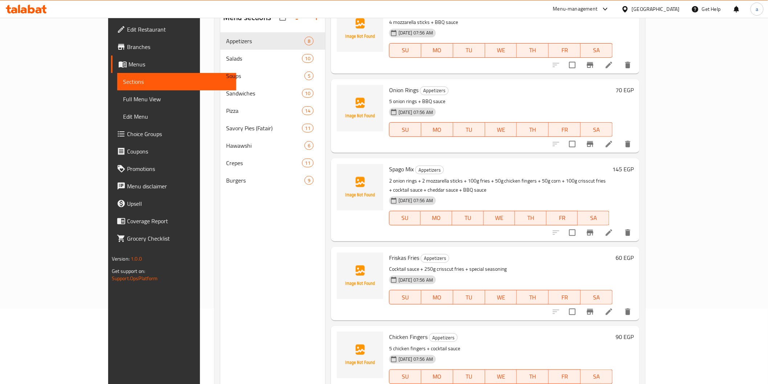
scroll to position [102, 0]
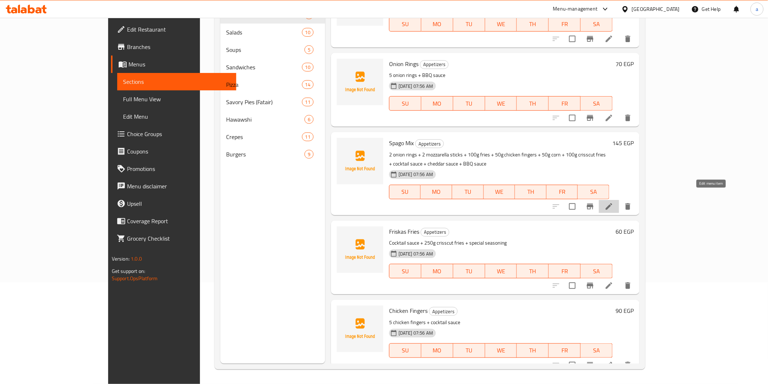
click at [613, 202] on icon at bounding box center [609, 206] width 9 height 9
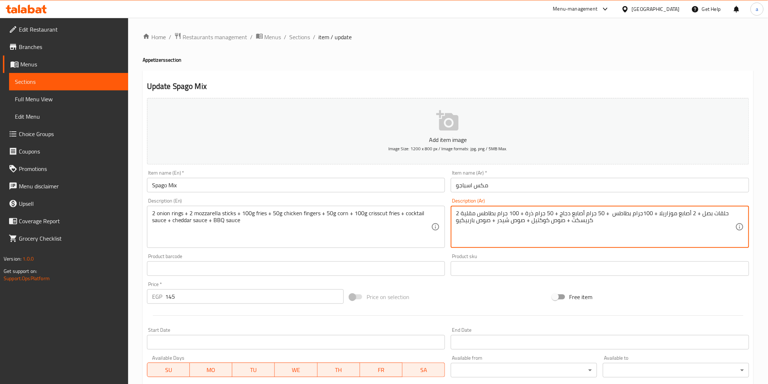
paste textarea "[GEOGRAPHIC_DATA]"
type textarea "2 حلقات بصل + 2 أصابع موزاريلا + 100جرام بطاطس مقلية+ 50 جرام أصابع دجاج + 50 ج…"
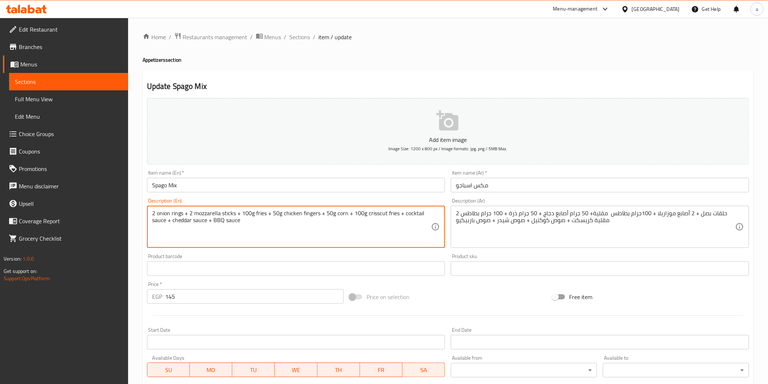
drag, startPoint x: 365, startPoint y: 216, endPoint x: 397, endPoint y: 216, distance: 31.2
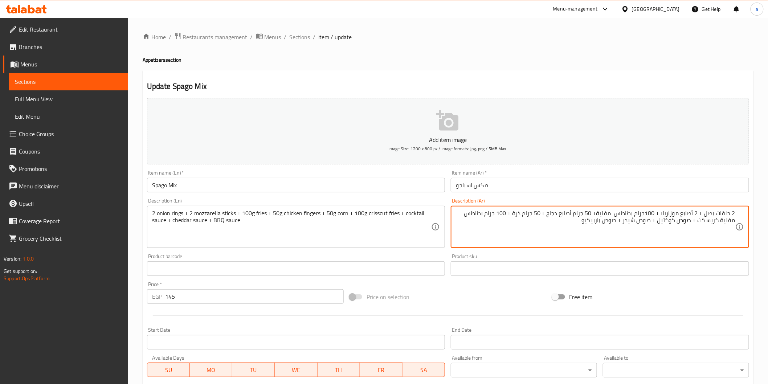
click at [603, 216] on textarea "2 حلقات بصل + 2 أصابع موزاريلا + 100جرام بطاطس مقلية+ 50 جرام أصابع دجاج + 50 ج…" at bounding box center [595, 227] width 279 height 34
click at [551, 226] on textarea "2 حلقات بصل + 2 أصابع موزاريلا + 100جرام بطاطس مقلية+ 50 جرام أصابع دجاج + 50 ج…" at bounding box center [595, 227] width 279 height 34
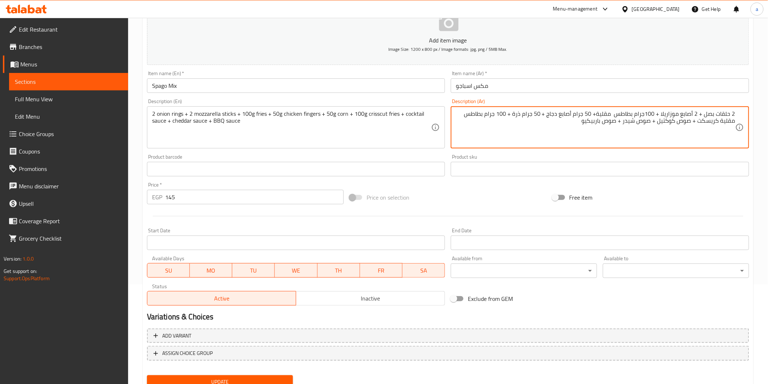
scroll to position [127, 0]
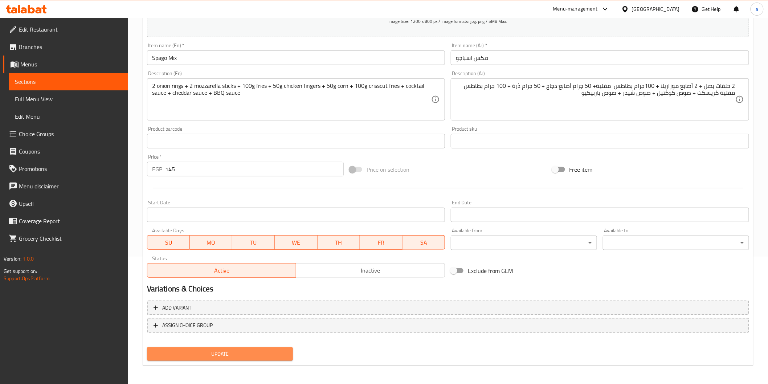
click at [260, 357] on span "Update" at bounding box center [220, 353] width 135 height 9
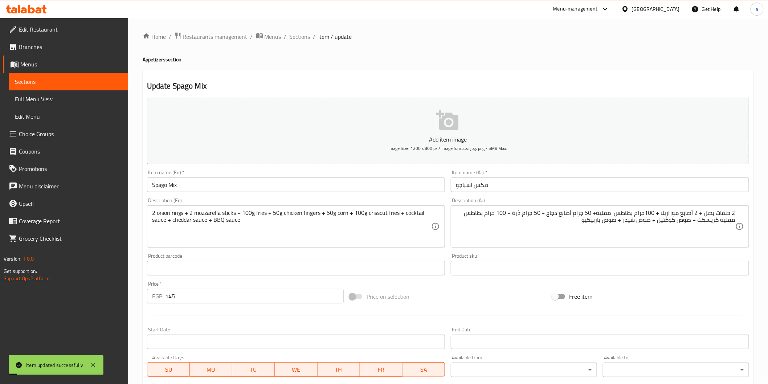
scroll to position [0, 0]
click at [41, 77] on link "Sections" at bounding box center [68, 81] width 119 height 17
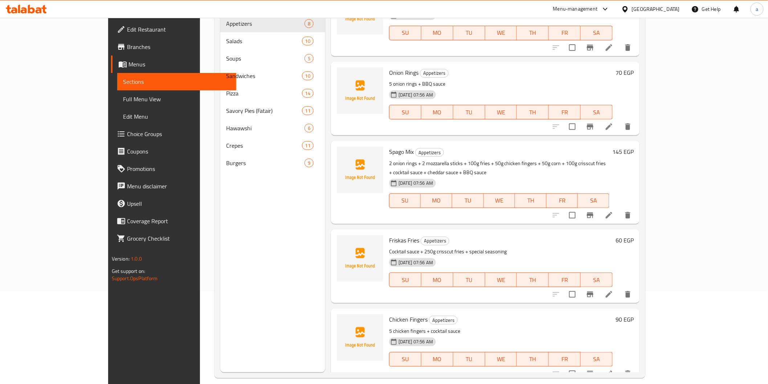
scroll to position [102, 0]
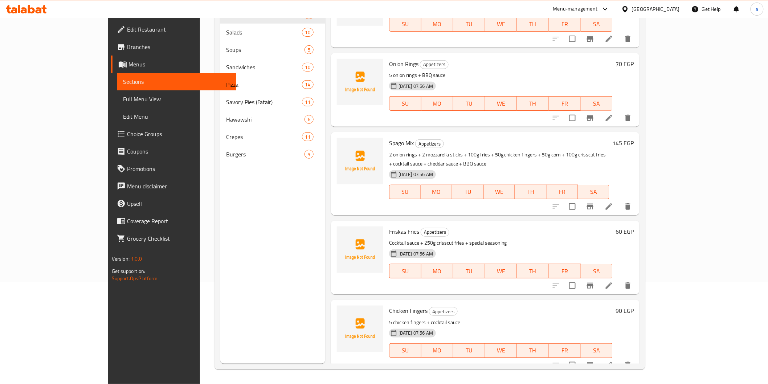
click at [619, 281] on li at bounding box center [609, 285] width 20 height 13
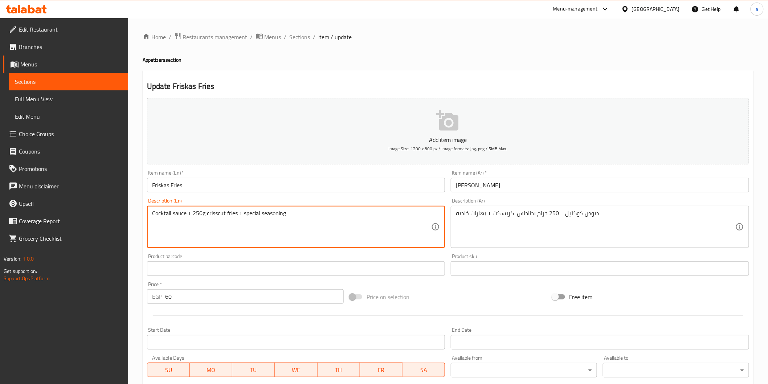
drag, startPoint x: 351, startPoint y: 215, endPoint x: 279, endPoint y: 259, distance: 84.0
drag, startPoint x: 279, startPoint y: 259, endPoint x: 244, endPoint y: 226, distance: 49.3
click at [244, 226] on textarea "Cocktail sauce + 250g crisscut fries + special seasoning" at bounding box center [291, 227] width 279 height 34
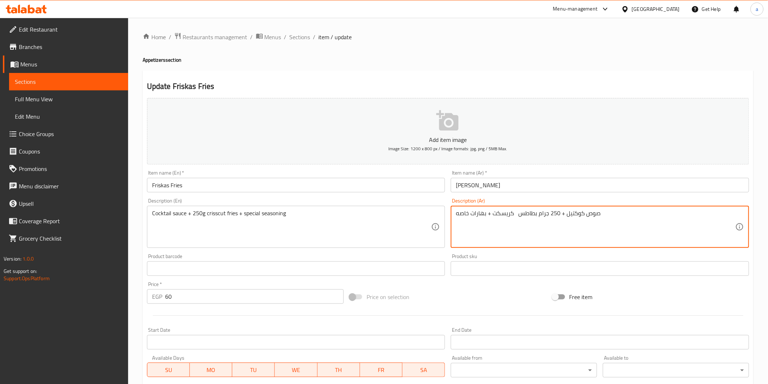
click at [515, 216] on textarea "صوص كوكتيل + 250 جرام بطاطس كريسكت + بهارات خاصه" at bounding box center [595, 227] width 279 height 34
paste textarea "[GEOGRAPHIC_DATA]"
click at [528, 216] on textarea "صوص كوكتيل + 250 جرام بطاطس مقلية كريسكت + بهارات خاصه" at bounding box center [595, 227] width 279 height 34
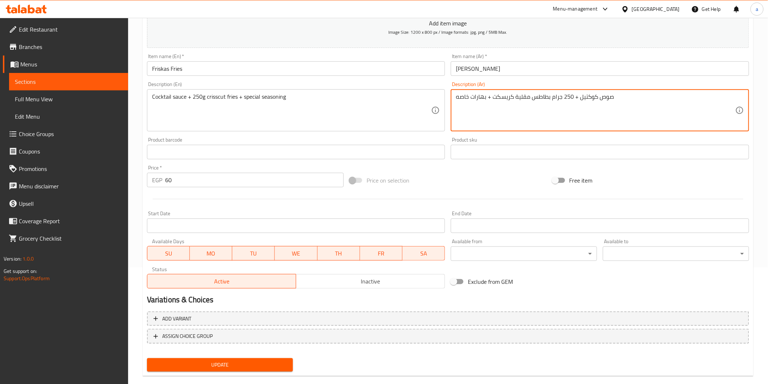
scroll to position [127, 0]
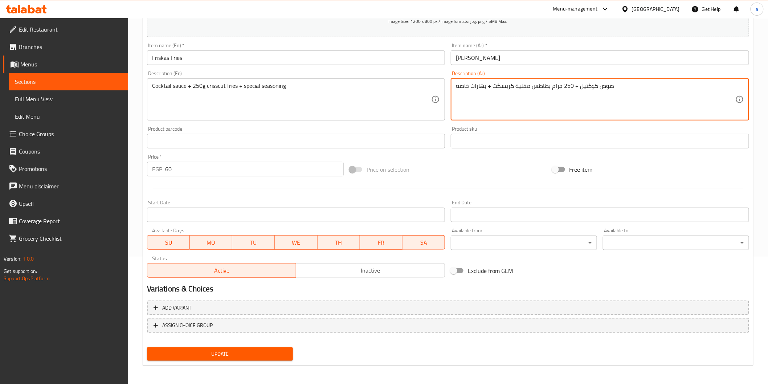
type textarea "صوص كوكتيل + 250 جرام بطاطس مقلية كريسكت + بهارات خاصه"
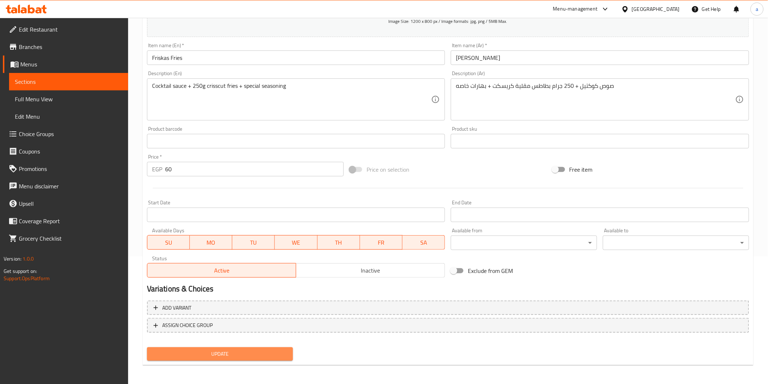
click at [274, 354] on span "Update" at bounding box center [220, 353] width 135 height 9
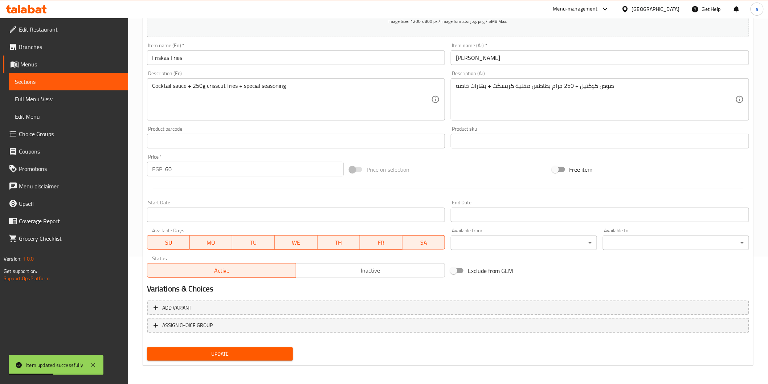
click at [241, 353] on span "Update" at bounding box center [220, 353] width 135 height 9
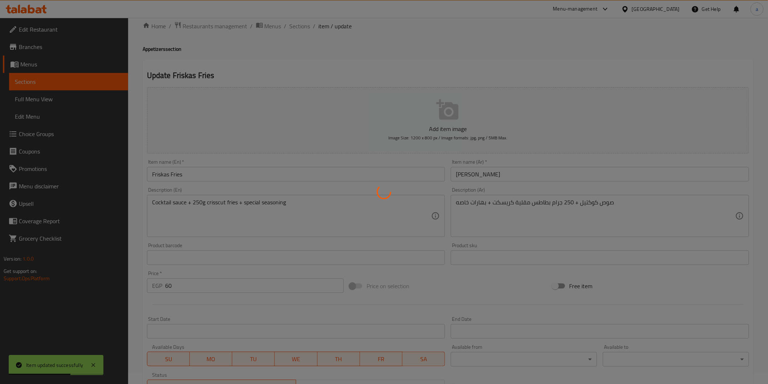
scroll to position [6, 0]
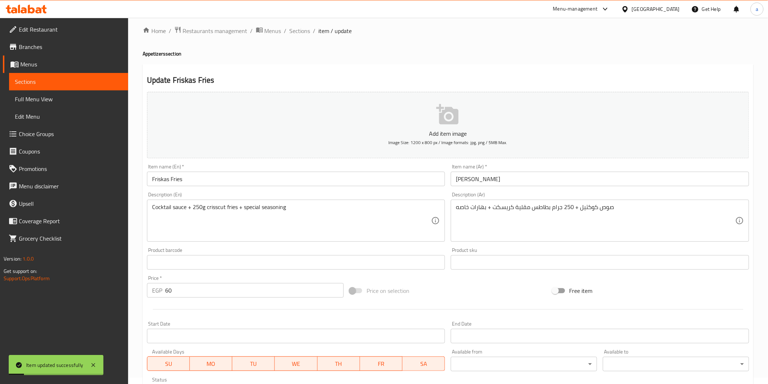
click at [40, 83] on span "Sections" at bounding box center [68, 81] width 107 height 9
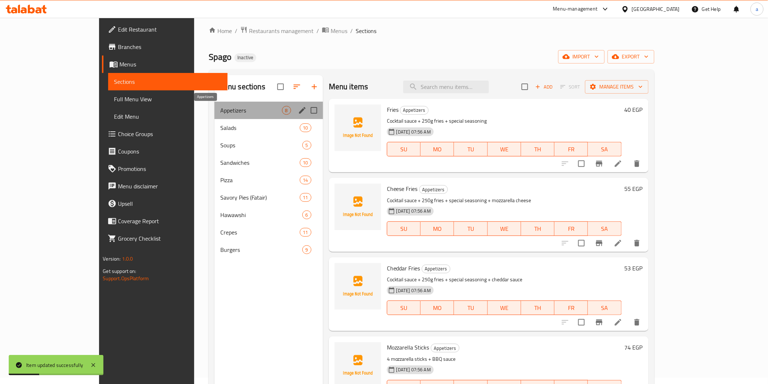
click at [220, 112] on span "Appetizers" at bounding box center [251, 110] width 62 height 9
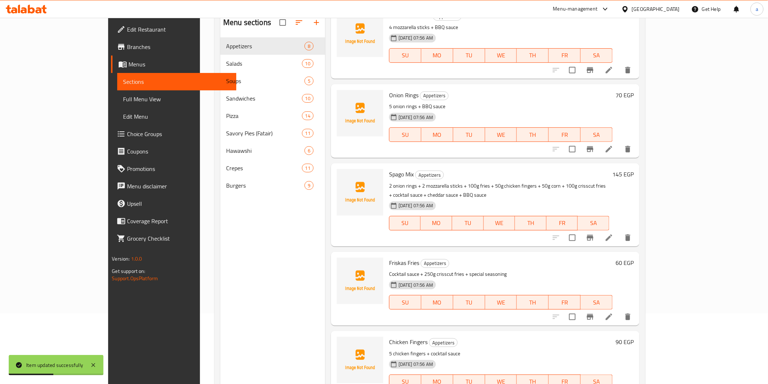
scroll to position [102, 0]
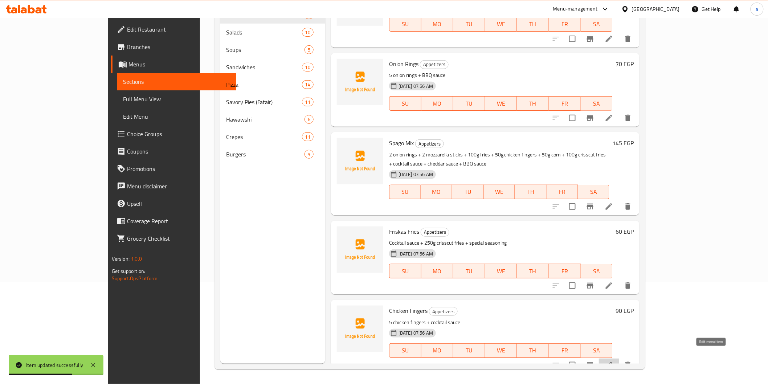
click at [613, 361] on icon at bounding box center [609, 365] width 9 height 9
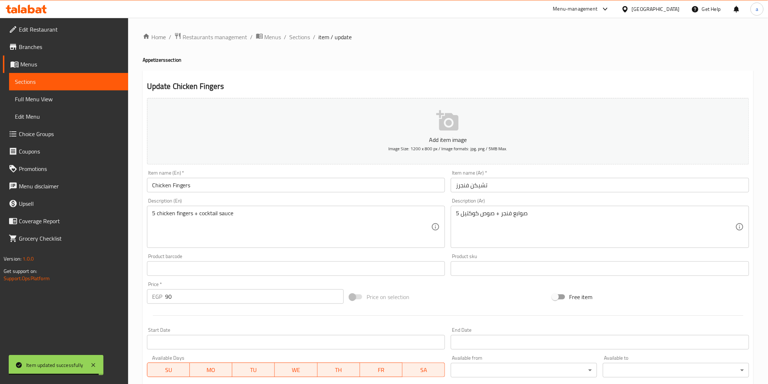
click at [455, 221] on div "5 صوابع فنجر + صوص كوكتيل Description (Ar)" at bounding box center [600, 227] width 298 height 42
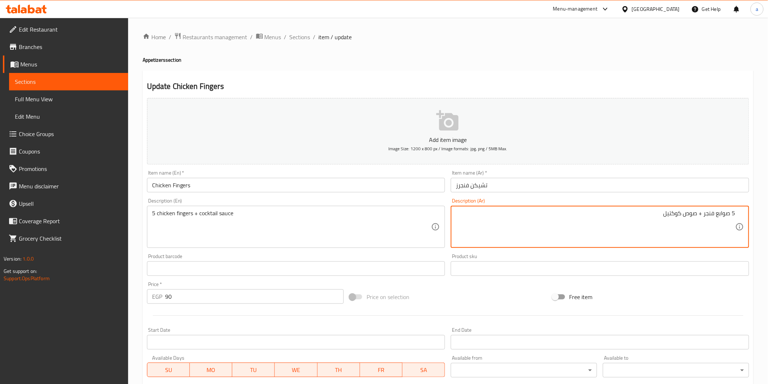
click at [714, 215] on textarea "5 صوابع فنجر + صوص كوكتيل" at bounding box center [595, 227] width 279 height 34
drag, startPoint x: 703, startPoint y: 216, endPoint x: 714, endPoint y: 218, distance: 11.1
click at [714, 218] on textarea "5 صوابع فنجر + صوص كوكتيل" at bounding box center [595, 227] width 279 height 34
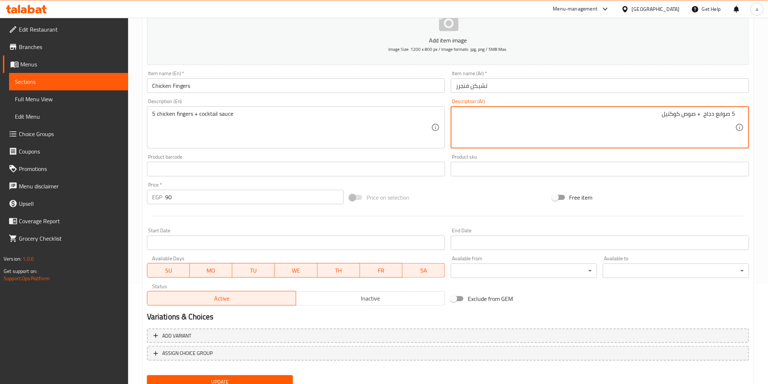
scroll to position [127, 0]
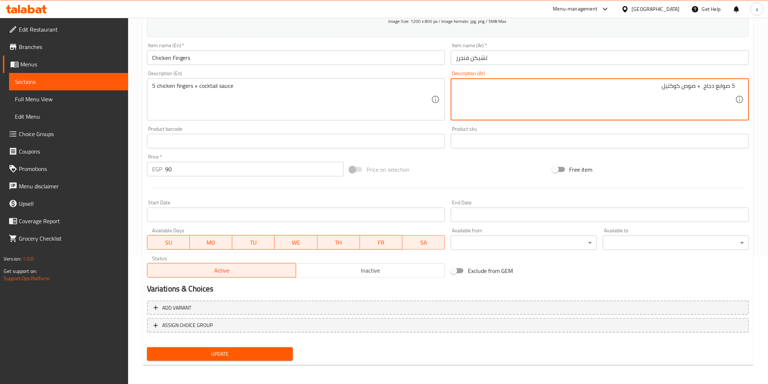
type textarea "5 صوابع دجاج + صوص كوكتيل"
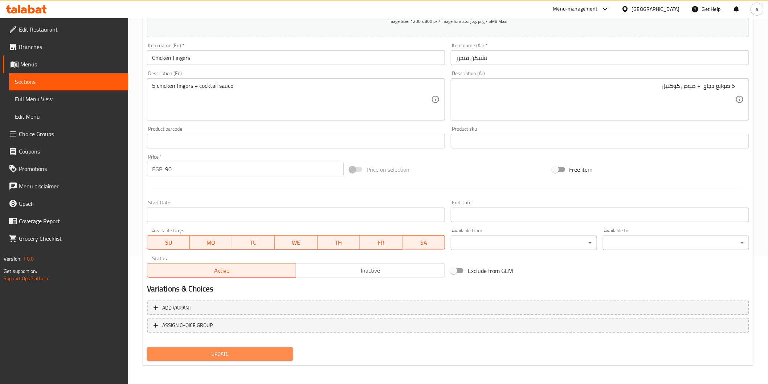
click at [227, 354] on span "Update" at bounding box center [220, 353] width 135 height 9
click at [226, 353] on span "Update" at bounding box center [220, 353] width 135 height 9
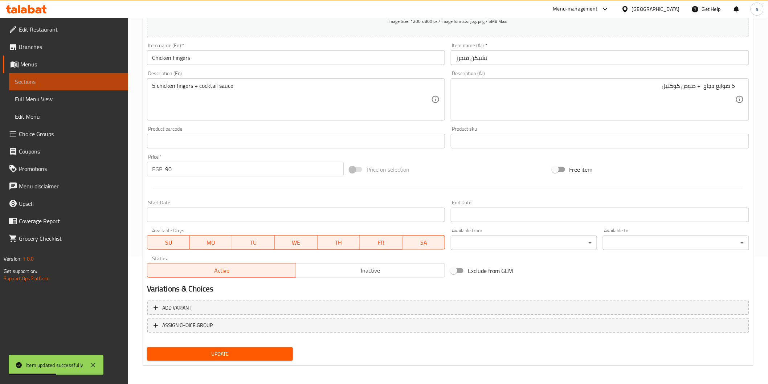
click at [46, 77] on span "Sections" at bounding box center [68, 81] width 107 height 9
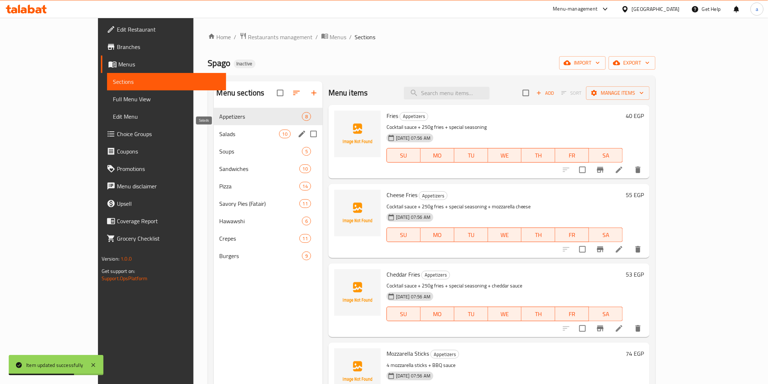
click at [220, 135] on span "Salads" at bounding box center [250, 134] width 60 height 9
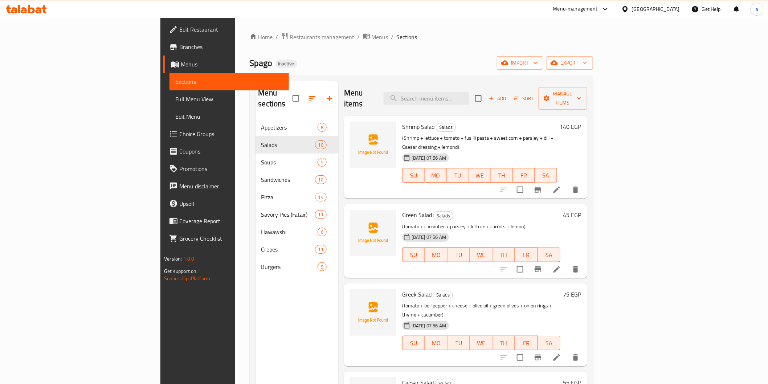
click at [175, 99] on span "Full Menu View" at bounding box center [228, 99] width 107 height 9
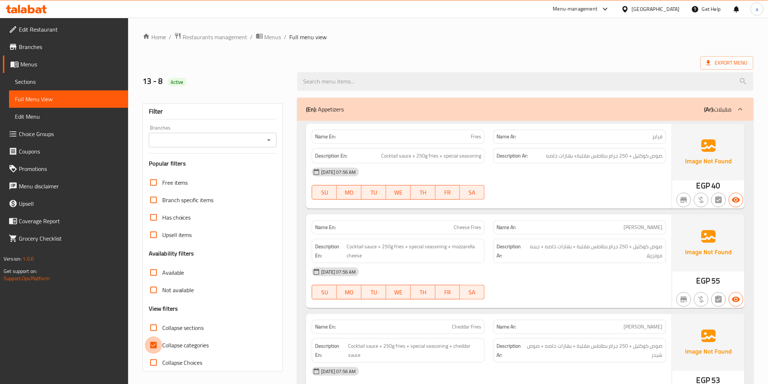
click at [150, 345] on input "Collapse categories" at bounding box center [153, 344] width 17 height 17
checkbox input "false"
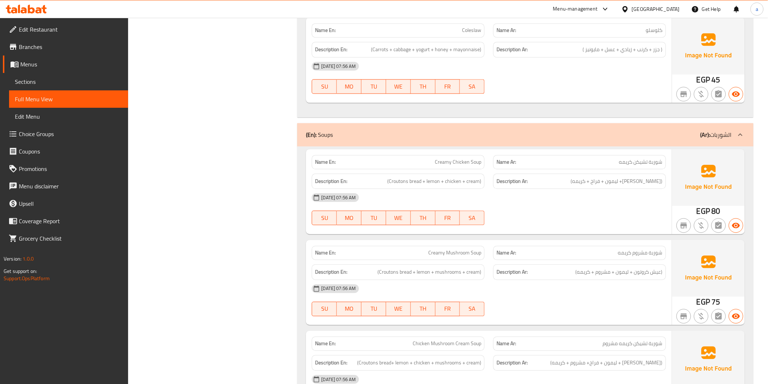
scroll to position [1814, 0]
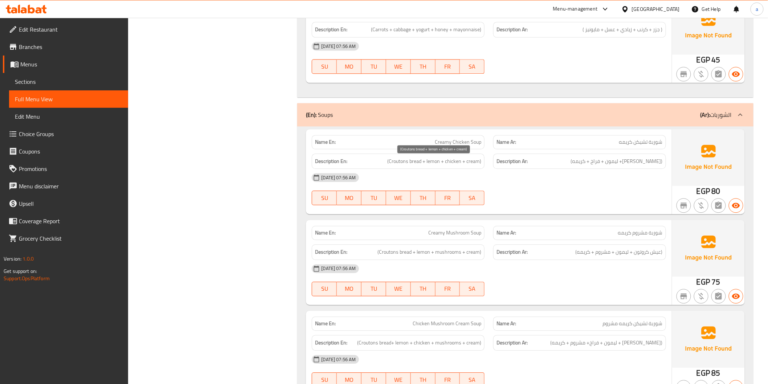
click at [478, 163] on span "(Croutons bread + lemon + chicken + cream)" at bounding box center [434, 161] width 94 height 9
copy span "cream"
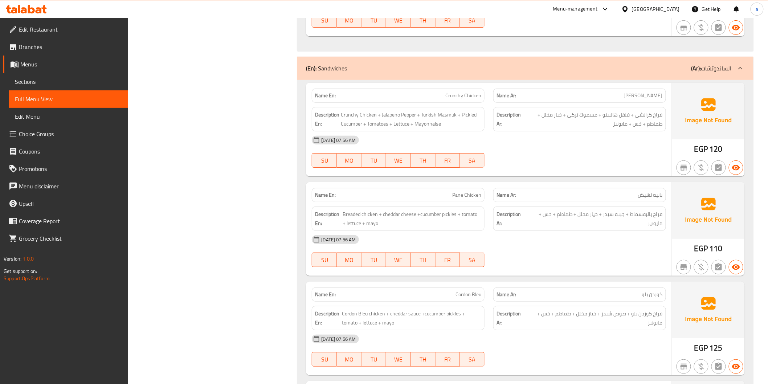
scroll to position [2379, 0]
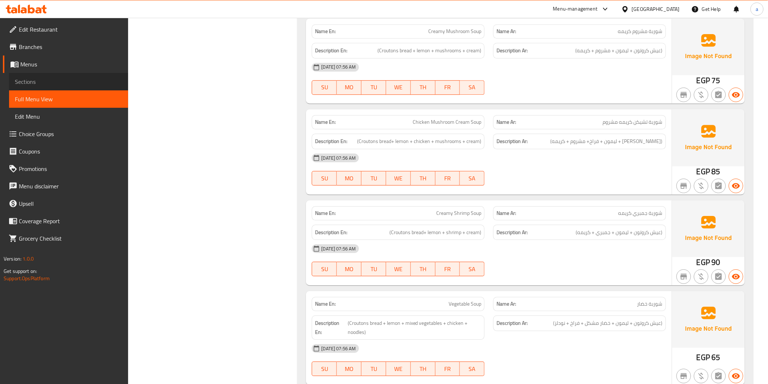
click at [75, 78] on span "Sections" at bounding box center [68, 81] width 107 height 9
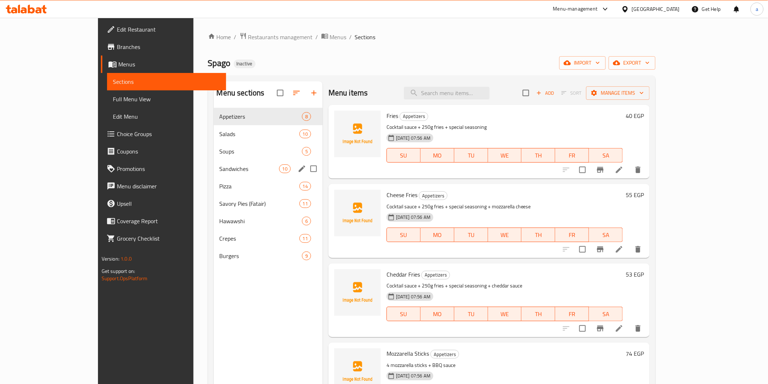
click at [214, 161] on div "Sandwiches 10" at bounding box center [268, 168] width 109 height 17
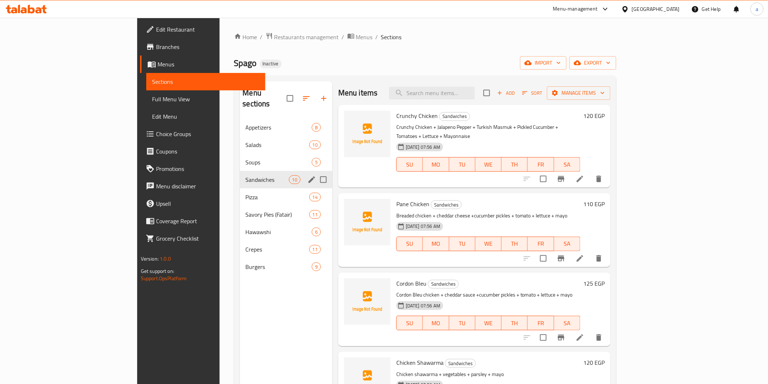
click at [240, 175] on div "Sandwiches 10" at bounding box center [286, 179] width 93 height 17
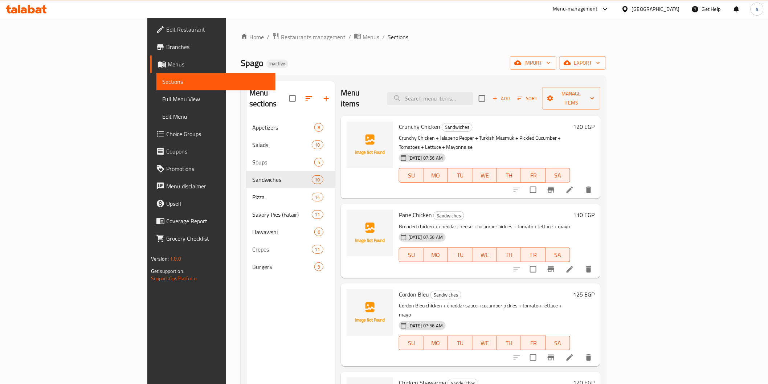
click at [597, 181] on div at bounding box center [552, 189] width 89 height 17
click at [574, 185] on icon at bounding box center [569, 189] width 9 height 9
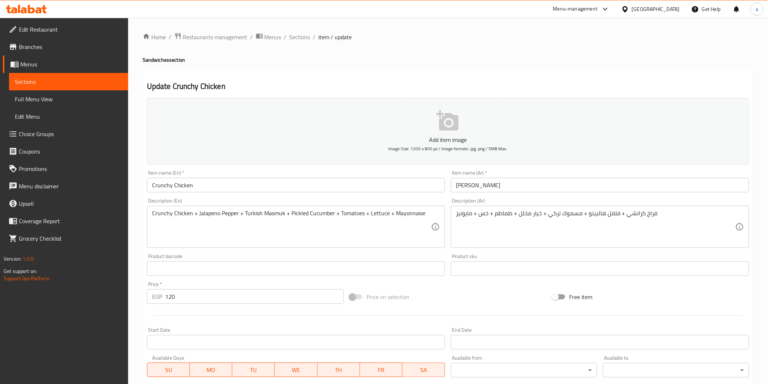
click at [432, 218] on div "Crunchy Chicken + Jalapeno Pepper + Turkish Masmuk + Pickled Cucumber + Tomatoe…" at bounding box center [296, 227] width 298 height 42
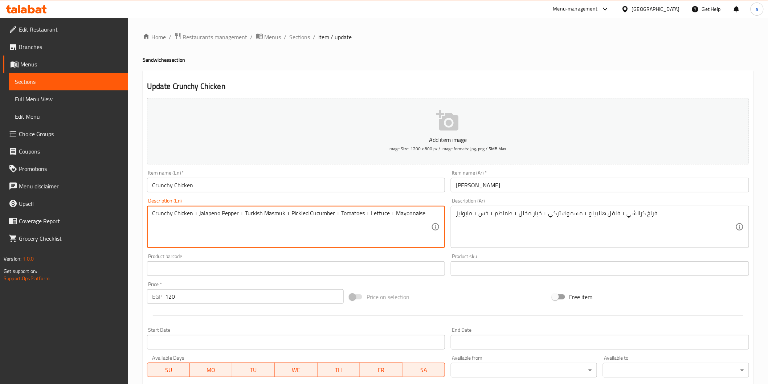
click at [211, 231] on textarea "Crunchy Chicken + Jalapeno Pepper + Turkish Masmuk + Pickled Cucumber + Tomatoe…" at bounding box center [291, 227] width 279 height 34
paste textarea "servad with fries + coleslaw + coctail sauce"
click at [426, 218] on textarea "Crunchy Chicken + Jalapeno Pepper + Turkish Masmuk + Pickled Cucumber + Tomatoe…" at bounding box center [291, 227] width 279 height 34
type textarea "Crunchy Chicken + Jalapeno Pepper + Turkish Masmuk + Pickled Cucumber + Tomatoe…"
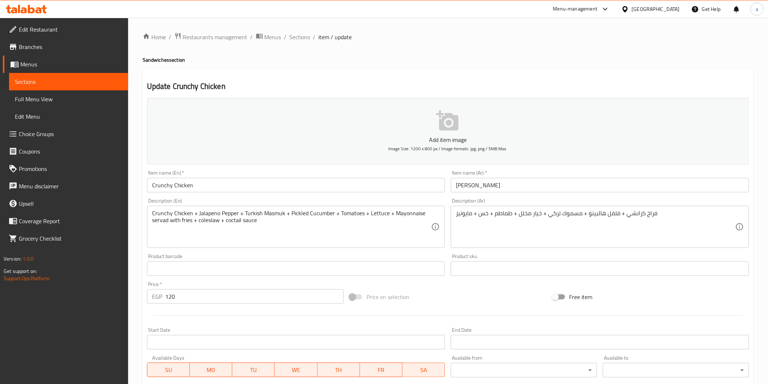
click at [454, 213] on div "فراخ كرانشي + فلفل هالبينو + مسموك تركي + خيار مخلل + طماطم + خس + مايونيز Desc…" at bounding box center [600, 227] width 298 height 42
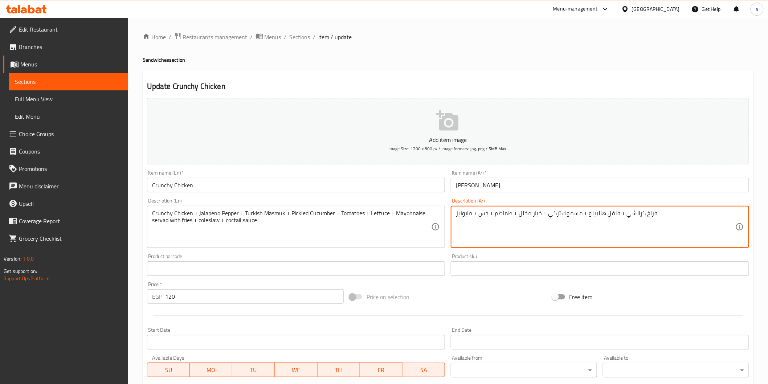
click at [458, 214] on textarea "فراخ كرانشي + فلفل هالبينو + مسموك تركي + خيار مخلل + طماطم + خس + مايونيز" at bounding box center [595, 227] width 279 height 34
click at [454, 216] on div "فراخ كرانشي + فلفل هالبينو + مسموك تركي + خيار مخلل + طماطم + خس + مايونيز Desc…" at bounding box center [600, 227] width 298 height 42
click at [626, 234] on textarea "فراخ كرانشي + فلفل هالبينو + مسموك تركي + خيار مخلل + طماطم + خس + مايونيز" at bounding box center [595, 227] width 279 height 34
paste textarea "يقدم معها بطاطس مقلية + كلوسلو + صوص كوكتيل"
click at [519, 212] on textarea "[PERSON_NAME] + فلفل هالبينو + مسموك تركي + خيار مخلل + طماطم + خس + مايونيز يق…" at bounding box center [595, 227] width 279 height 34
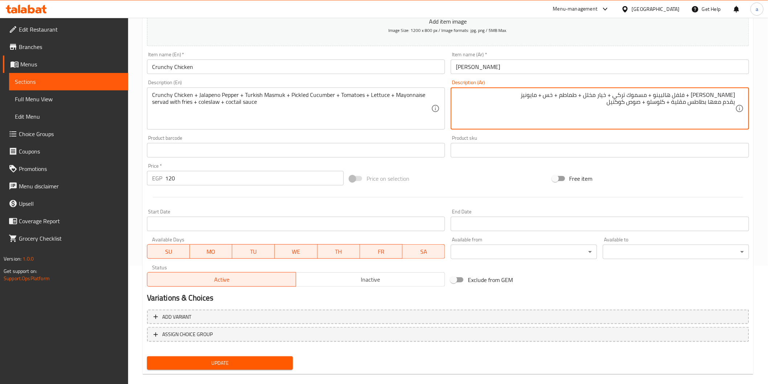
scroll to position [127, 0]
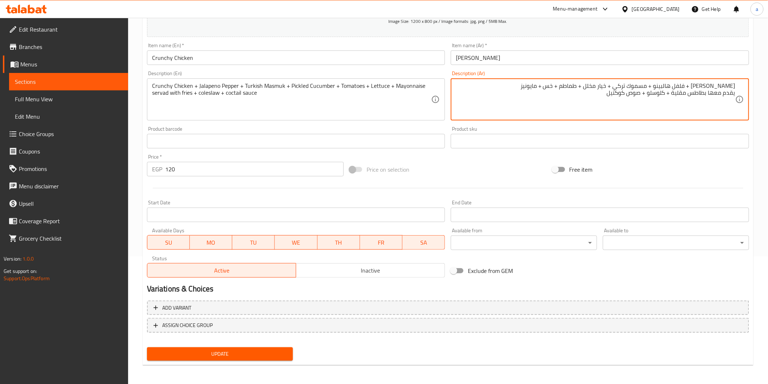
type textarea "[PERSON_NAME] + فلفل هالبينو + مسموك تركي + خيار مخلل + طماطم + خس + مايونيز يق…"
click at [219, 349] on span "Update" at bounding box center [220, 353] width 135 height 9
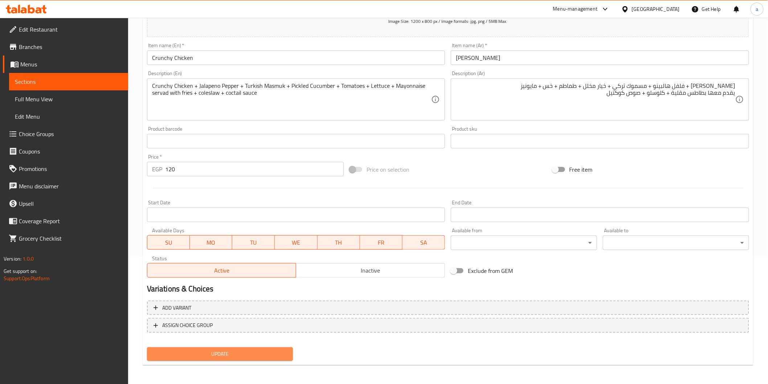
click at [220, 351] on span "Update" at bounding box center [220, 353] width 135 height 9
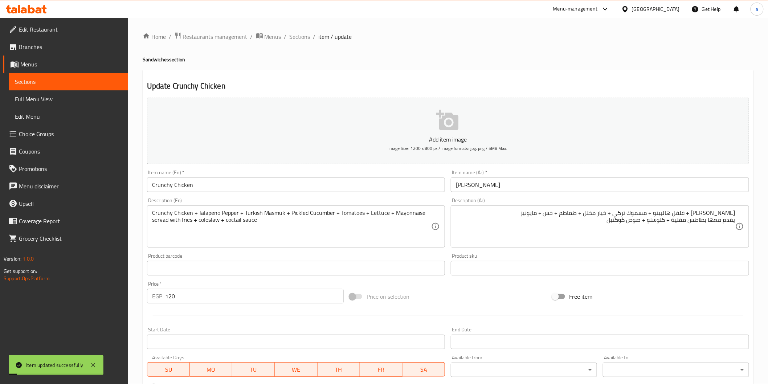
scroll to position [0, 0]
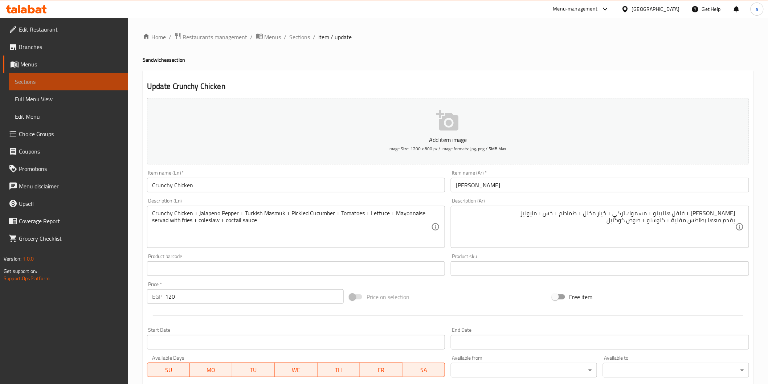
click at [70, 78] on span "Sections" at bounding box center [68, 81] width 107 height 9
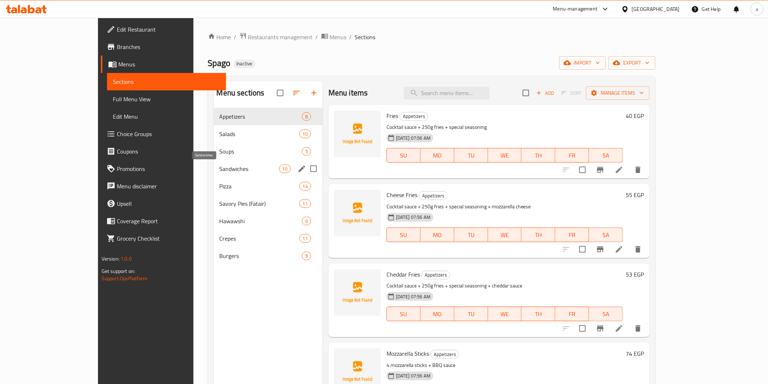
click at [220, 171] on span "Sandwiches" at bounding box center [250, 168] width 60 height 9
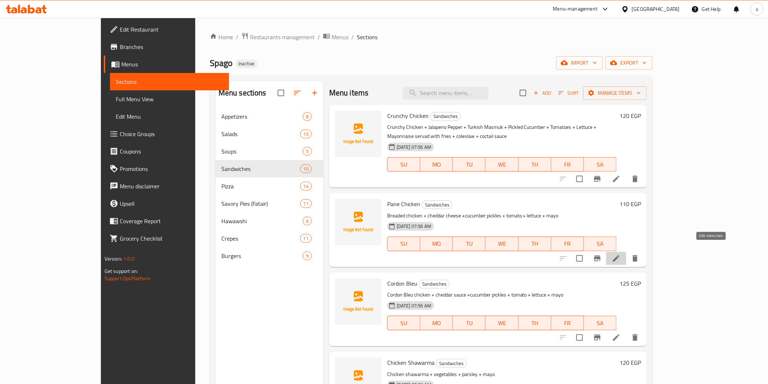
click at [621, 254] on icon at bounding box center [616, 258] width 9 height 9
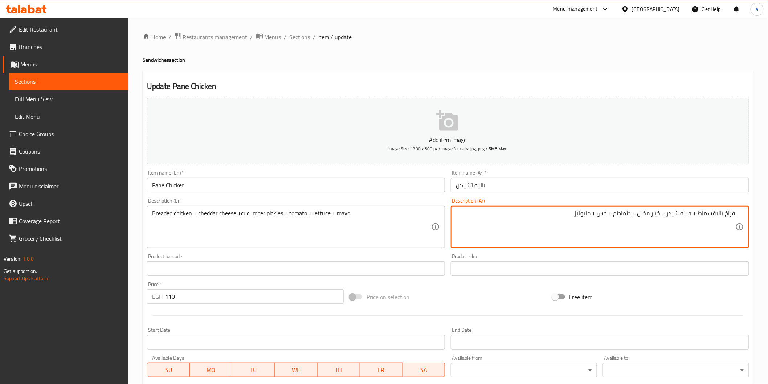
click at [565, 215] on textarea "فراخ بالبقسماط + جبنه شيدر + خيار مخلل + طماطم + خس + مايونيز" at bounding box center [595, 227] width 279 height 34
paste textarea "يقدم معها بطاطس مقلية + كلوسلو + صوص كوكتيل"
type textarea "فراخ بالبقسماط + جبنه شيدر + خيار مخلل + طماطم + خس + مايونيز يقدم معها بطاطس م…"
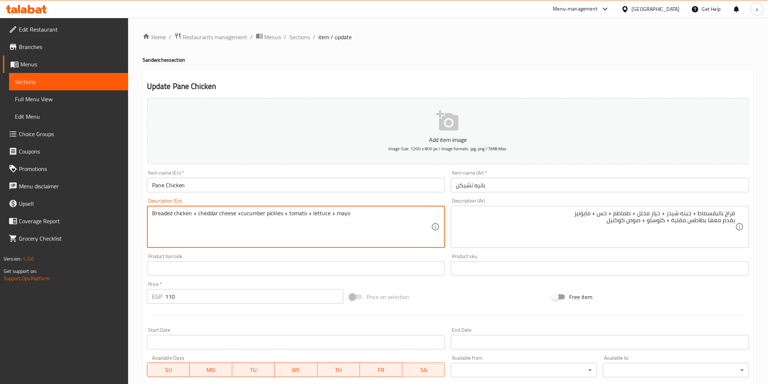
paste textarea "servad with fries + coleslaw + coctail sauce"
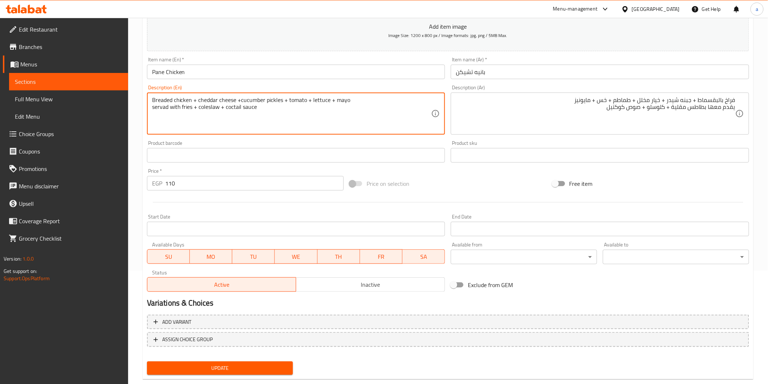
scroll to position [127, 0]
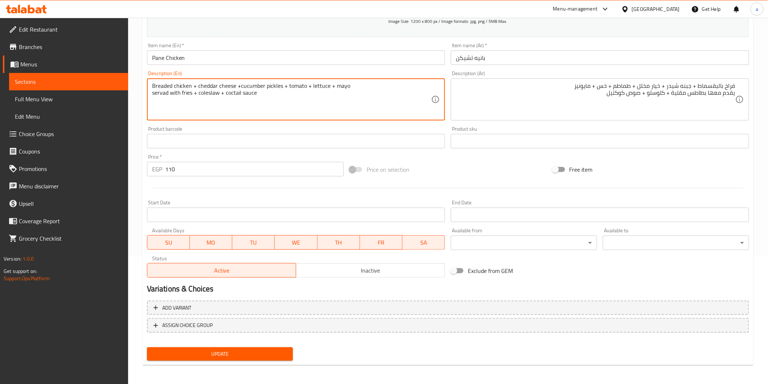
type textarea "Breaded chicken + cheddar cheese +cucumber pickles + tomato + lettuce + mayo se…"
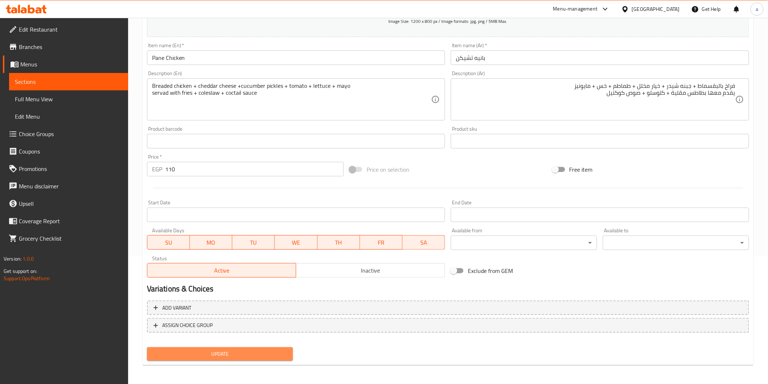
click at [258, 356] on span "Update" at bounding box center [220, 353] width 135 height 9
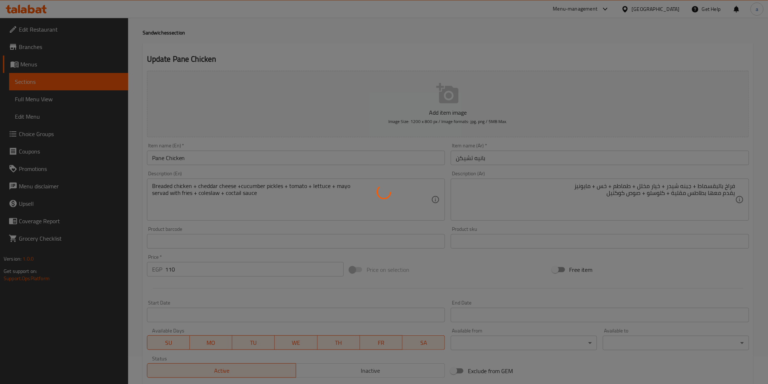
scroll to position [6, 0]
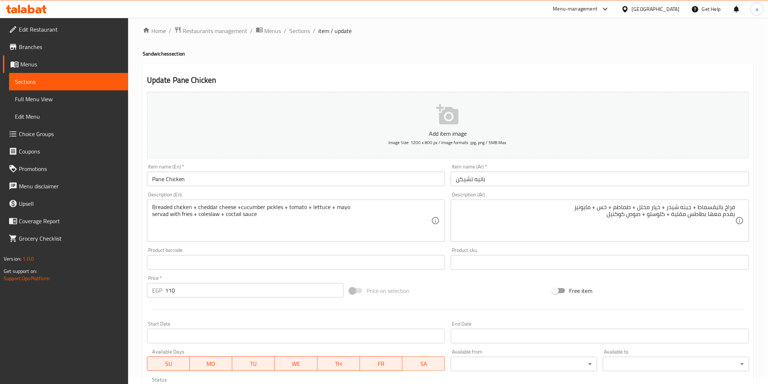
click at [465, 179] on input "بانيه تشيكن" at bounding box center [600, 179] width 298 height 15
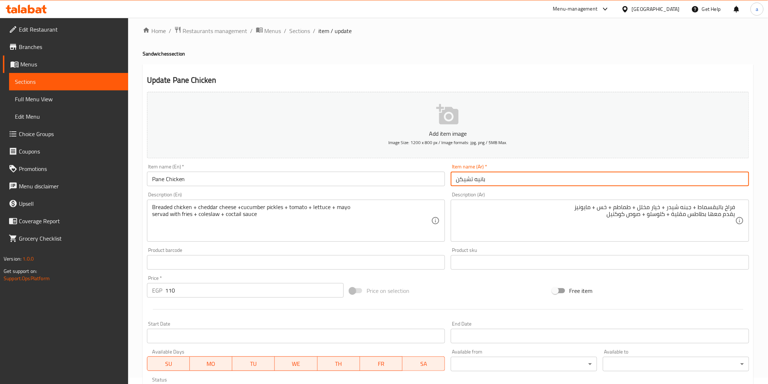
click at [465, 179] on input "بانيه تشيكن" at bounding box center [600, 179] width 298 height 15
click at [745, 180] on input "بانيه" at bounding box center [600, 179] width 298 height 15
paste input "تشيكن"
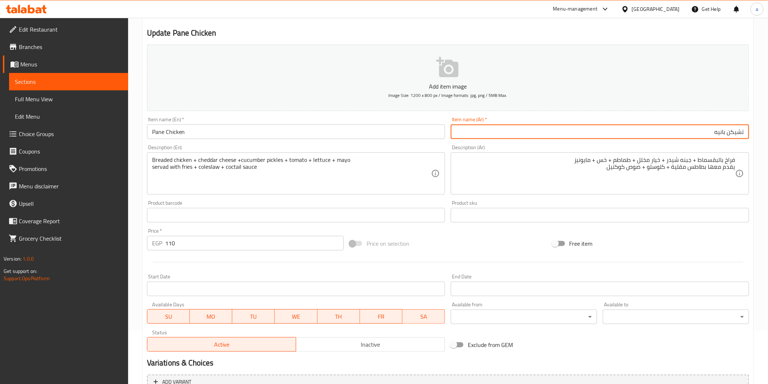
scroll to position [127, 0]
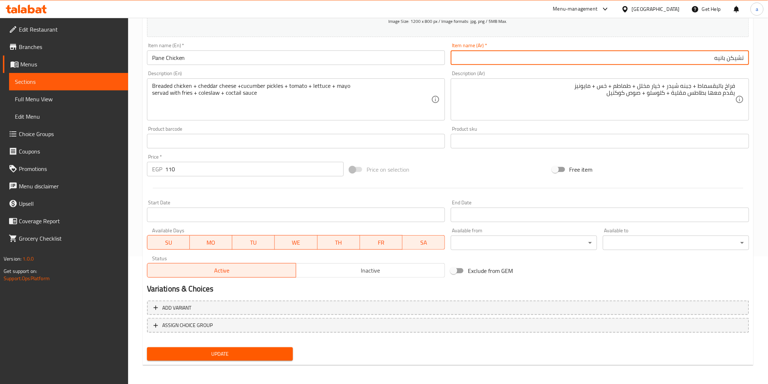
type input "تشيكن بانيه"
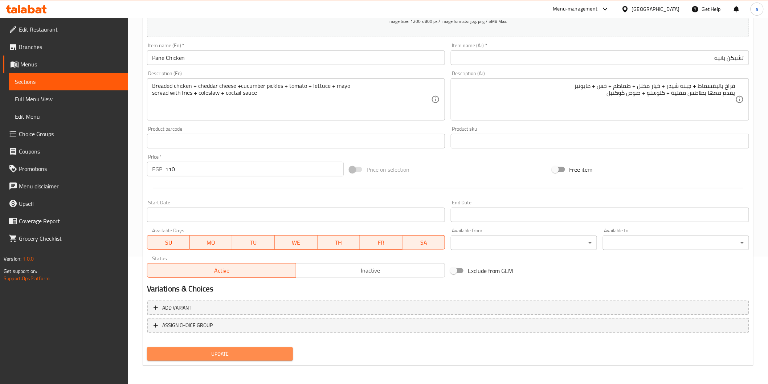
click at [237, 356] on span "Update" at bounding box center [220, 353] width 135 height 9
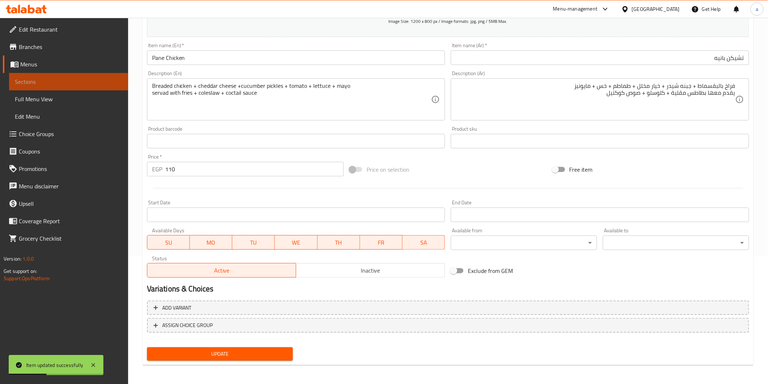
click at [79, 88] on link "Sections" at bounding box center [68, 81] width 119 height 17
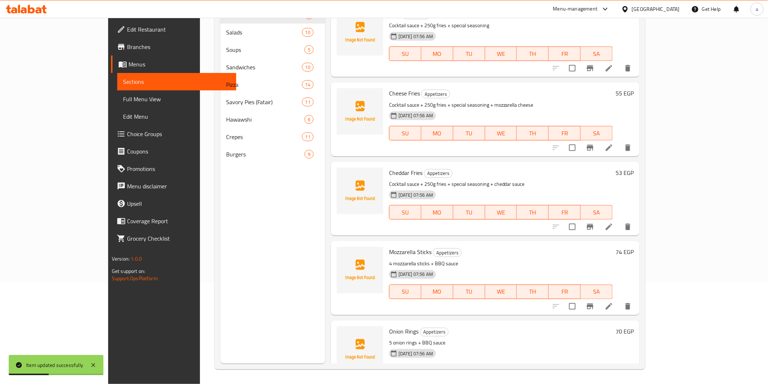
scroll to position [102, 0]
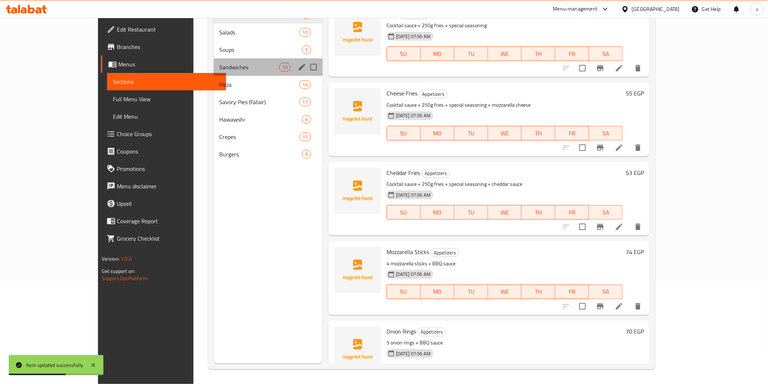
click at [214, 62] on div "Sandwiches 10" at bounding box center [268, 66] width 109 height 17
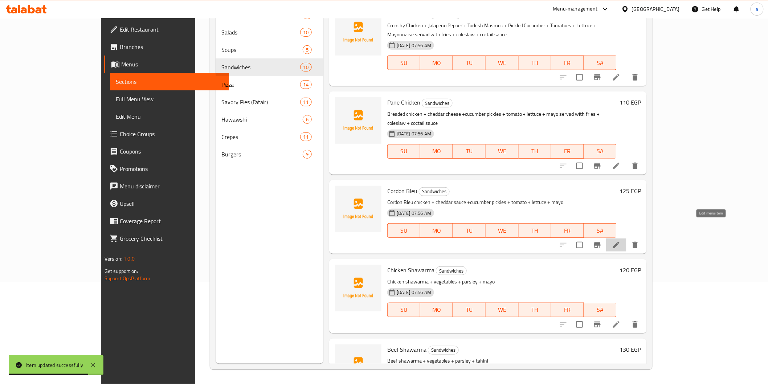
click at [621, 241] on icon at bounding box center [616, 245] width 9 height 9
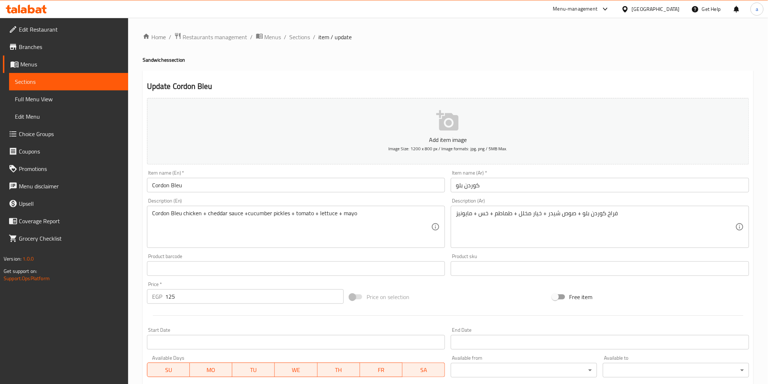
click at [378, 209] on div "Cordon Bleu chicken + cheddar sauce +cucumber pickles + tomato + lettuce + mayo…" at bounding box center [296, 227] width 298 height 42
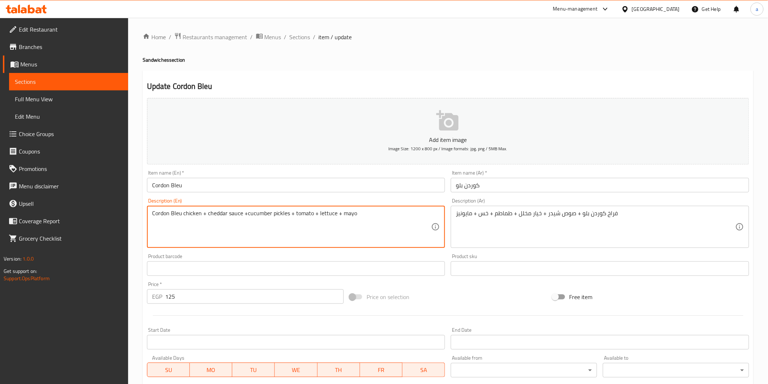
paste textarea "servad with fries + coleslaw + coctail sauce"
type textarea "Cordon Bleu chicken + cheddar sauce +cucumber pickles + tomato + lettuce + mayo…"
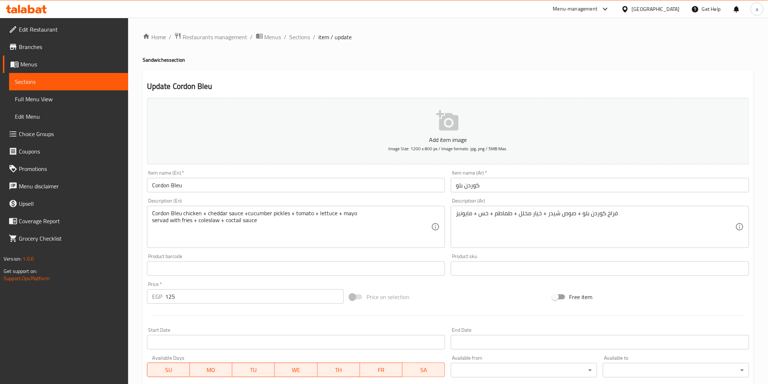
click at [454, 209] on div "فراخ كوردن بلو + صوص شيدر + خيار مخلل + طماطم + خس + مايونيز Description (Ar)" at bounding box center [600, 227] width 298 height 42
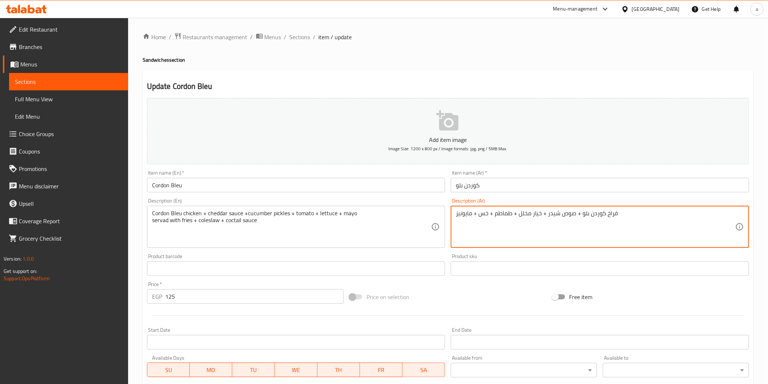
click at [630, 214] on textarea "فراخ كوردن بلو + صوص شيدر + خيار مخلل + طماطم + خس + مايونيز" at bounding box center [595, 227] width 279 height 34
paste textarea "يقدم معها بطاطس مقلية + كلوسلو + صوص كوكتيل"
click at [576, 215] on textarea "فراخ كوردن بلو + صوص شيدر + خيار مخلل + طماطم + خس + مايونيزيقدم معها بطاطس مقل…" at bounding box center [595, 227] width 279 height 34
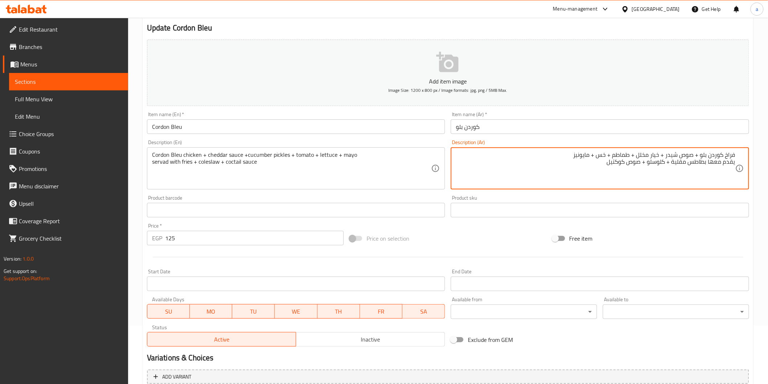
scroll to position [127, 0]
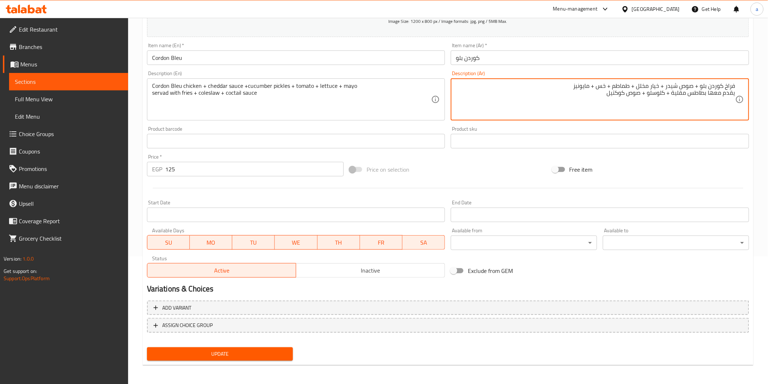
type textarea "فراخ كوردن بلو + صوص شيدر + خيار مخلل + طماطم + خس + مايونيز يقدم معها بطاطس مق…"
click at [260, 354] on span "Update" at bounding box center [220, 353] width 135 height 9
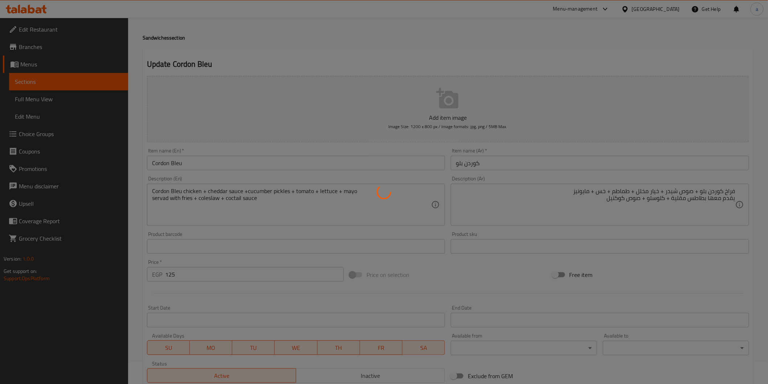
scroll to position [6, 0]
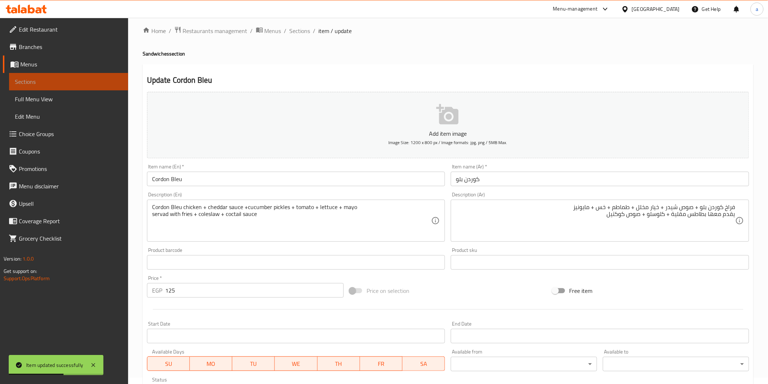
click at [43, 84] on span "Sections" at bounding box center [68, 81] width 107 height 9
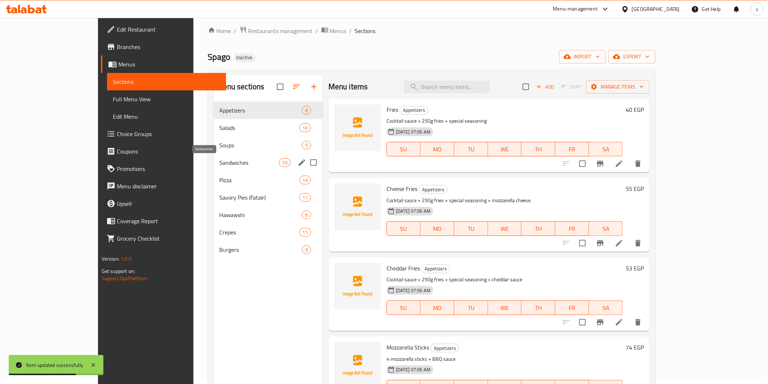
click at [220, 158] on span "Sandwiches" at bounding box center [250, 162] width 60 height 9
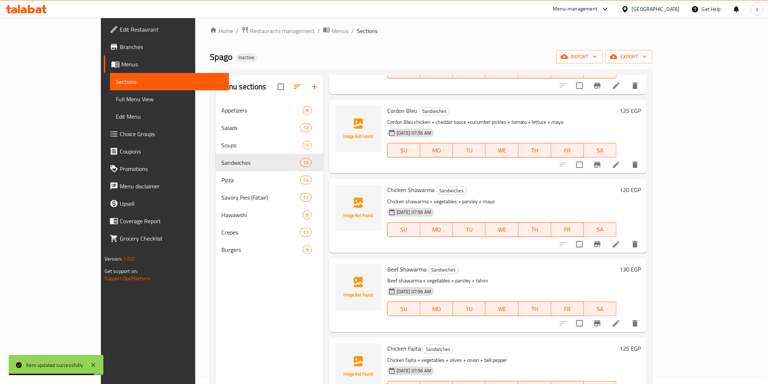
scroll to position [201, 0]
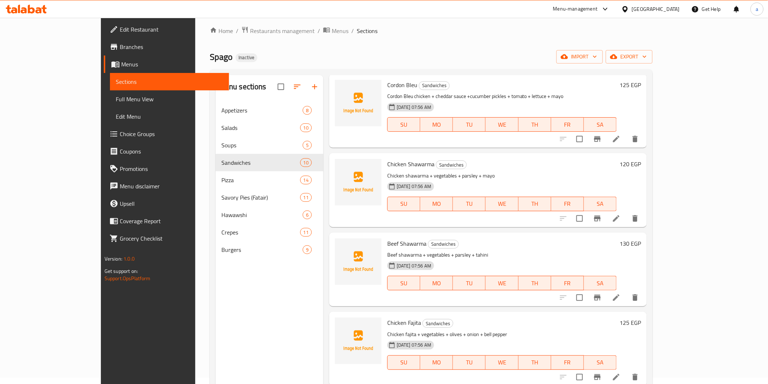
click at [626, 212] on li at bounding box center [616, 218] width 20 height 13
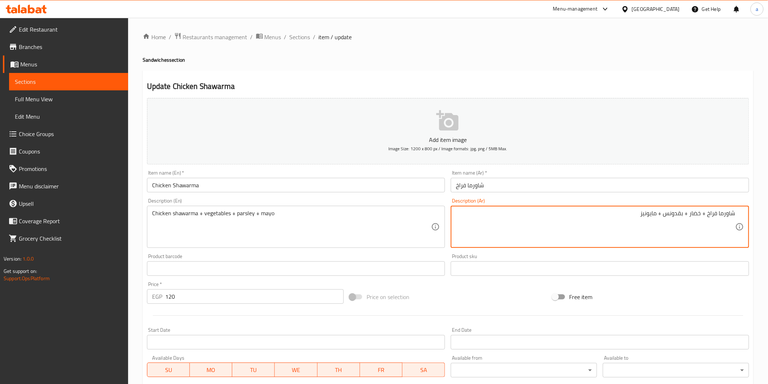
click at [699, 228] on textarea "شاورما فراخ + خضار + بقدونس + مايونيز" at bounding box center [595, 227] width 279 height 34
drag, startPoint x: 699, startPoint y: 228, endPoint x: 695, endPoint y: 229, distance: 4.1
paste textarea "يقدم معها بطاطس مقلية + كلوسلو + صوص كوكتيل"
type textarea "شاورما فراخ + خضار + بقدونس + مايونيز يقدم معها بطاطس مقلية + كلوسلو + صوص كوكت…"
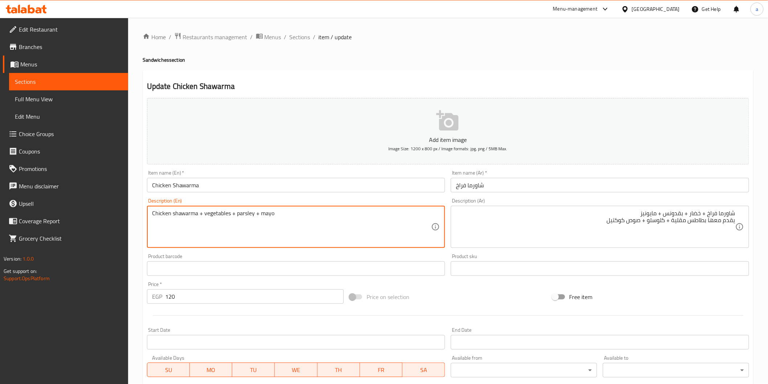
drag, startPoint x: 381, startPoint y: 213, endPoint x: 255, endPoint y: 221, distance: 126.2
click at [255, 221] on textarea "Chicken shawarma + vegetables + parsley + mayo" at bounding box center [291, 227] width 279 height 34
paste textarea "servad with fries + coleslaw + coctail sauce"
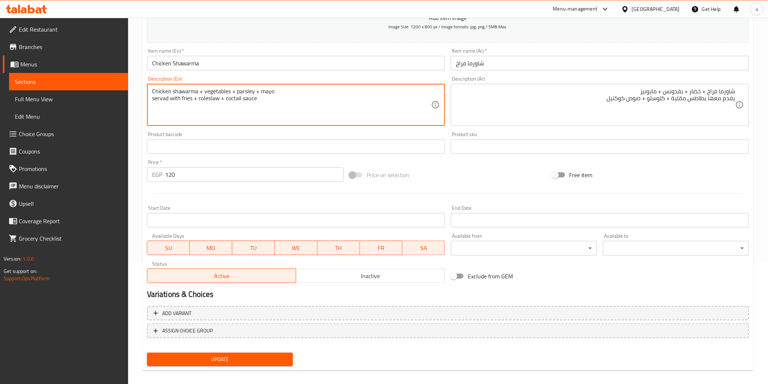
scroll to position [127, 0]
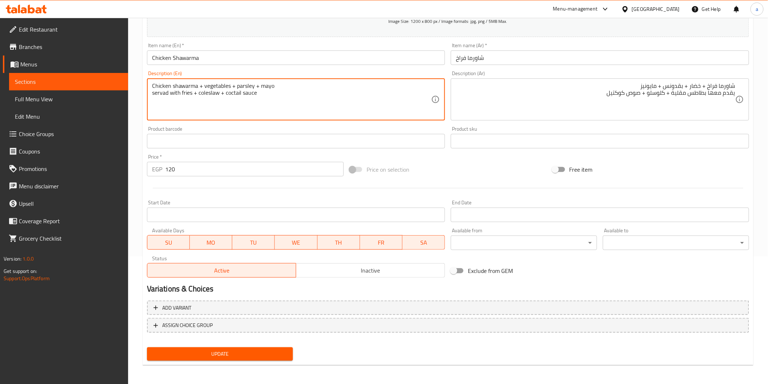
type textarea "Chicken shawarma + vegetables + parsley + mayo servad with fries + coleslaw + c…"
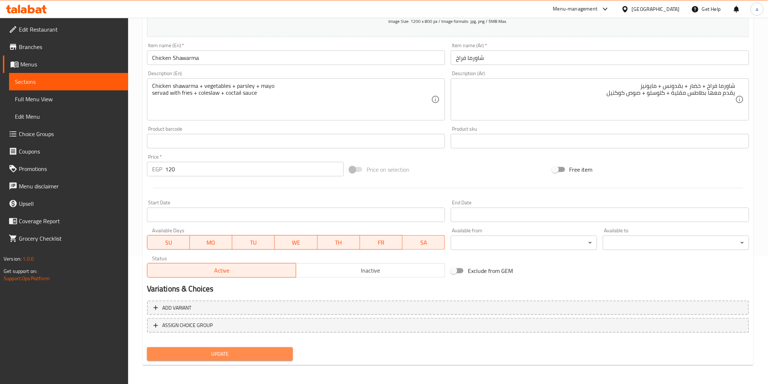
click at [263, 351] on span "Update" at bounding box center [220, 353] width 135 height 9
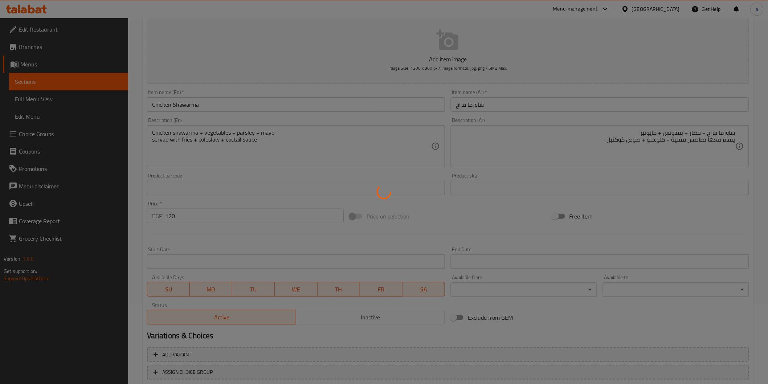
scroll to position [0, 0]
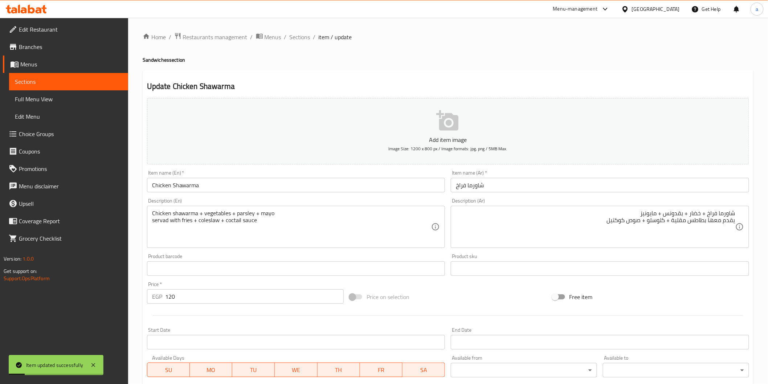
click at [80, 75] on link "Sections" at bounding box center [68, 81] width 119 height 17
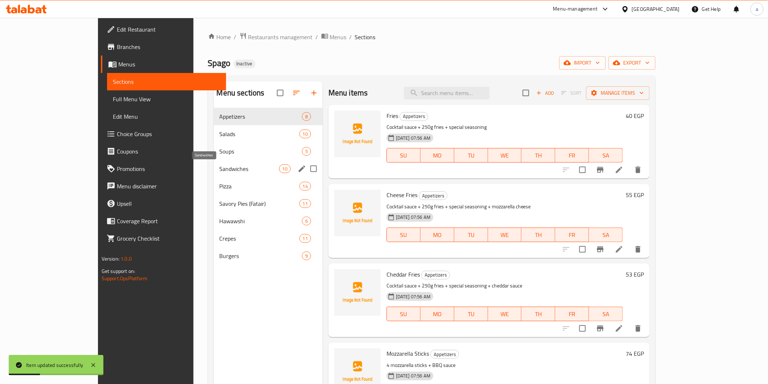
click at [220, 169] on span "Sandwiches" at bounding box center [250, 168] width 60 height 9
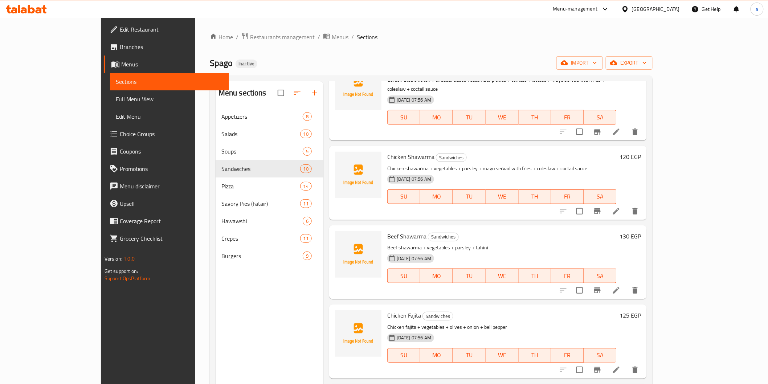
scroll to position [184, 0]
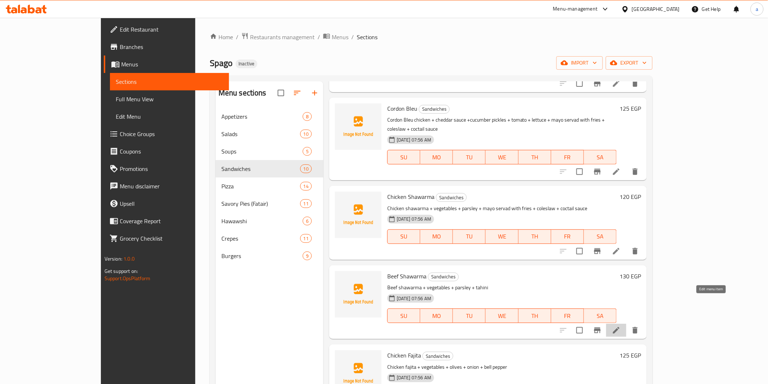
click at [621, 326] on icon at bounding box center [616, 330] width 9 height 9
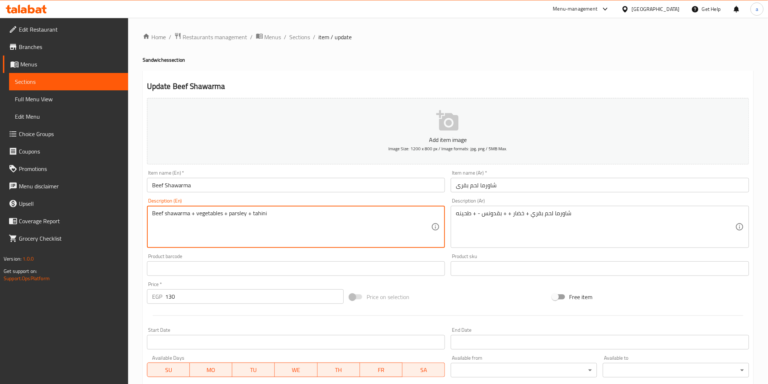
click at [204, 222] on textarea "Beef shawarma + vegetables + parsley + tahini" at bounding box center [291, 227] width 279 height 34
paste textarea "servad with fries + coleslaw + coctail sauce"
type textarea "Beef shawarma + vegetables + parsley + tahini servad with fries + coleslaw + co…"
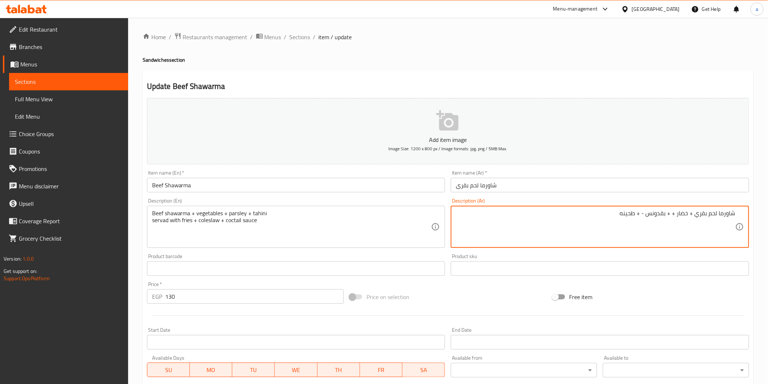
click at [711, 232] on textarea "شاورما لحم بقري + خضار + + بقدونس - + طحينه" at bounding box center [595, 227] width 279 height 34
paste textarea "يقدم معها بطاطس مقلية + كلوسلو + صوص كوكتيل"
click at [643, 213] on textarea "شاورما لحم بقري + خضار + + بقدونس - + طحينه يقدم معها بطاطس مقلية + كلوسلو + صو…" at bounding box center [595, 227] width 279 height 34
click at [675, 215] on textarea "شاورما لحم بقري + خضار + + بقدونس + طحينه يقدم معها بطاطس مقلية + كلوسلو + صوص …" at bounding box center [595, 227] width 279 height 34
click at [674, 216] on textarea "شاورما لحم بقري + خضار + + بقدونس + طحينه يقدم معها بطاطس مقلية + كلوسلو + صوص …" at bounding box center [595, 227] width 279 height 34
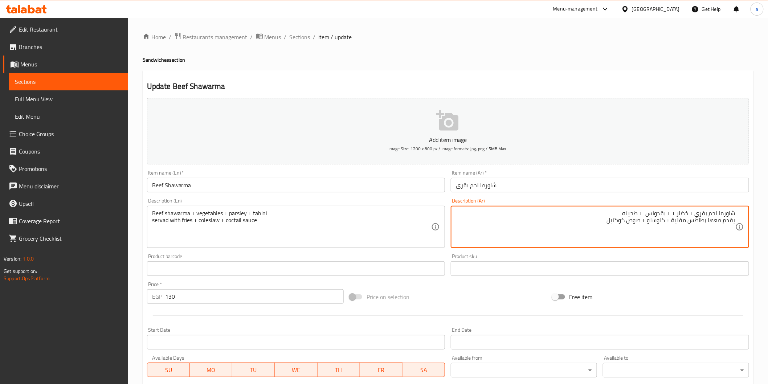
click at [675, 213] on textarea "شاورما لحم بقري + خضار + + بقدونس + طحينه يقدم معها بطاطس مقلية + كلوسلو + صوص …" at bounding box center [595, 227] width 279 height 34
click at [673, 213] on textarea "شاورما لحم بقري + خضار + + بقدونس + طحينه يقدم معها بطاطس مقلية + كلوسلو + صوص …" at bounding box center [595, 227] width 279 height 34
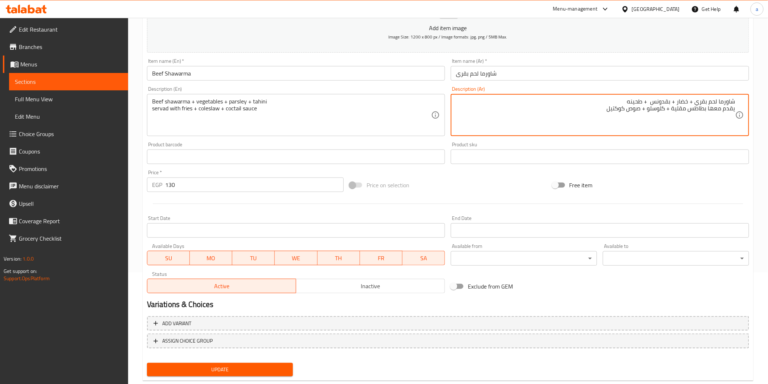
scroll to position [127, 0]
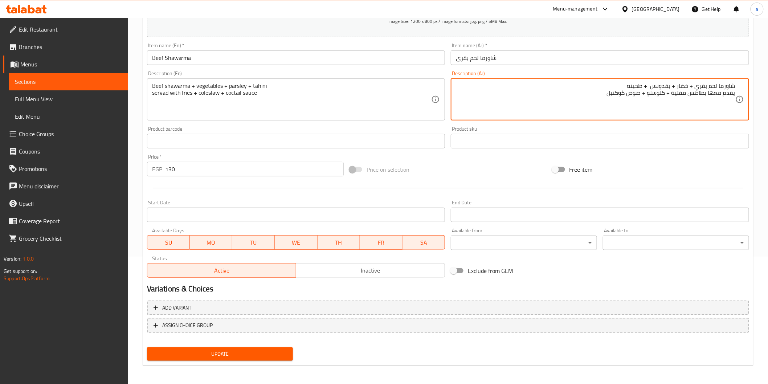
type textarea "شاورما لحم بقري + خضار + بقدونس + طحينه يقدم معها بطاطس مقلية + كلوسلو + صوص كو…"
click at [236, 352] on span "Update" at bounding box center [220, 353] width 135 height 9
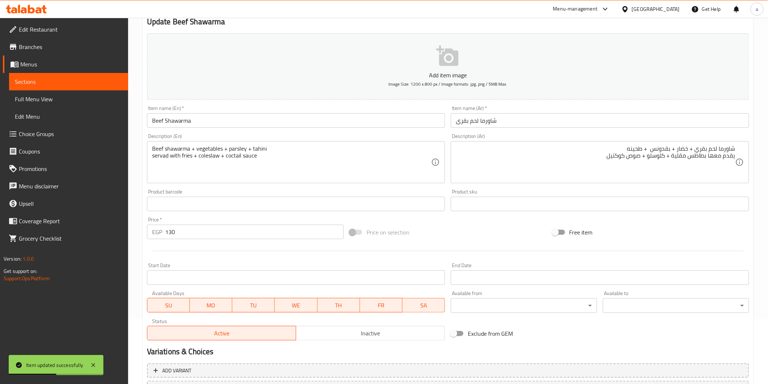
scroll to position [46, 0]
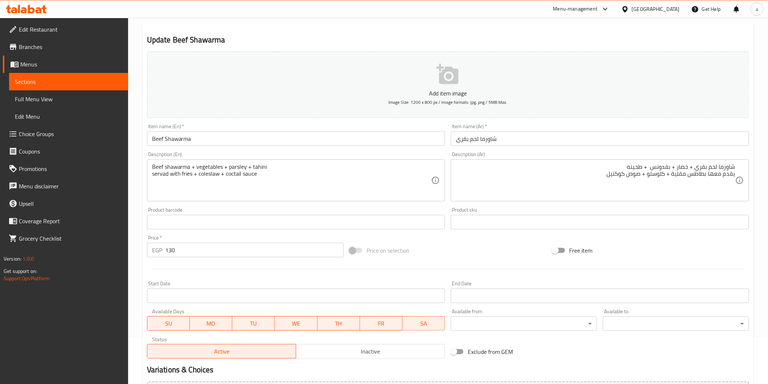
click at [38, 74] on link "Sections" at bounding box center [68, 81] width 119 height 17
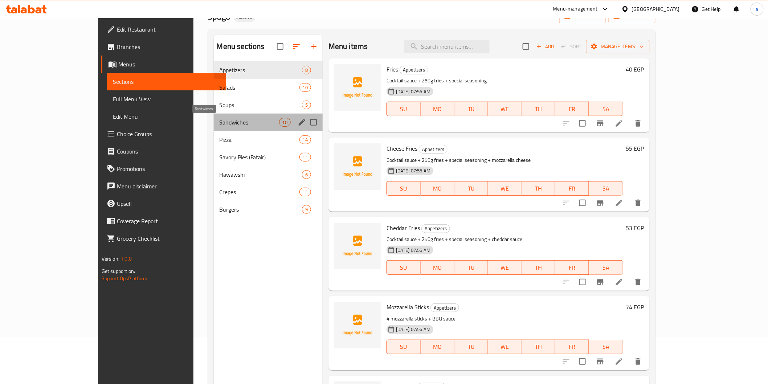
click at [220, 121] on span "Sandwiches" at bounding box center [250, 122] width 60 height 9
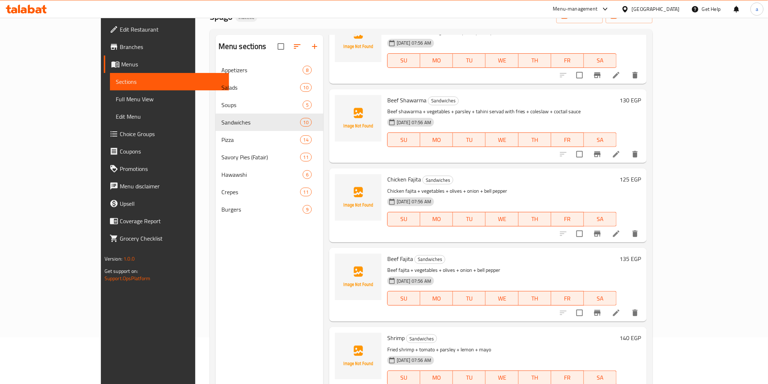
scroll to position [322, 0]
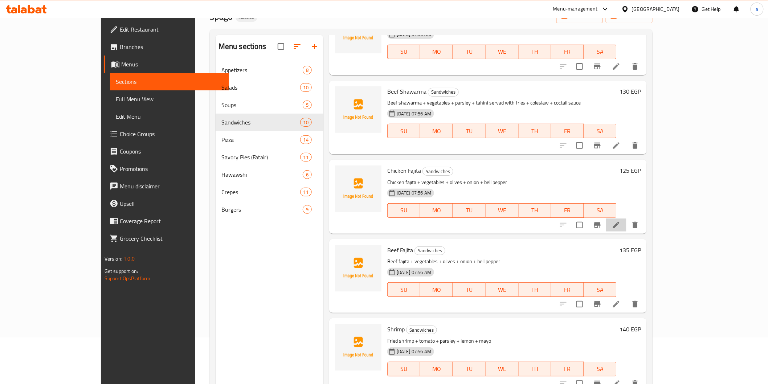
click at [626, 218] on li at bounding box center [616, 224] width 20 height 13
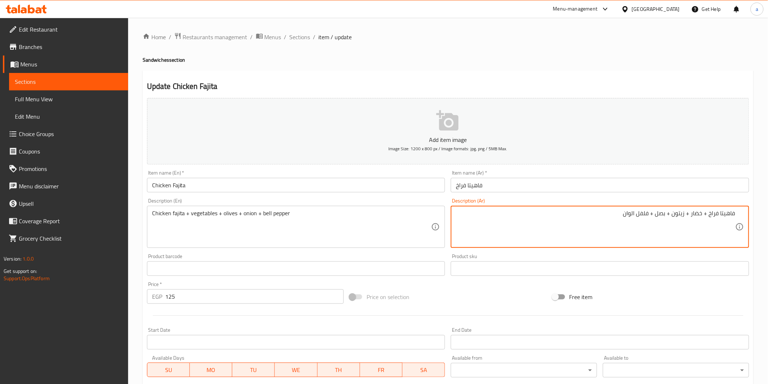
click at [615, 215] on textarea "فاهيتا فراخ + خضار + زيتون + بصل + فلفل الوان" at bounding box center [595, 227] width 279 height 34
paste textarea "يقدم معها بطاطس مقلية + كلوسلو + صوص كوكتيل"
type textarea "فاهيتا فراخ + خضار + زيتون + بصل + فلفل الوان يقدم معها بطاطس مقلية + كلوسلو + …"
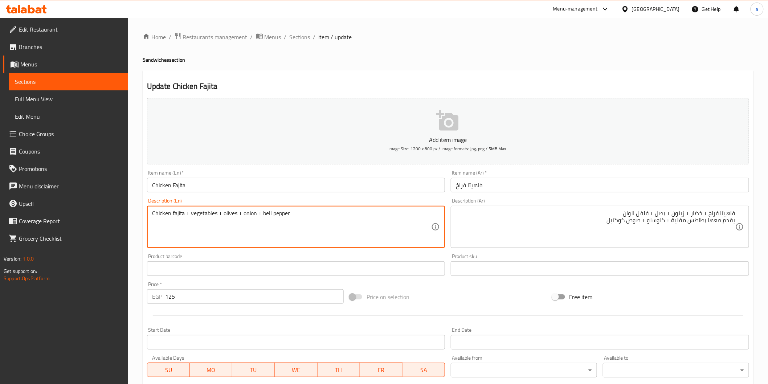
paste textarea "servad with fries + coleslaw + coctail sauce"
click at [261, 215] on textarea "Chicken fajita + vegetables + olives + onion + bell pepper servad with fries + …" at bounding box center [291, 227] width 279 height 34
drag, startPoint x: 262, startPoint y: 213, endPoint x: 299, endPoint y: 217, distance: 37.9
click at [304, 220] on textarea "Chicken fajita + vegetables + olives + onion + bell pepper servad with fries + …" at bounding box center [291, 227] width 279 height 34
click at [288, 213] on textarea "Chicken fajita + vegetables + olives + onion + bell pepper servad with fries + …" at bounding box center [291, 227] width 279 height 34
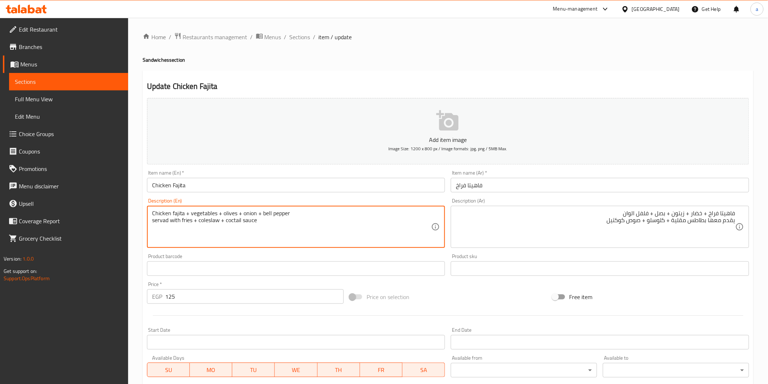
drag, startPoint x: 261, startPoint y: 213, endPoint x: 288, endPoint y: 214, distance: 26.5
click at [288, 214] on textarea "Chicken fajita + vegetables + olives + onion + bell pepper servad with fries + …" at bounding box center [291, 227] width 279 height 34
type textarea "Chicken fajita + vegetables + olives + onion + bell pepper servad with fries + …"
click at [347, 225] on textarea "Chicken fajita + vegetables + olives + onion + bell pepper servad with fries + …" at bounding box center [291, 227] width 279 height 34
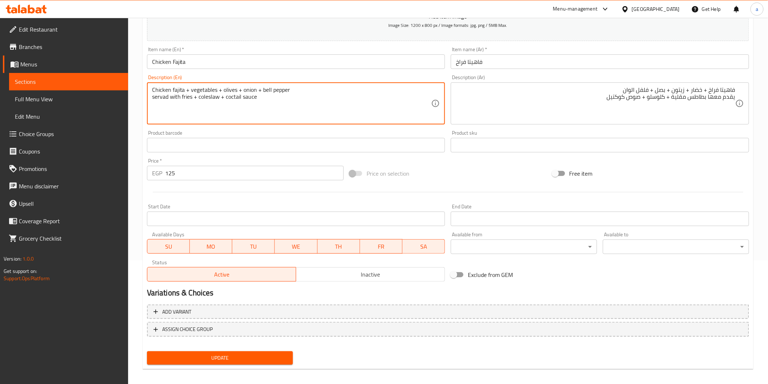
scroll to position [127, 0]
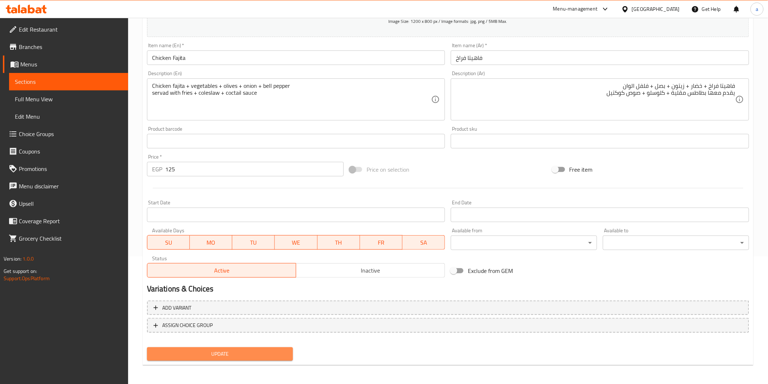
click at [258, 350] on span "Update" at bounding box center [220, 353] width 135 height 9
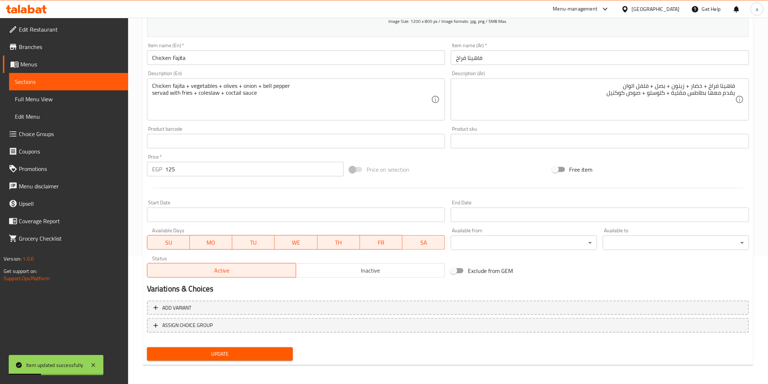
click at [60, 80] on span "Sections" at bounding box center [68, 81] width 107 height 9
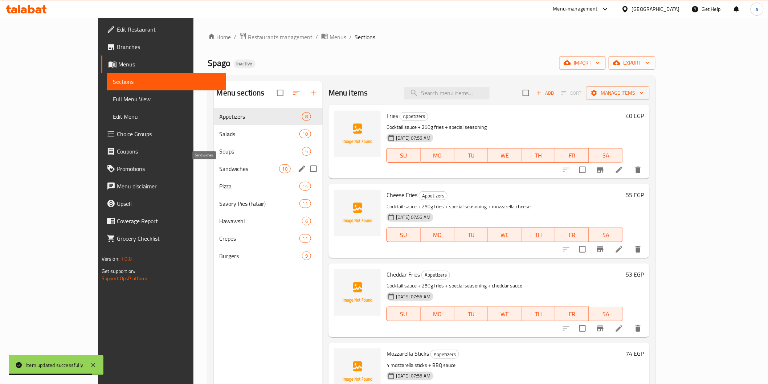
click at [220, 168] on span "Sandwiches" at bounding box center [250, 168] width 60 height 9
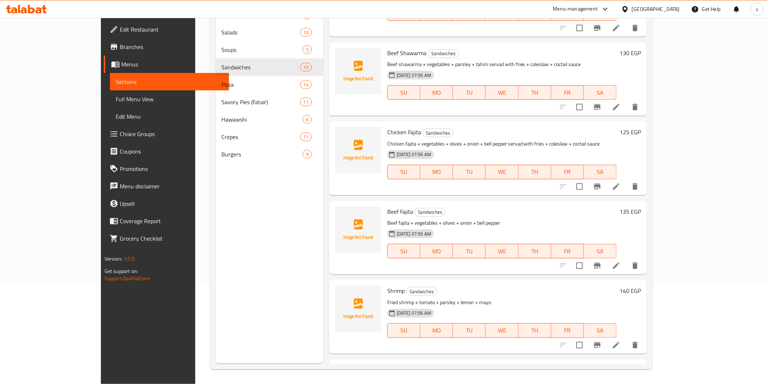
scroll to position [305, 0]
click at [621, 262] on icon at bounding box center [616, 266] width 9 height 9
